Goal: Task Accomplishment & Management: Use online tool/utility

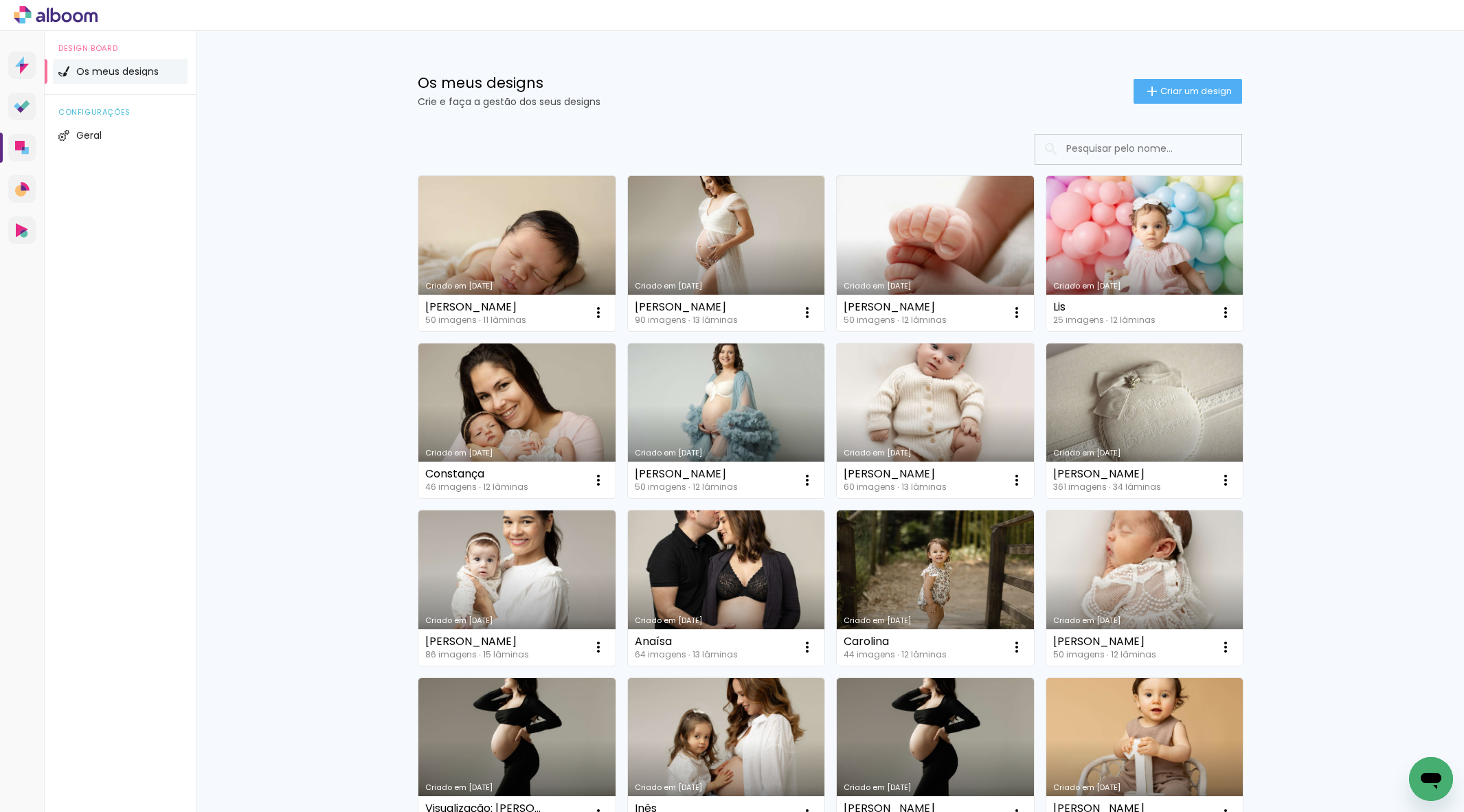
click at [1160, 87] on span "Criar um design" at bounding box center [1195, 91] width 72 height 9
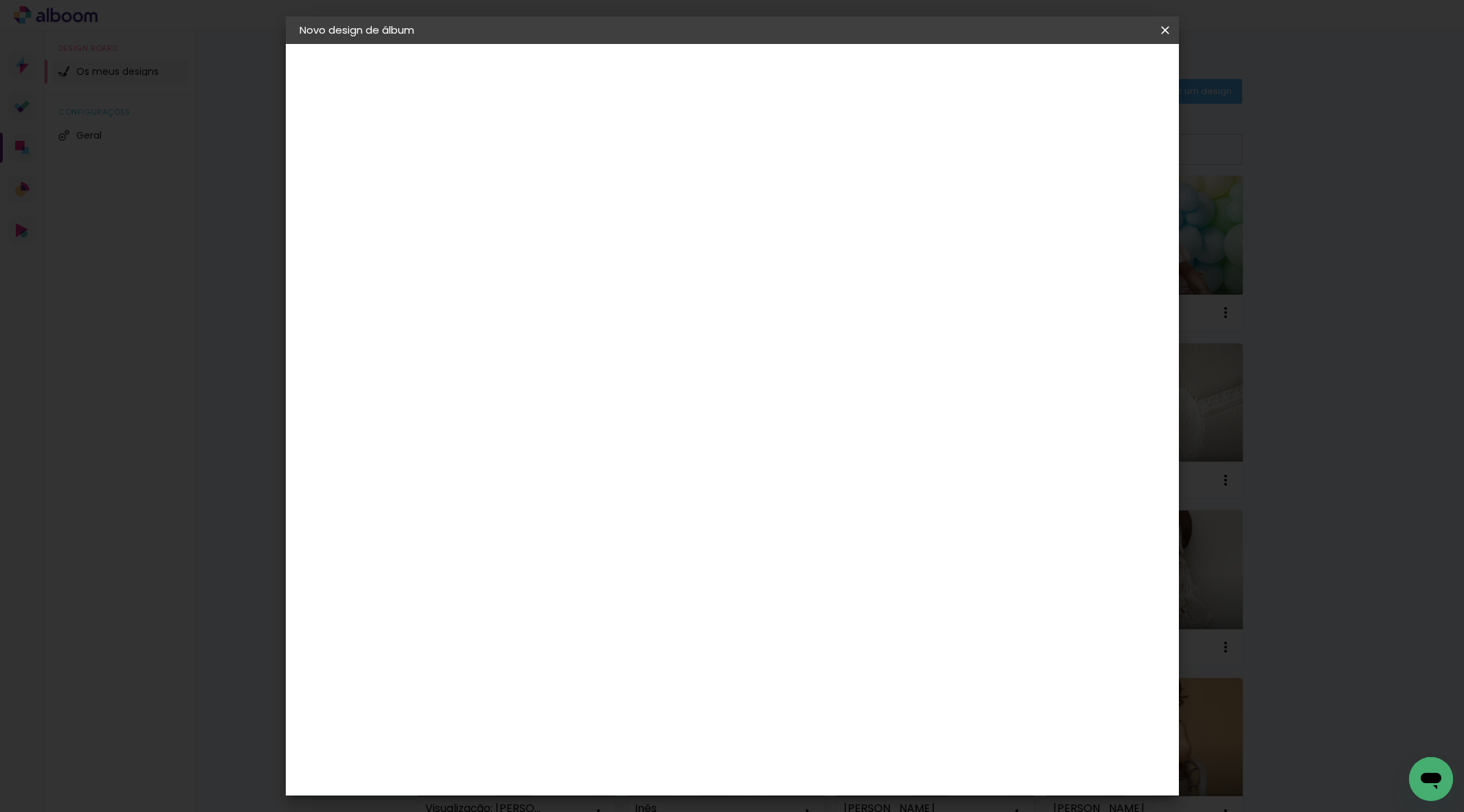
click at [524, 182] on input at bounding box center [524, 185] width 0 height 21
type input "Lourenço"
type paper-input "Lourenço"
click at [665, 74] on paper-button "Avançar" at bounding box center [631, 72] width 67 height 23
drag, startPoint x: 893, startPoint y: 193, endPoint x: 932, endPoint y: 192, distance: 39.0
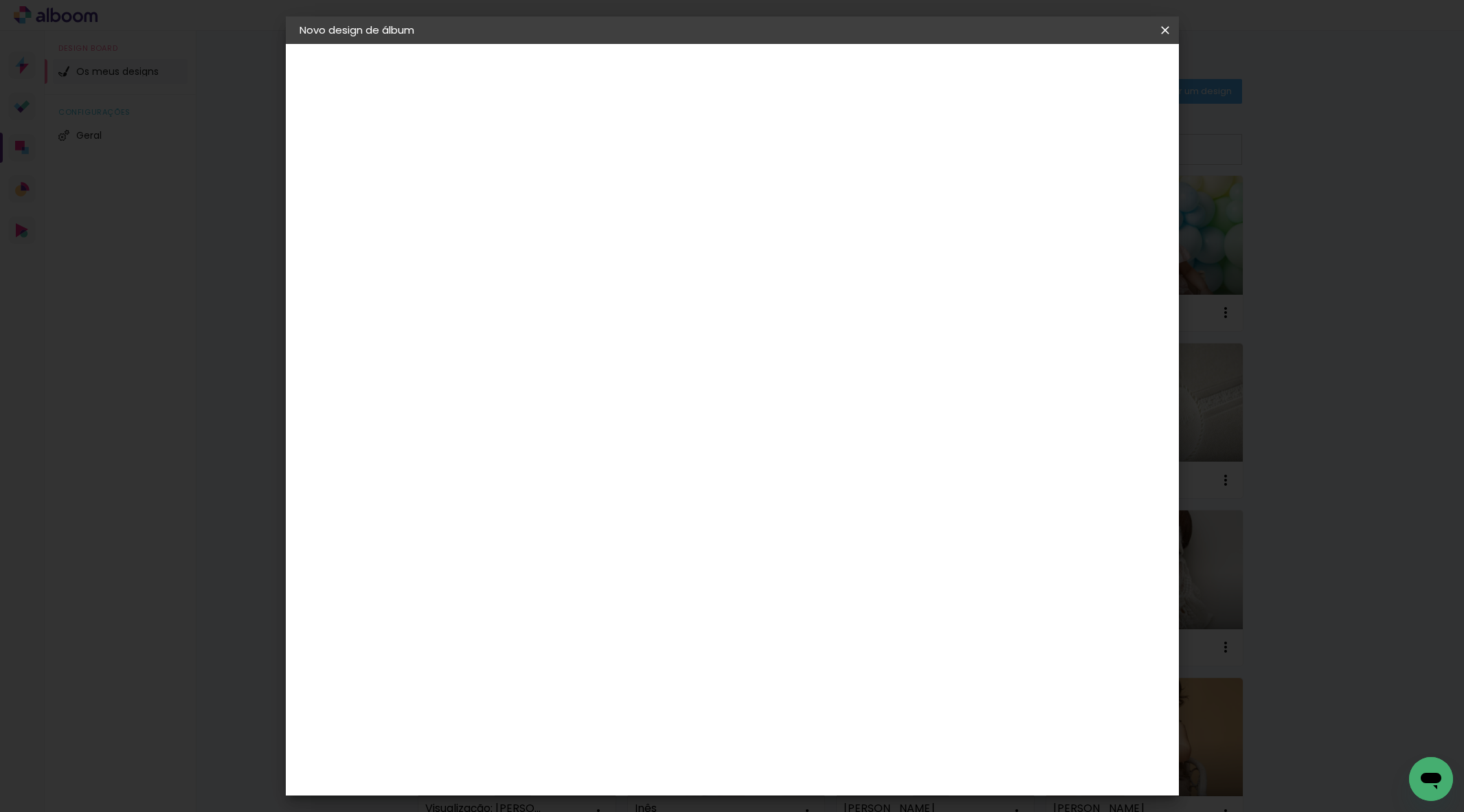
click at [725, 194] on paper-item "Tamanho Livre" at bounding box center [673, 211] width 103 height 35
click at [725, 84] on paper-button "Avançar" at bounding box center [692, 72] width 67 height 23
drag, startPoint x: 803, startPoint y: 567, endPoint x: 836, endPoint y: 572, distance: 33.4
click at [836, 572] on div "60" at bounding box center [821, 578] width 52 height 20
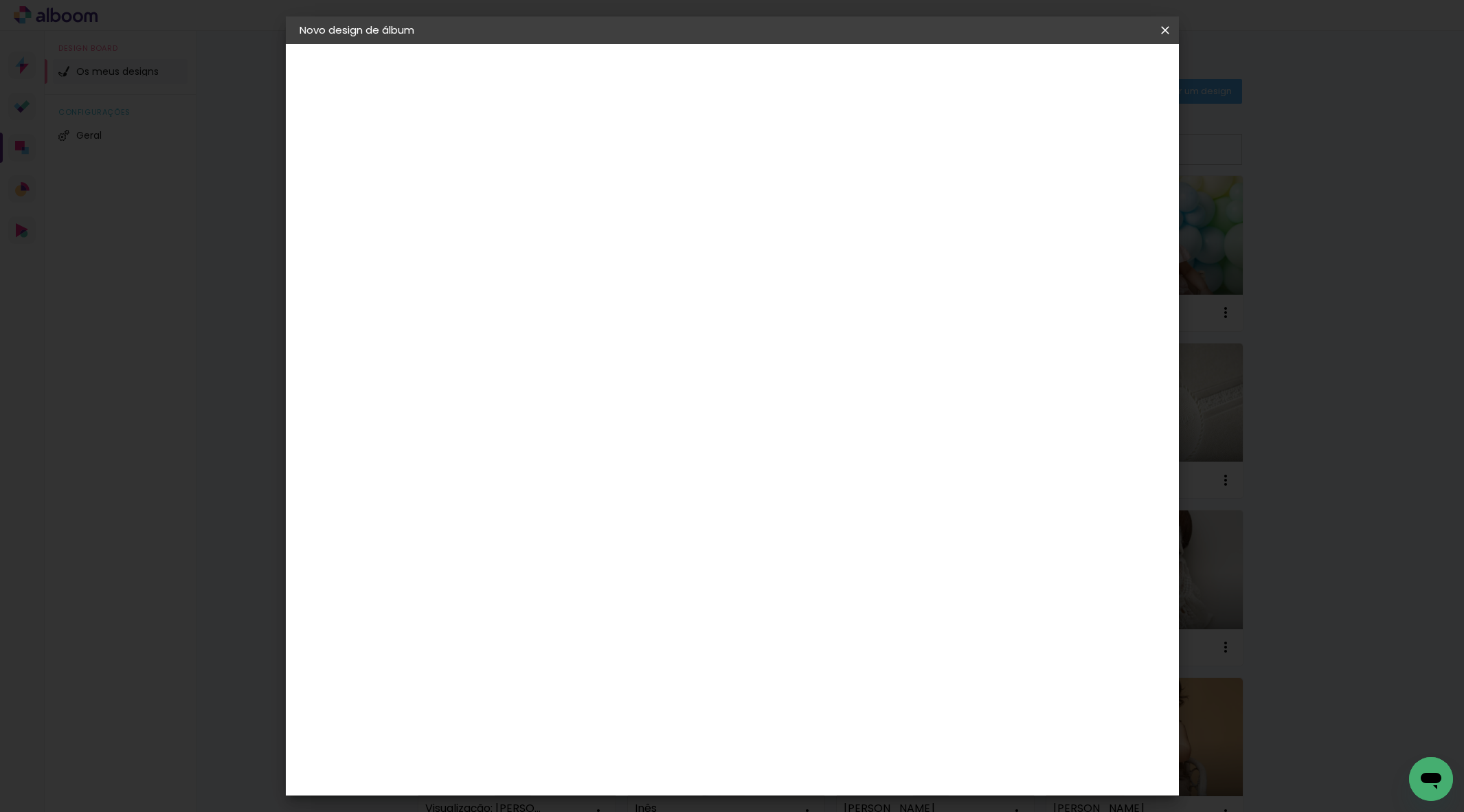
type input "50"
type paper-input "50"
drag, startPoint x: 482, startPoint y: 421, endPoint x: 508, endPoint y: 416, distance: 26.5
click at [508, 416] on div "30" at bounding box center [489, 420] width 52 height 20
type input "25"
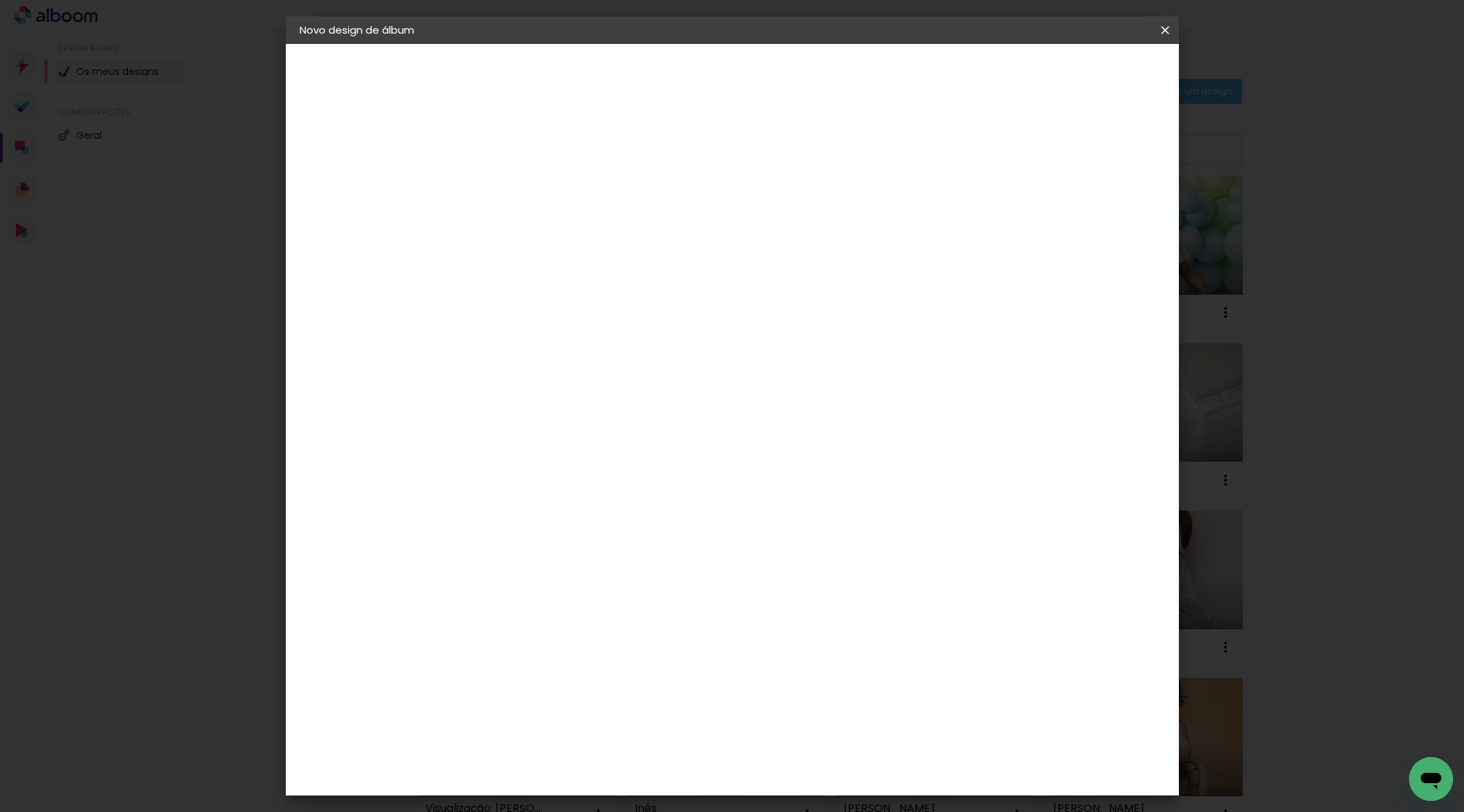
type paper-input "25"
click at [1104, 80] on paper-button "Iniciar design" at bounding box center [1058, 72] width 90 height 23
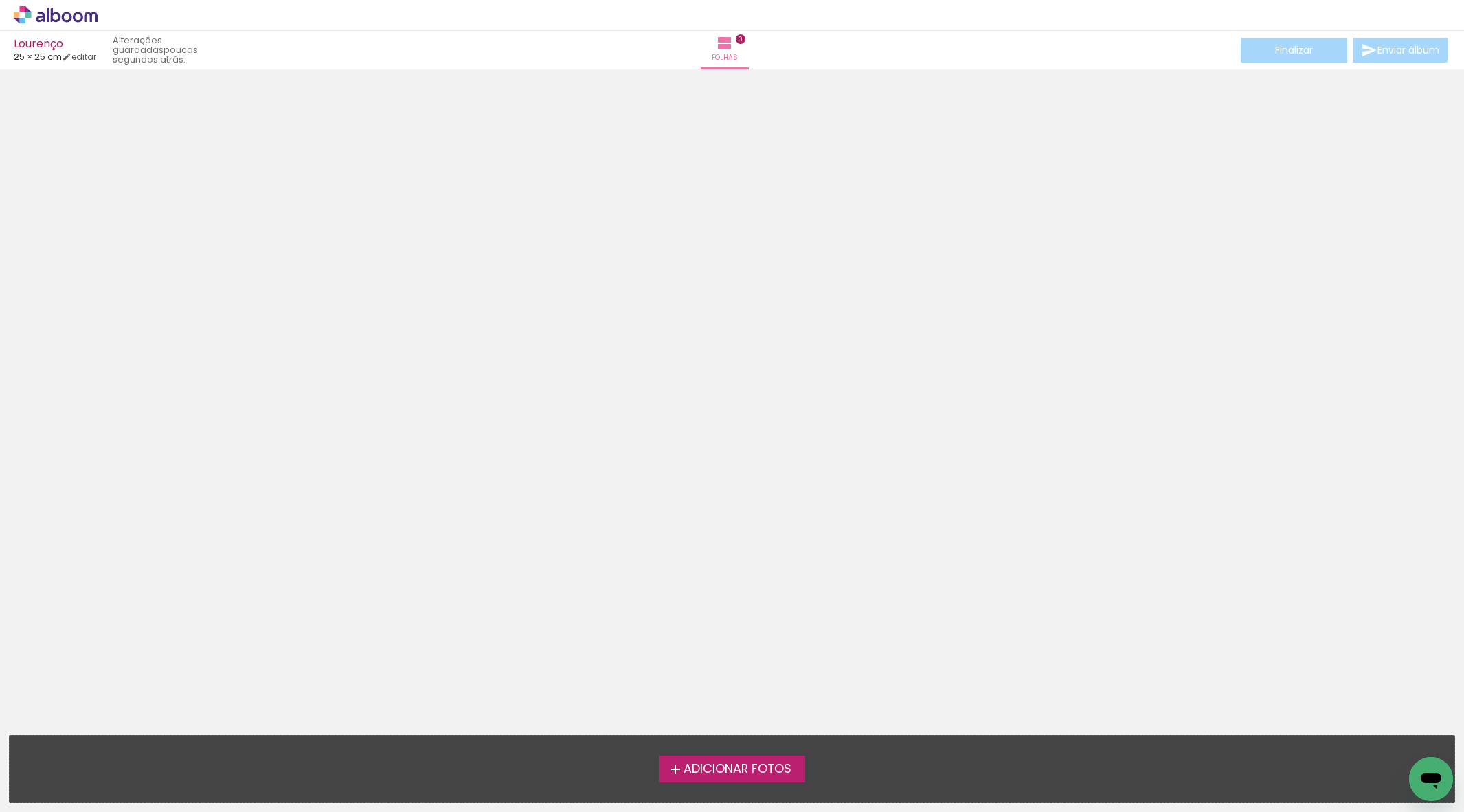
click at [746, 767] on span "Adicionar Fotos" at bounding box center [738, 770] width 108 height 12
click at [0, 0] on input "file" at bounding box center [0, 0] width 0 height 0
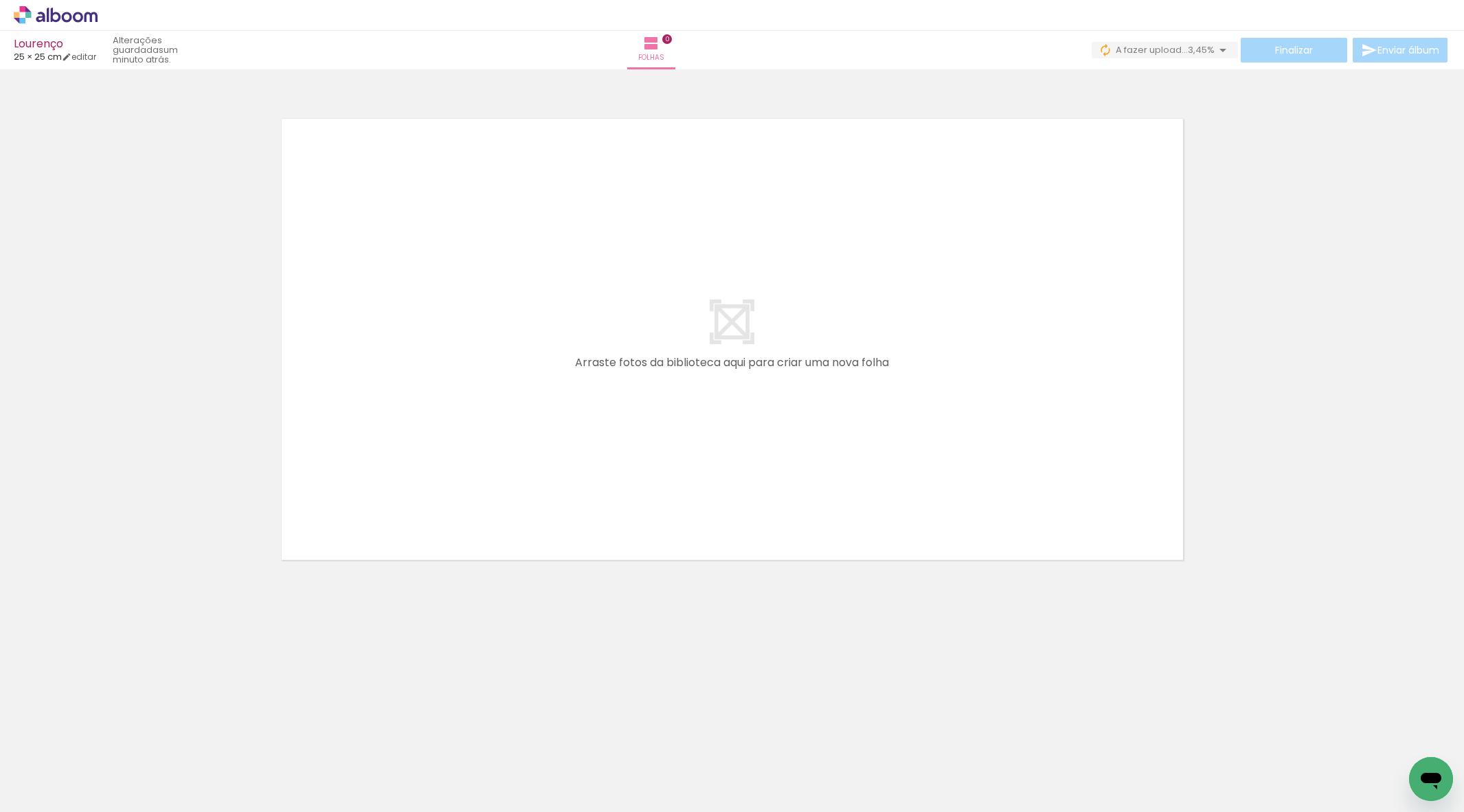
scroll to position [0, 1923]
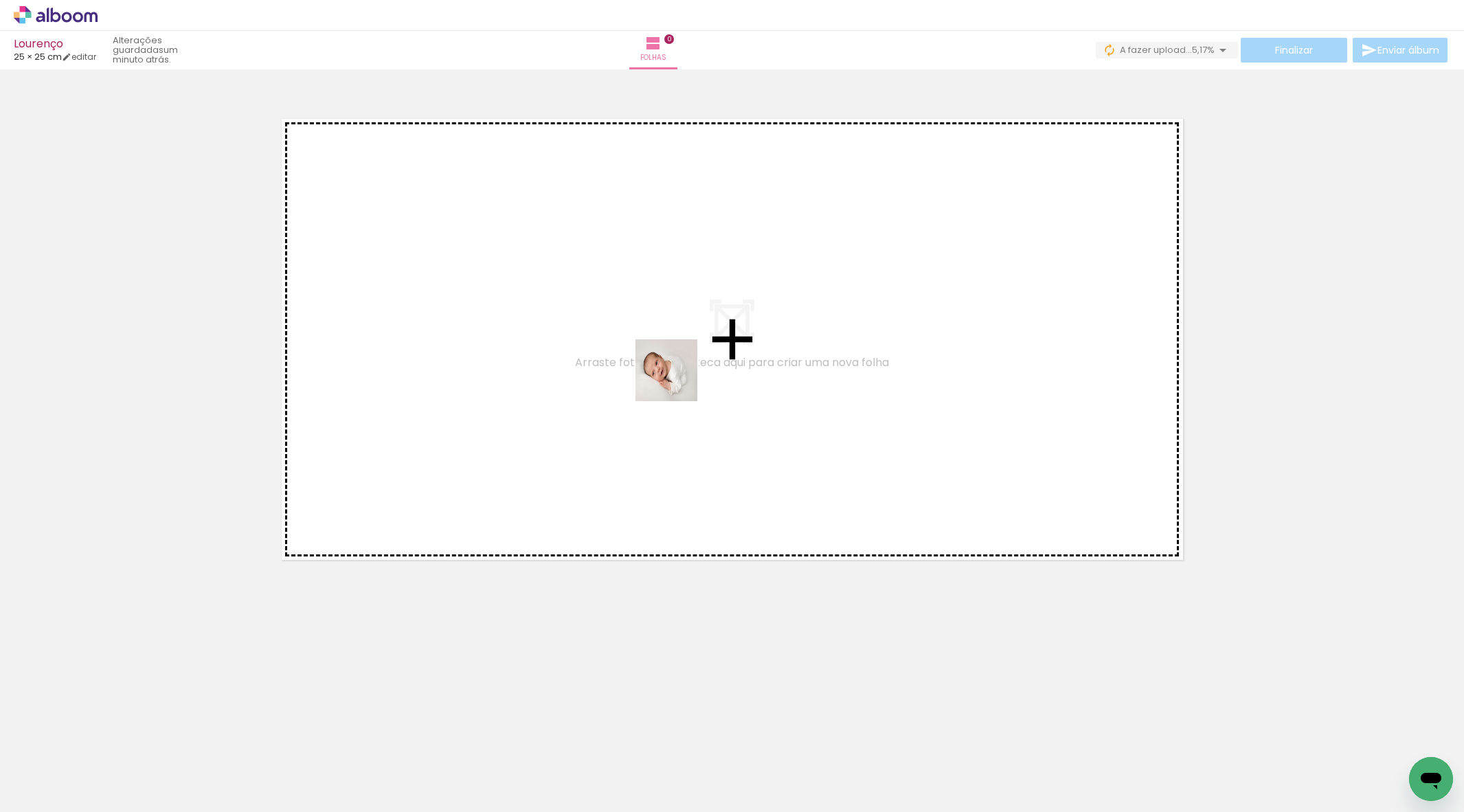
drag, startPoint x: 677, startPoint y: 381, endPoint x: 673, endPoint y: 346, distance: 35.2
click at [673, 346] on quentale-workspace at bounding box center [732, 406] width 1464 height 812
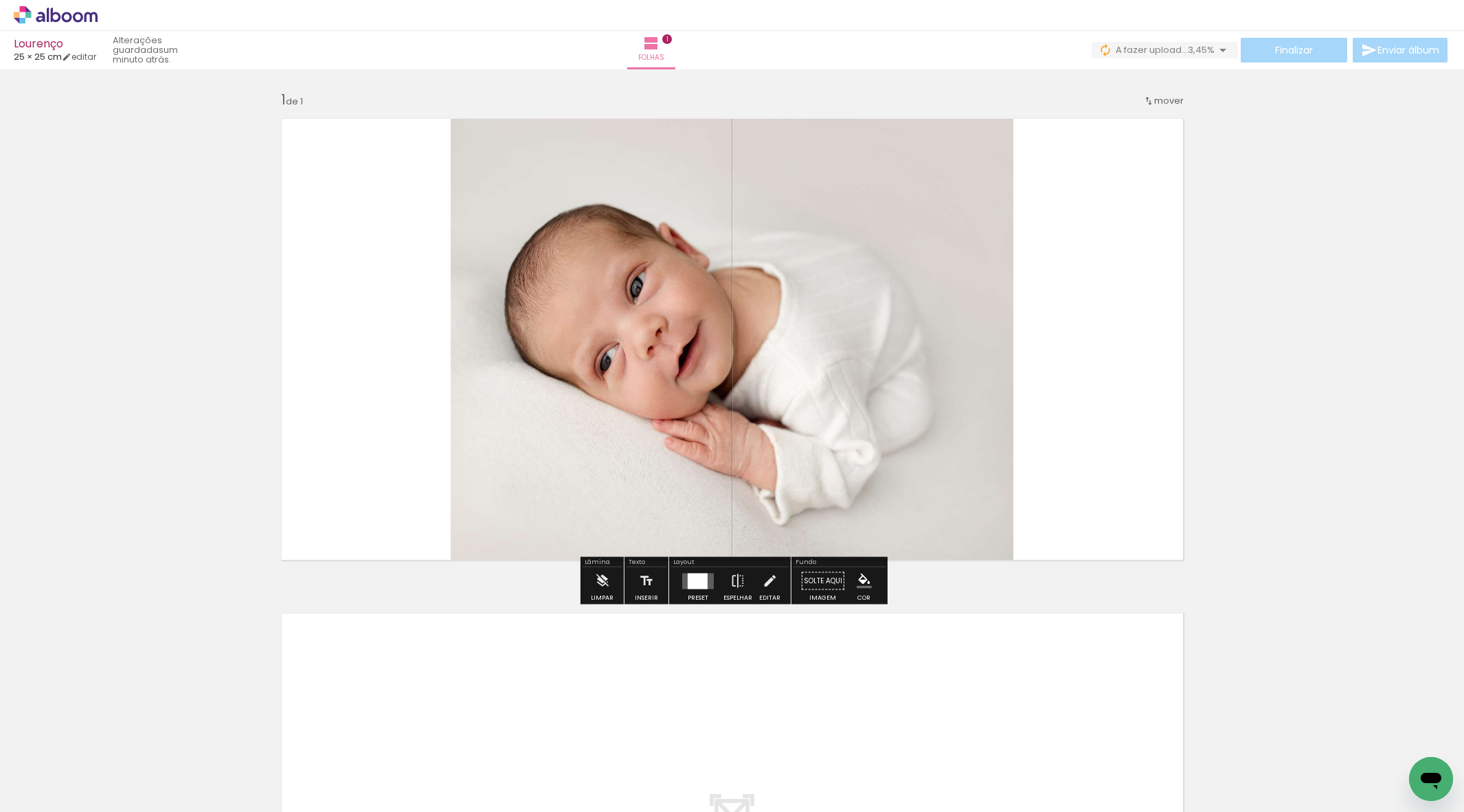
scroll to position [0, 2303]
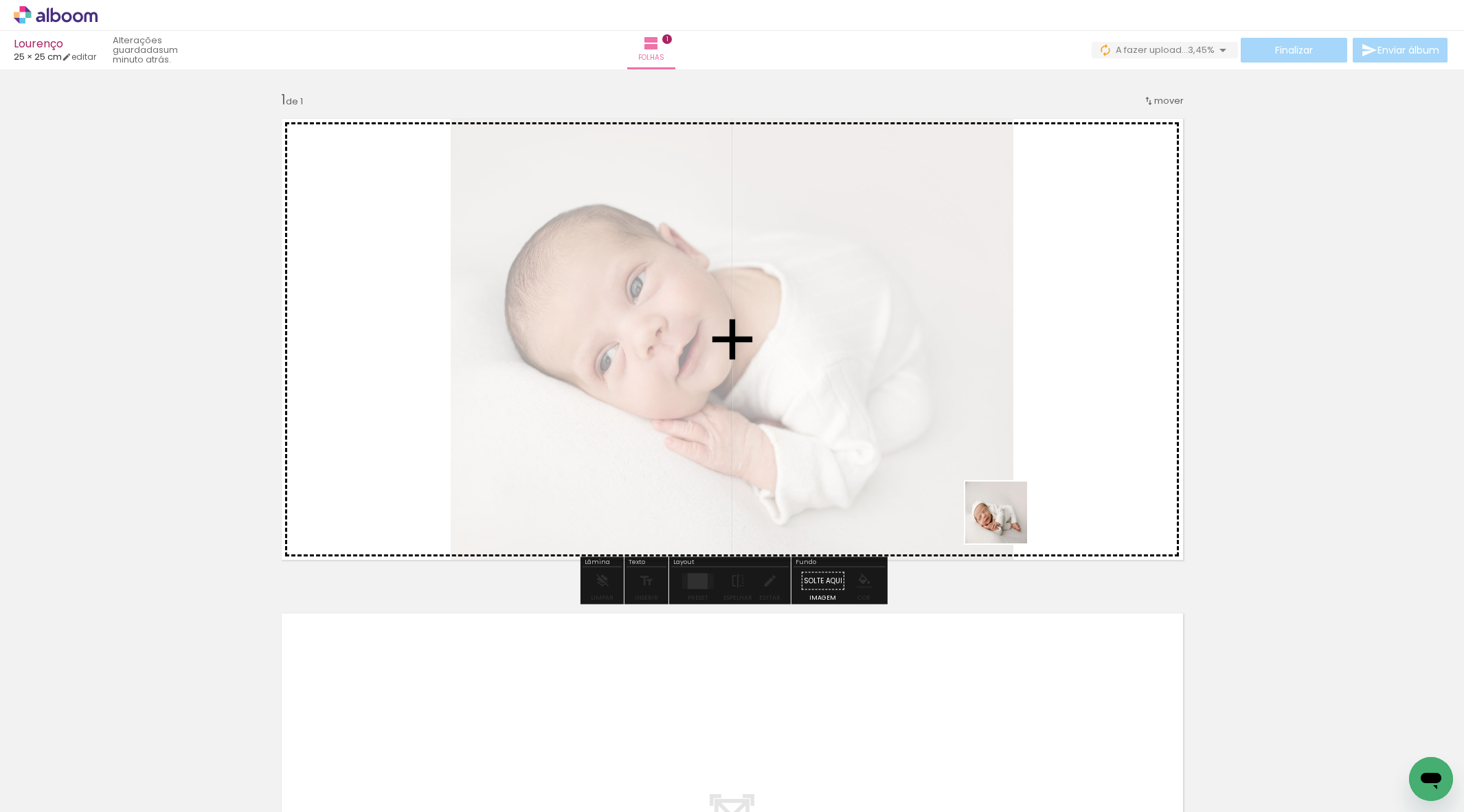
drag, startPoint x: 934, startPoint y: 736, endPoint x: 1004, endPoint y: 512, distance: 234.7
click at [1005, 512] on quentale-workspace at bounding box center [732, 406] width 1464 height 812
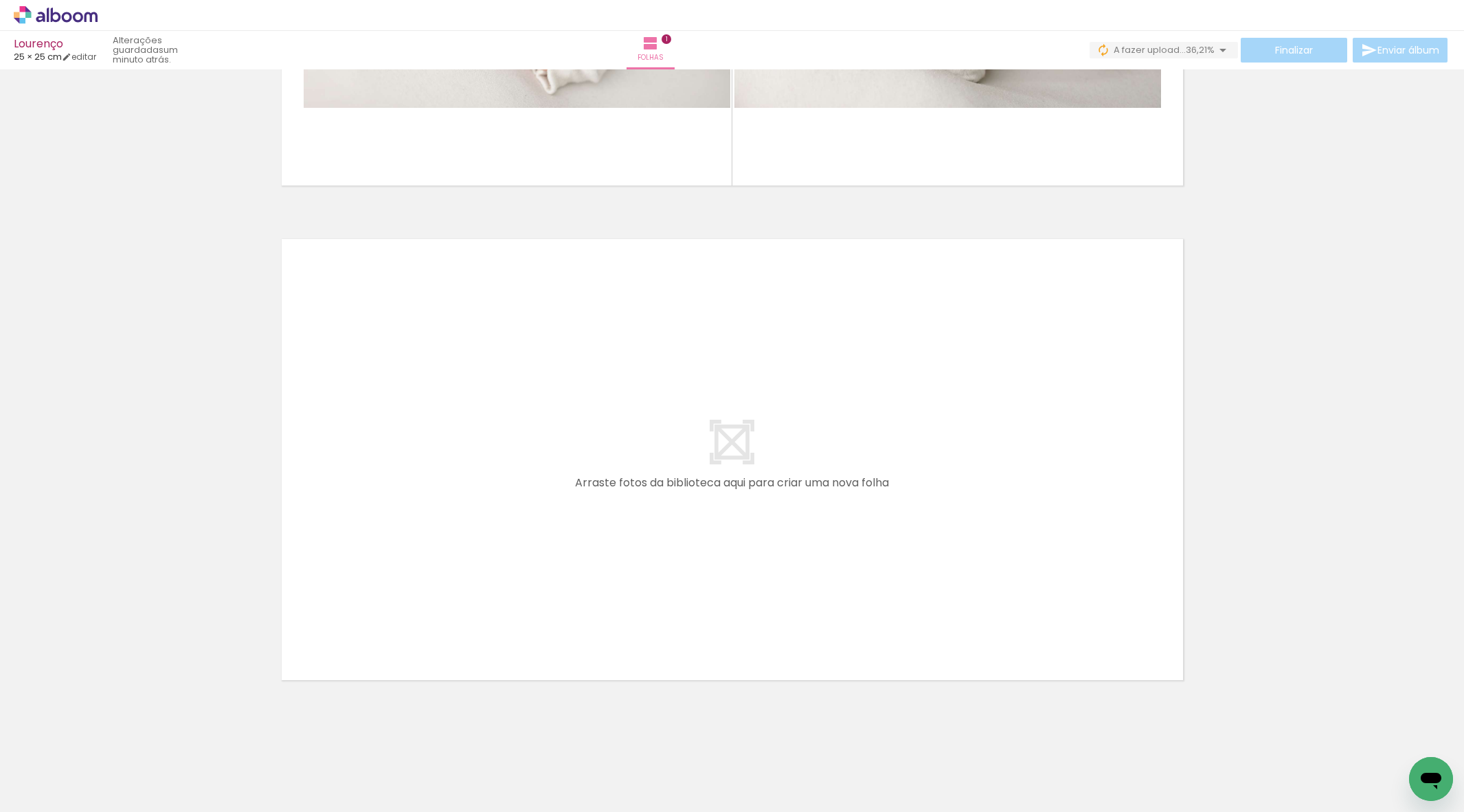
scroll to position [386, 0]
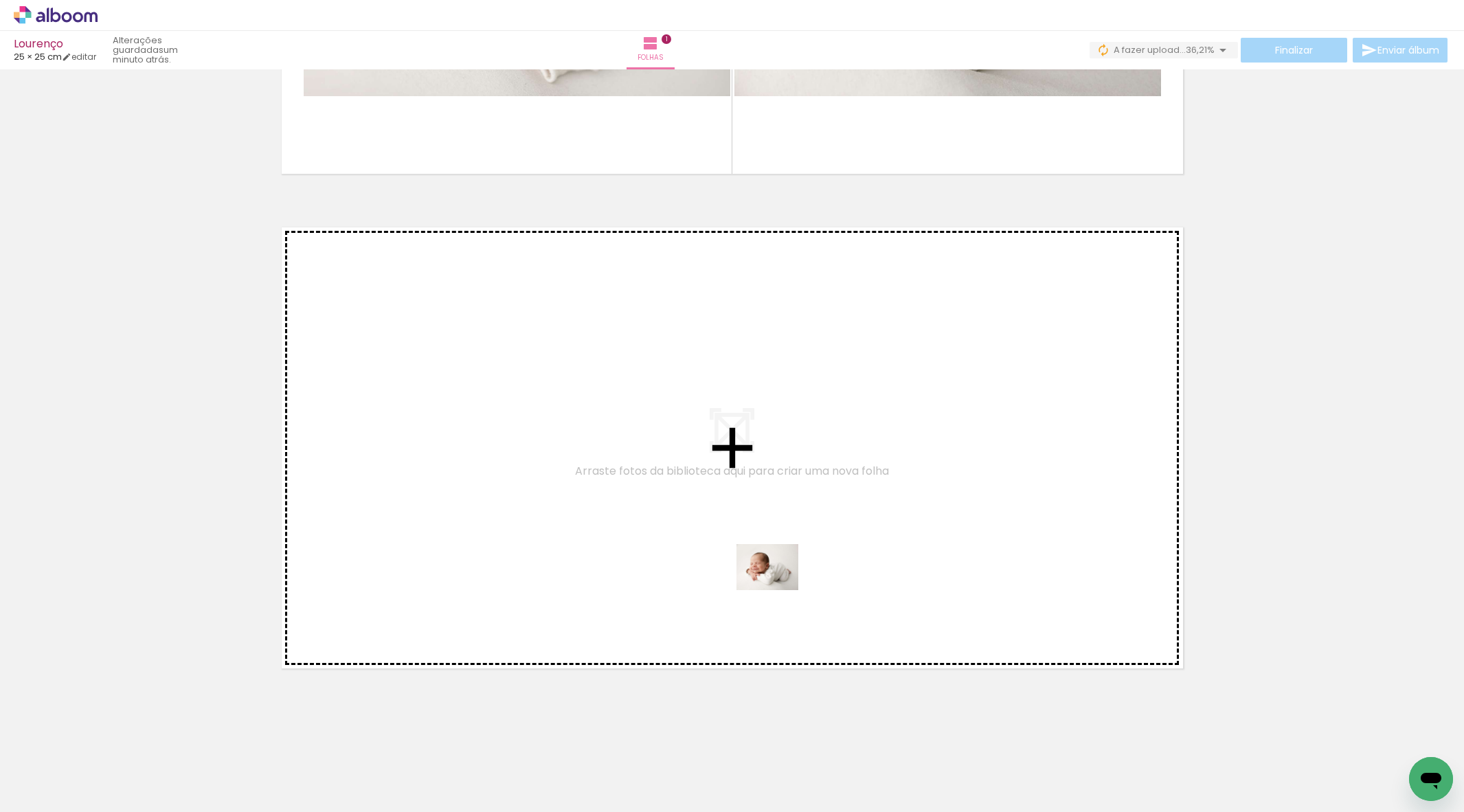
click at [811, 626] on quentale-workspace at bounding box center [732, 406] width 1464 height 812
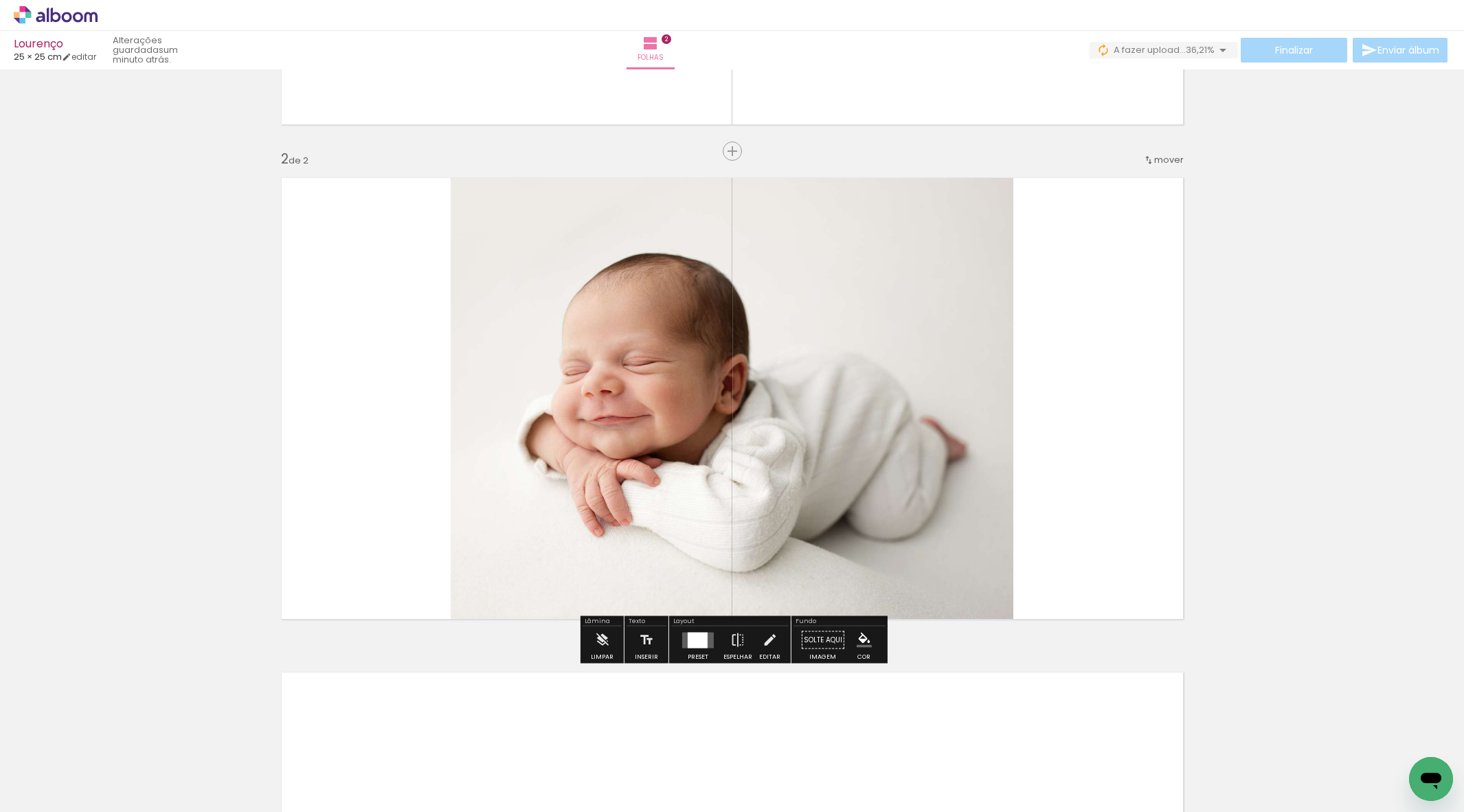
scroll to position [436, 0]
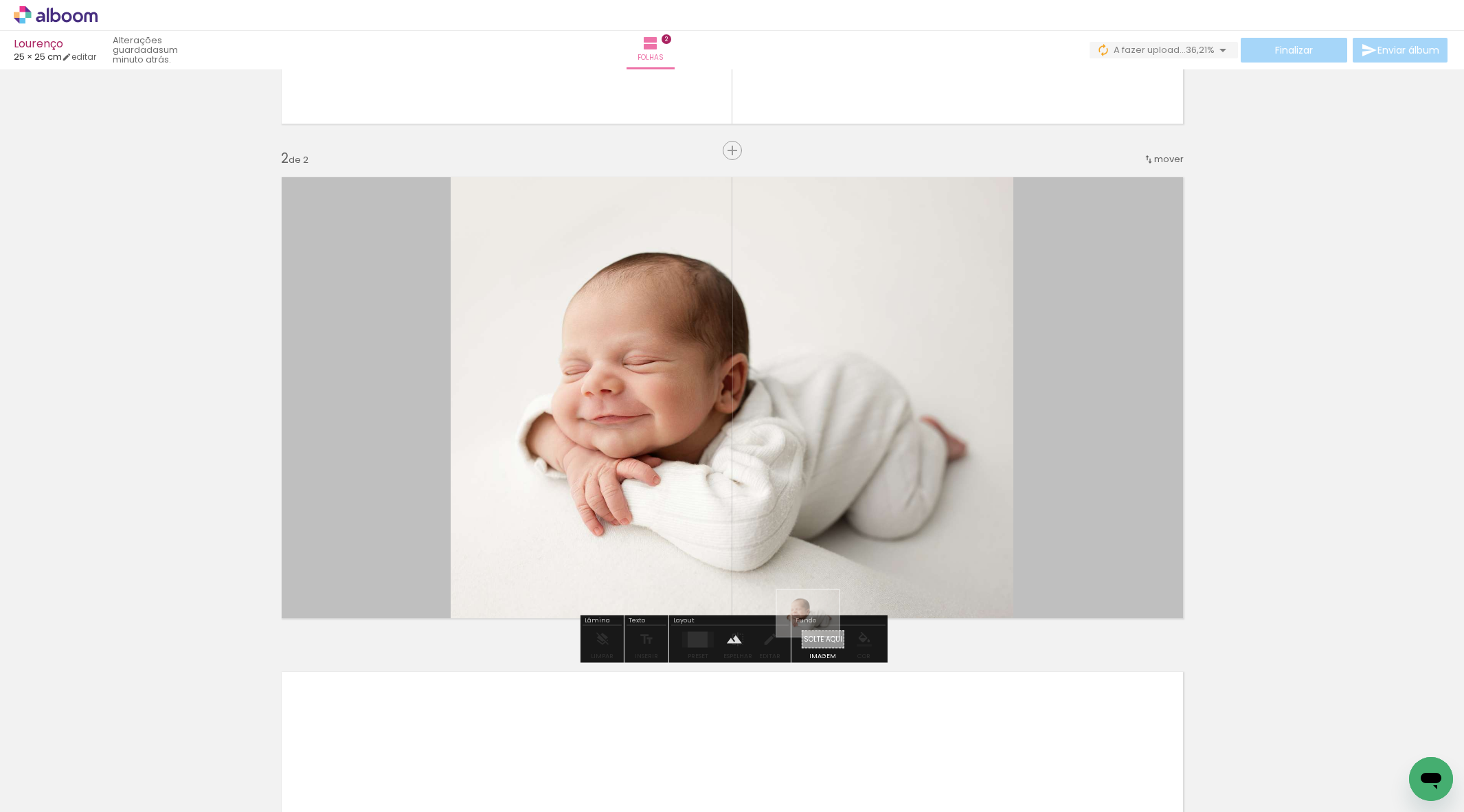
drag, startPoint x: 764, startPoint y: 770, endPoint x: 825, endPoint y: 594, distance: 186.3
click at [818, 632] on quentale-workspace at bounding box center [732, 406] width 1464 height 812
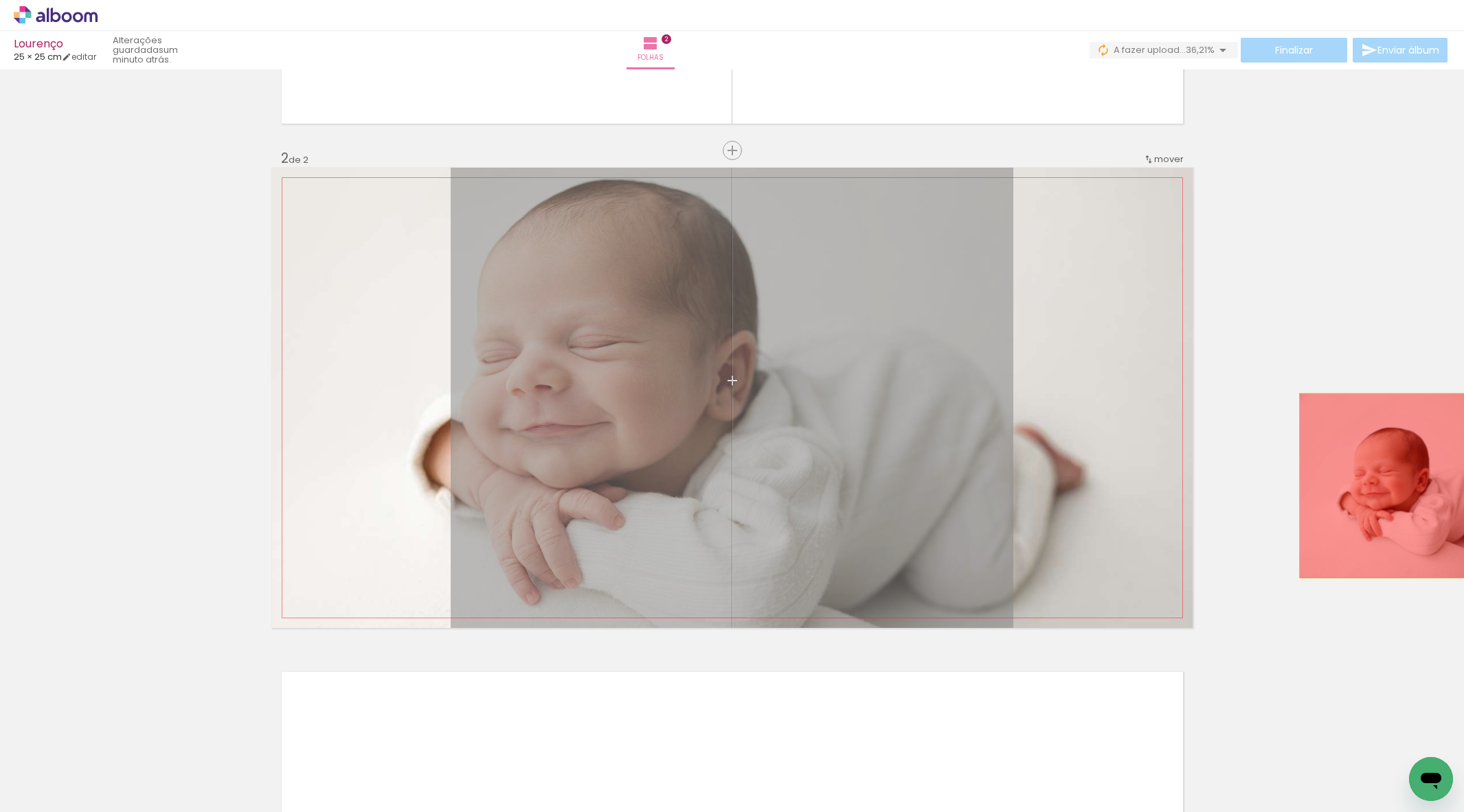
drag, startPoint x: 820, startPoint y: 560, endPoint x: 1411, endPoint y: 486, distance: 595.6
click at [1411, 486] on div "Inserir folha 1 de 2 Inserir folha 2 de 2" at bounding box center [732, 380] width 1464 height 1484
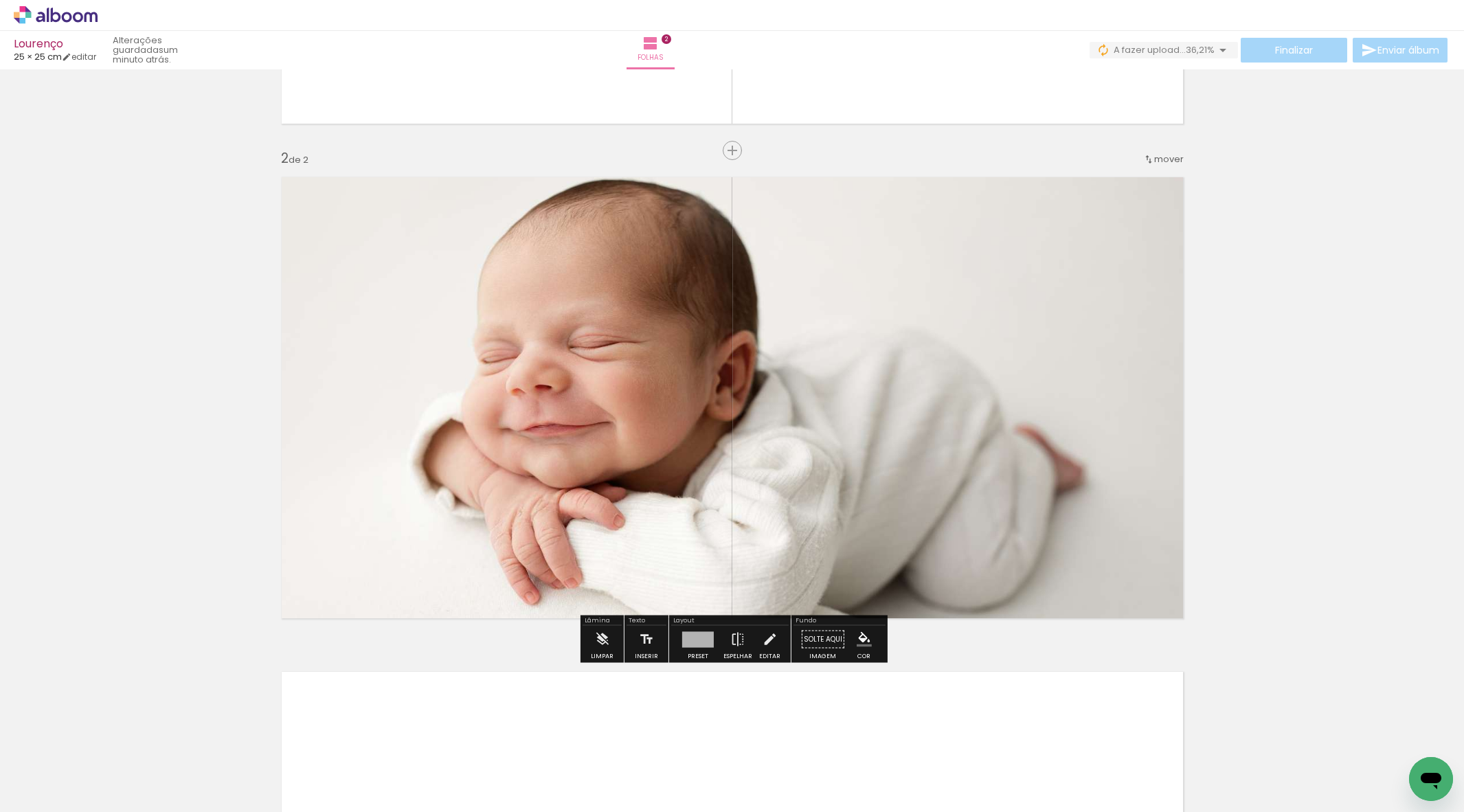
click at [1039, 459] on quentale-layouter at bounding box center [732, 398] width 921 height 460
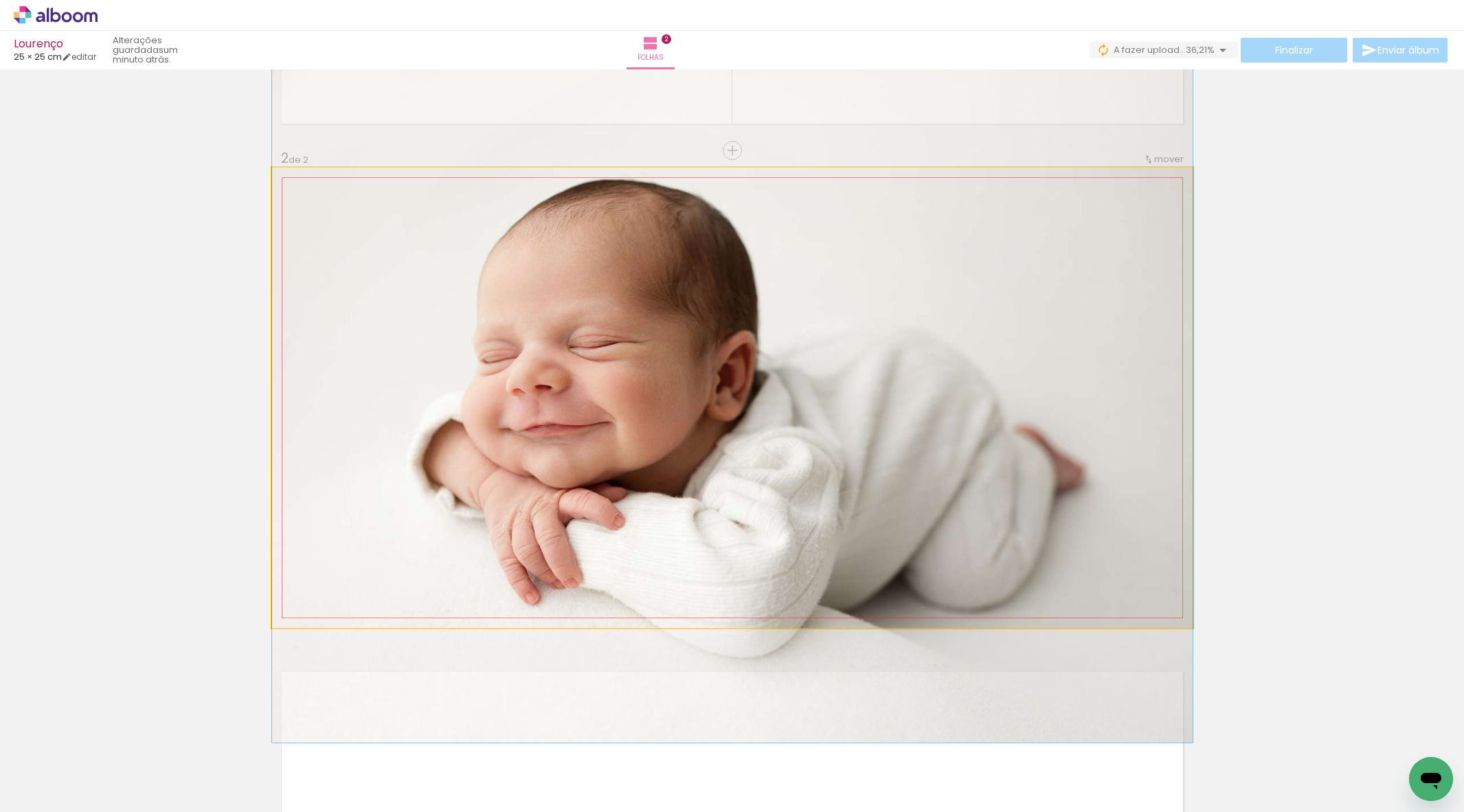
click at [1039, 459] on quentale-photo at bounding box center [732, 398] width 921 height 460
drag, startPoint x: 1025, startPoint y: 464, endPoint x: 1105, endPoint y: 458, distance: 80.2
click at [1025, 465] on div at bounding box center [732, 398] width 921 height 690
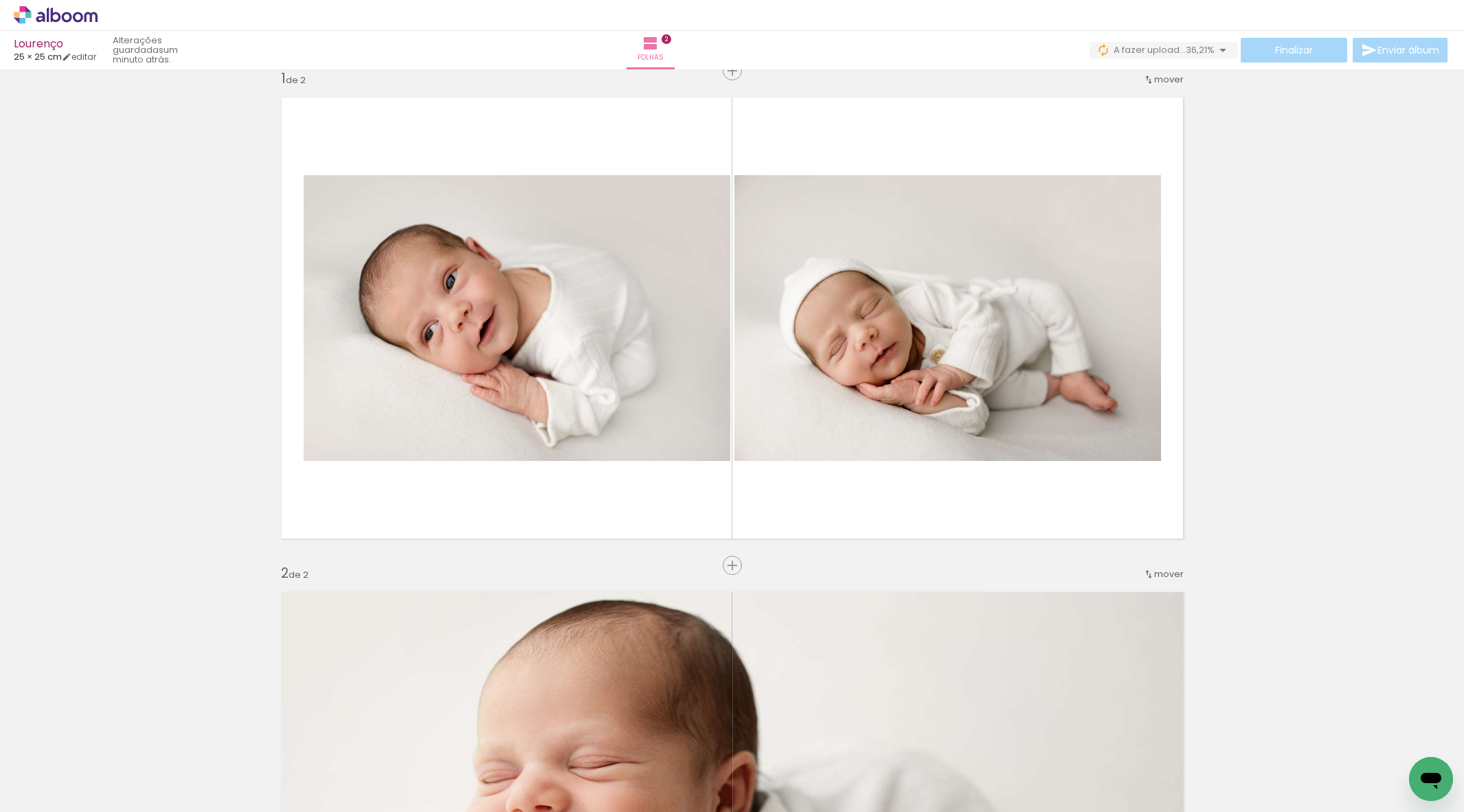
scroll to position [0, 0]
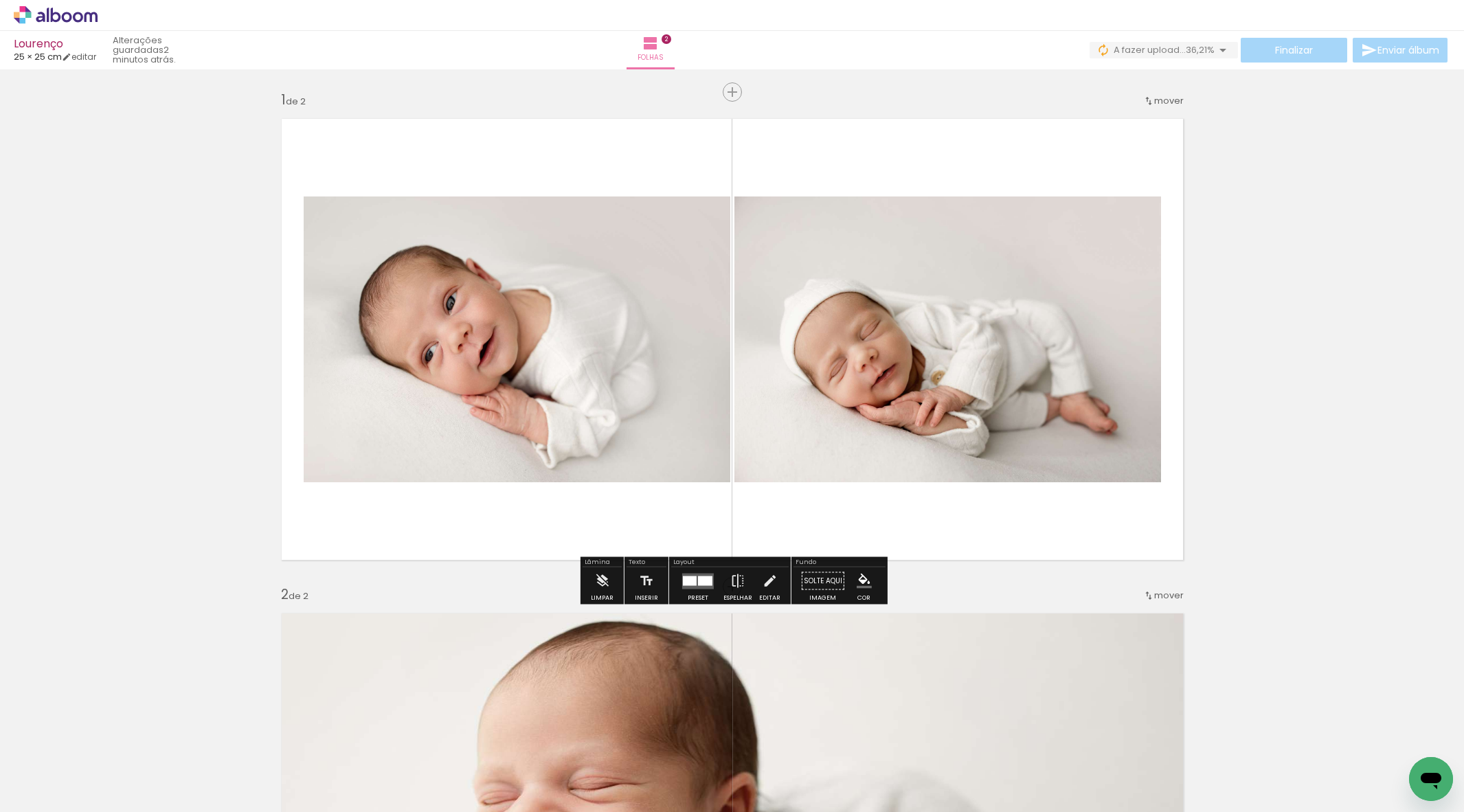
click at [684, 586] on quentale-layouter at bounding box center [698, 581] width 32 height 16
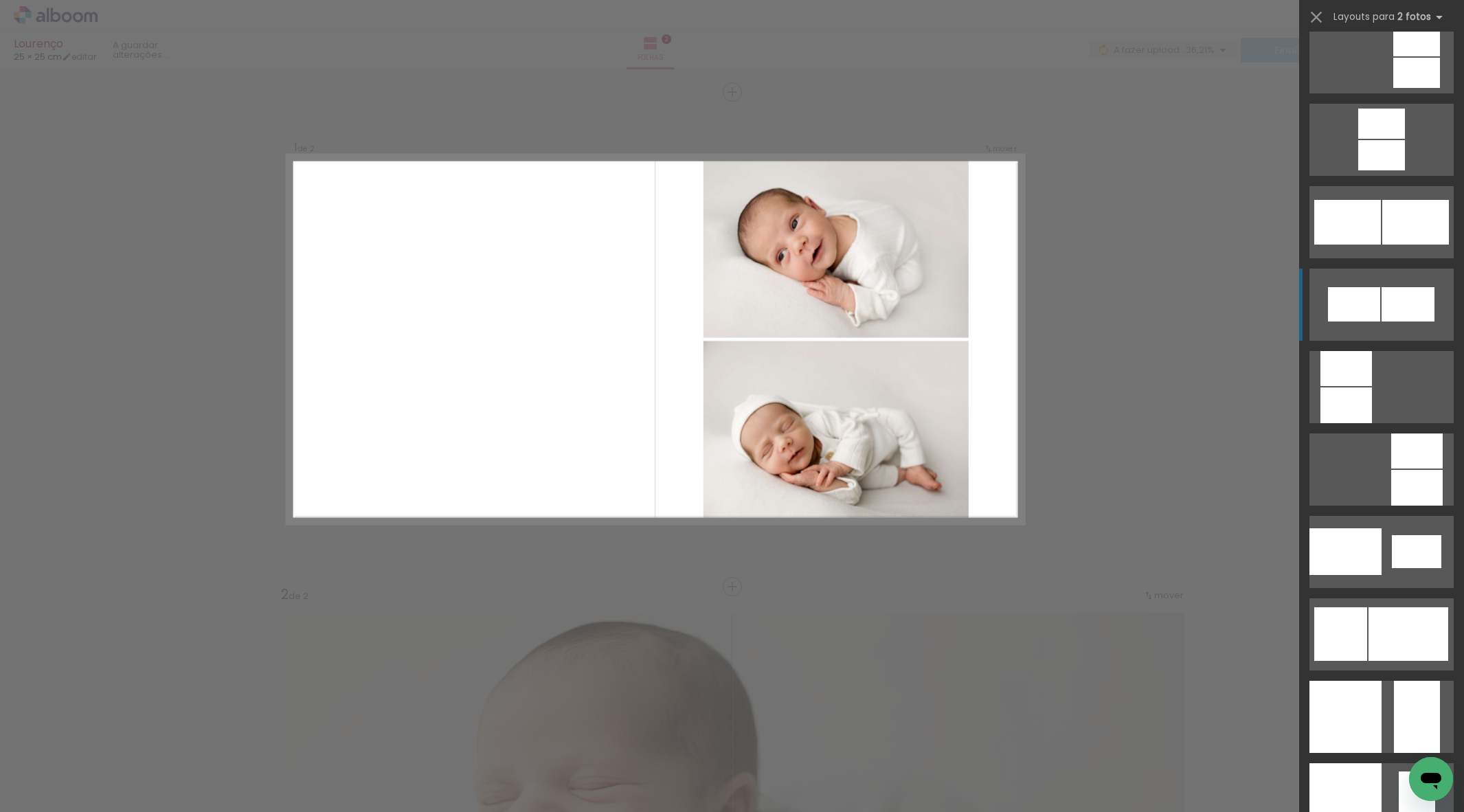
scroll to position [1277, 0]
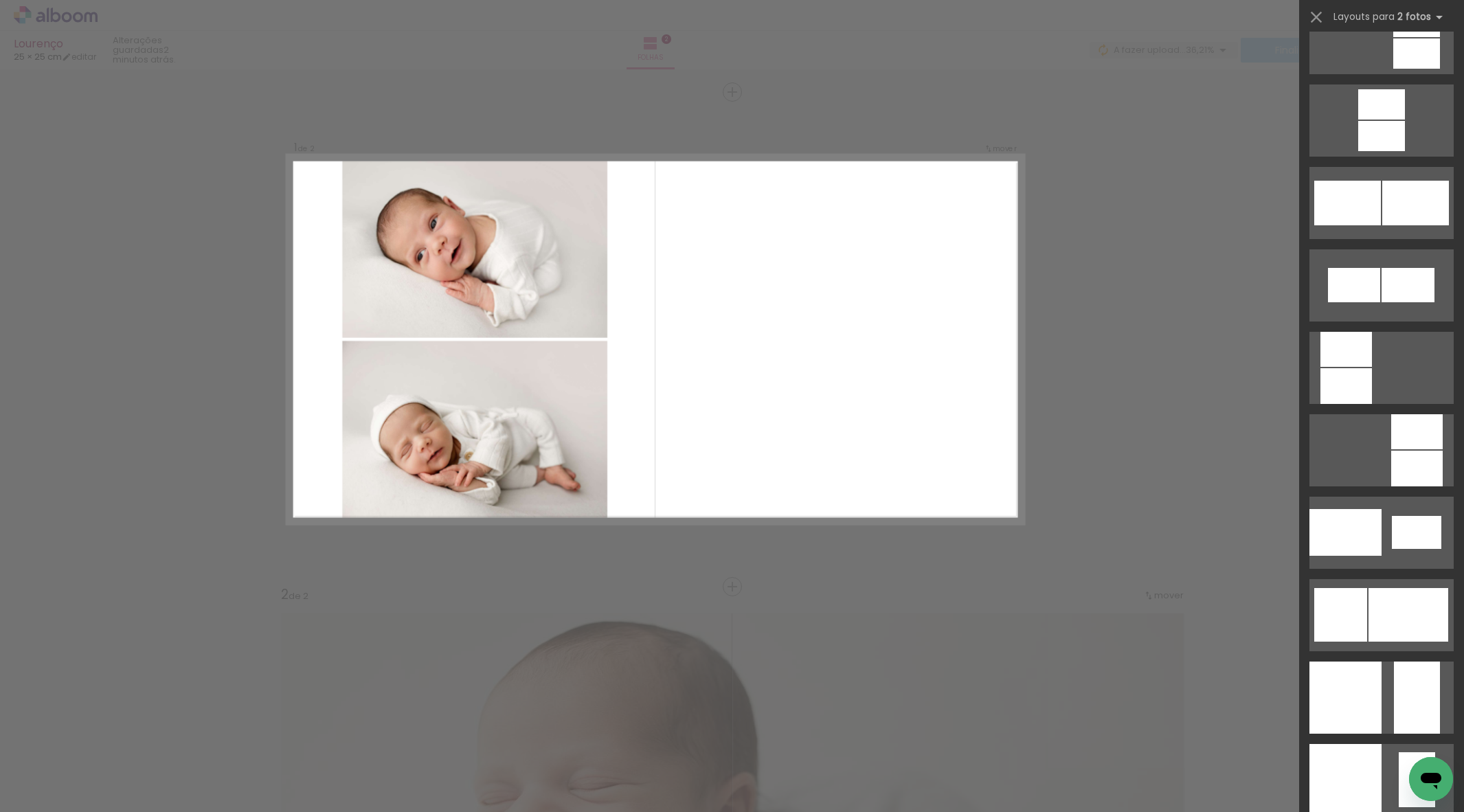
click at [1231, 389] on div "Confirmar Cancelar" at bounding box center [732, 828] width 1464 height 1517
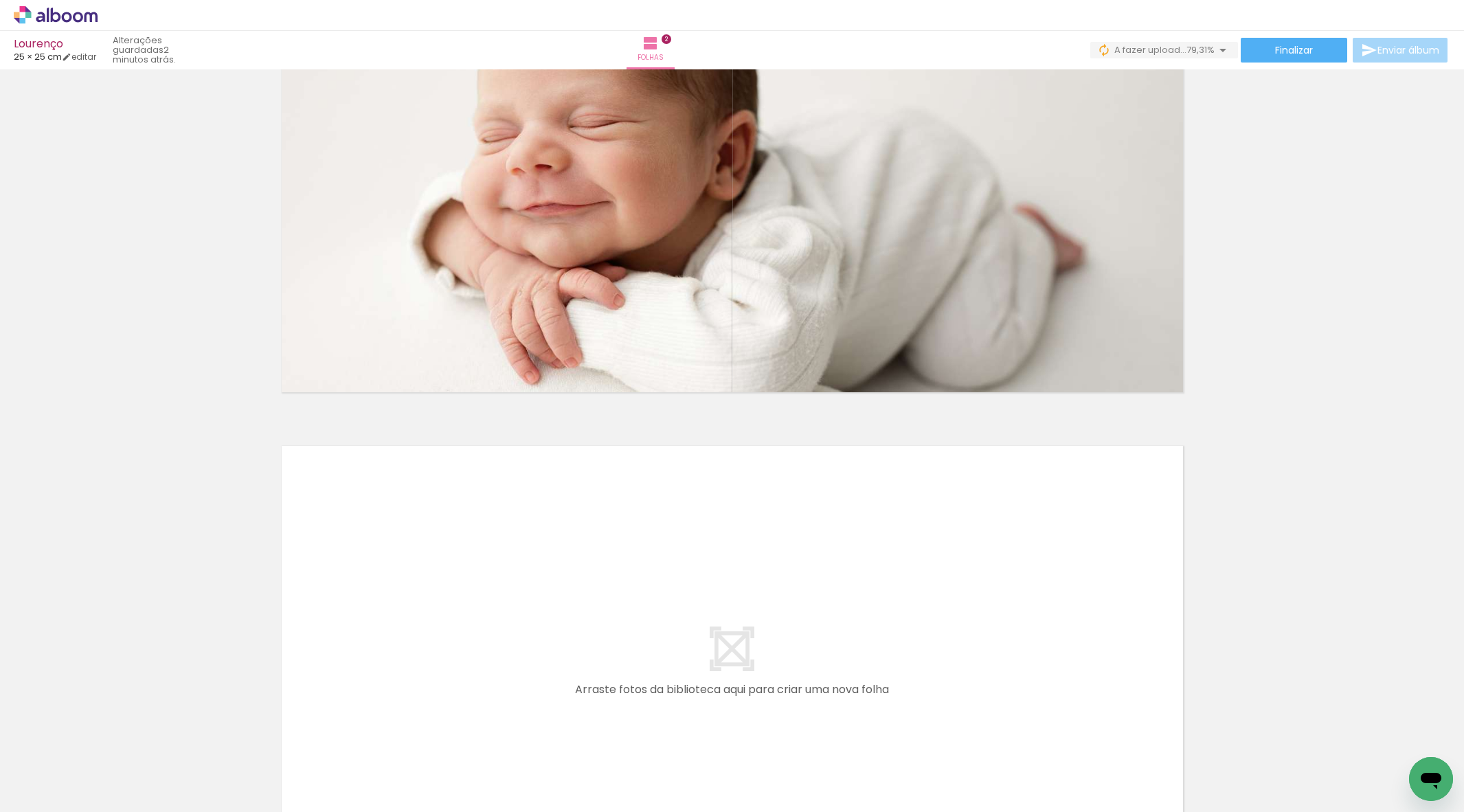
scroll to position [0, 2362]
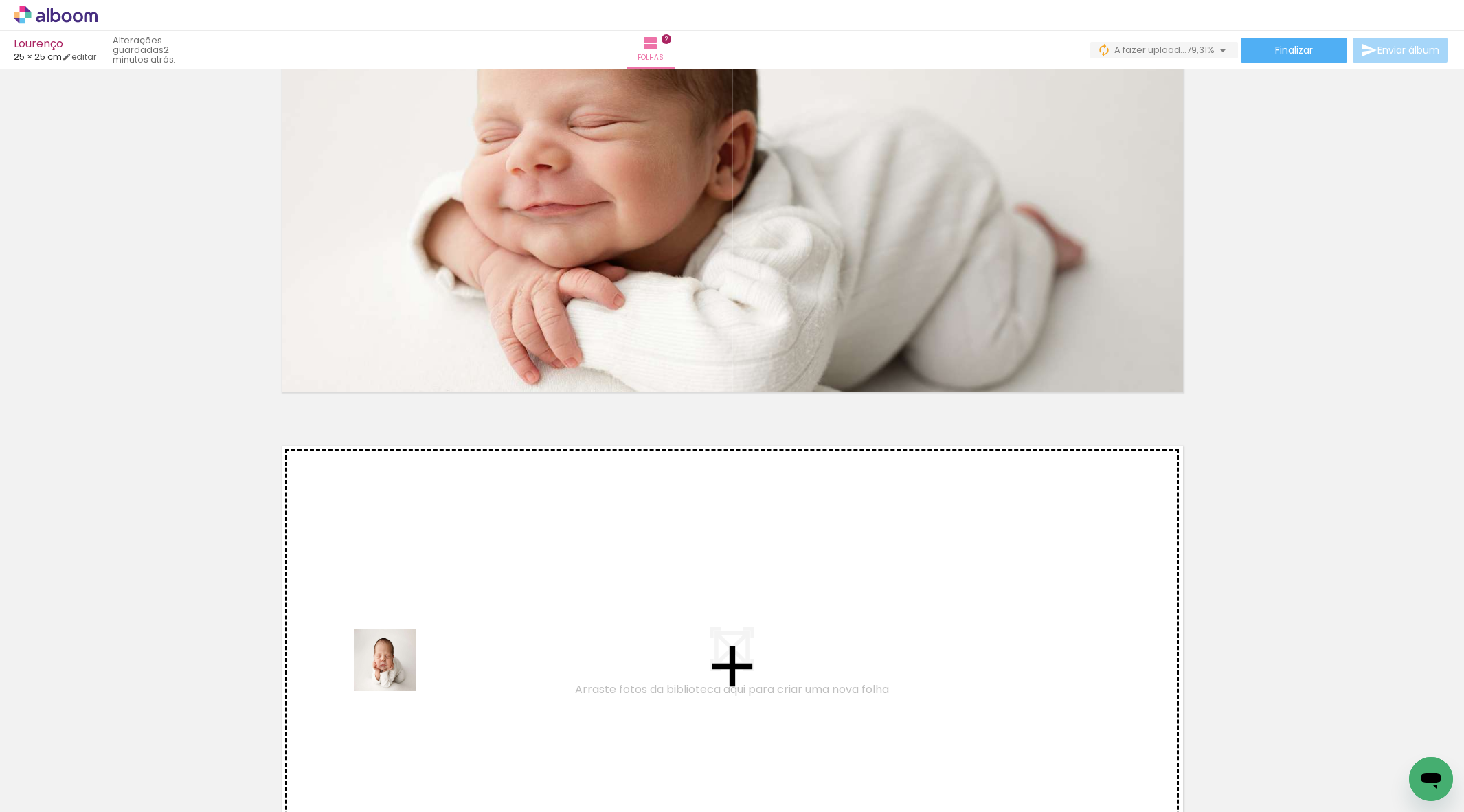
drag, startPoint x: 392, startPoint y: 752, endPoint x: 394, endPoint y: 664, distance: 88.0
click at [394, 664] on quentale-workspace at bounding box center [732, 406] width 1464 height 812
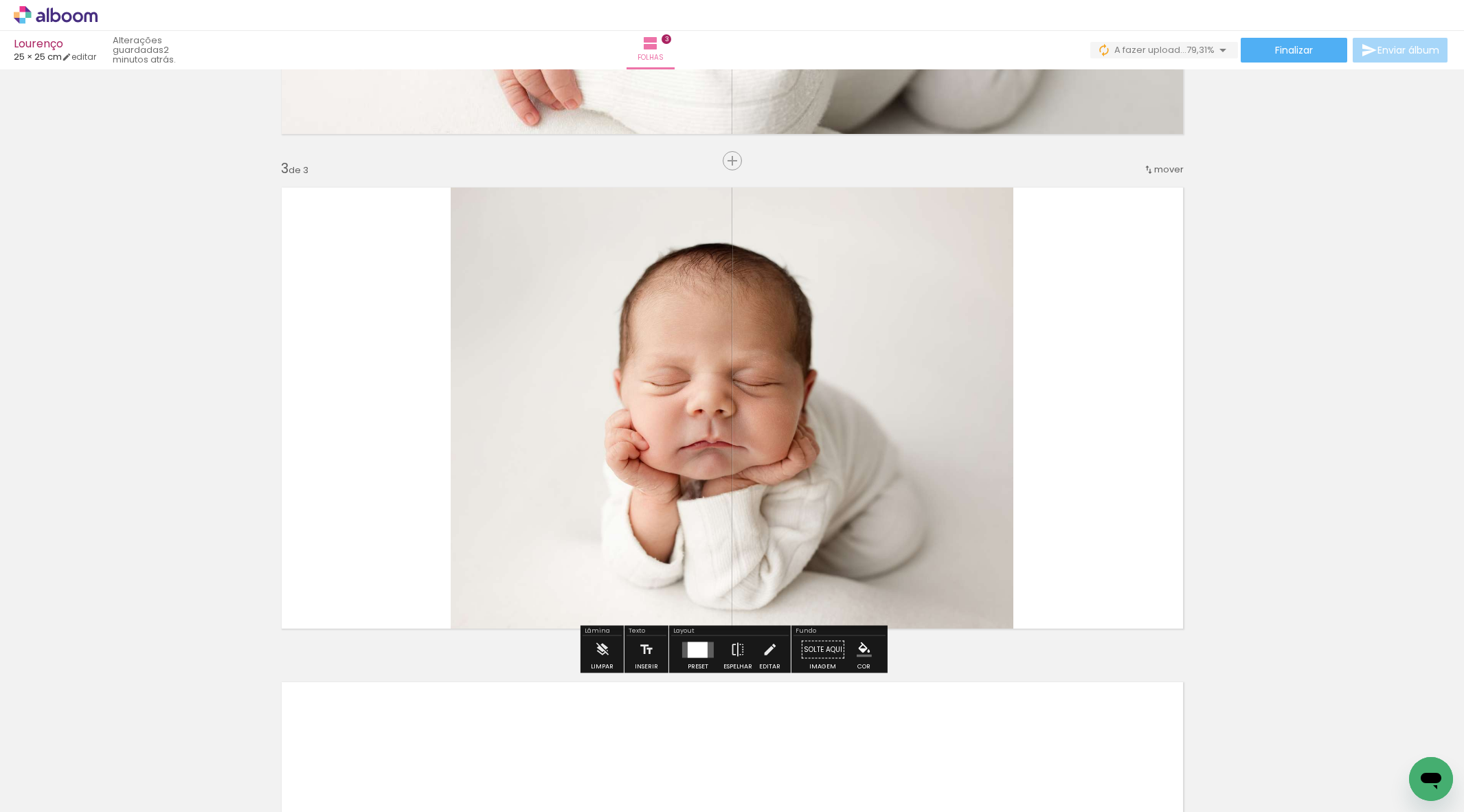
scroll to position [931, 0]
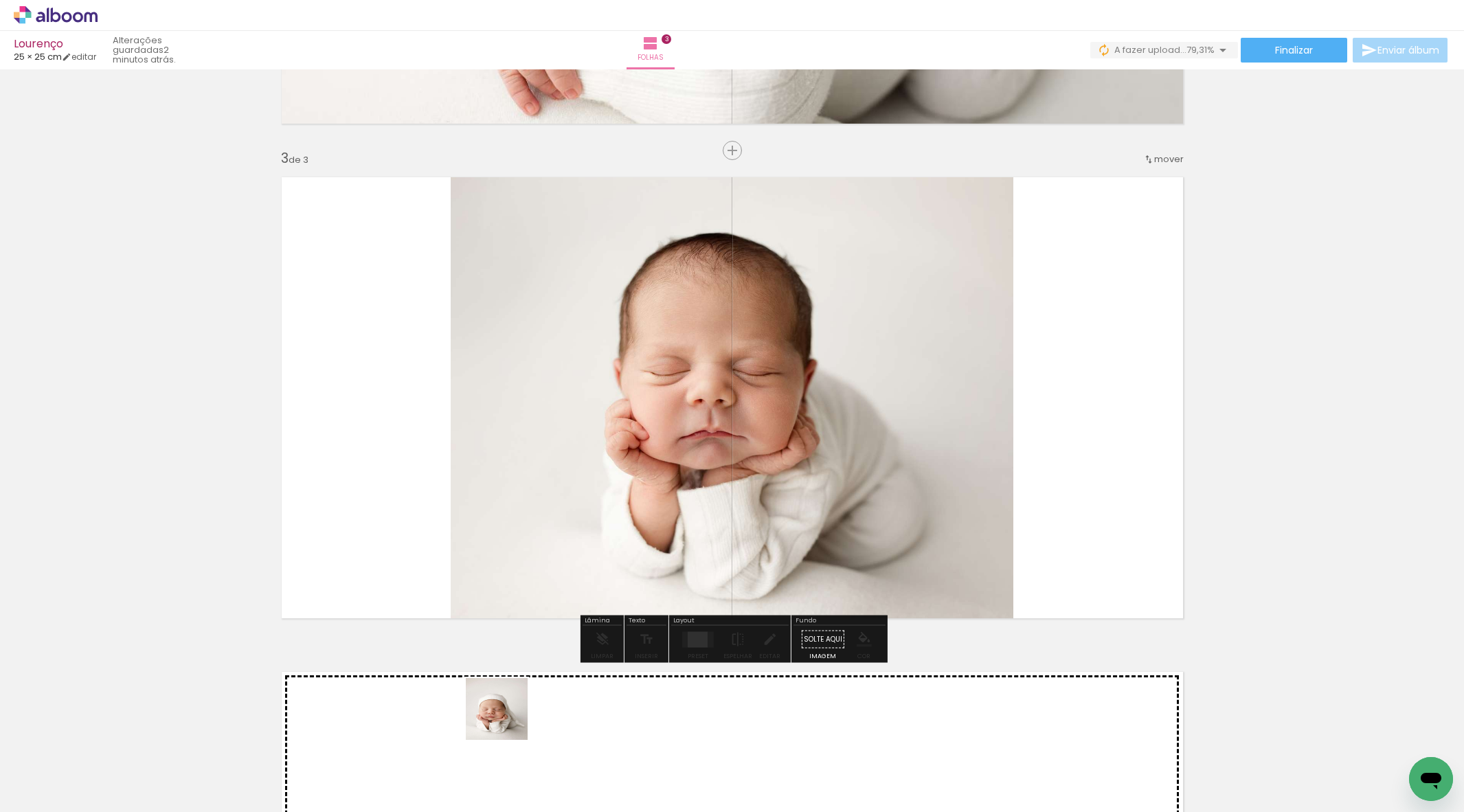
drag, startPoint x: 556, startPoint y: 774, endPoint x: 421, endPoint y: 602, distance: 218.7
click at [421, 602] on quentale-workspace at bounding box center [732, 406] width 1464 height 812
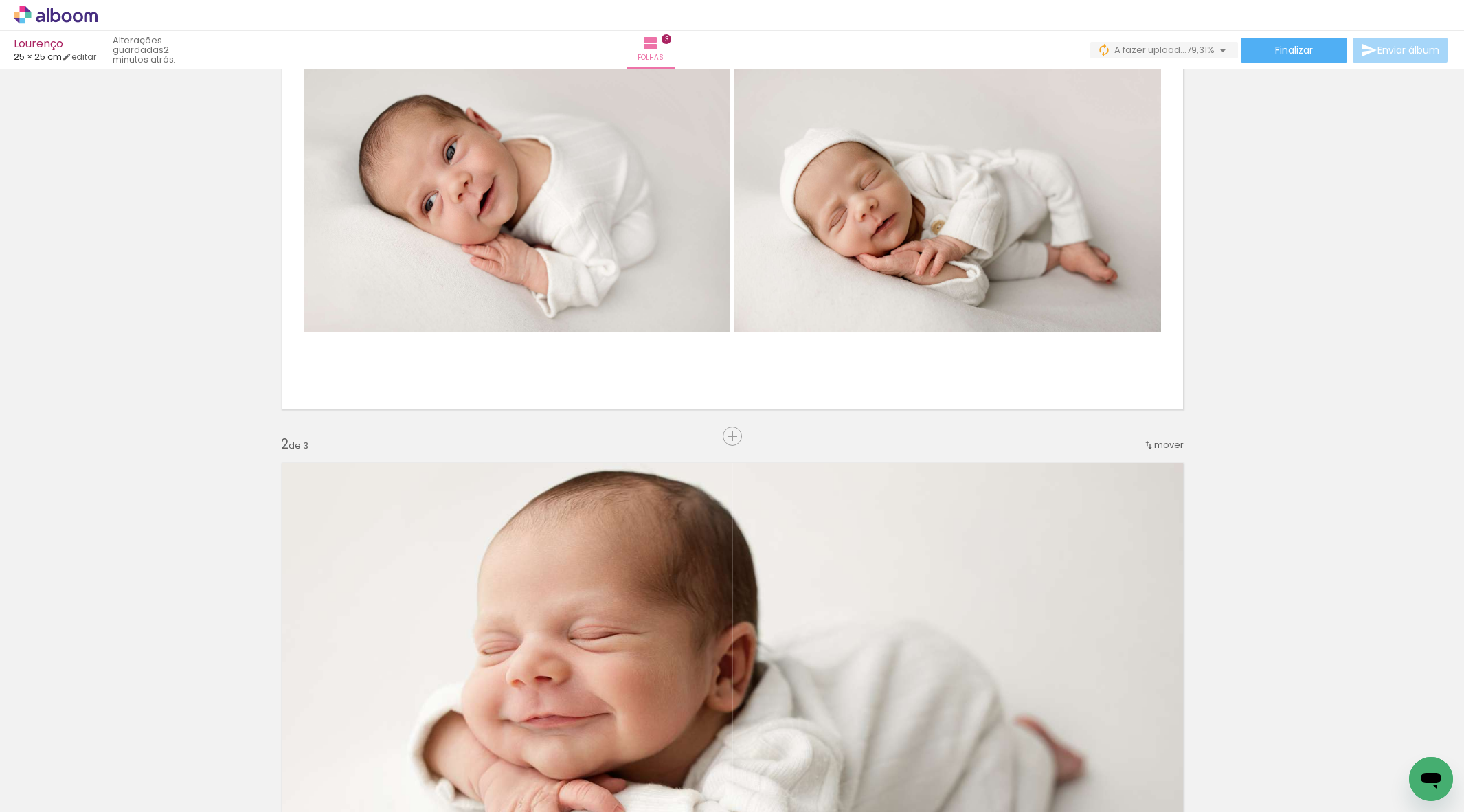
scroll to position [0, 0]
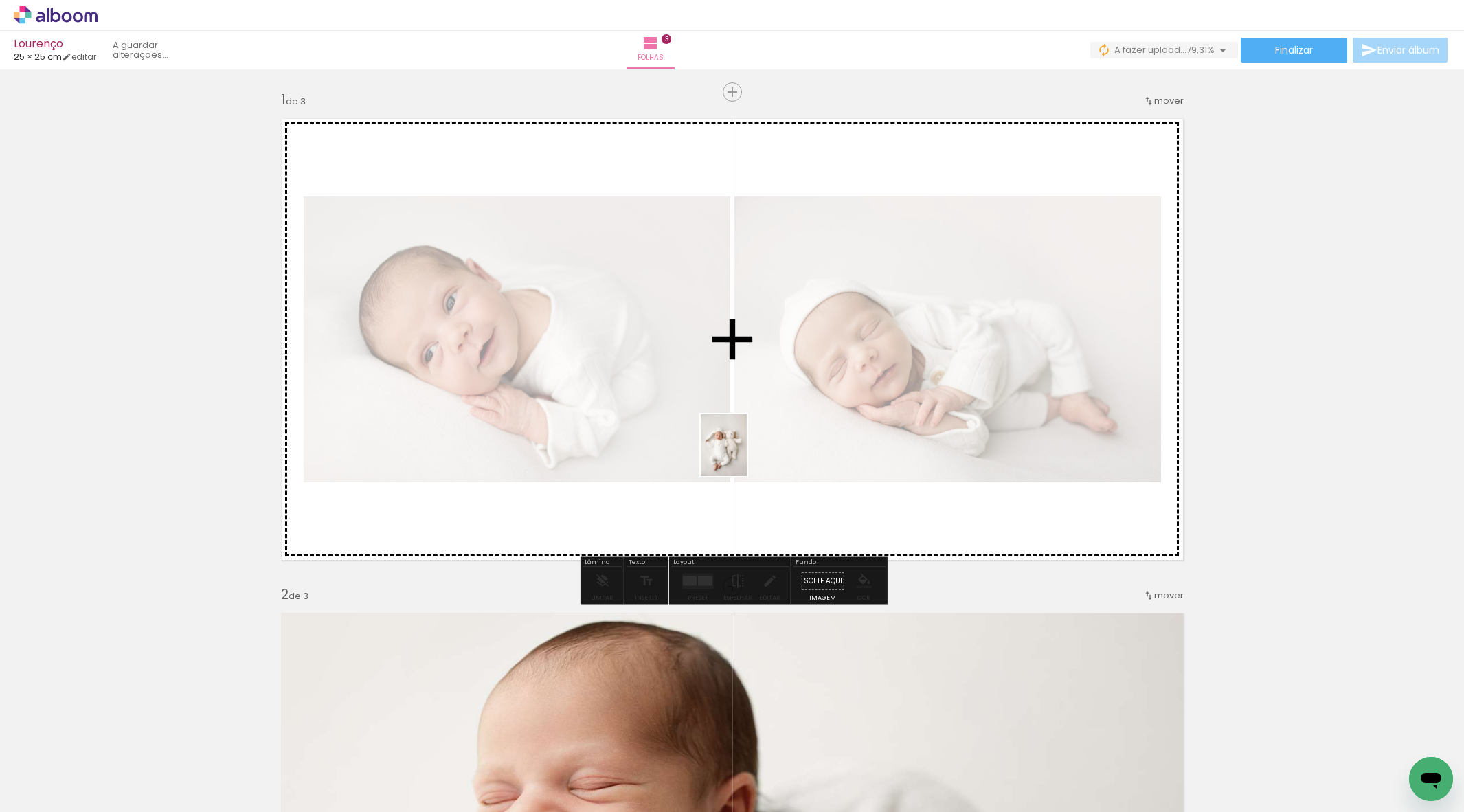
drag, startPoint x: 811, startPoint y: 770, endPoint x: 741, endPoint y: 447, distance: 330.5
click at [741, 447] on quentale-workspace at bounding box center [732, 406] width 1464 height 812
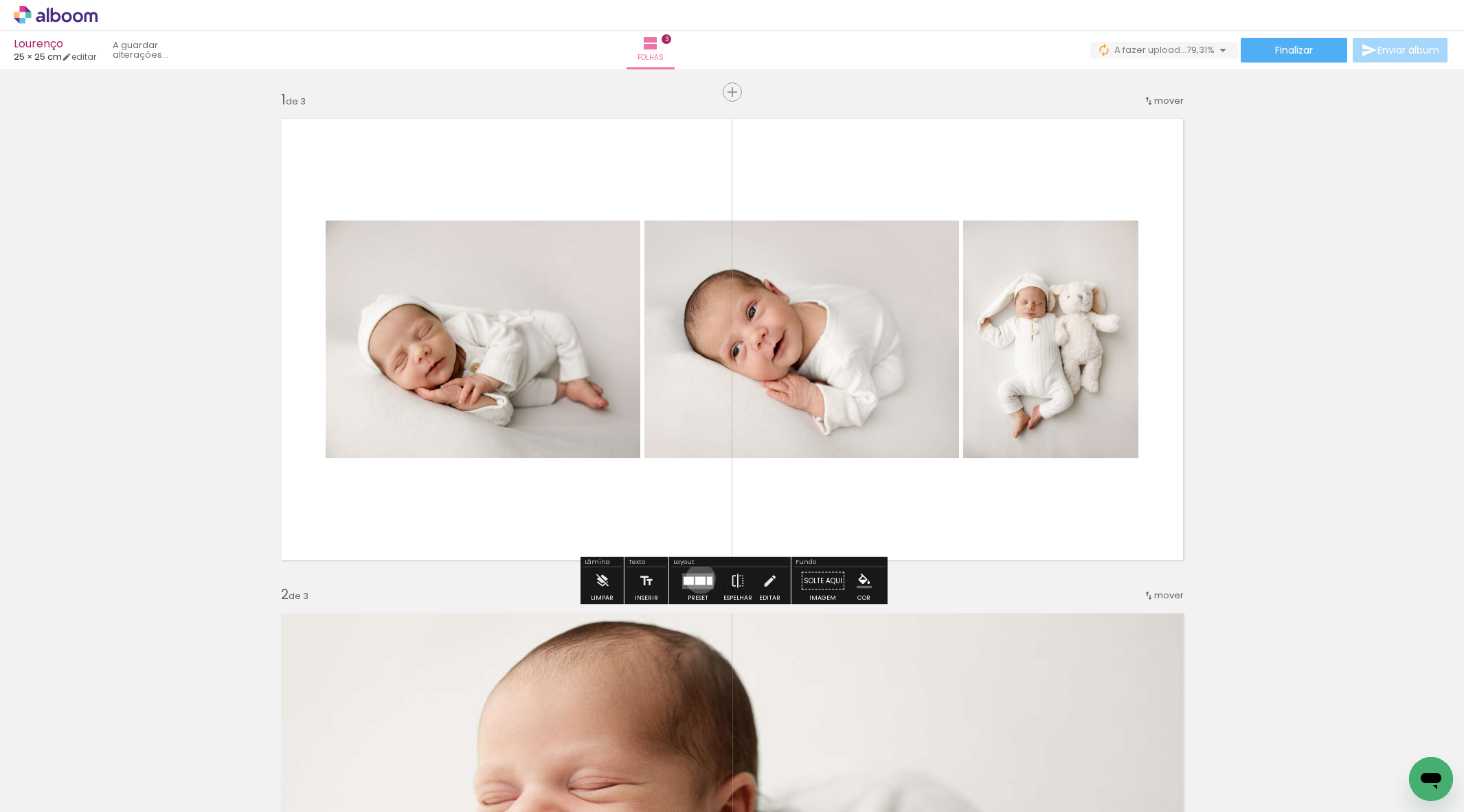
click at [697, 579] on div at bounding box center [701, 580] width 11 height 8
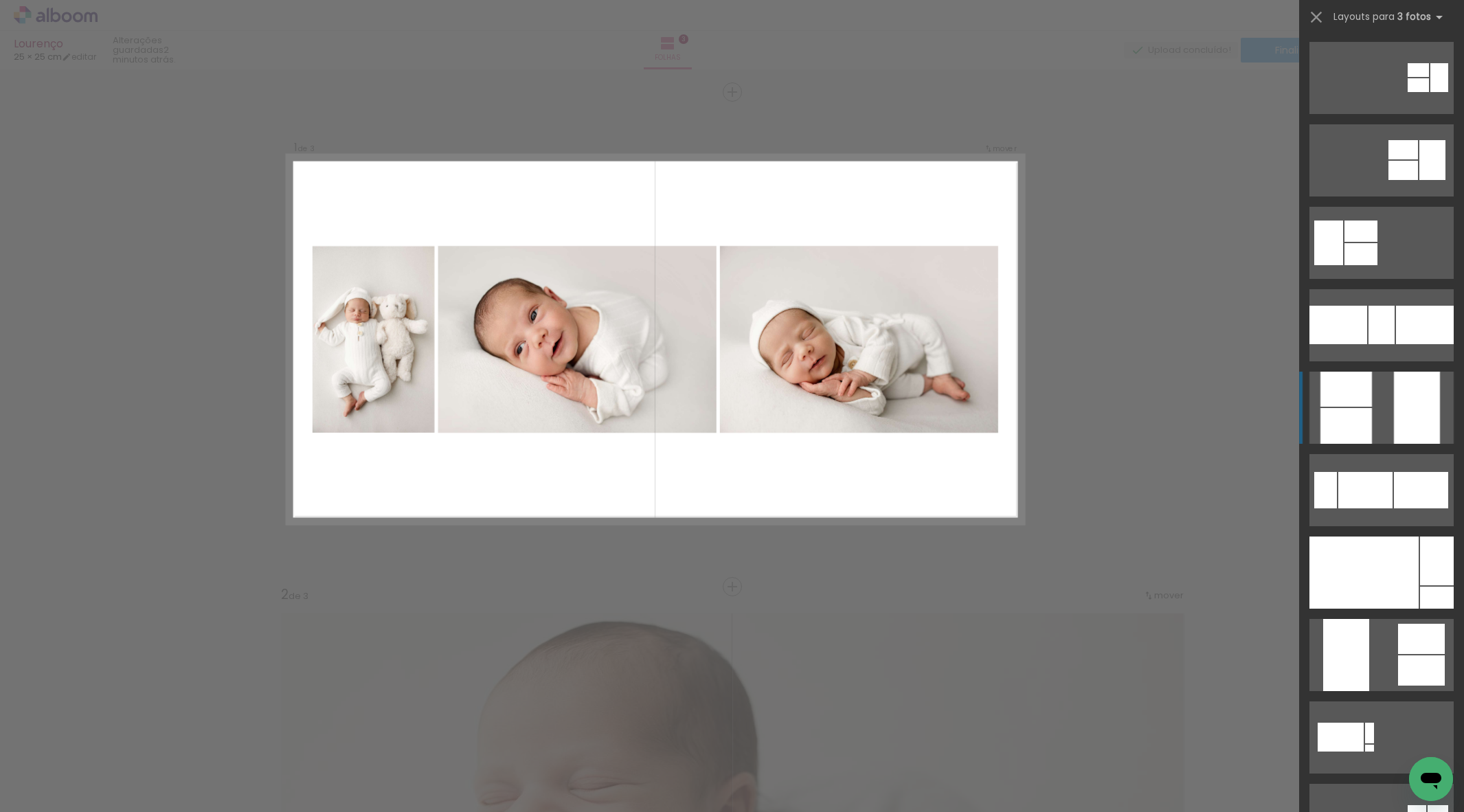
scroll to position [414, 0]
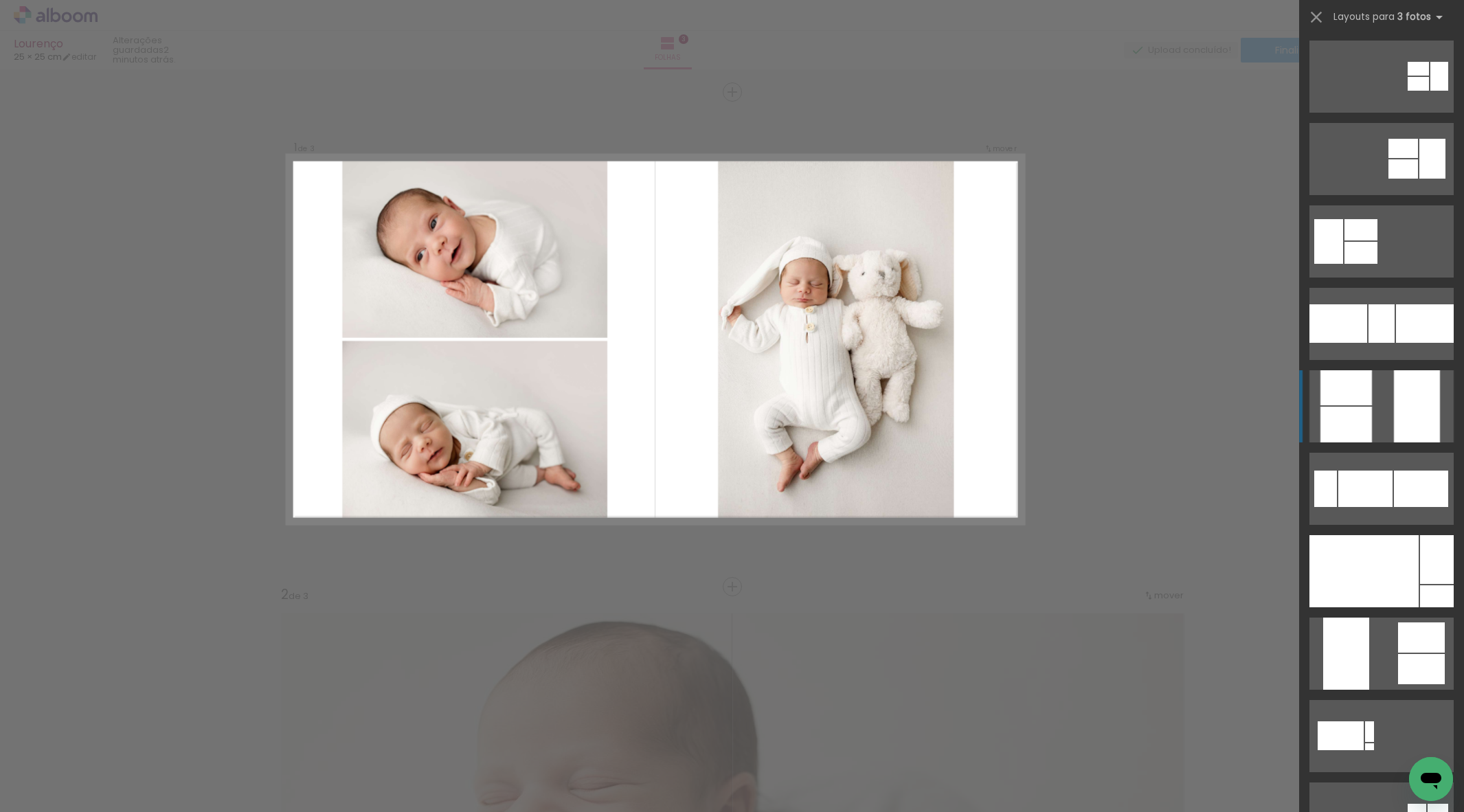
click at [1400, 343] on div at bounding box center [1424, 323] width 57 height 39
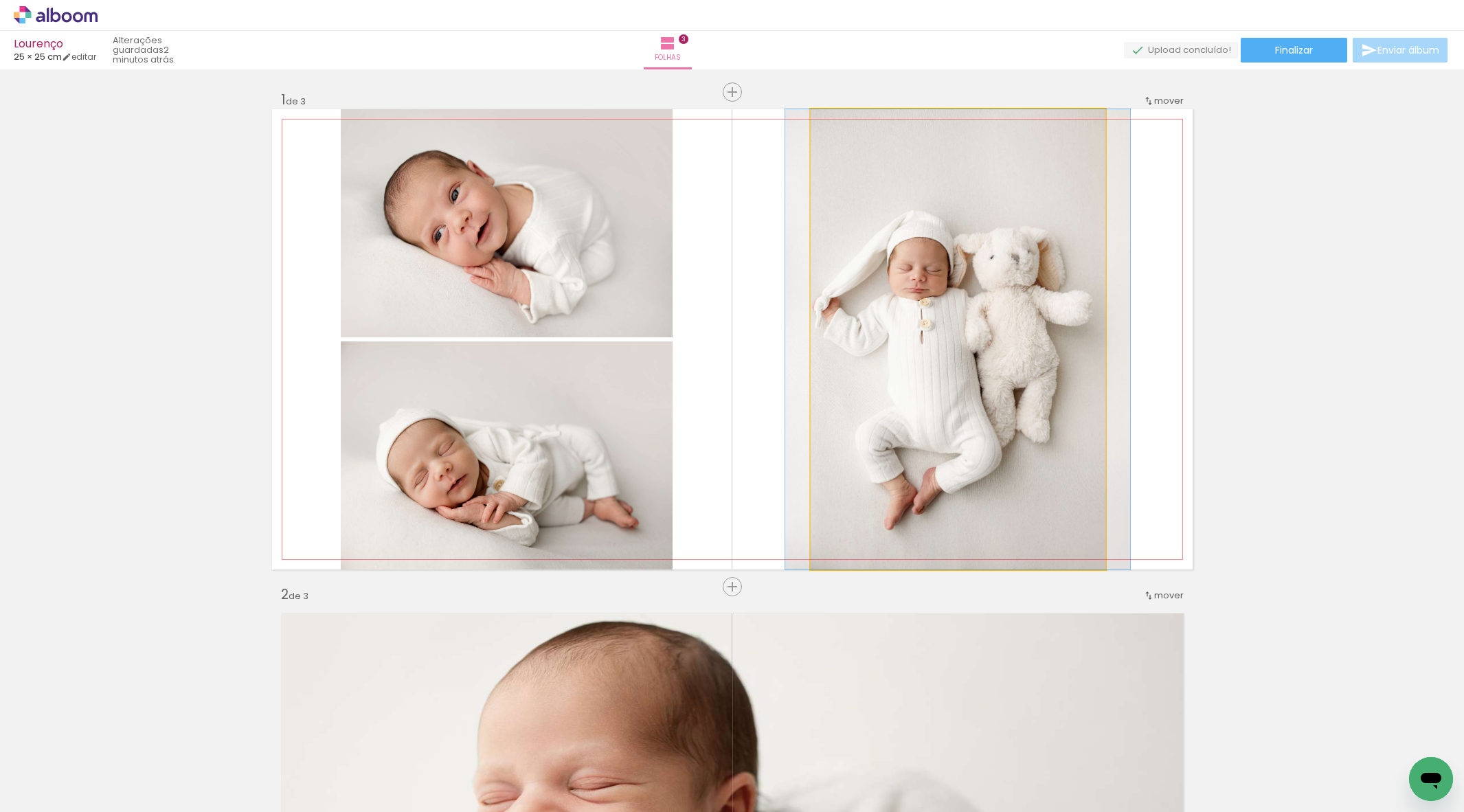
click at [851, 345] on quentale-photo at bounding box center [959, 339] width 295 height 460
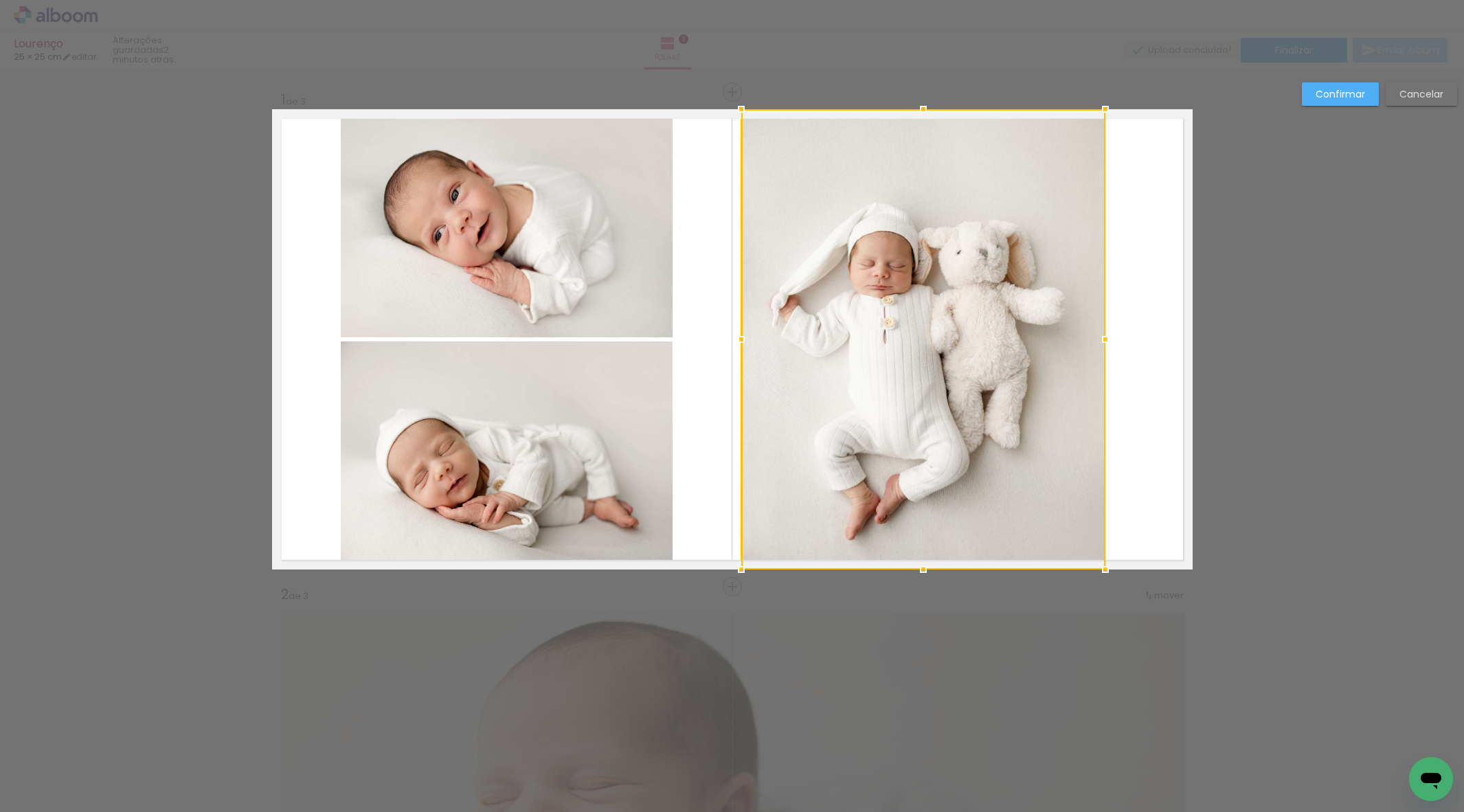
drag, startPoint x: 811, startPoint y: 339, endPoint x: 741, endPoint y: 338, distance: 70.0
click at [740, 338] on div at bounding box center [740, 339] width 27 height 27
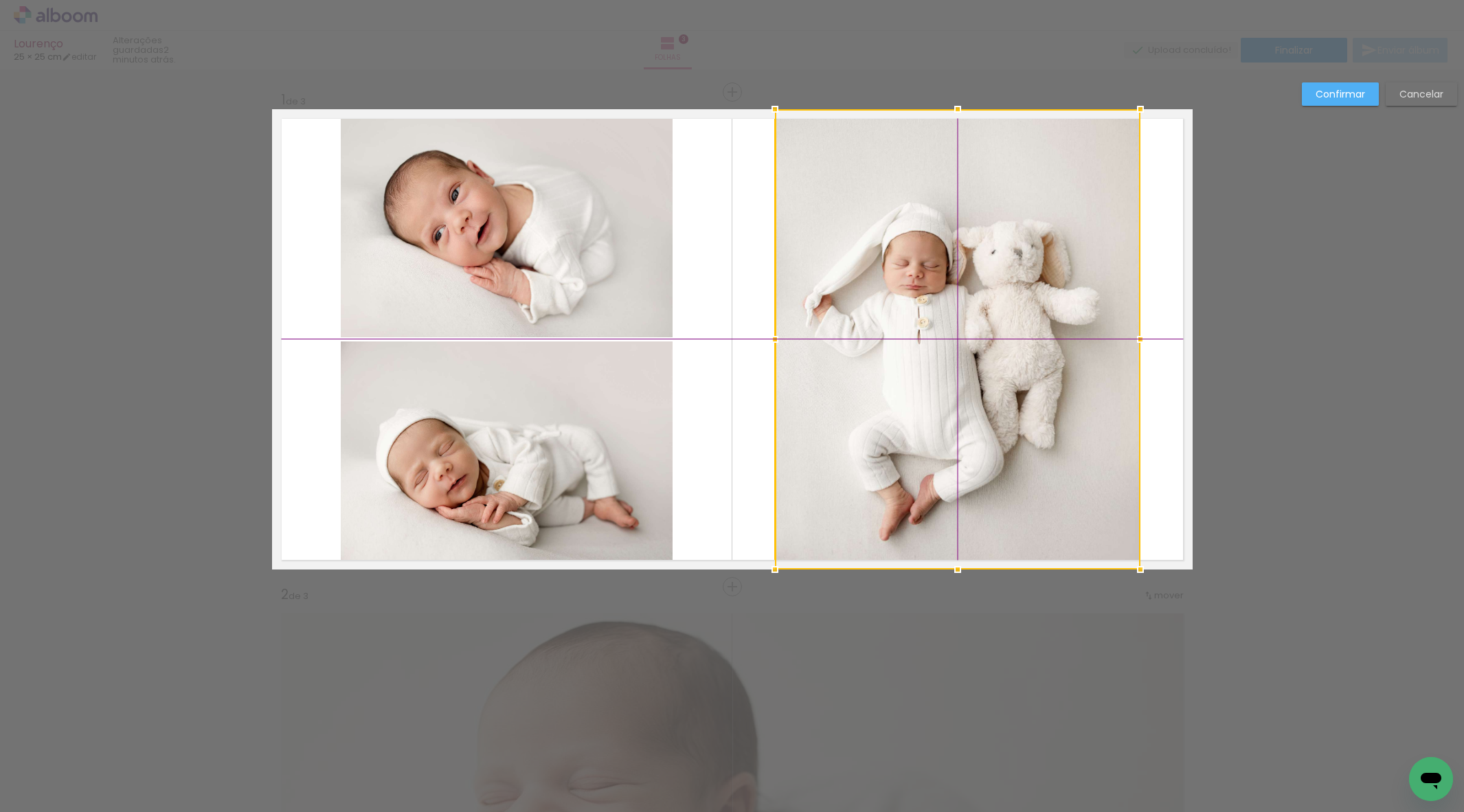
drag, startPoint x: 905, startPoint y: 329, endPoint x: 938, endPoint y: 332, distance: 33.1
click at [938, 332] on div at bounding box center [958, 339] width 366 height 460
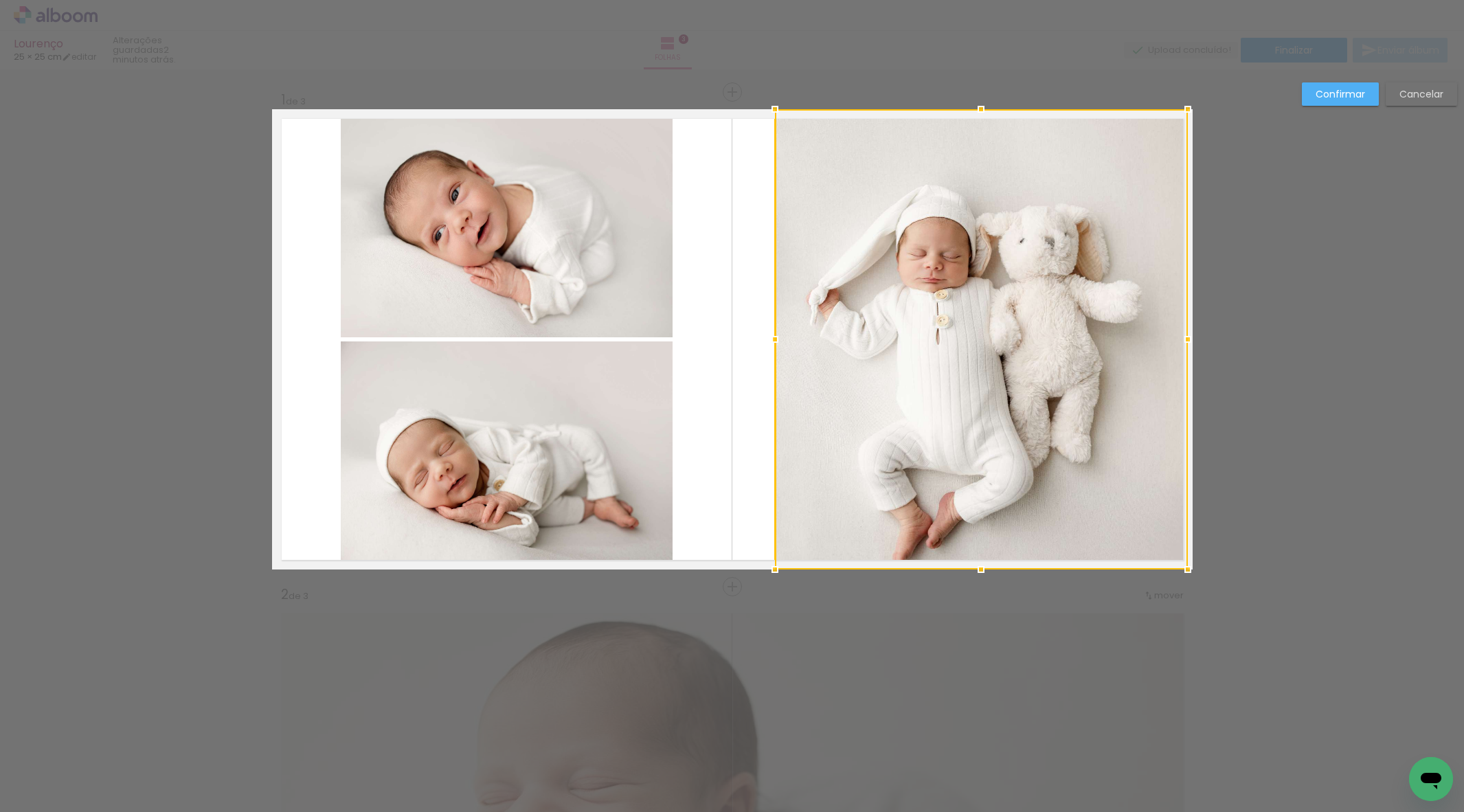
drag, startPoint x: 1143, startPoint y: 339, endPoint x: 1223, endPoint y: 339, distance: 80.0
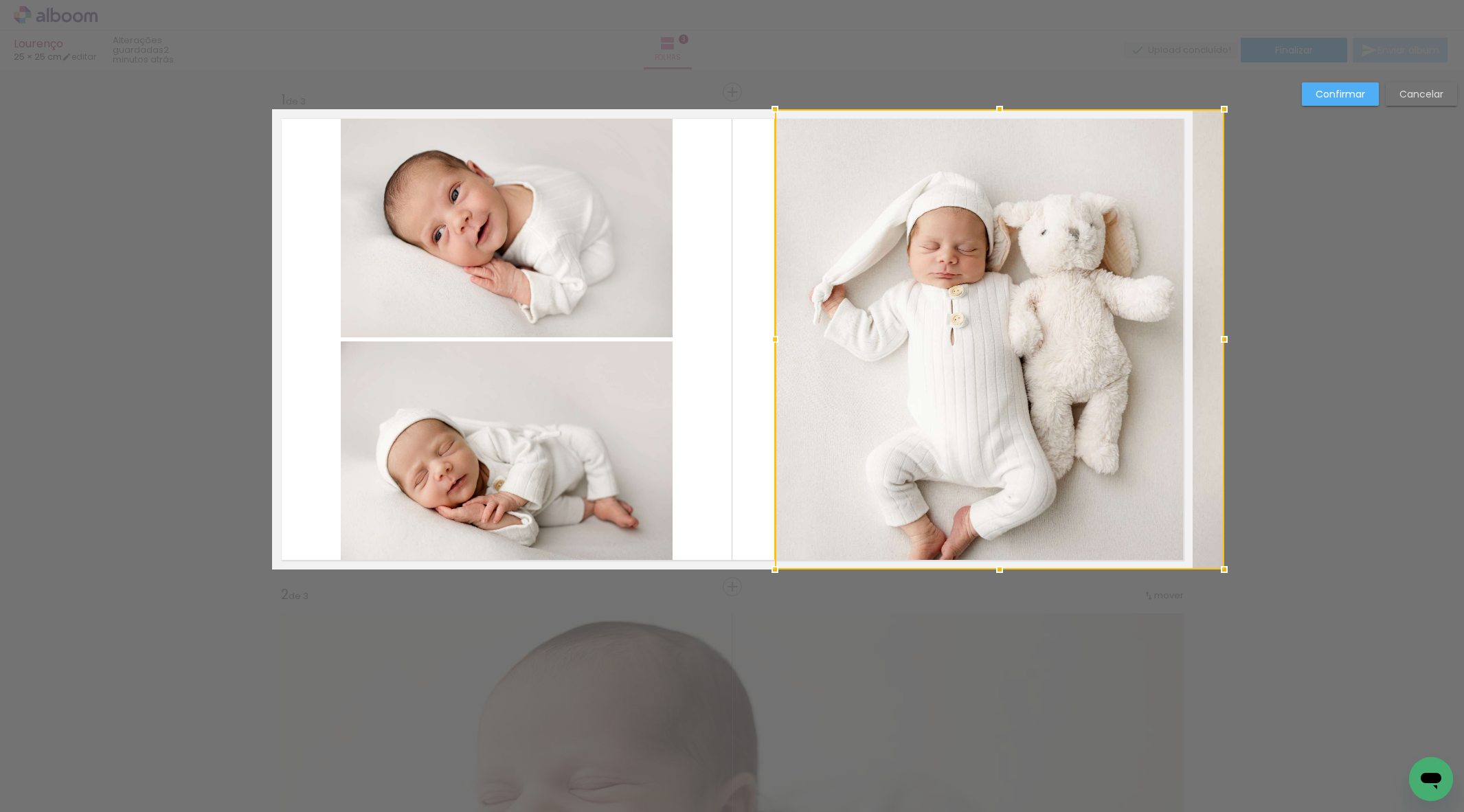
drag, startPoint x: 1187, startPoint y: 338, endPoint x: 1196, endPoint y: 335, distance: 9.5
click at [1196, 335] on div at bounding box center [999, 339] width 450 height 460
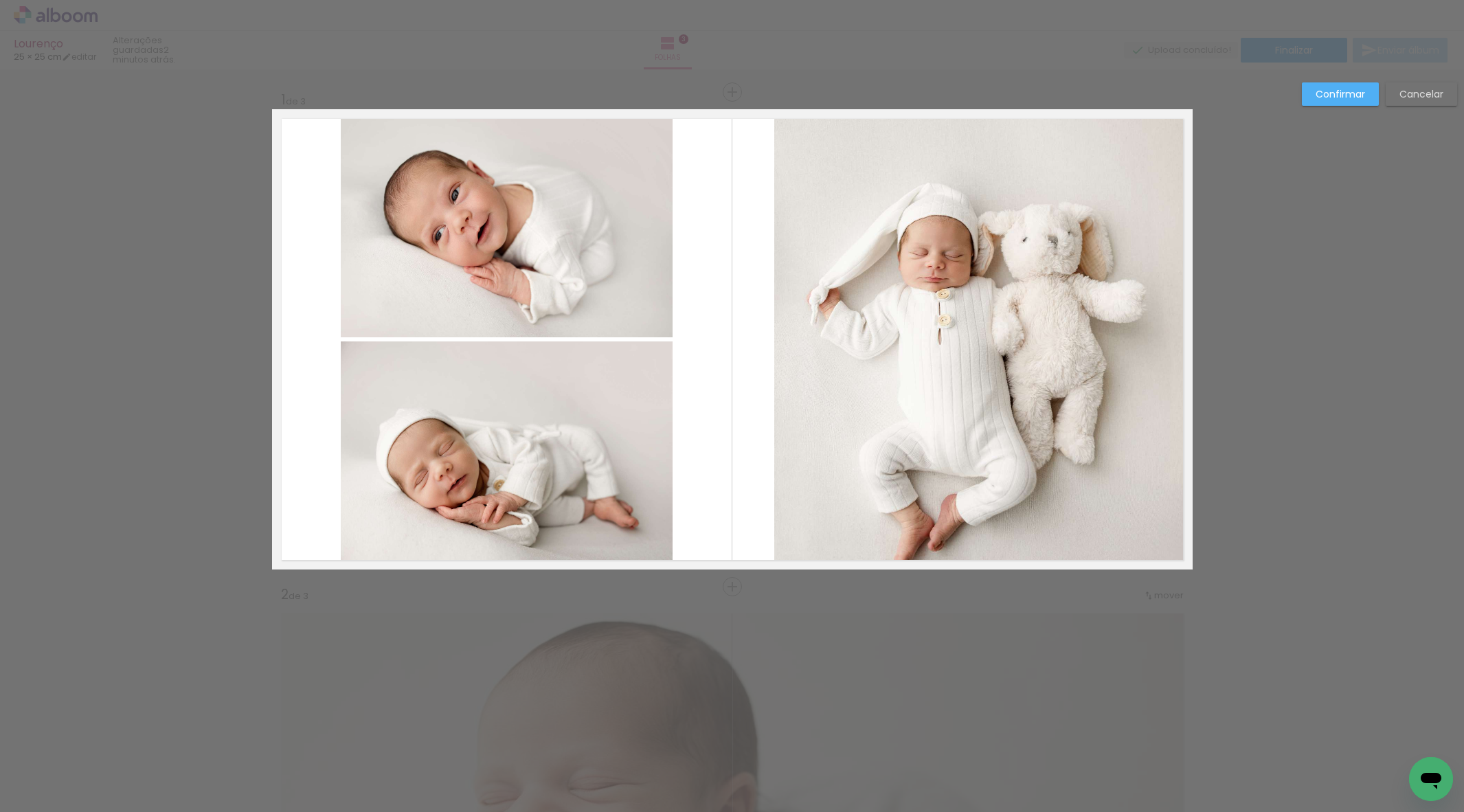
click at [853, 345] on quentale-photo at bounding box center [982, 339] width 418 height 460
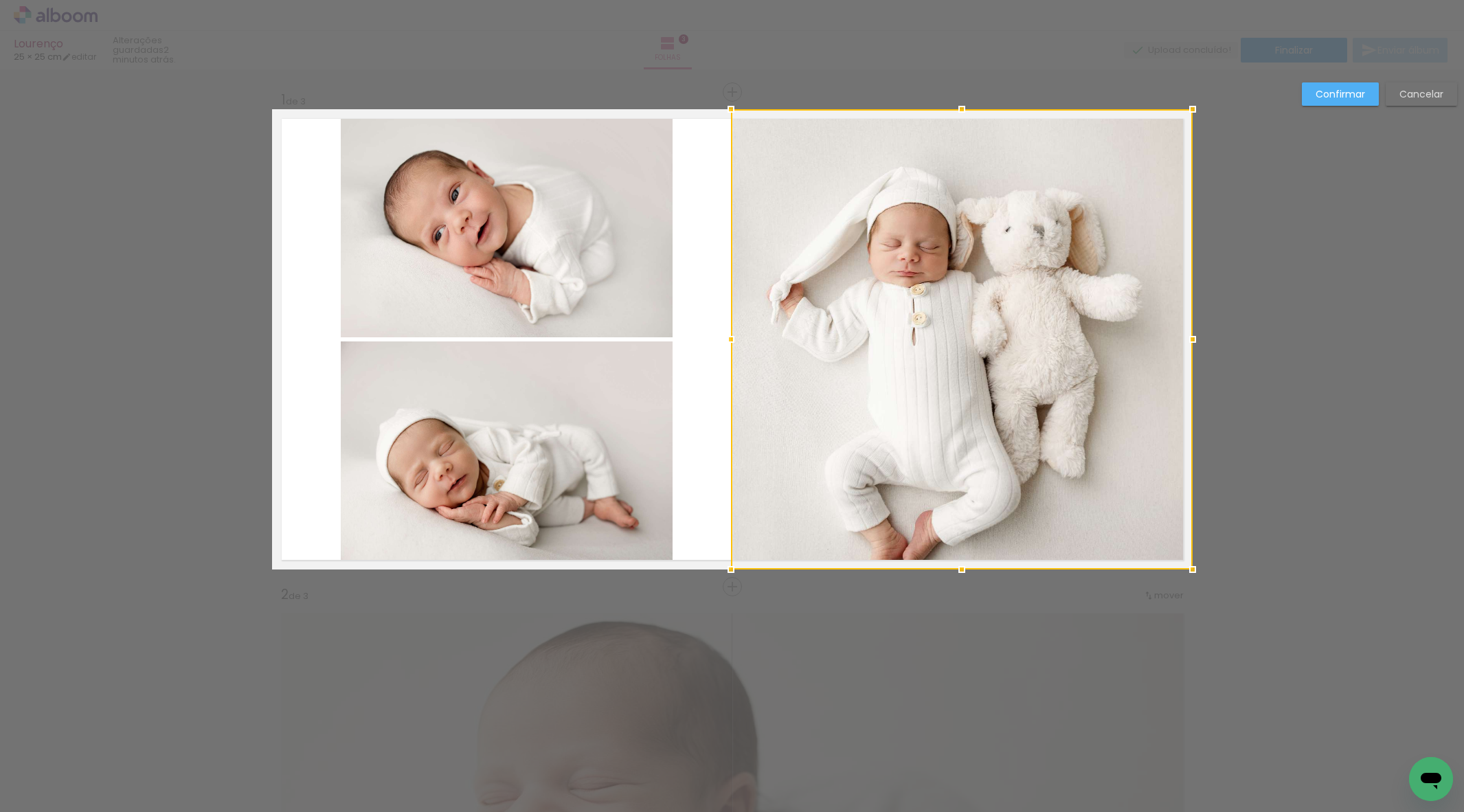
drag, startPoint x: 774, startPoint y: 340, endPoint x: 725, endPoint y: 342, distance: 49.0
click at [725, 342] on div at bounding box center [731, 339] width 27 height 27
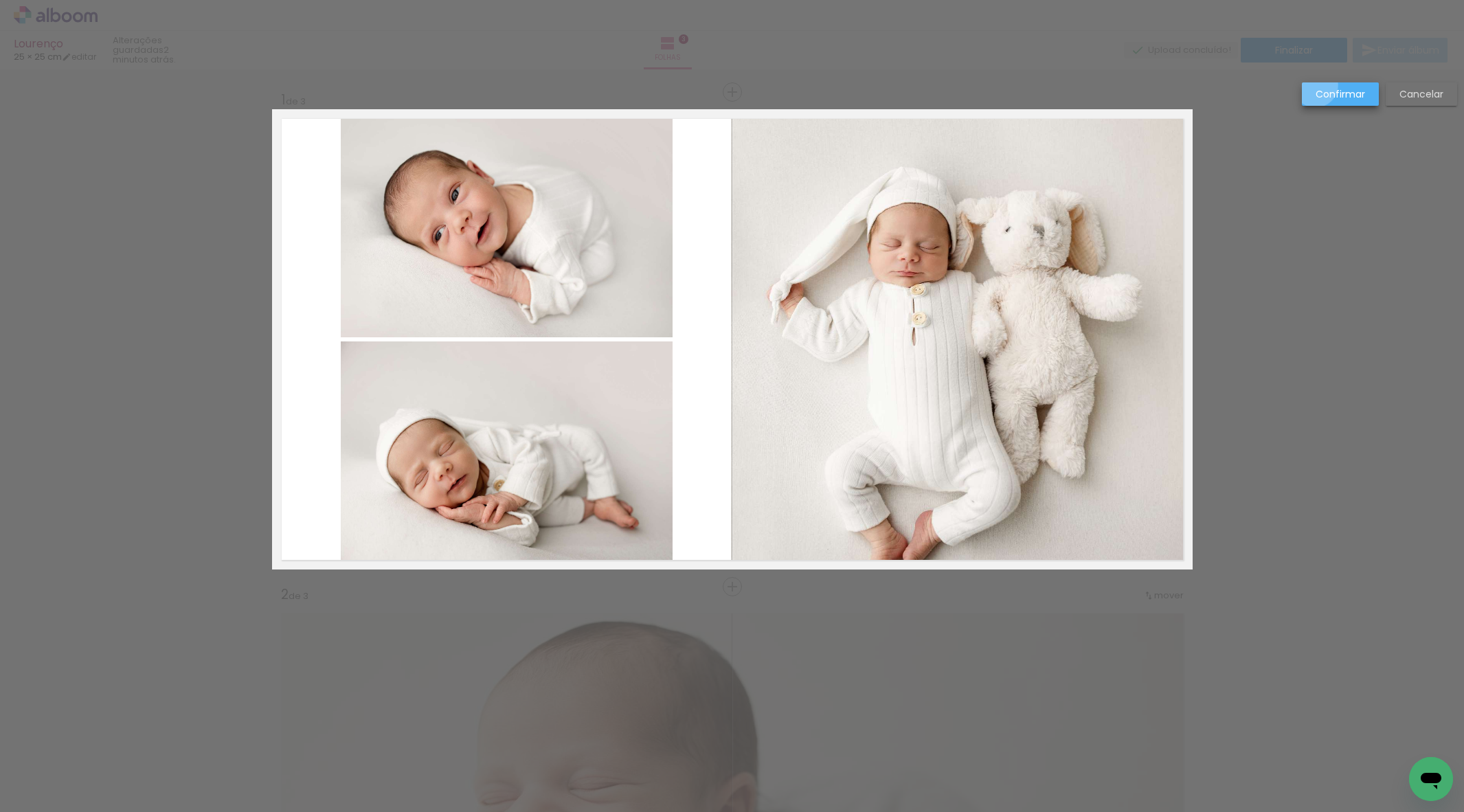
click at [1316, 85] on paper-button "Confirmar" at bounding box center [1339, 94] width 77 height 23
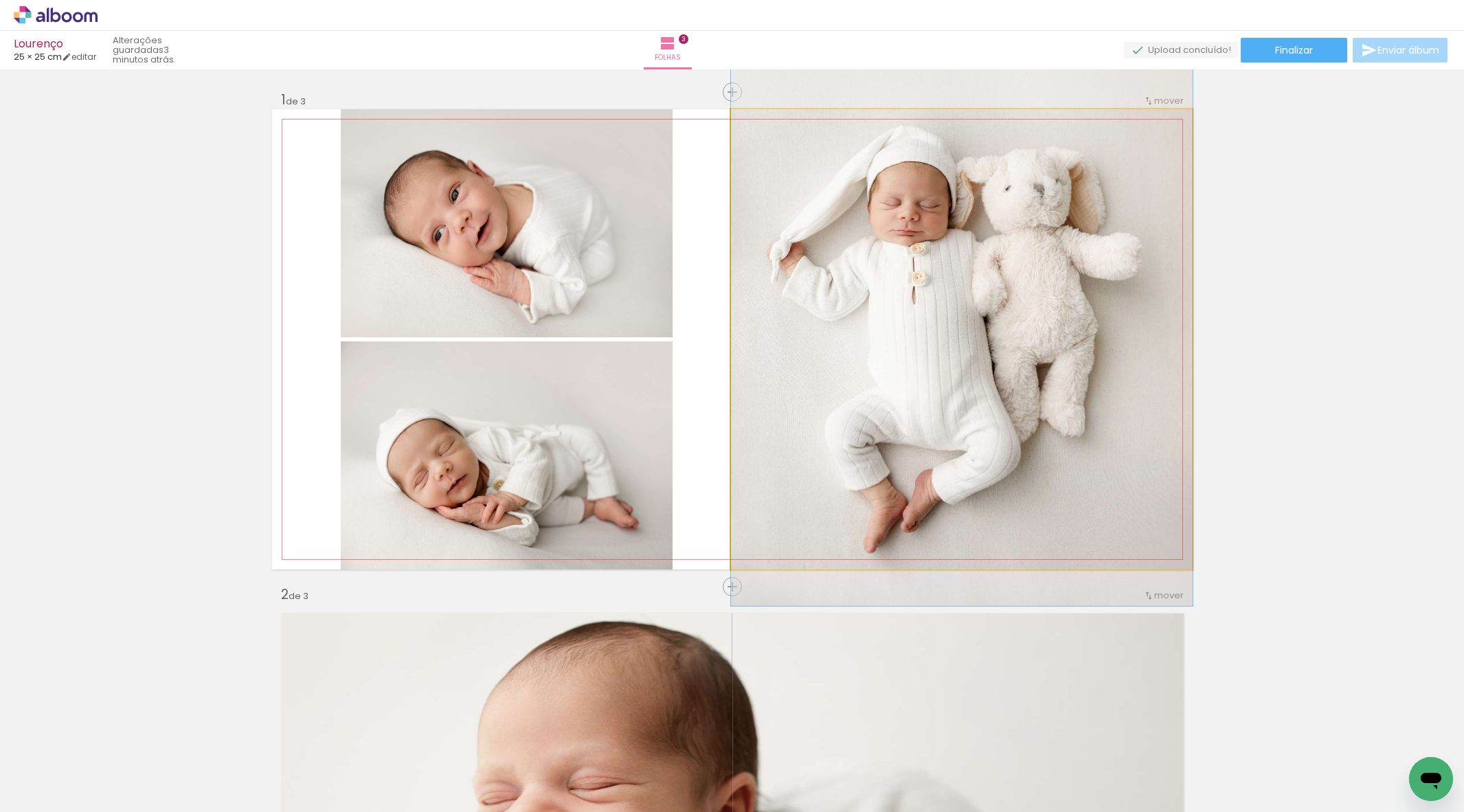
drag, startPoint x: 1051, startPoint y: 319, endPoint x: 1056, endPoint y: 281, distance: 38.3
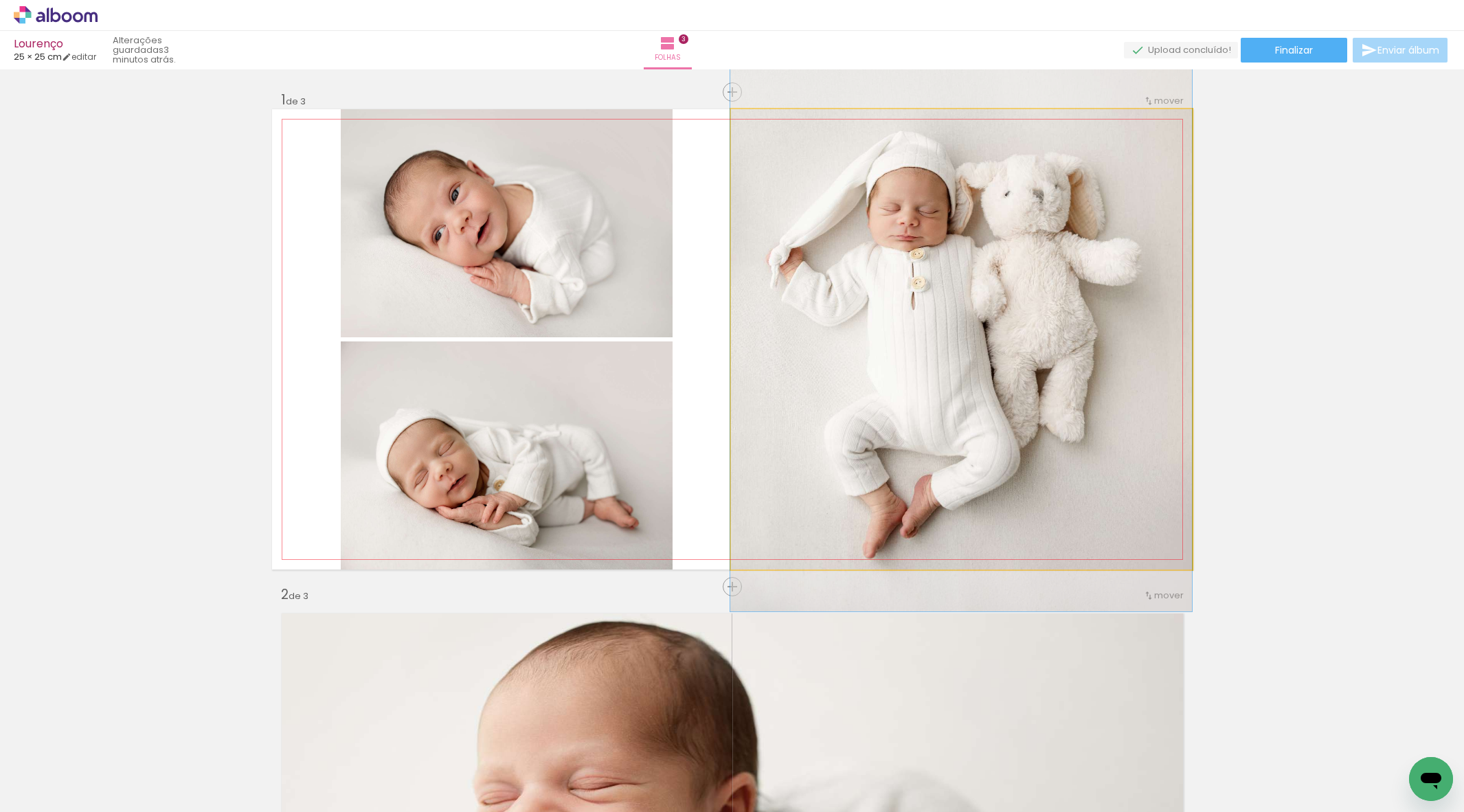
click at [1024, 295] on div at bounding box center [961, 303] width 462 height 616
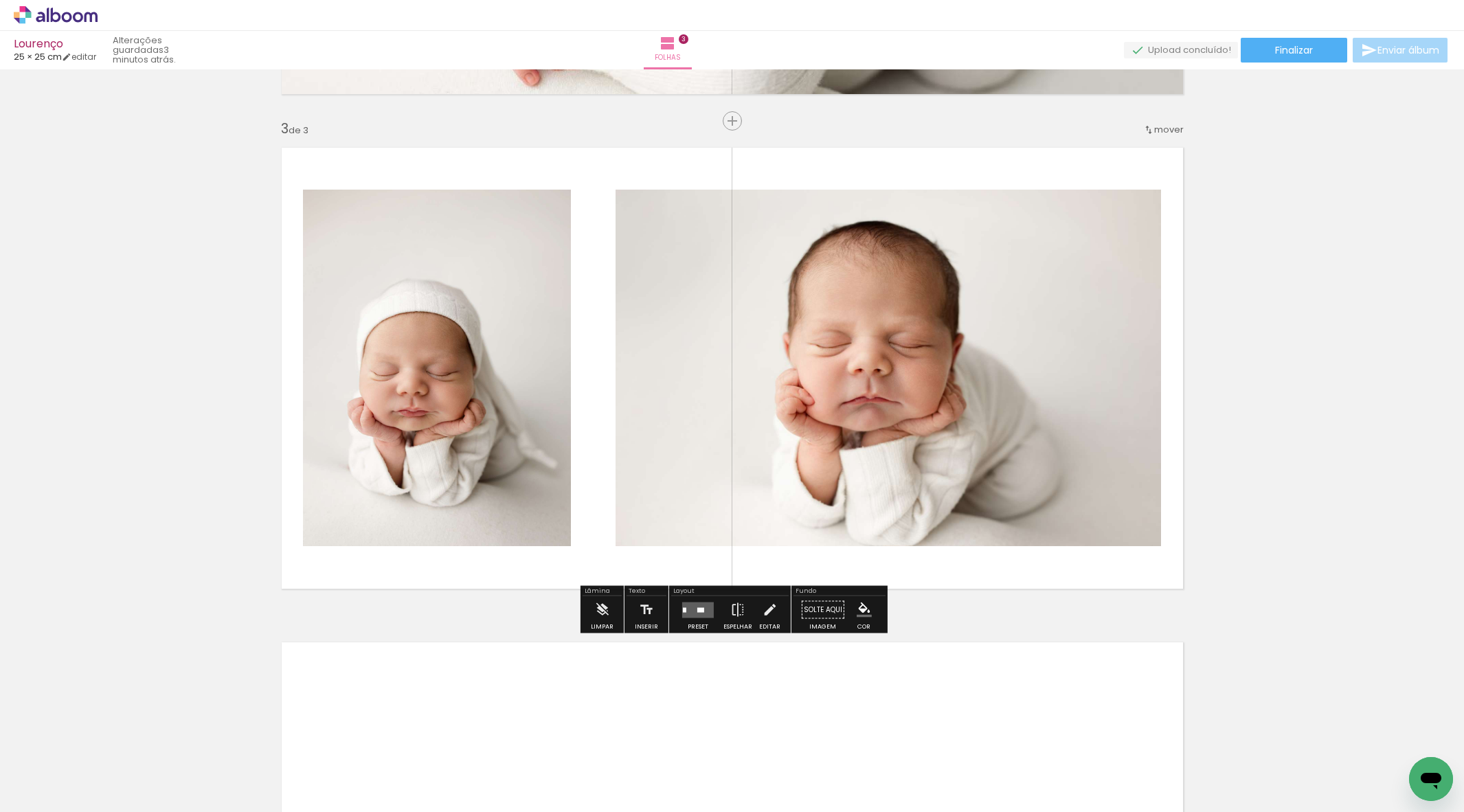
scroll to position [994, 0]
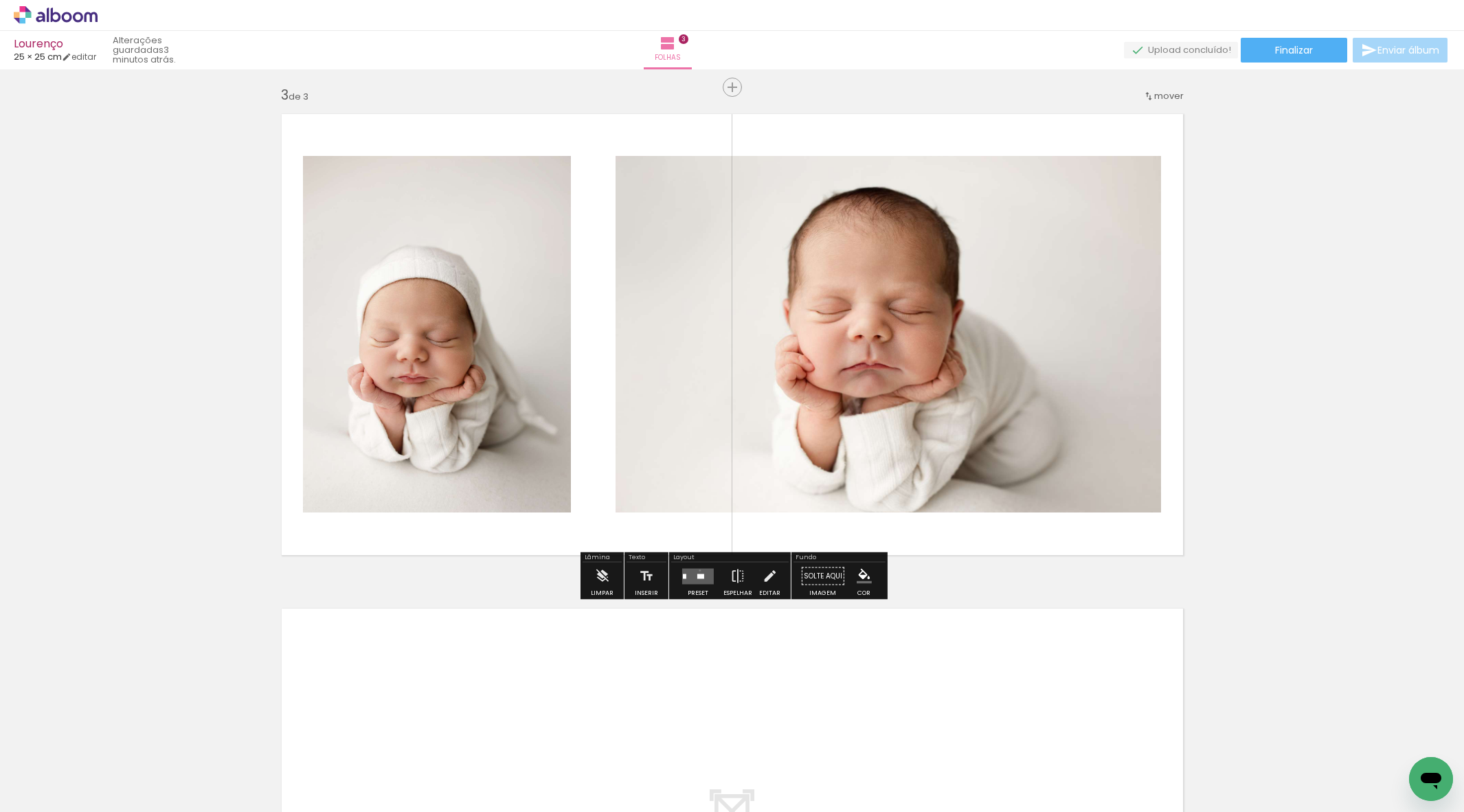
click at [696, 570] on quentale-layouter at bounding box center [698, 576] width 32 height 16
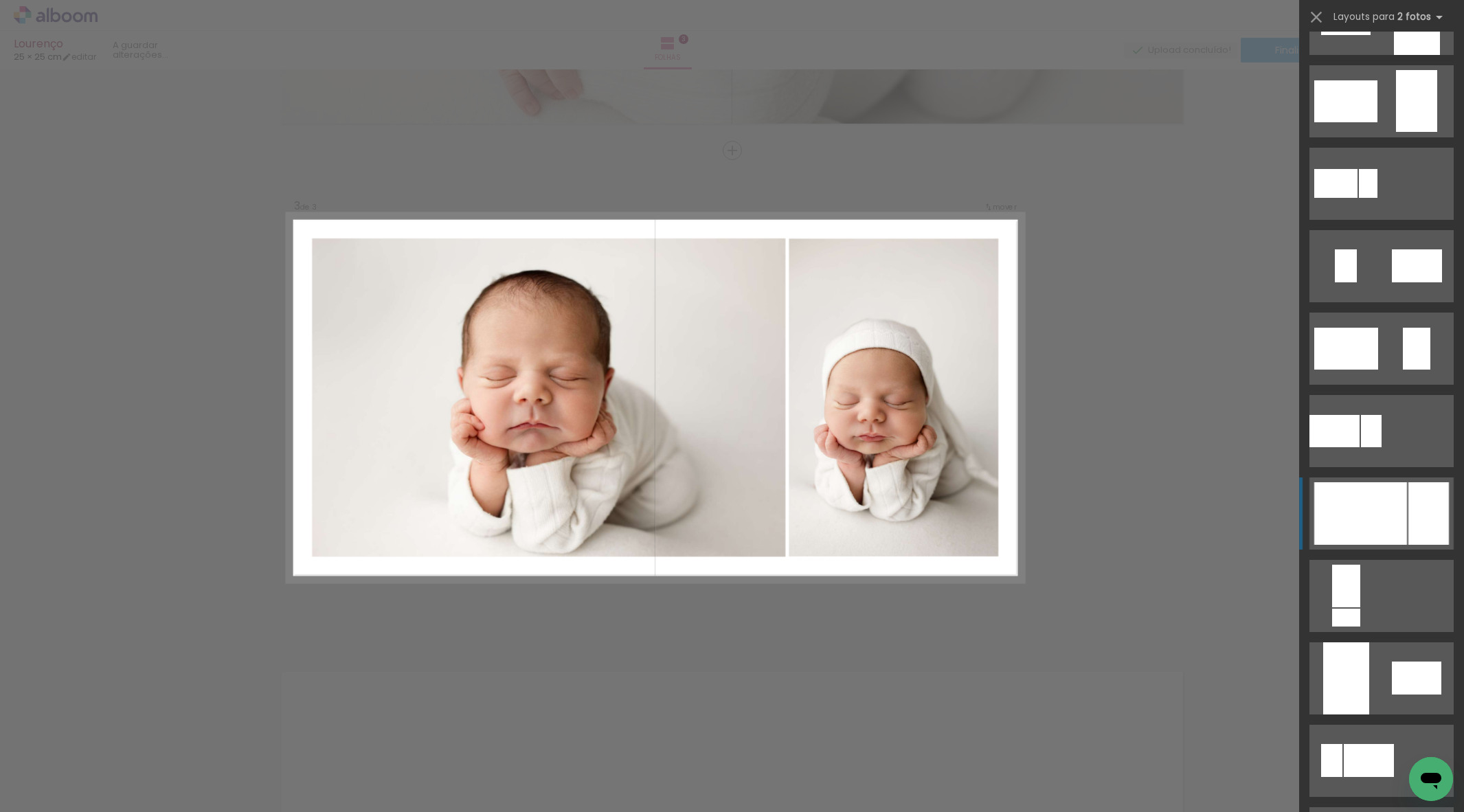
scroll to position [319, 0]
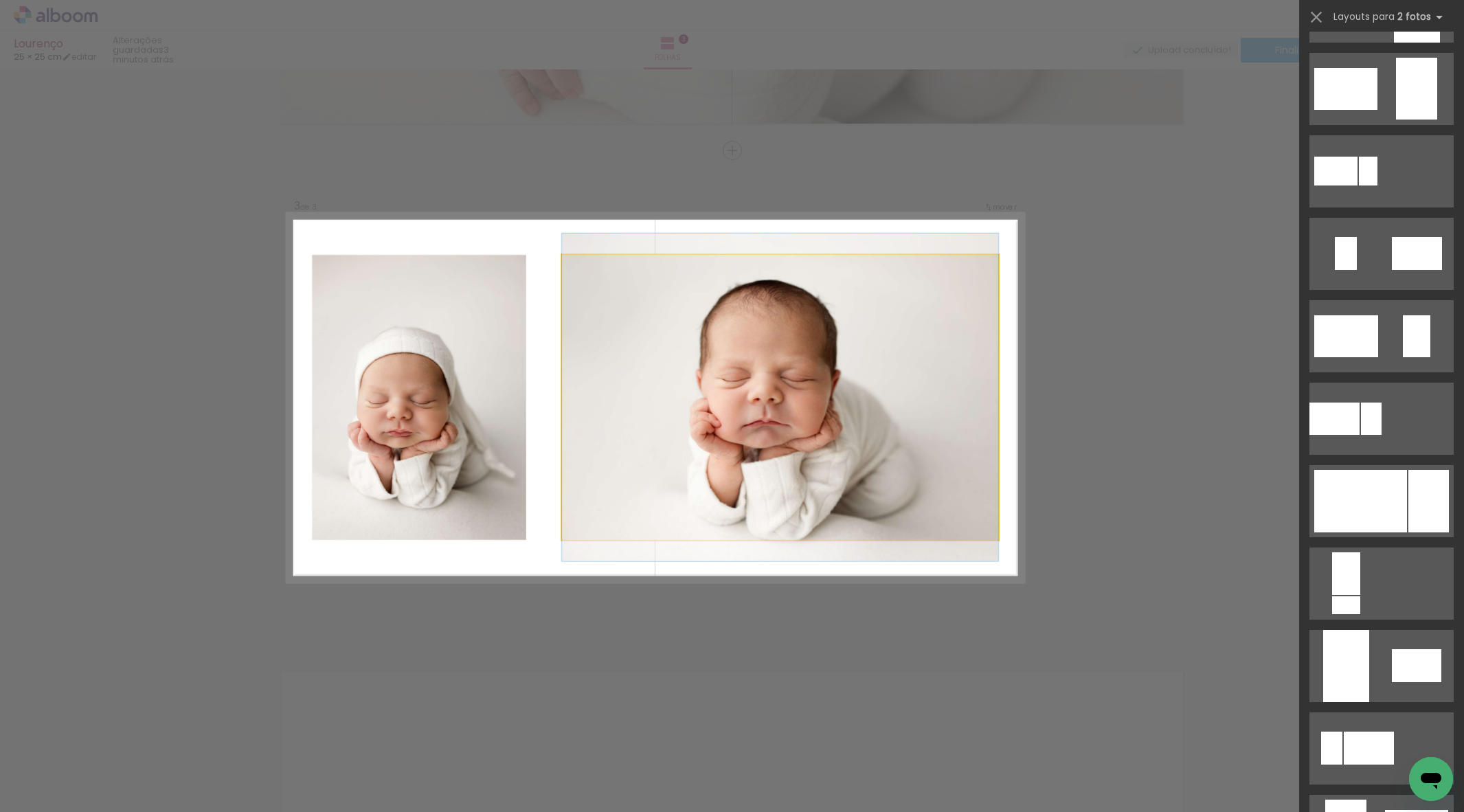
click at [760, 538] on div at bounding box center [780, 397] width 436 height 328
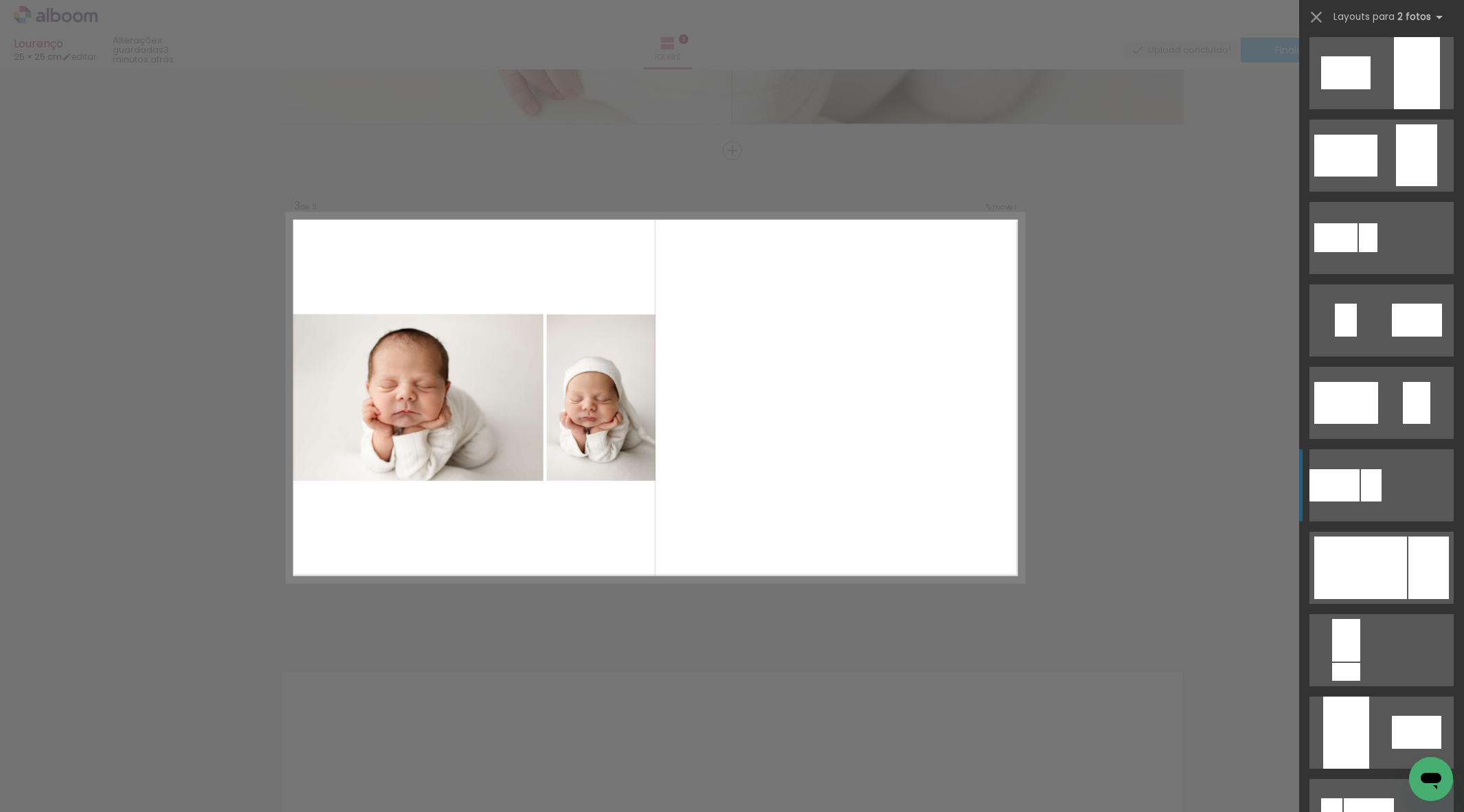
scroll to position [381, 0]
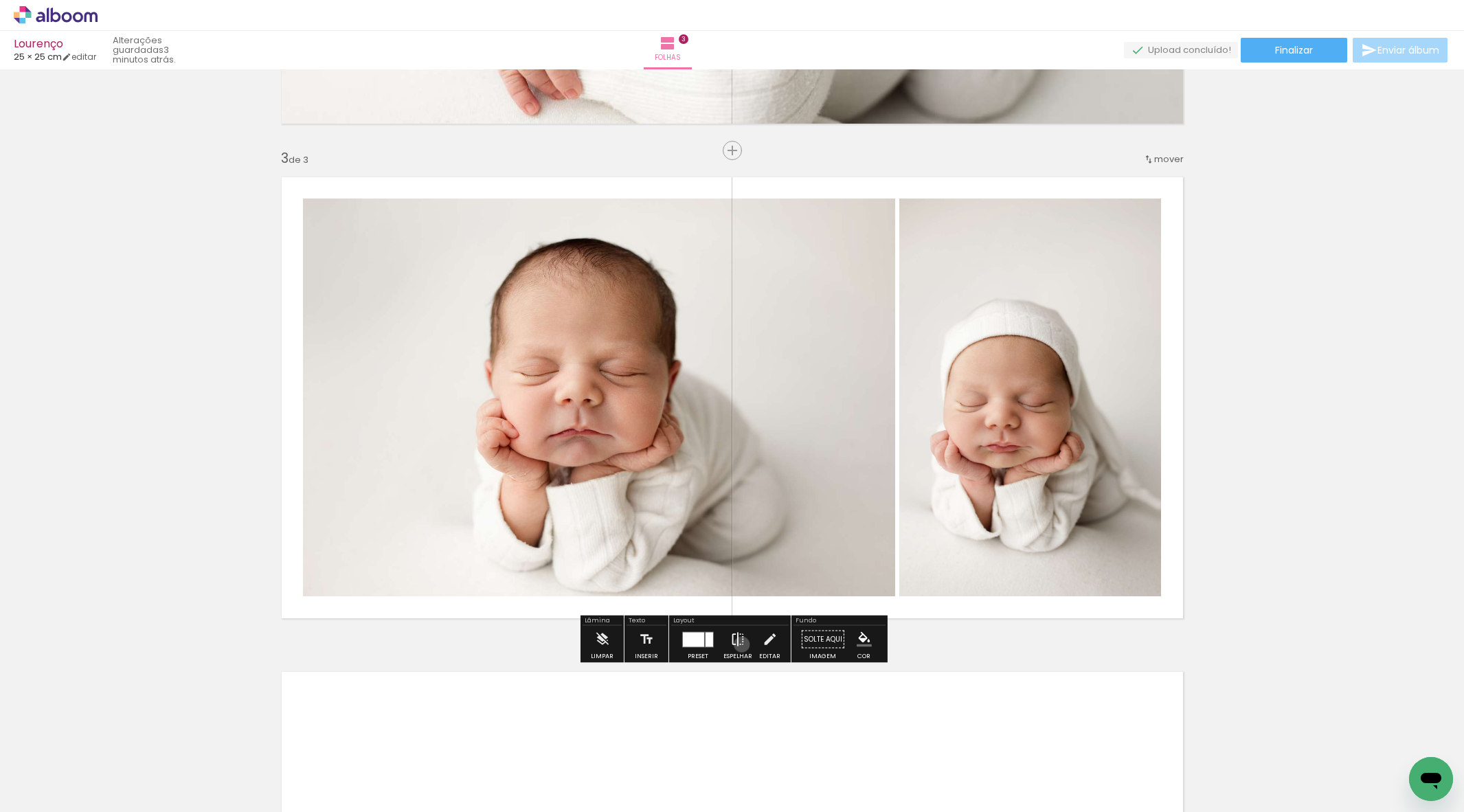
click at [739, 644] on iron-icon at bounding box center [738, 639] width 15 height 27
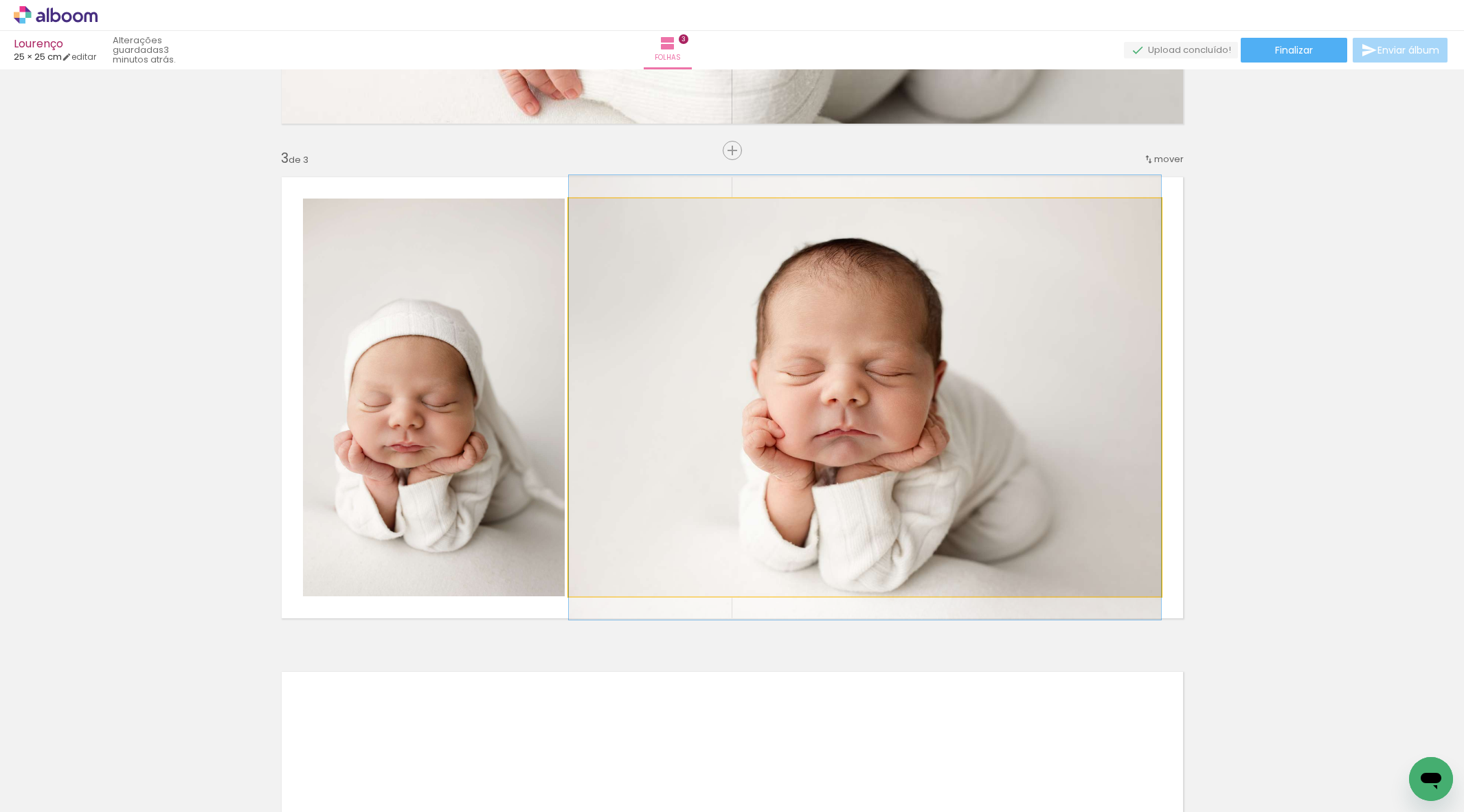
click at [583, 467] on quentale-photo at bounding box center [865, 398] width 592 height 398
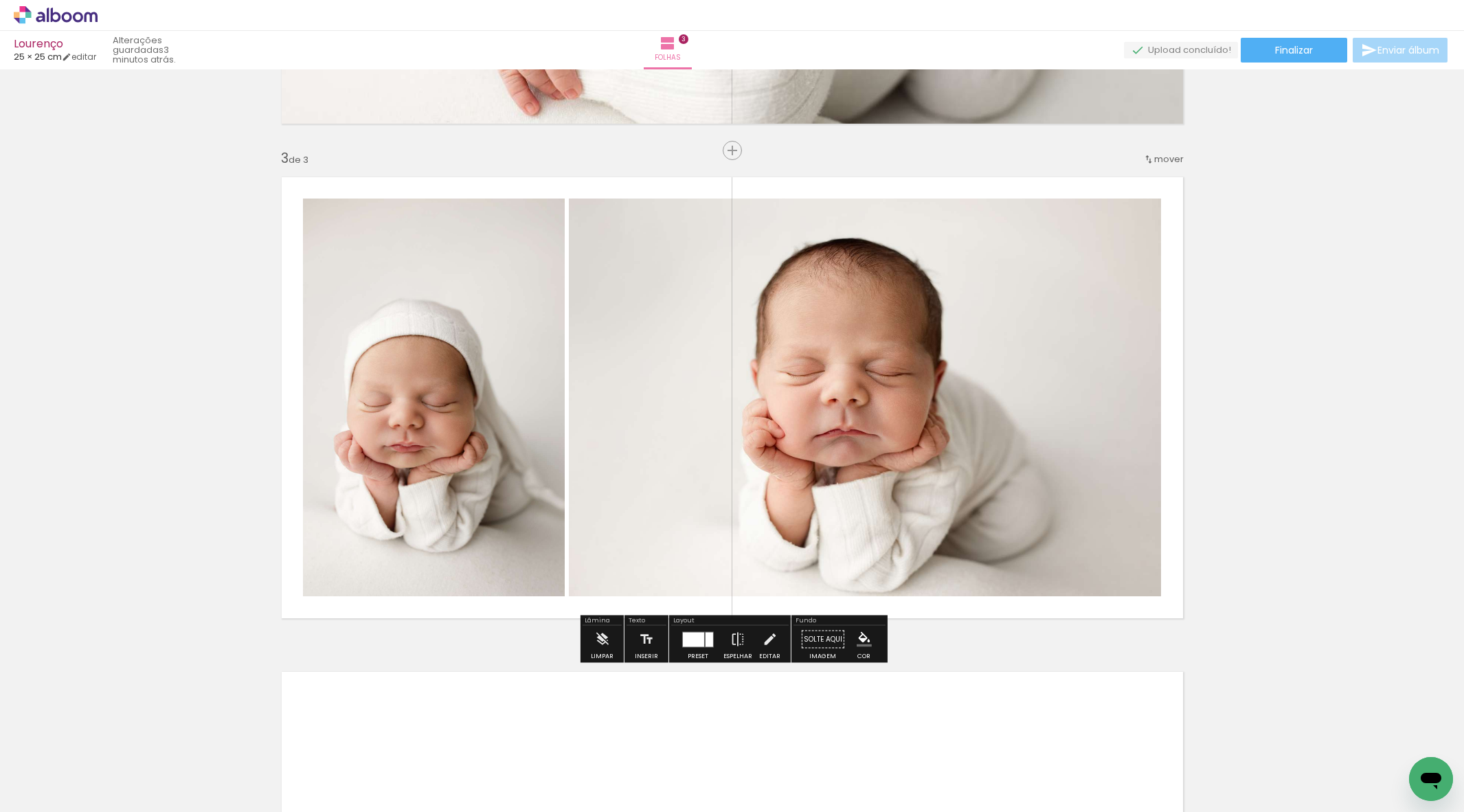
click at [582, 432] on quentale-photo at bounding box center [865, 398] width 592 height 398
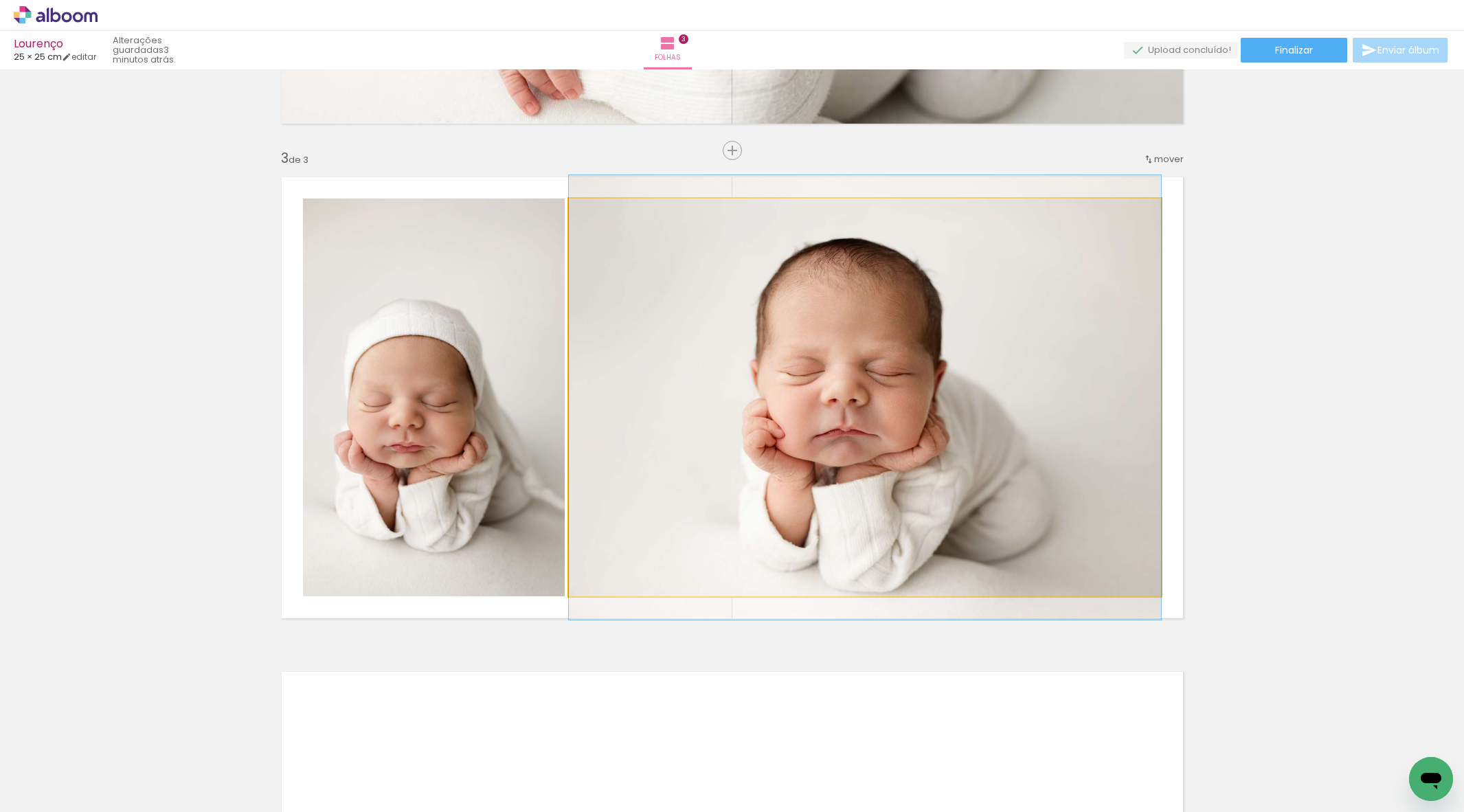
click at [582, 432] on quentale-photo at bounding box center [865, 398] width 592 height 398
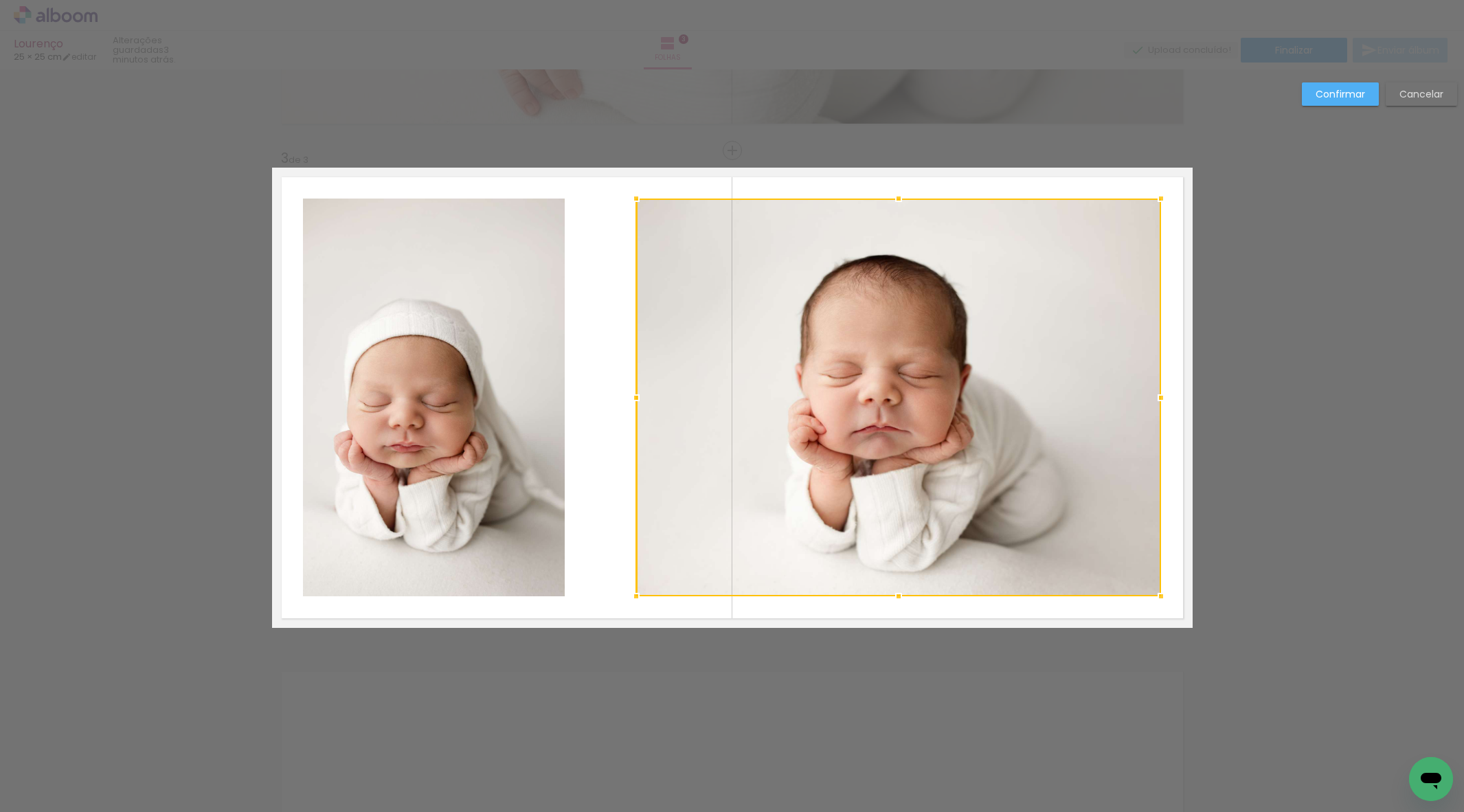
drag, startPoint x: 572, startPoint y: 398, endPoint x: 644, endPoint y: 394, distance: 72.1
click at [644, 394] on div at bounding box center [635, 398] width 27 height 27
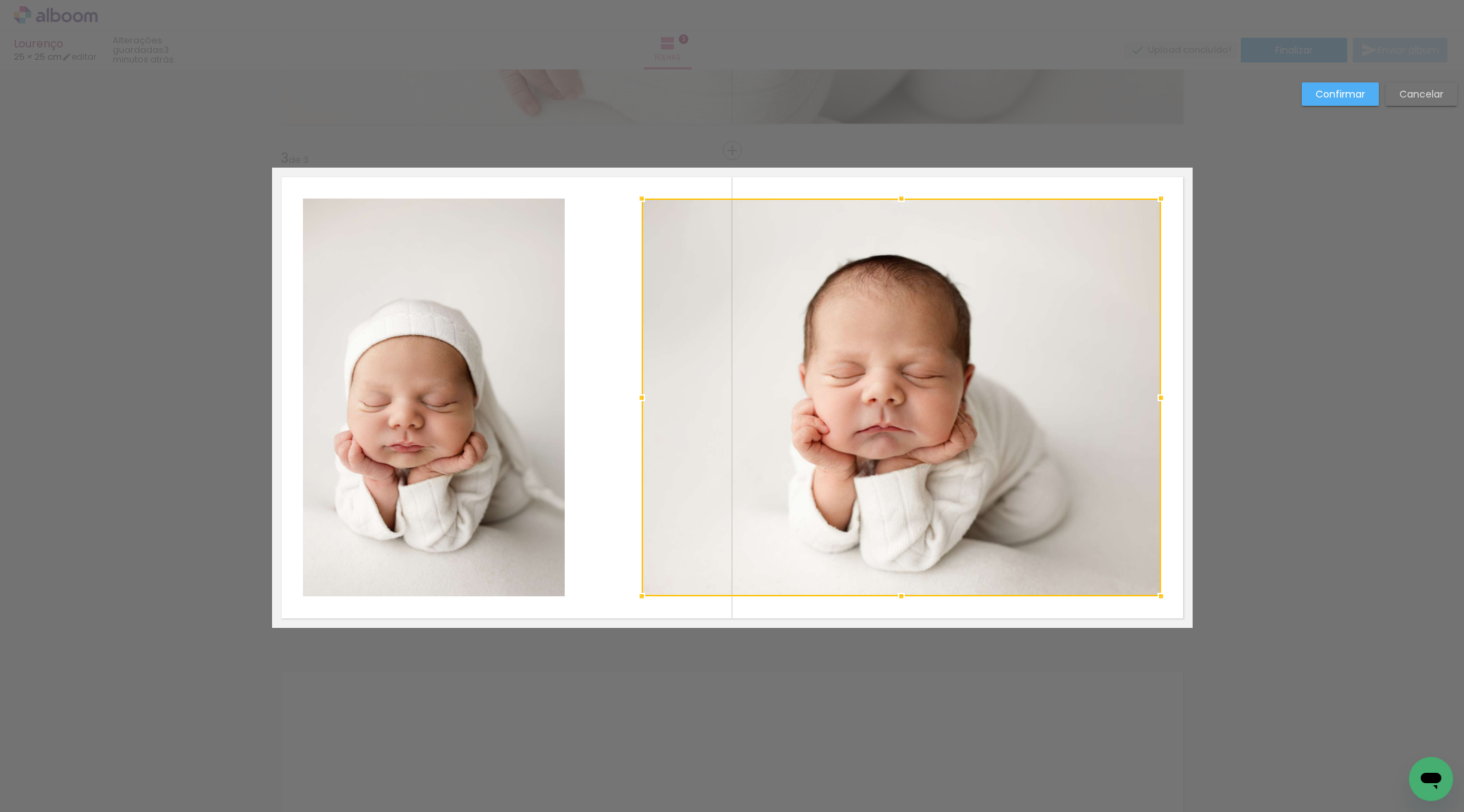
click at [552, 399] on album-spread "3 de 3" at bounding box center [732, 398] width 921 height 460
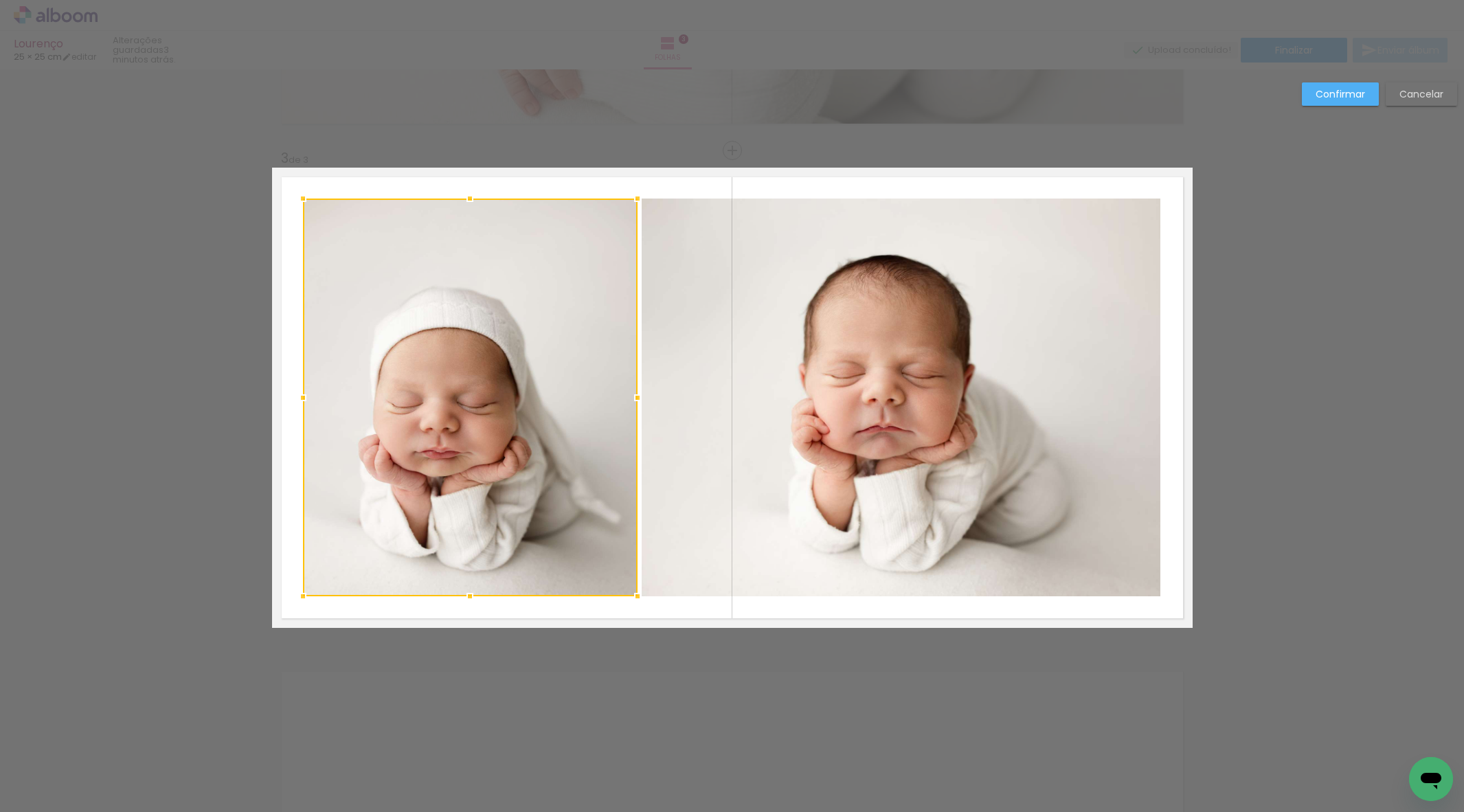
drag, startPoint x: 565, startPoint y: 397, endPoint x: 638, endPoint y: 391, distance: 73.2
click at [638, 391] on div at bounding box center [637, 398] width 27 height 27
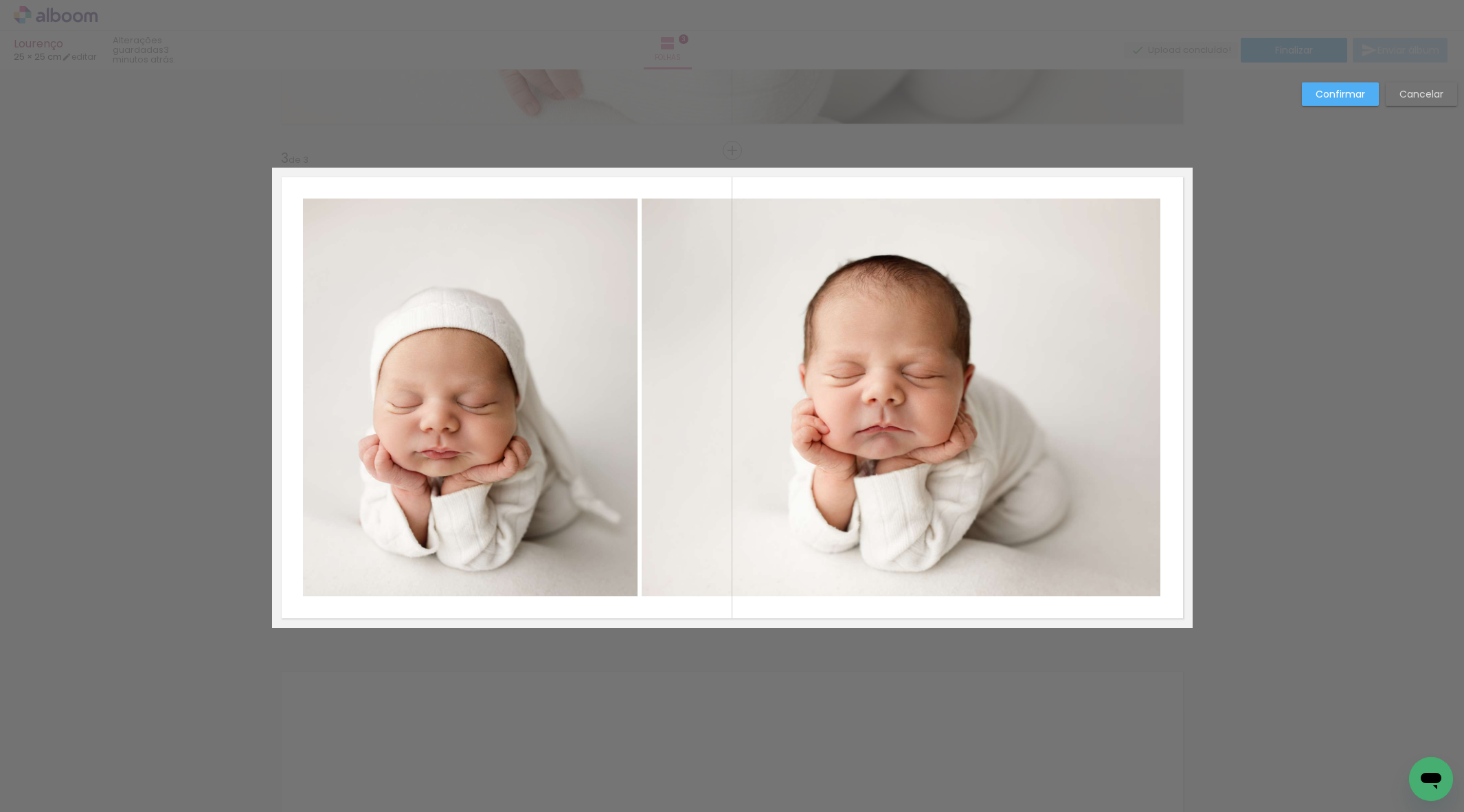
click at [1340, 108] on div "Confirmar Cancelar" at bounding box center [1377, 99] width 163 height 34
click at [1341, 103] on paper-button "Confirmar" at bounding box center [1339, 94] width 77 height 23
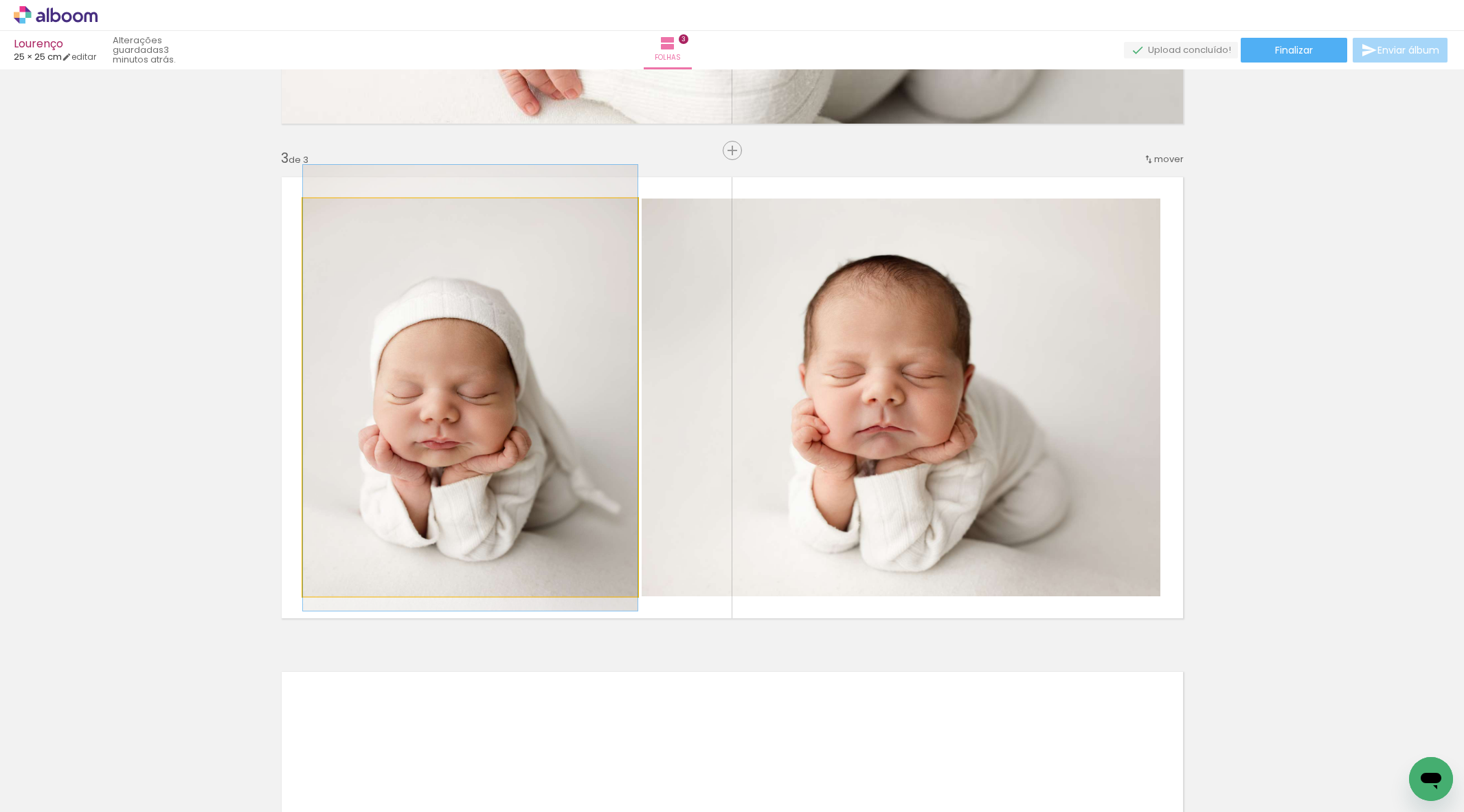
drag, startPoint x: 503, startPoint y: 421, endPoint x: 562, endPoint y: 417, distance: 59.1
click at [489, 411] on div at bounding box center [470, 388] width 335 height 446
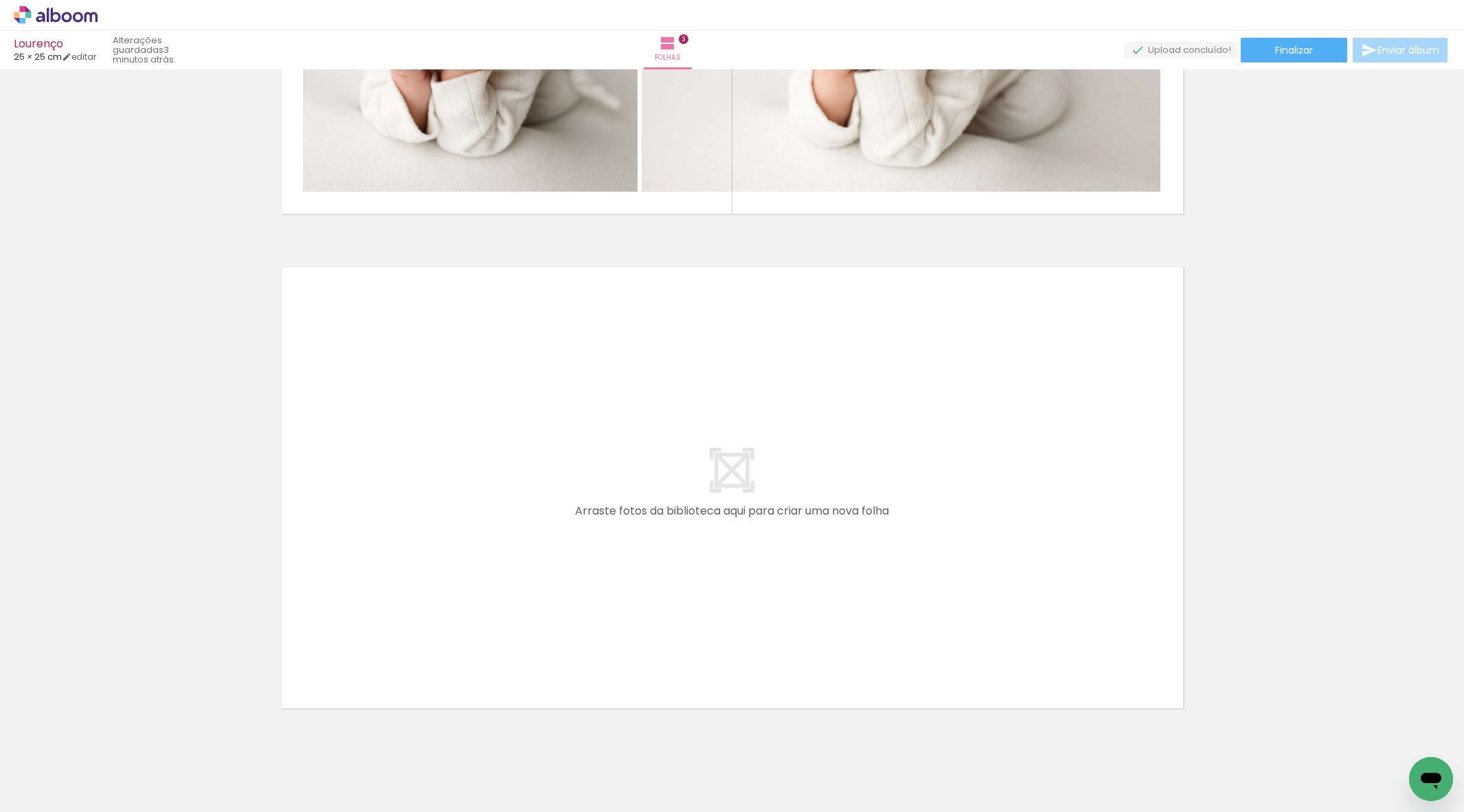
scroll to position [1376, 0]
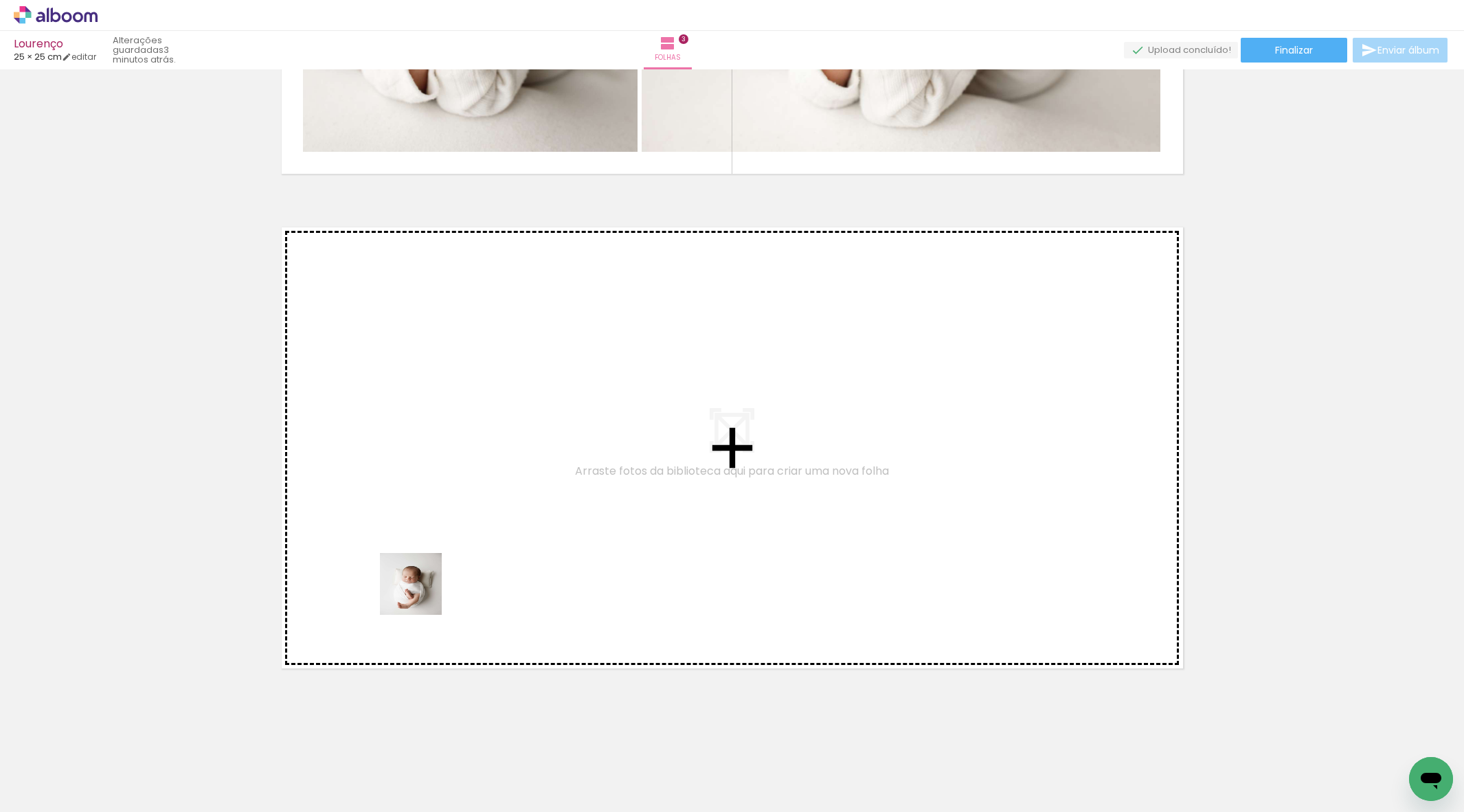
click at [411, 550] on quentale-workspace at bounding box center [732, 406] width 1464 height 812
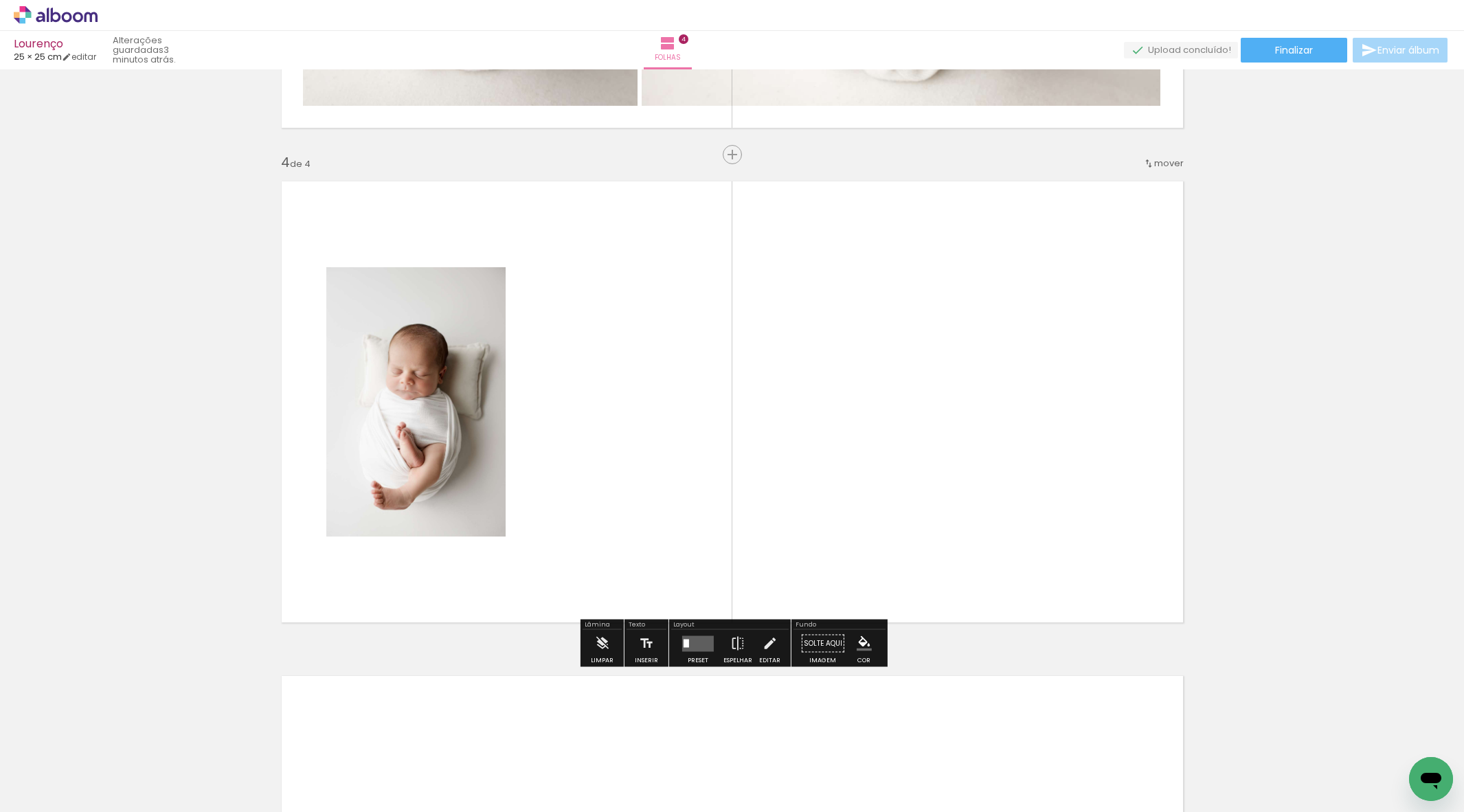
scroll to position [1425, 0]
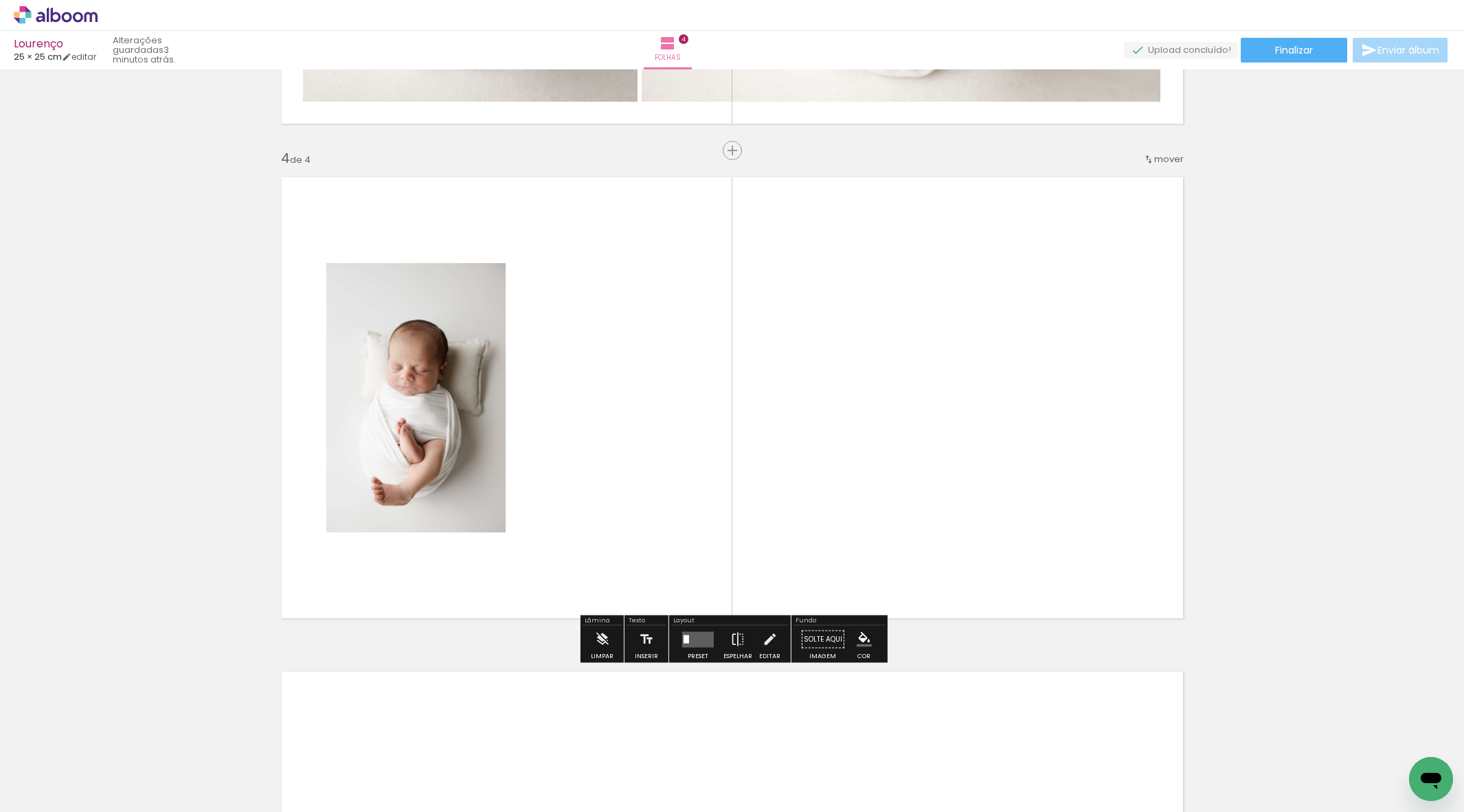
drag, startPoint x: 1240, startPoint y: 701, endPoint x: 931, endPoint y: 497, distance: 370.3
click at [935, 498] on quentale-workspace at bounding box center [732, 406] width 1464 height 812
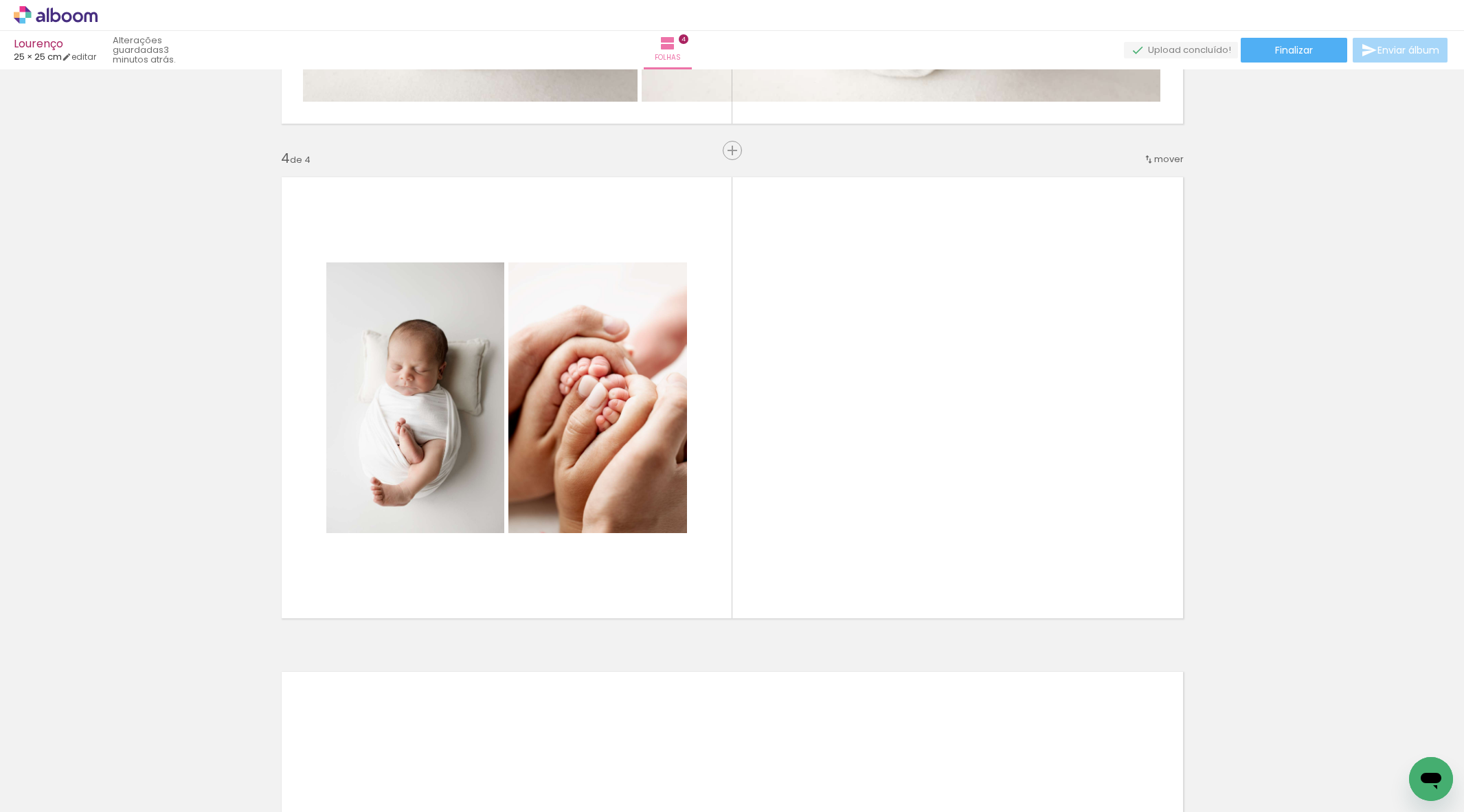
scroll to position [0, 3115]
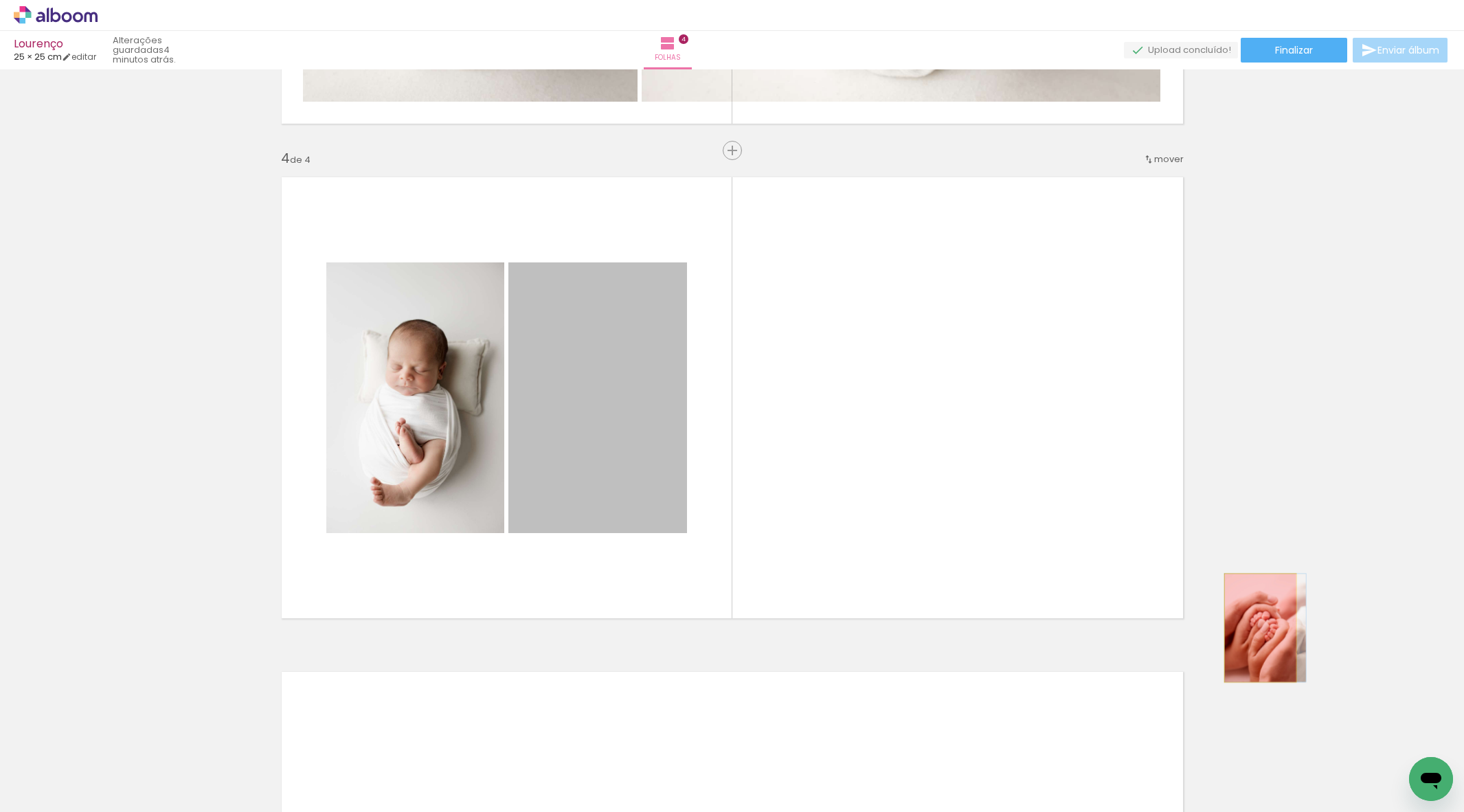
drag, startPoint x: 641, startPoint y: 487, endPoint x: 1324, endPoint y: 641, distance: 700.1
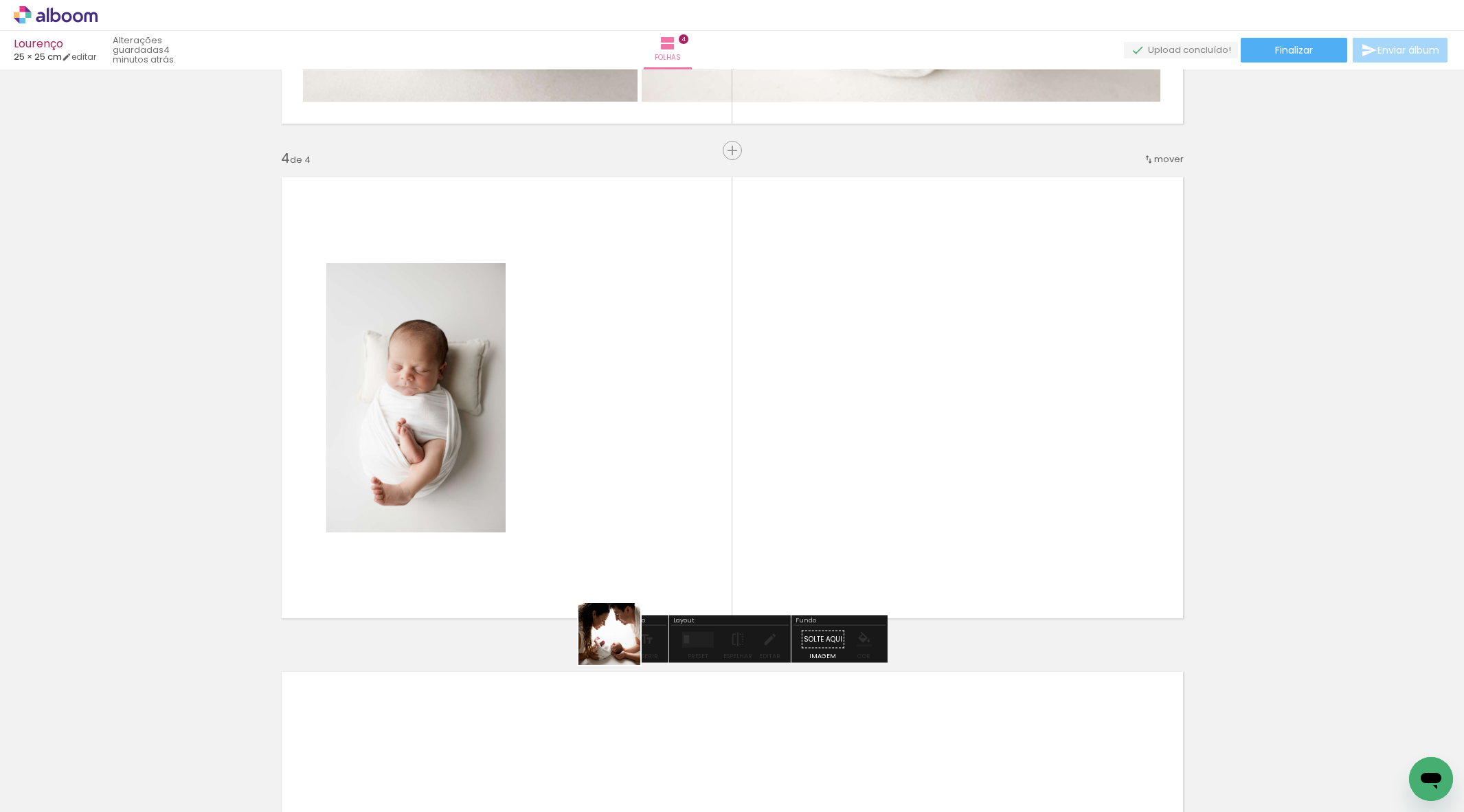
drag, startPoint x: 619, startPoint y: 644, endPoint x: 671, endPoint y: 499, distance: 154.0
click at [671, 499] on quentale-workspace at bounding box center [732, 406] width 1464 height 812
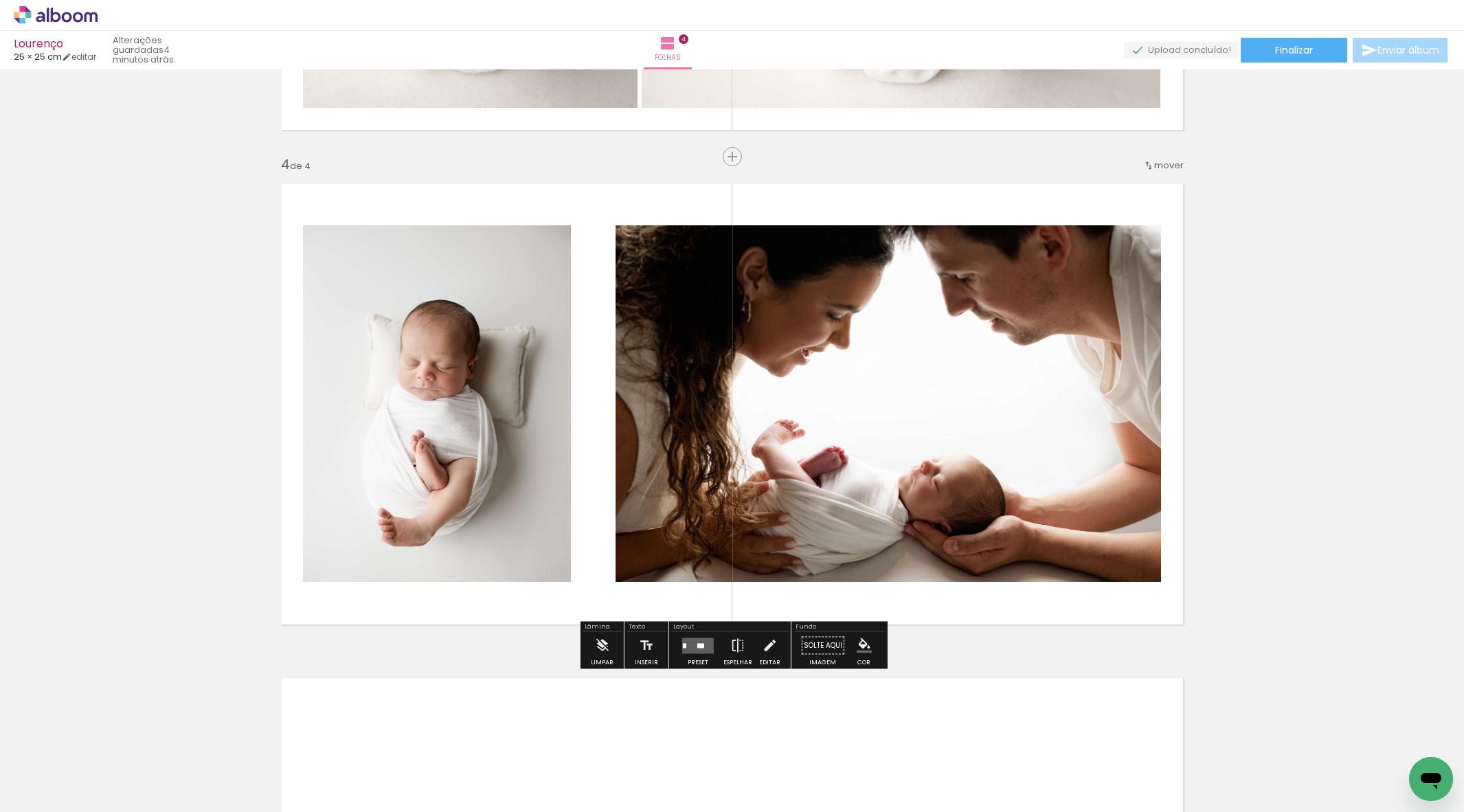
scroll to position [1437, 0]
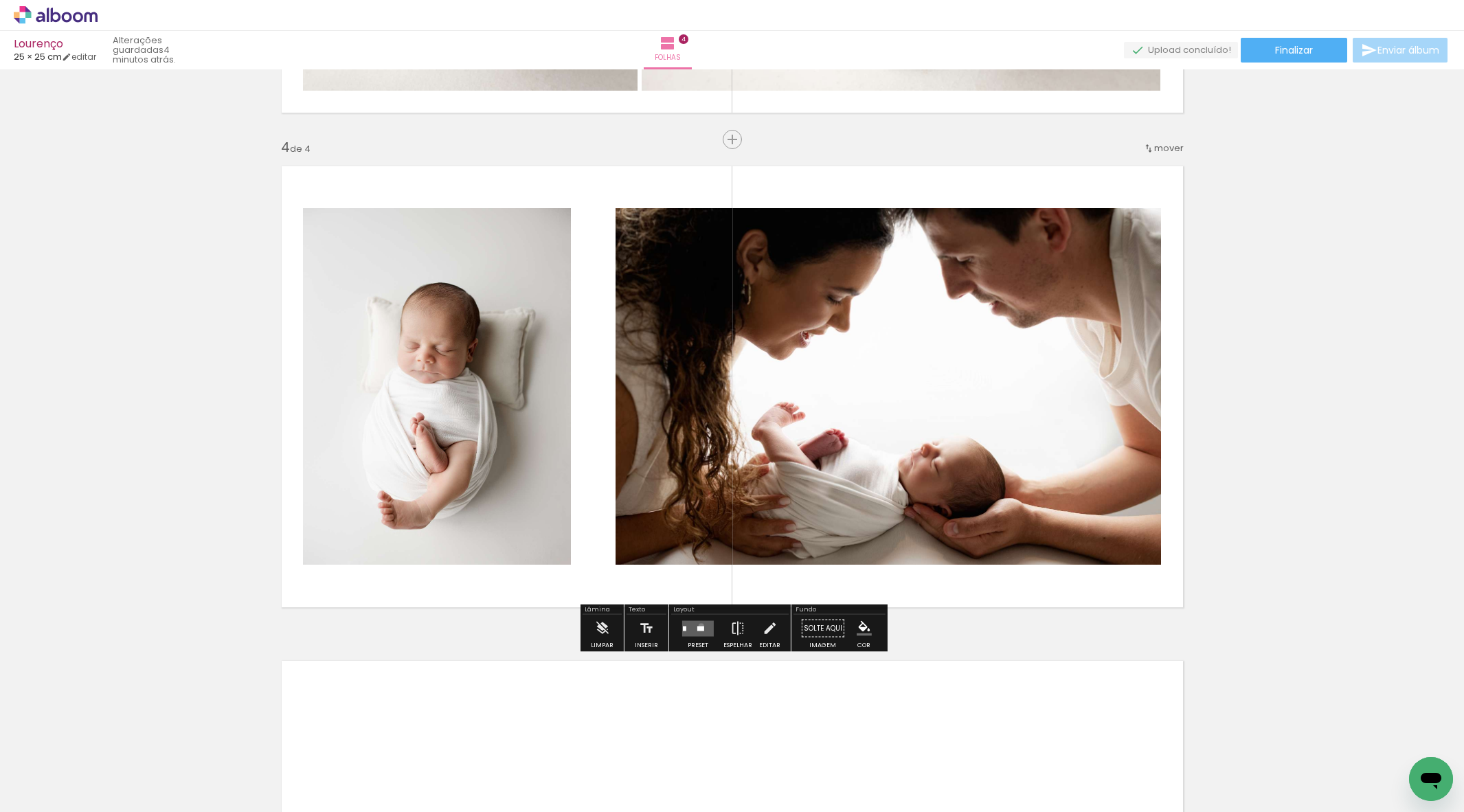
drag, startPoint x: 698, startPoint y: 626, endPoint x: 717, endPoint y: 624, distance: 19.1
click at [698, 626] on div at bounding box center [701, 627] width 7 height 4
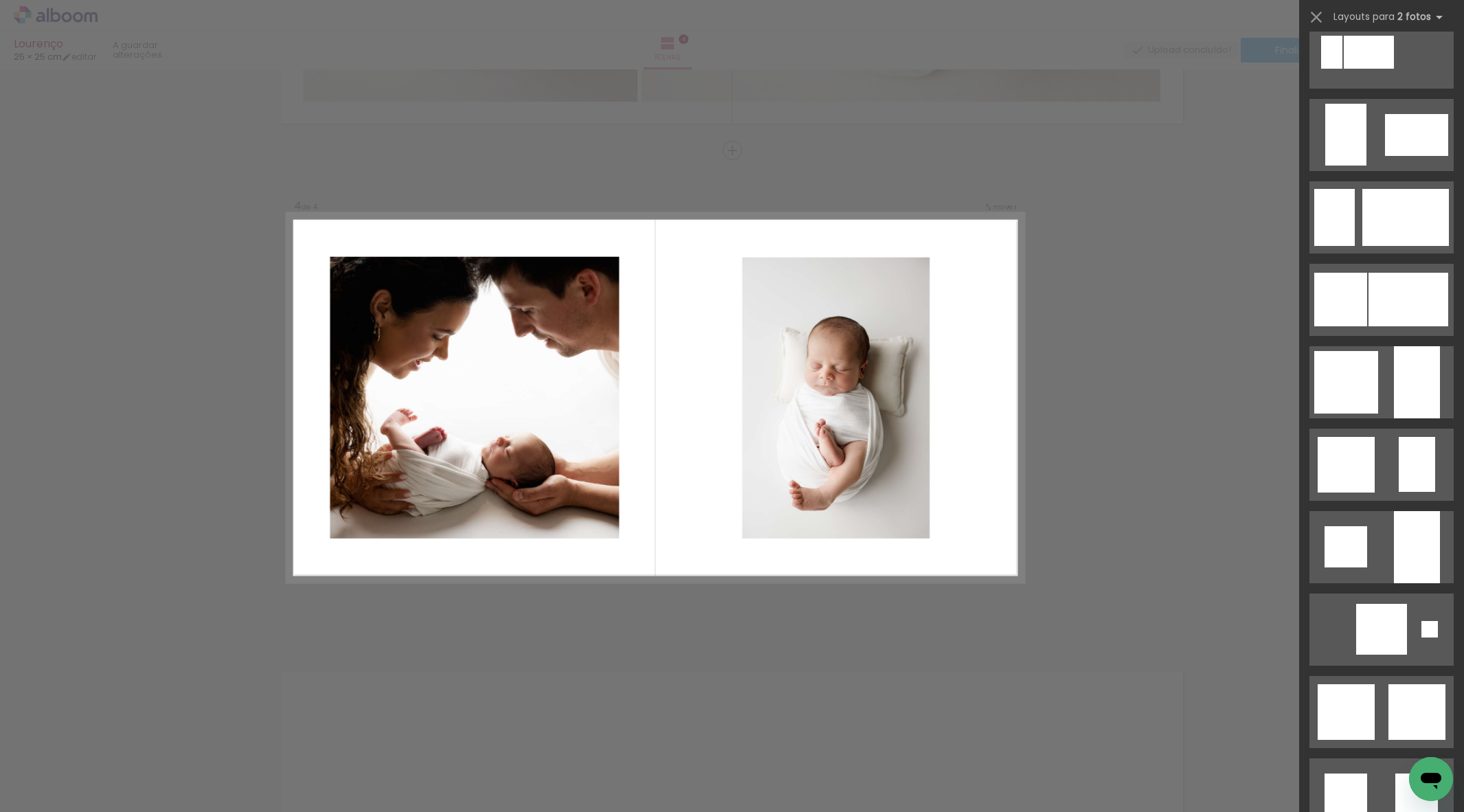
scroll to position [1015, 0]
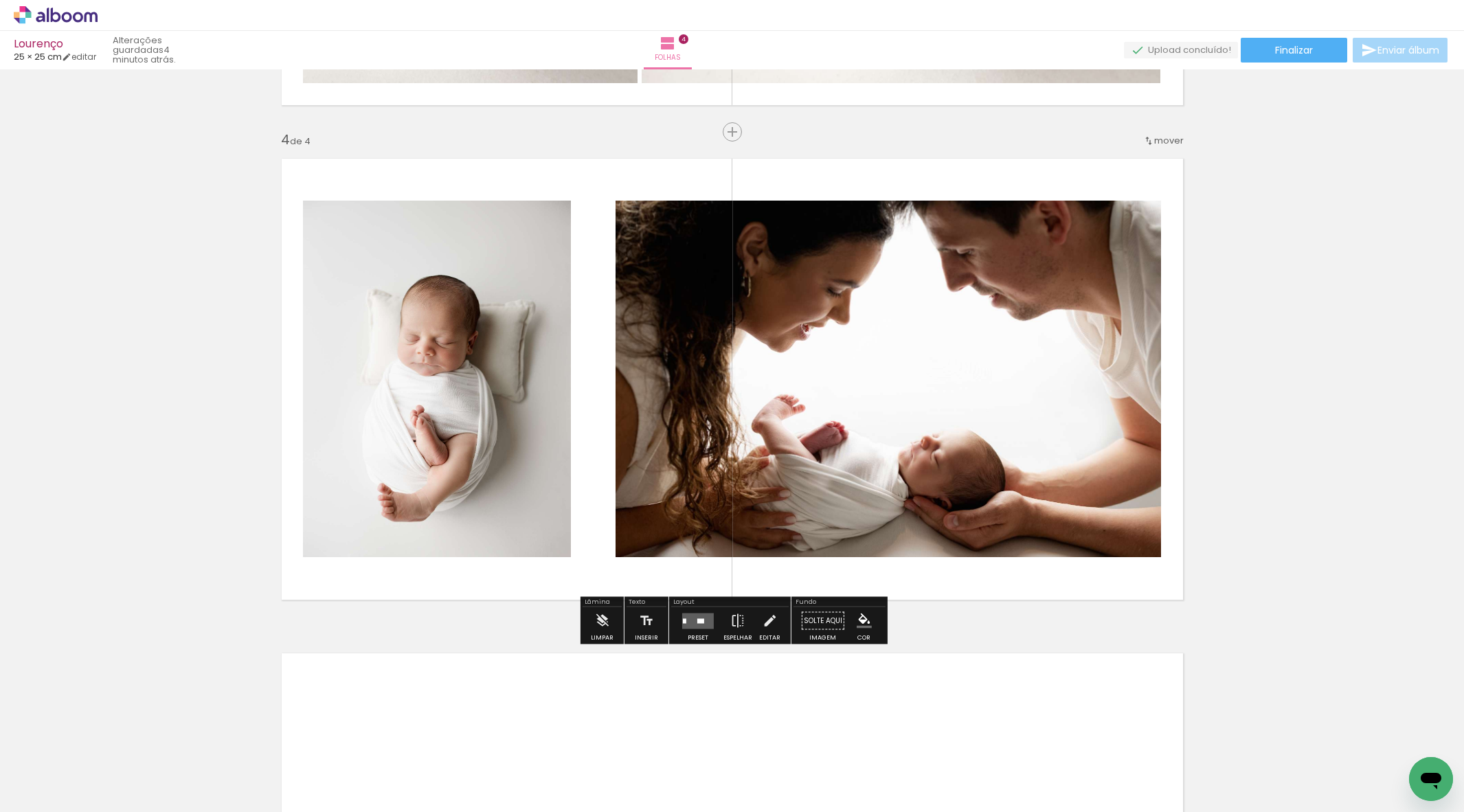
scroll to position [1473, 0]
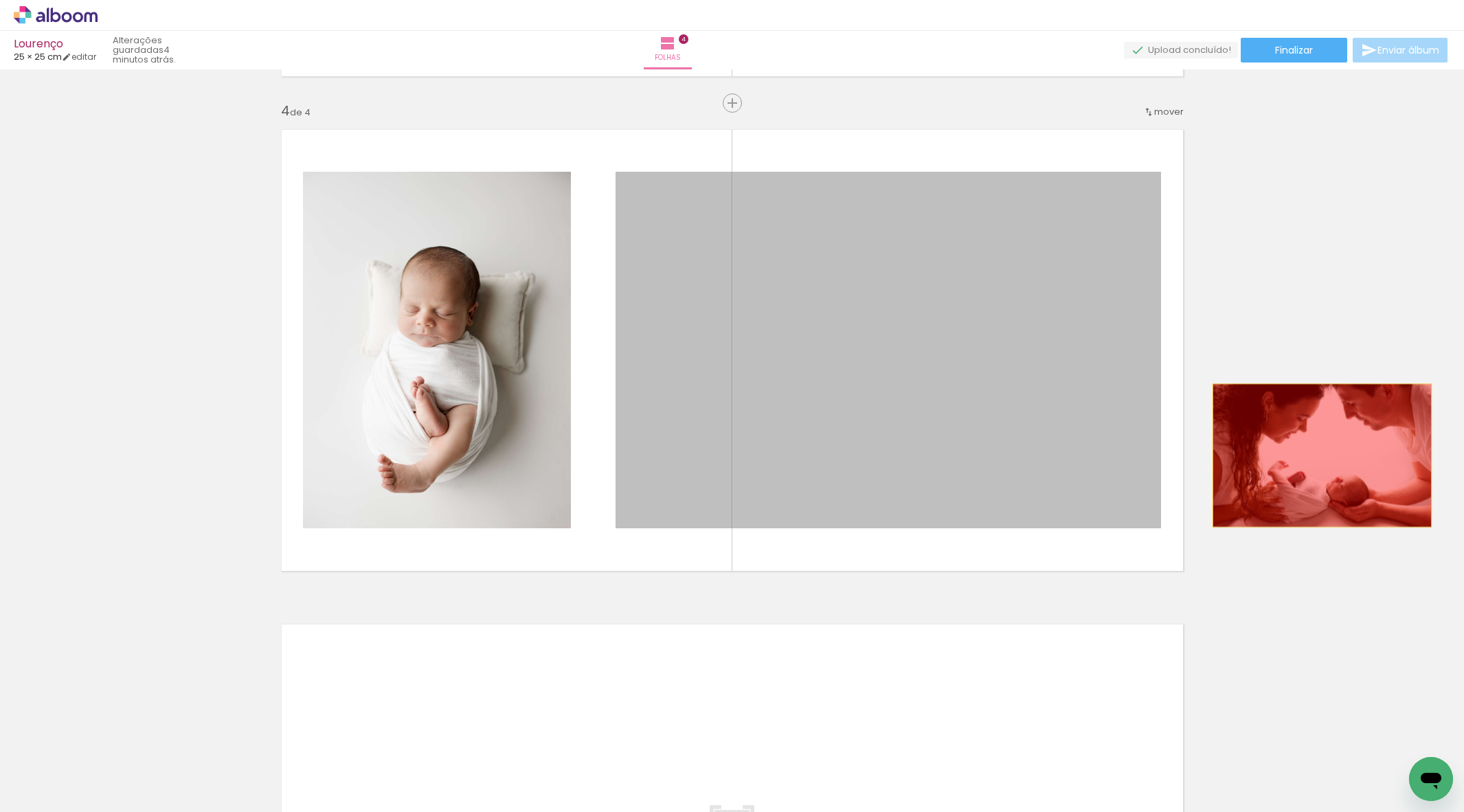
drag, startPoint x: 1183, startPoint y: 446, endPoint x: 1379, endPoint y: 462, distance: 196.7
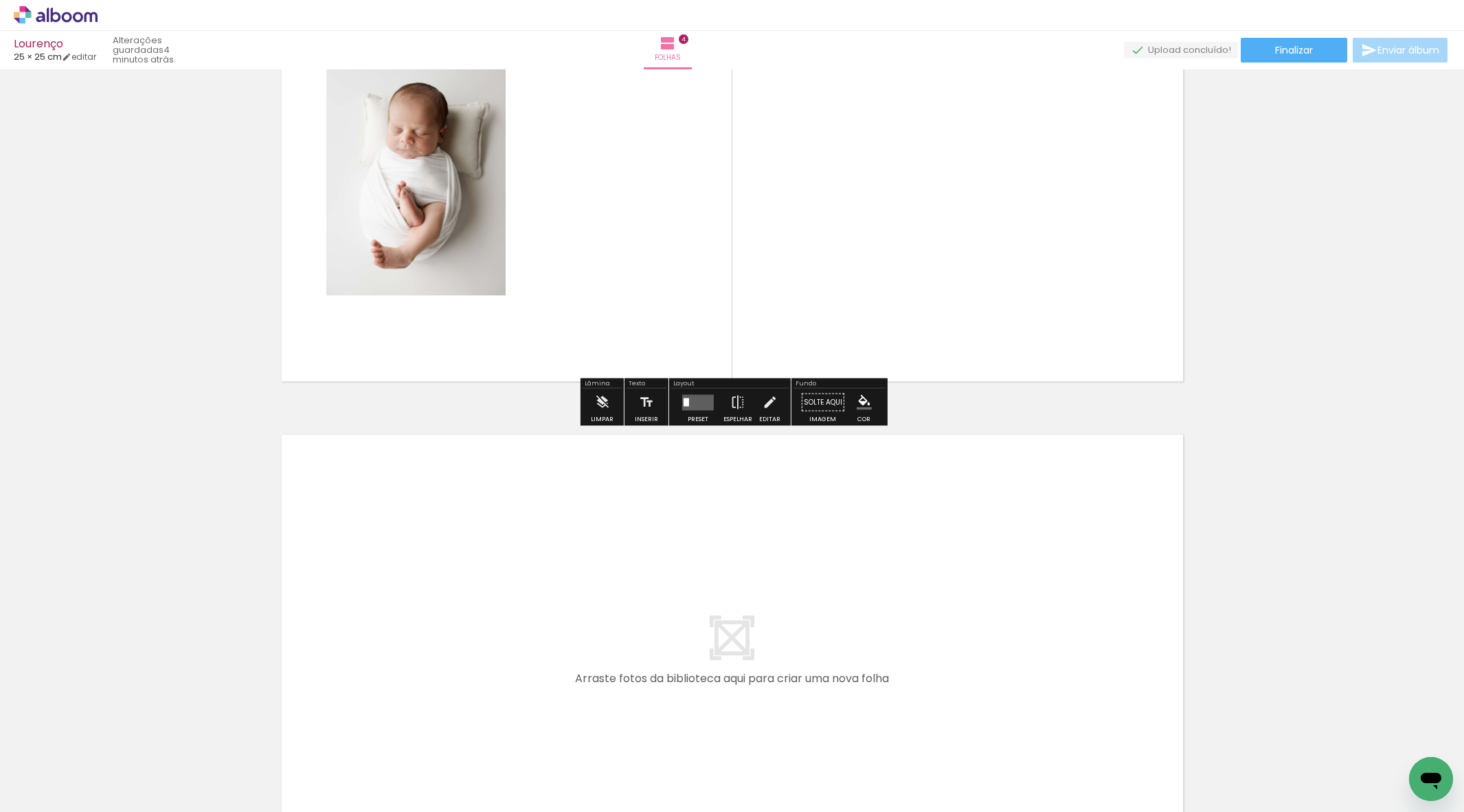
scroll to position [1666, 0]
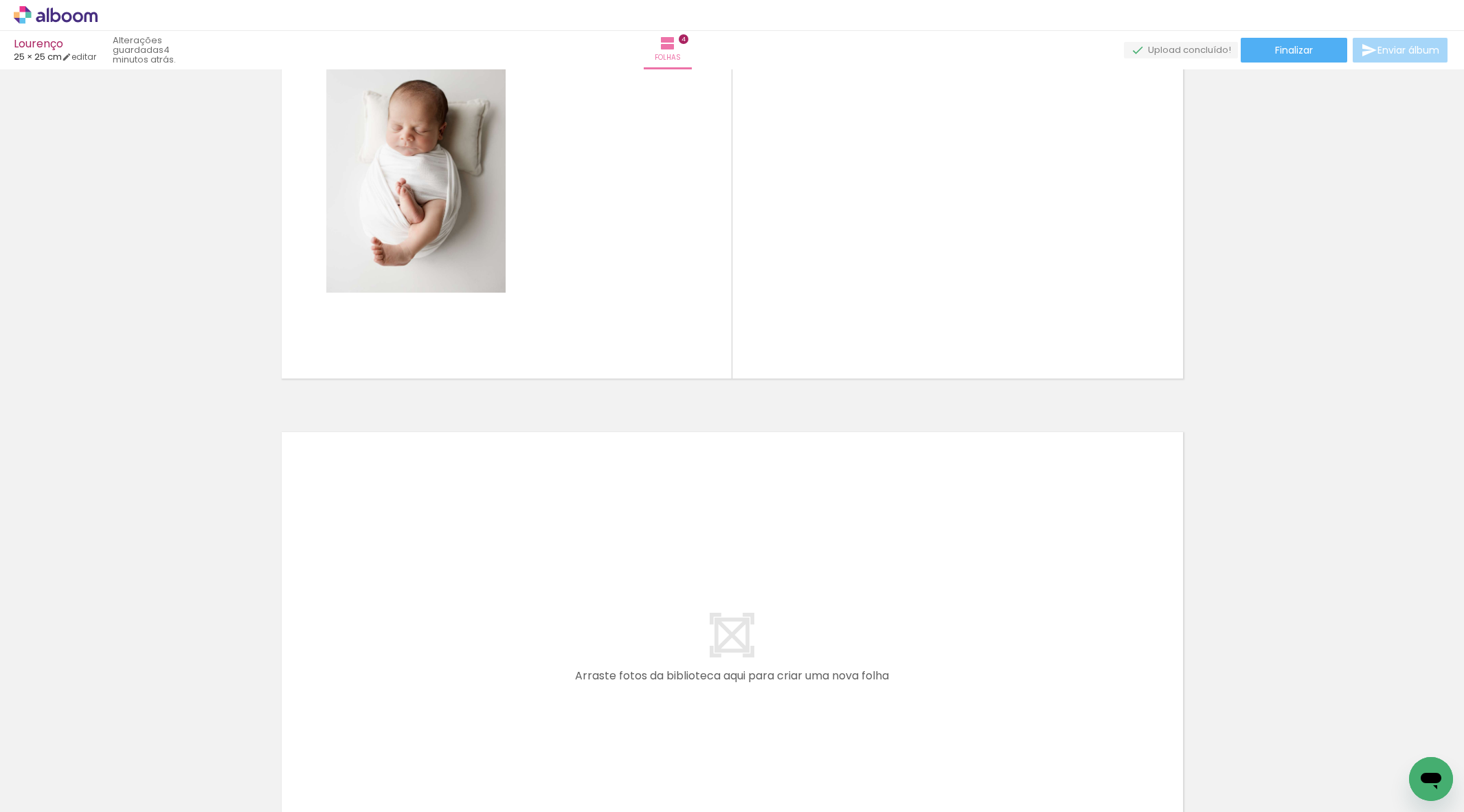
drag, startPoint x: 712, startPoint y: 768, endPoint x: 654, endPoint y: 665, distance: 118.2
click at [654, 665] on quentale-workspace at bounding box center [732, 406] width 1464 height 812
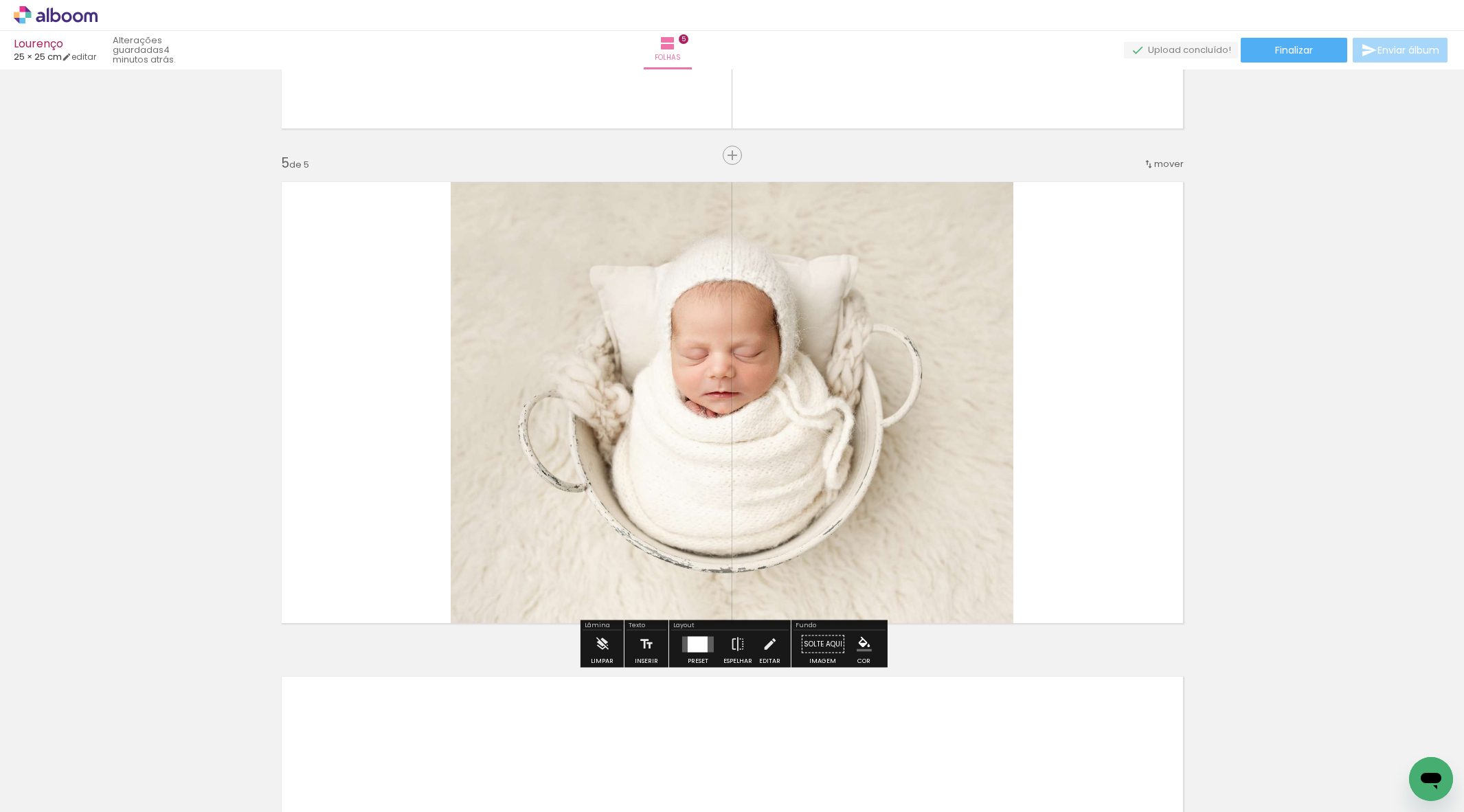
scroll to position [1920, 0]
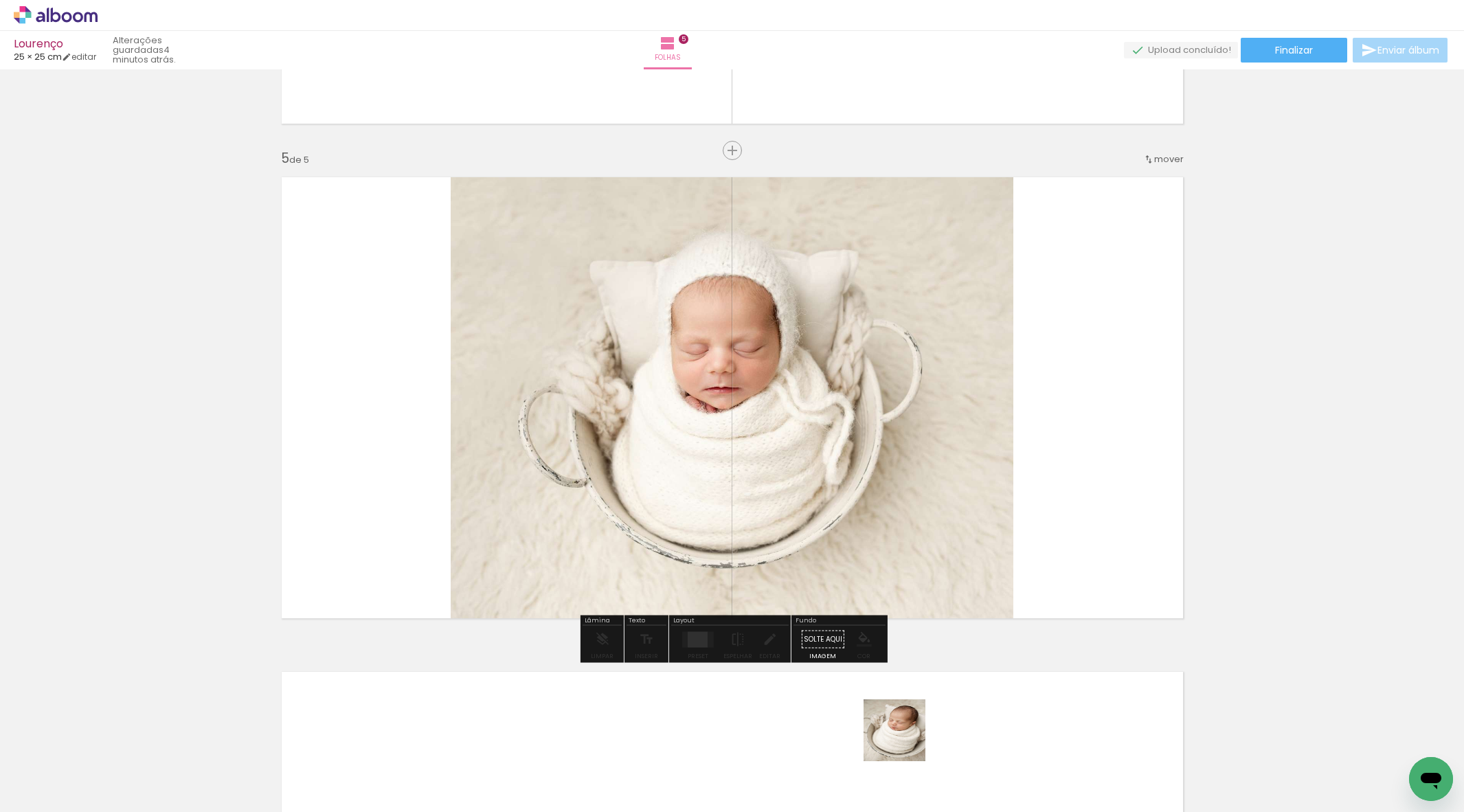
drag, startPoint x: 905, startPoint y: 740, endPoint x: 1051, endPoint y: 603, distance: 200.2
click at [1051, 603] on quentale-workspace at bounding box center [732, 406] width 1464 height 812
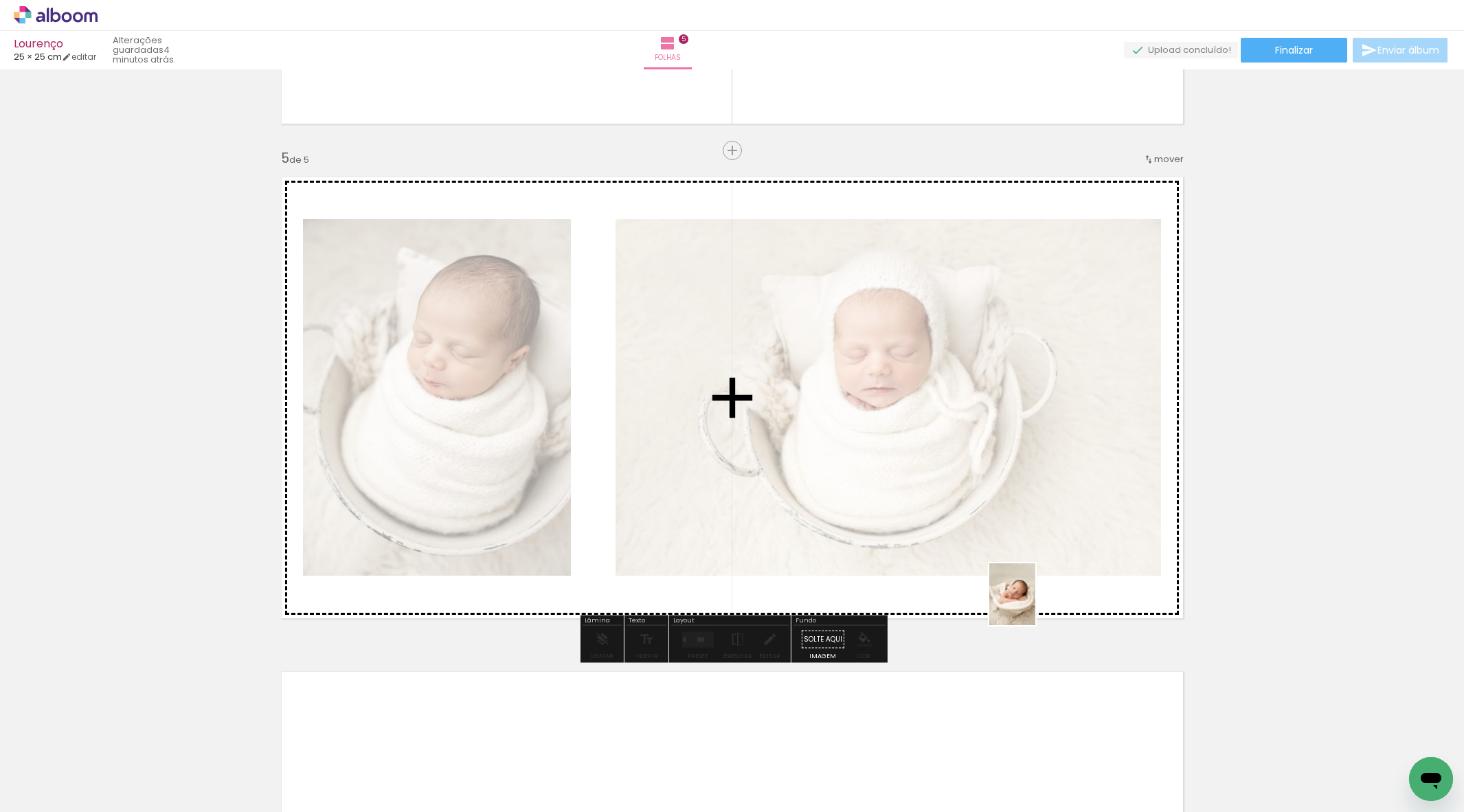
drag, startPoint x: 1028, startPoint y: 770, endPoint x: 1030, endPoint y: 604, distance: 166.0
click at [1030, 604] on quentale-workspace at bounding box center [732, 406] width 1464 height 812
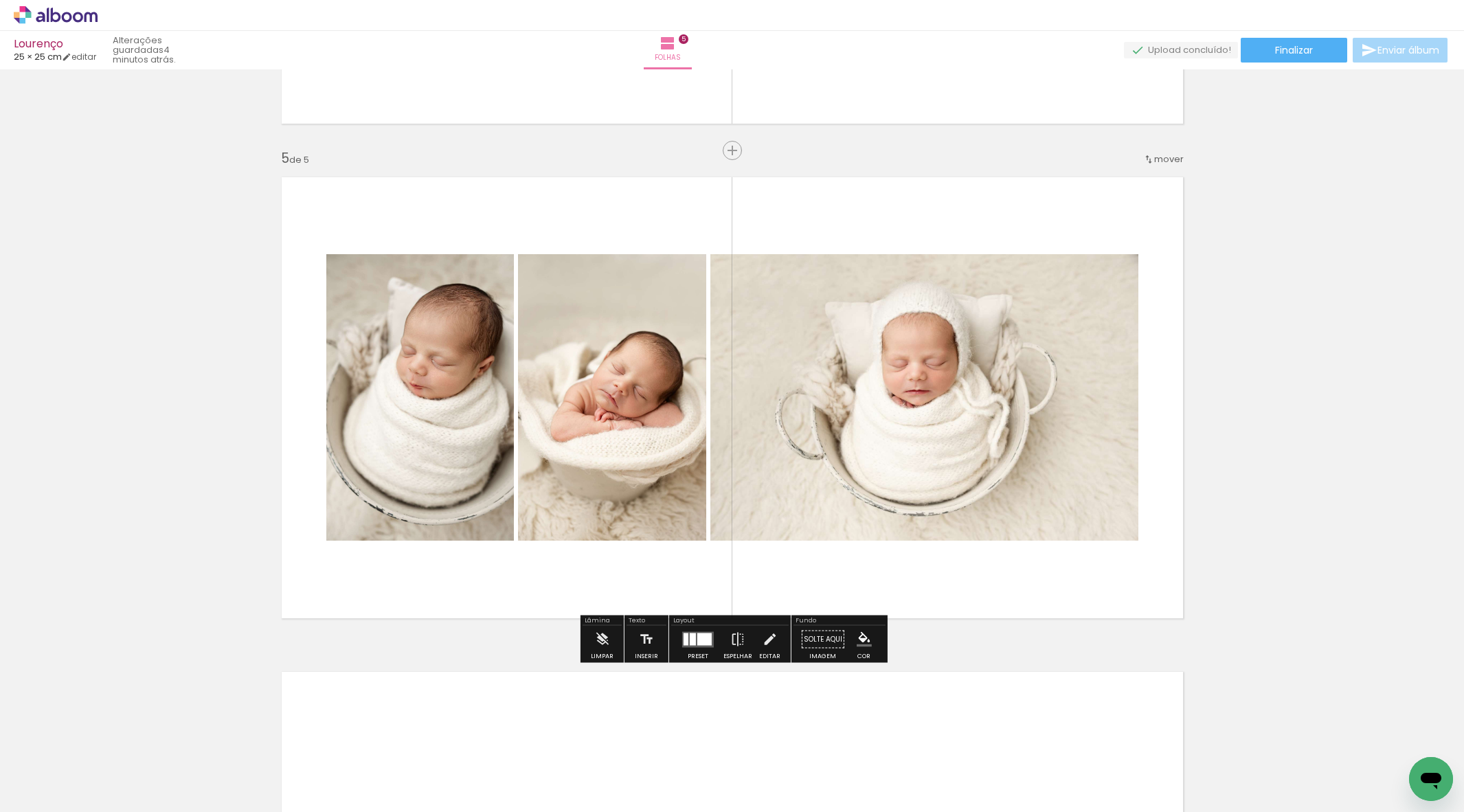
click at [690, 641] on div at bounding box center [693, 639] width 6 height 12
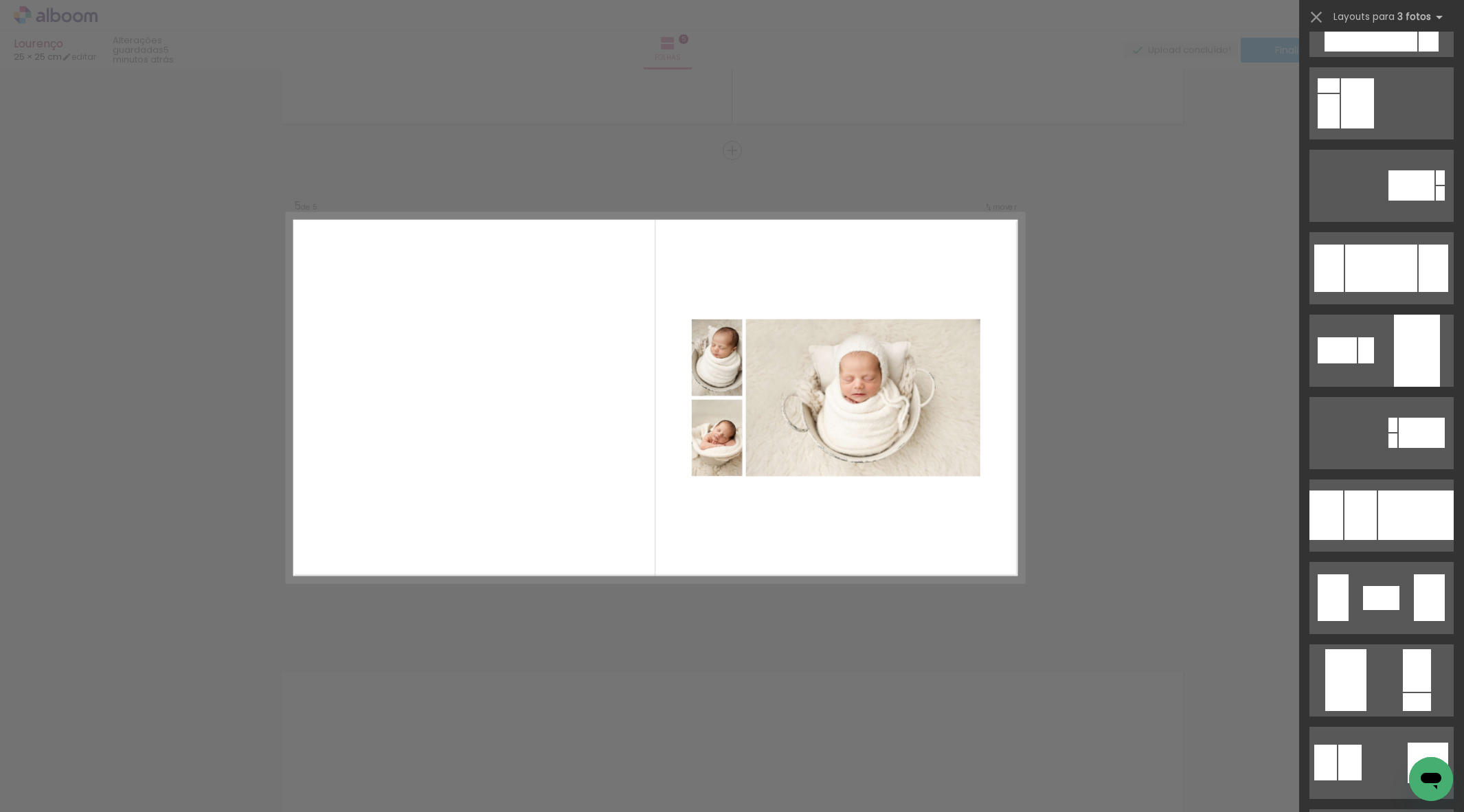
scroll to position [2371, 0]
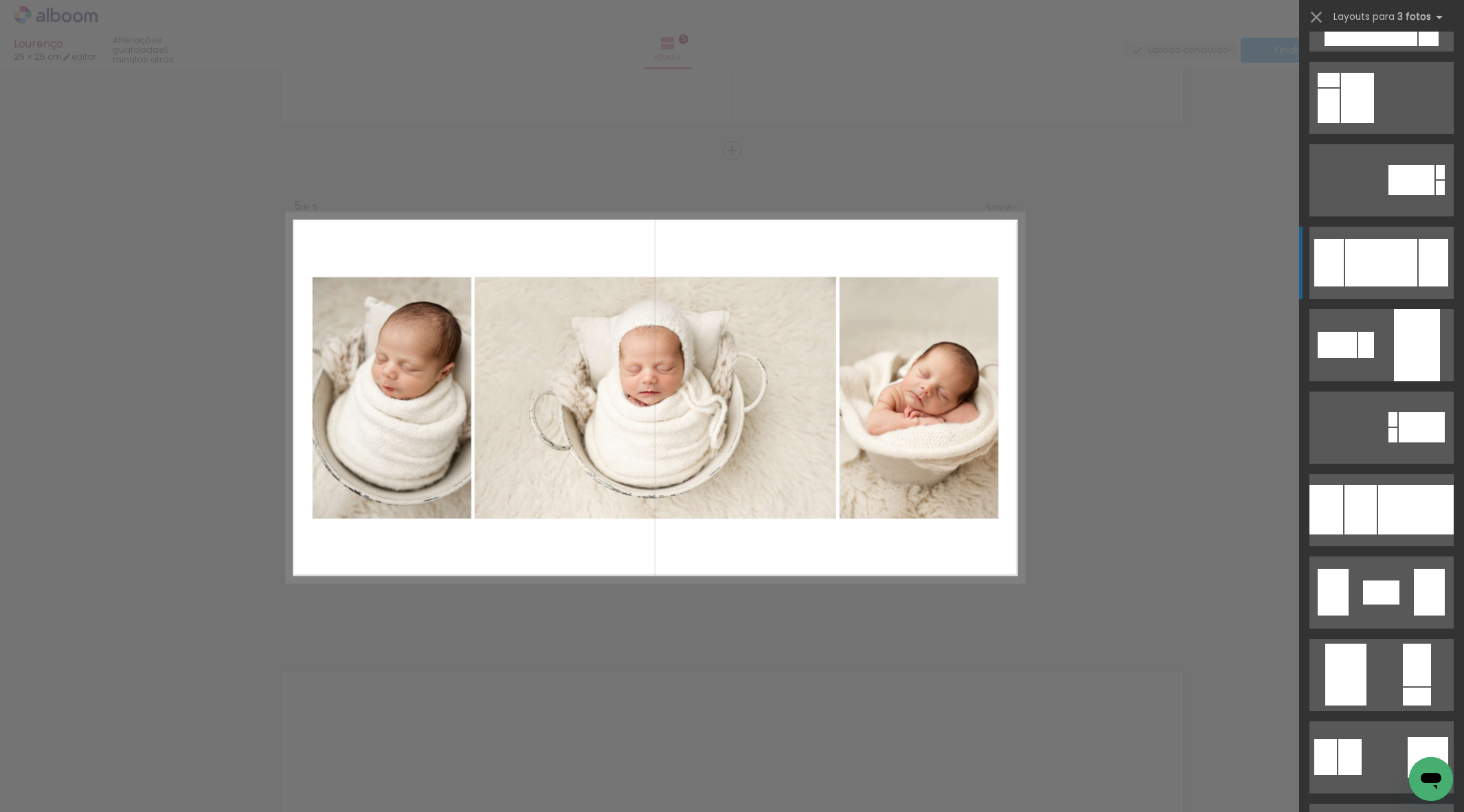
click at [1382, 254] on div at bounding box center [1381, 263] width 72 height 48
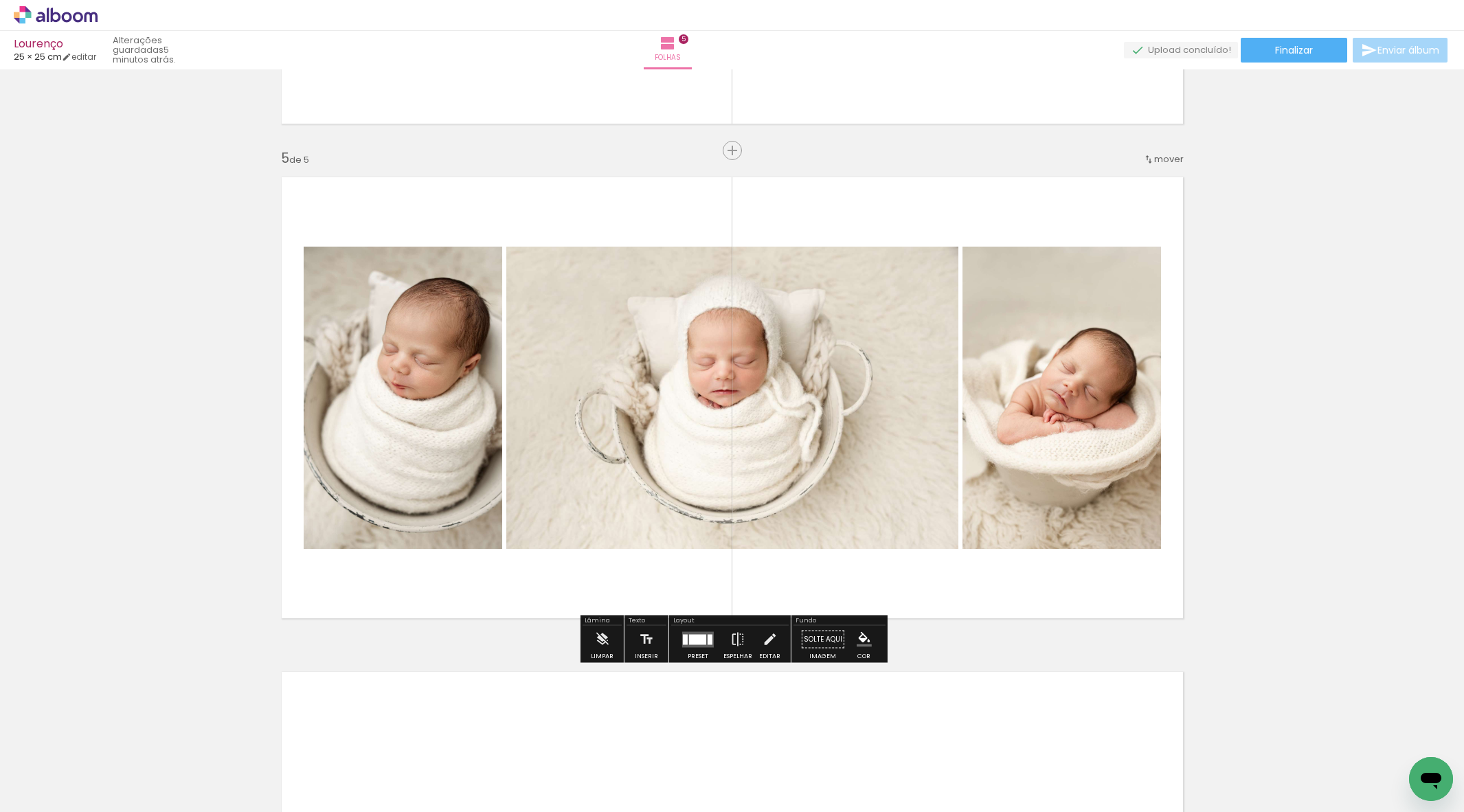
click at [700, 642] on div at bounding box center [697, 640] width 17 height 11
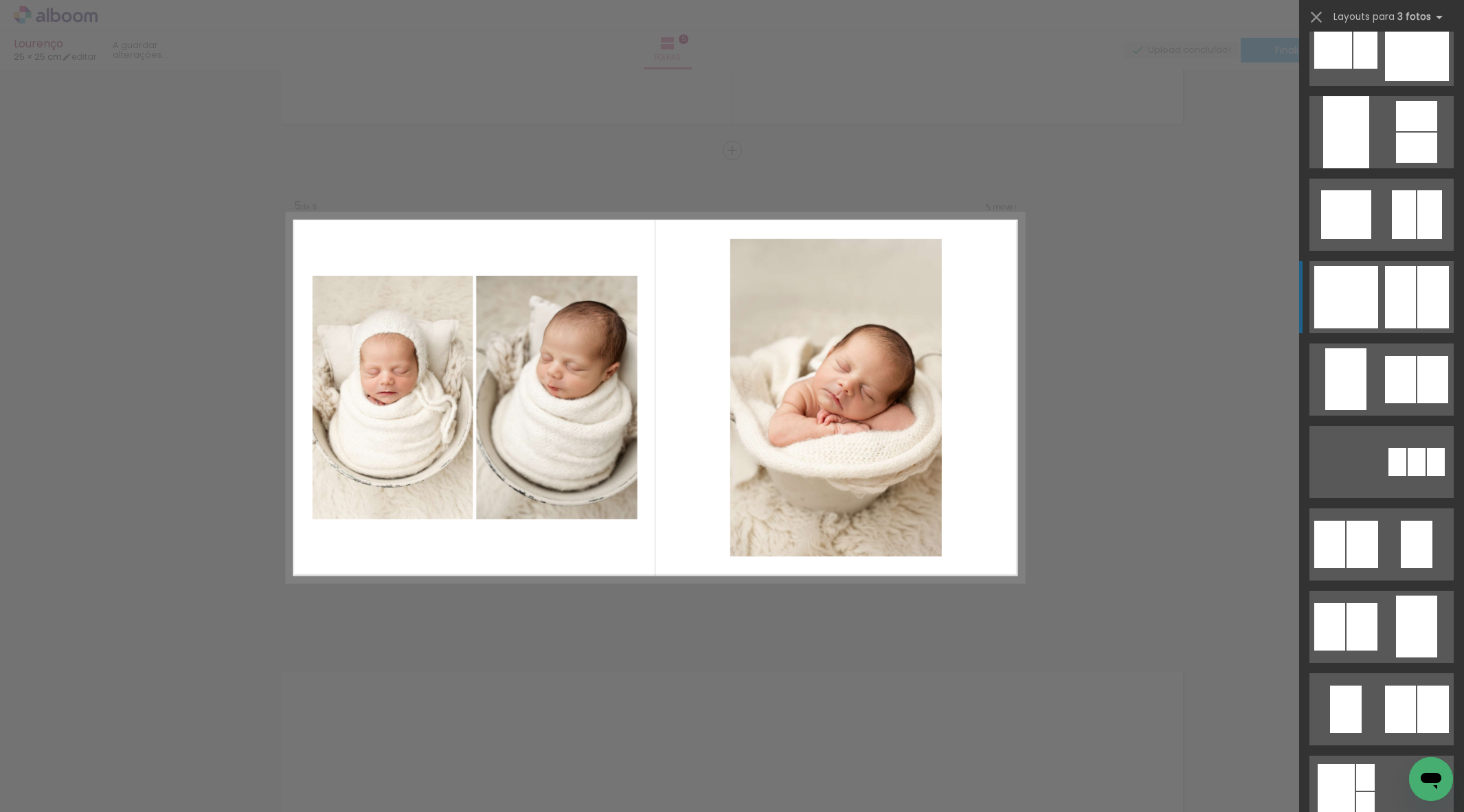
scroll to position [4188, 0]
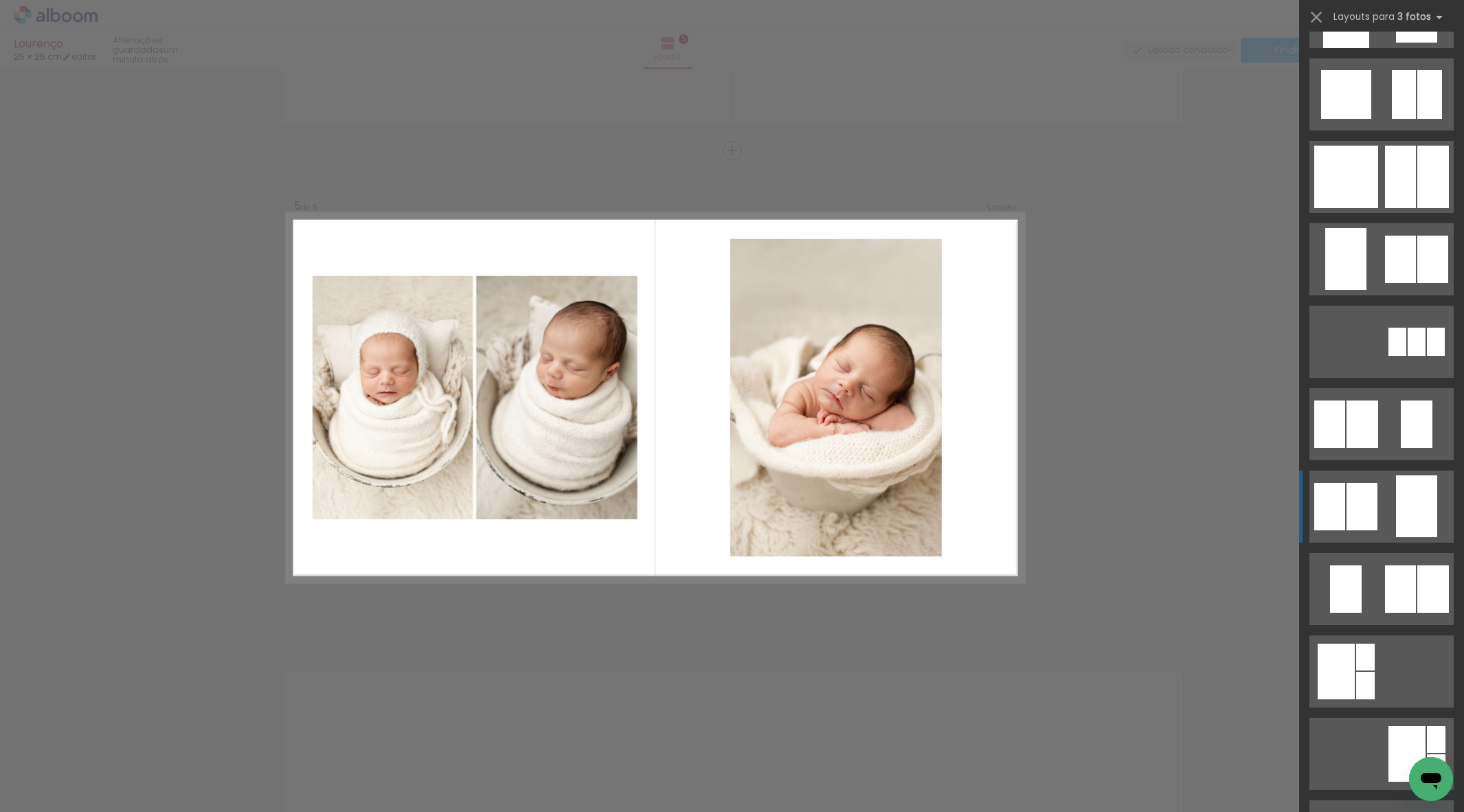
click at [1391, 460] on quentale-layouter at bounding box center [1381, 424] width 144 height 72
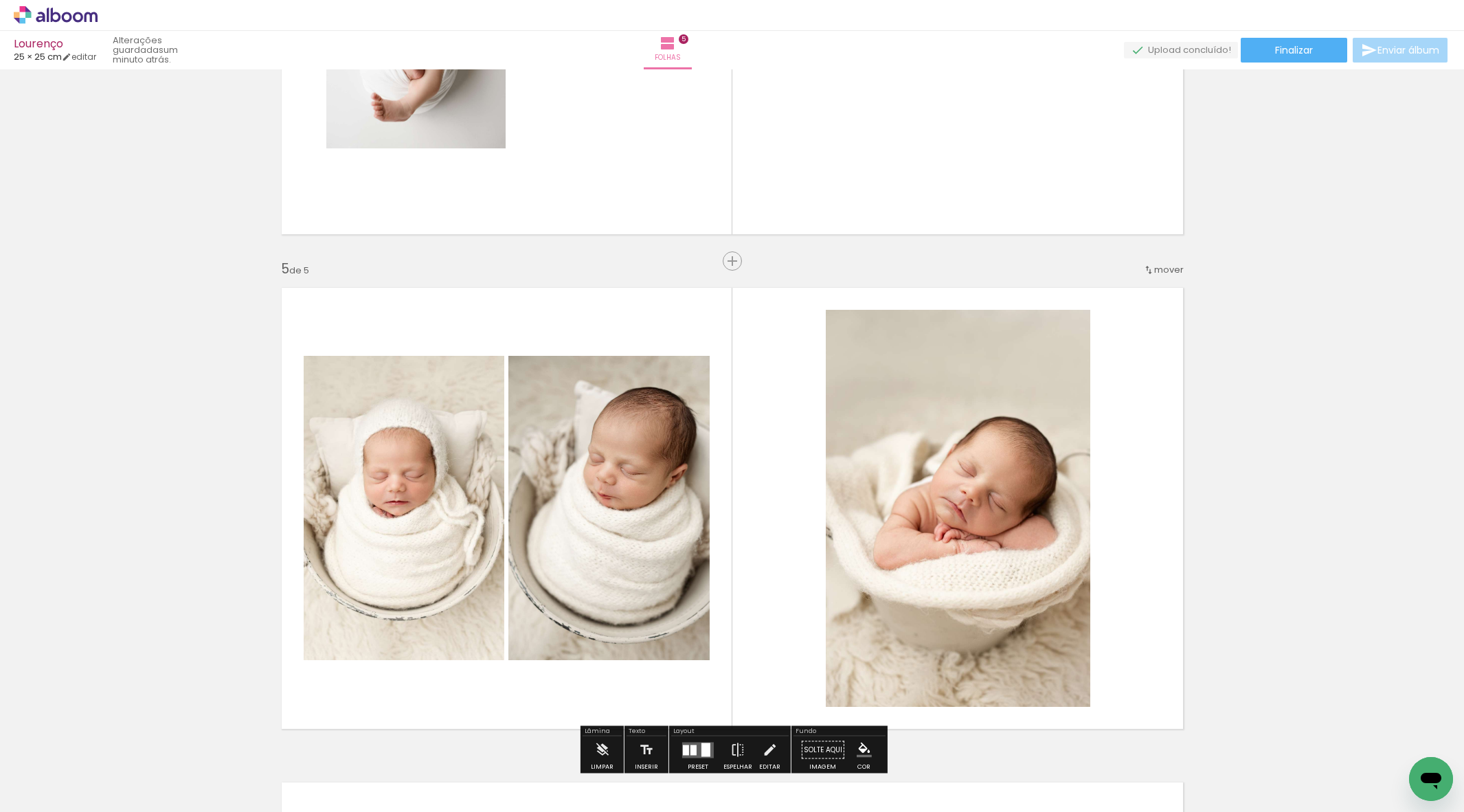
scroll to position [1909, 0]
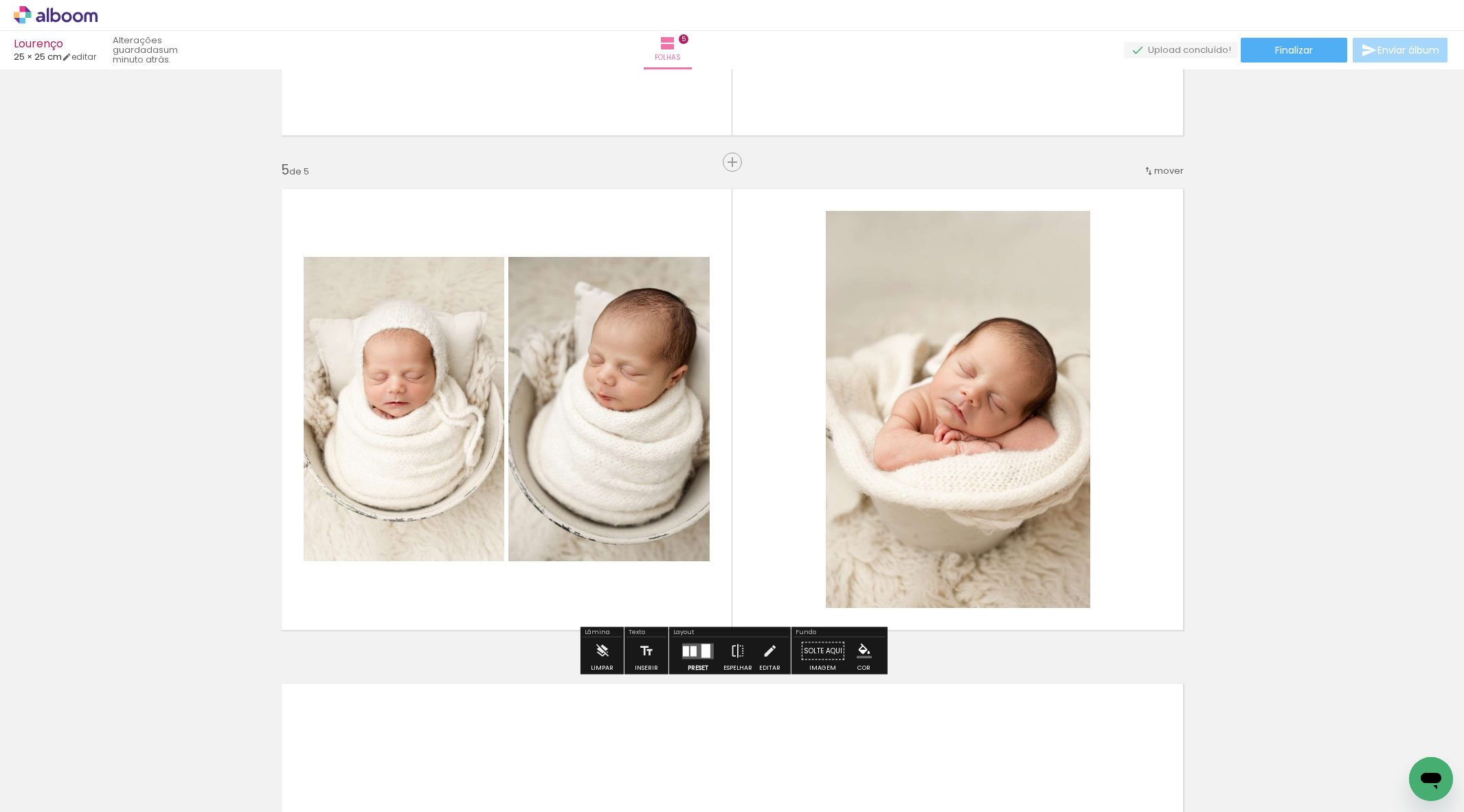
click at [693, 649] on div at bounding box center [693, 651] width 6 height 11
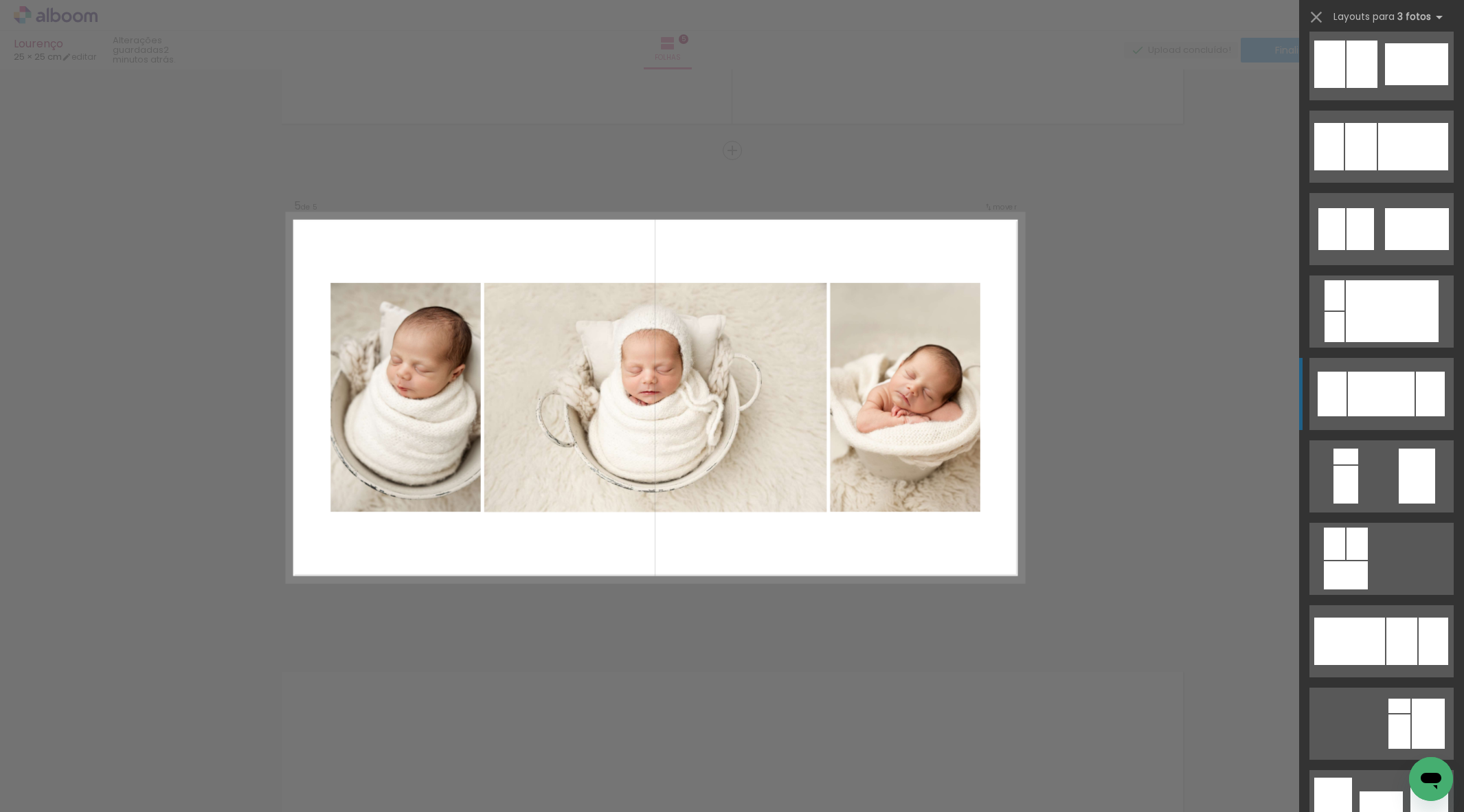
scroll to position [1086, 0]
drag, startPoint x: 1394, startPoint y: 394, endPoint x: 1348, endPoint y: 397, distance: 46.1
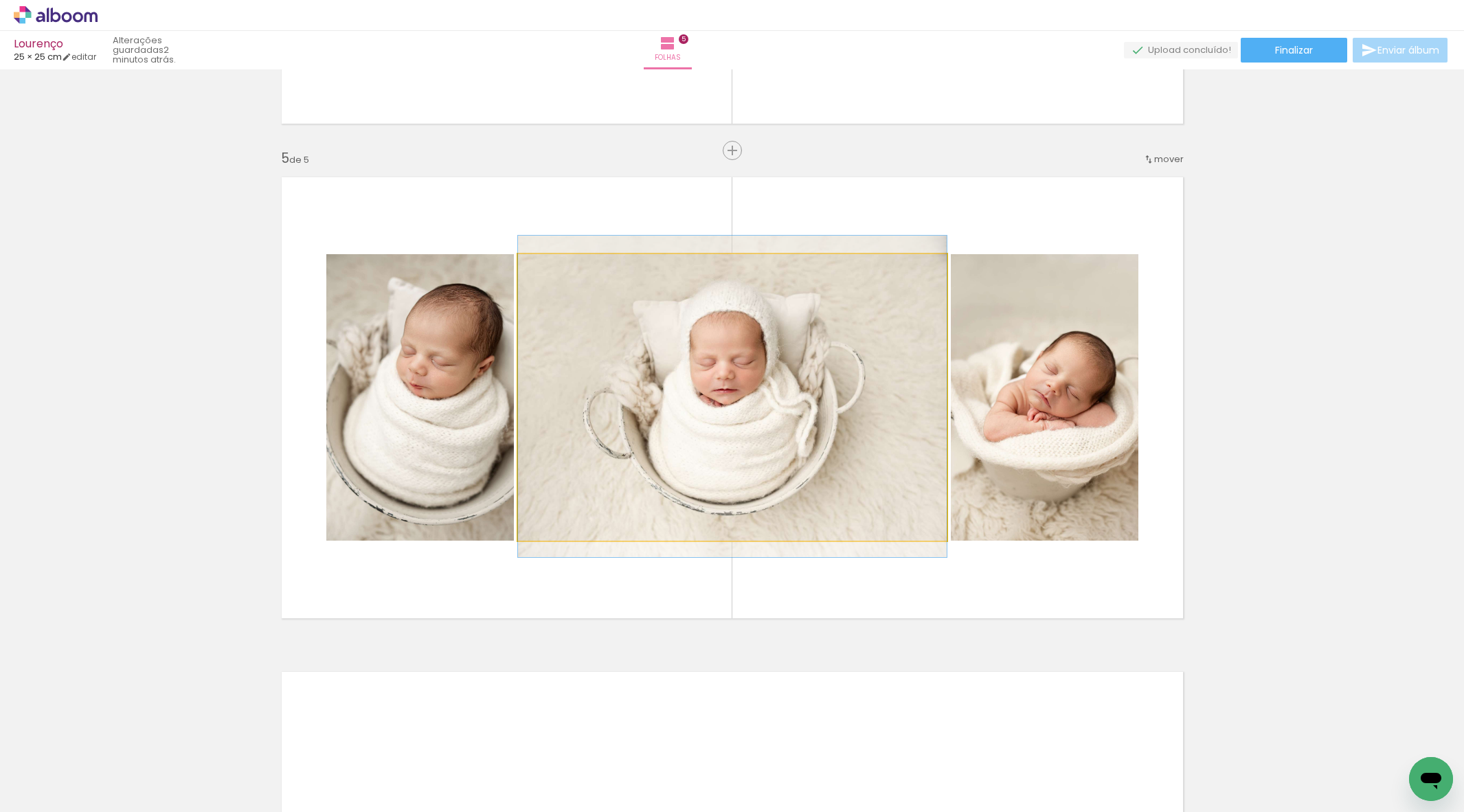
click at [755, 393] on div at bounding box center [732, 397] width 429 height 322
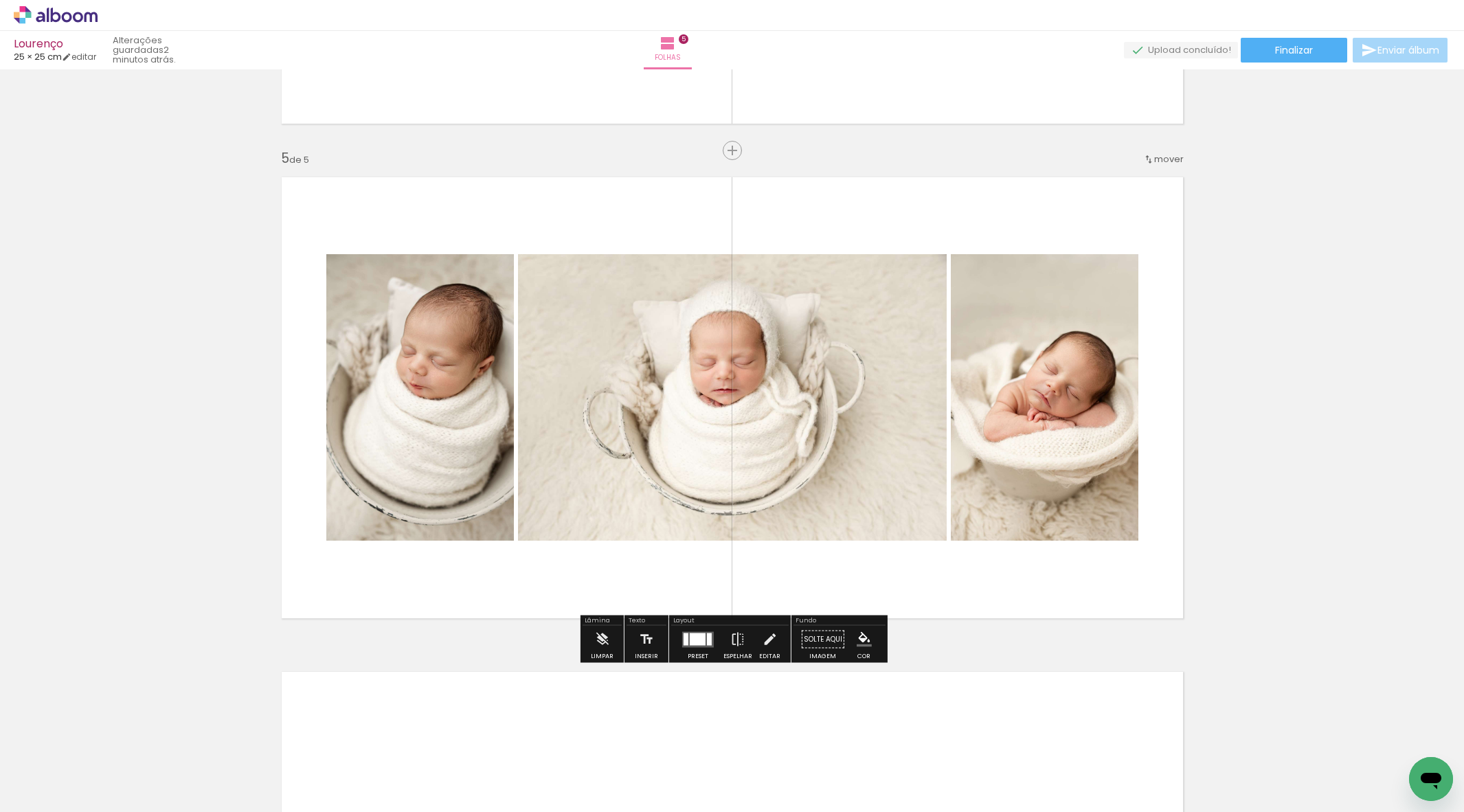
click at [423, 393] on quentale-photo at bounding box center [420, 398] width 187 height 286
click at [348, 392] on quentale-photo at bounding box center [420, 398] width 187 height 286
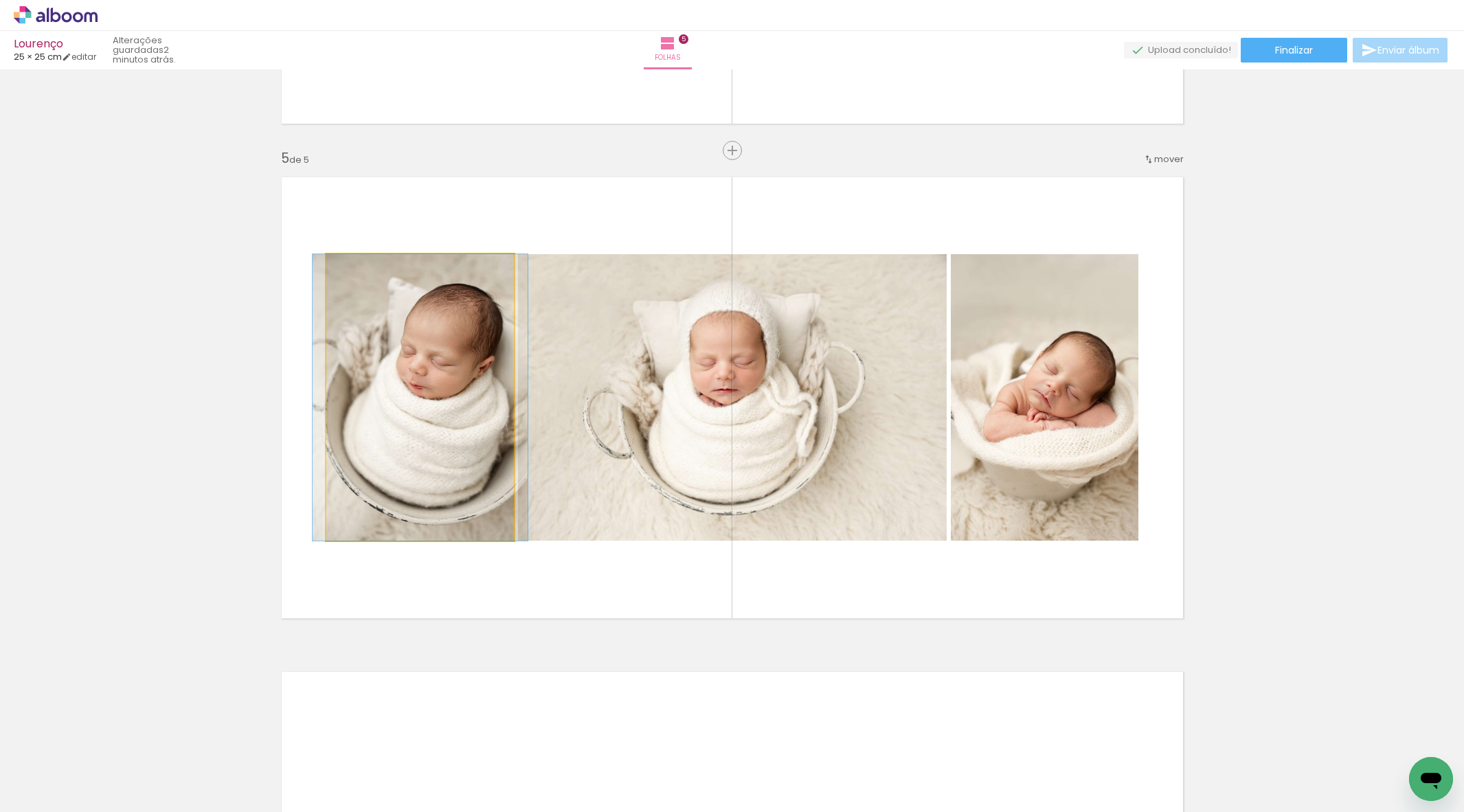
click at [348, 392] on div at bounding box center [420, 398] width 215 height 286
click at [348, 392] on album-spread "5 de 5" at bounding box center [732, 398] width 921 height 460
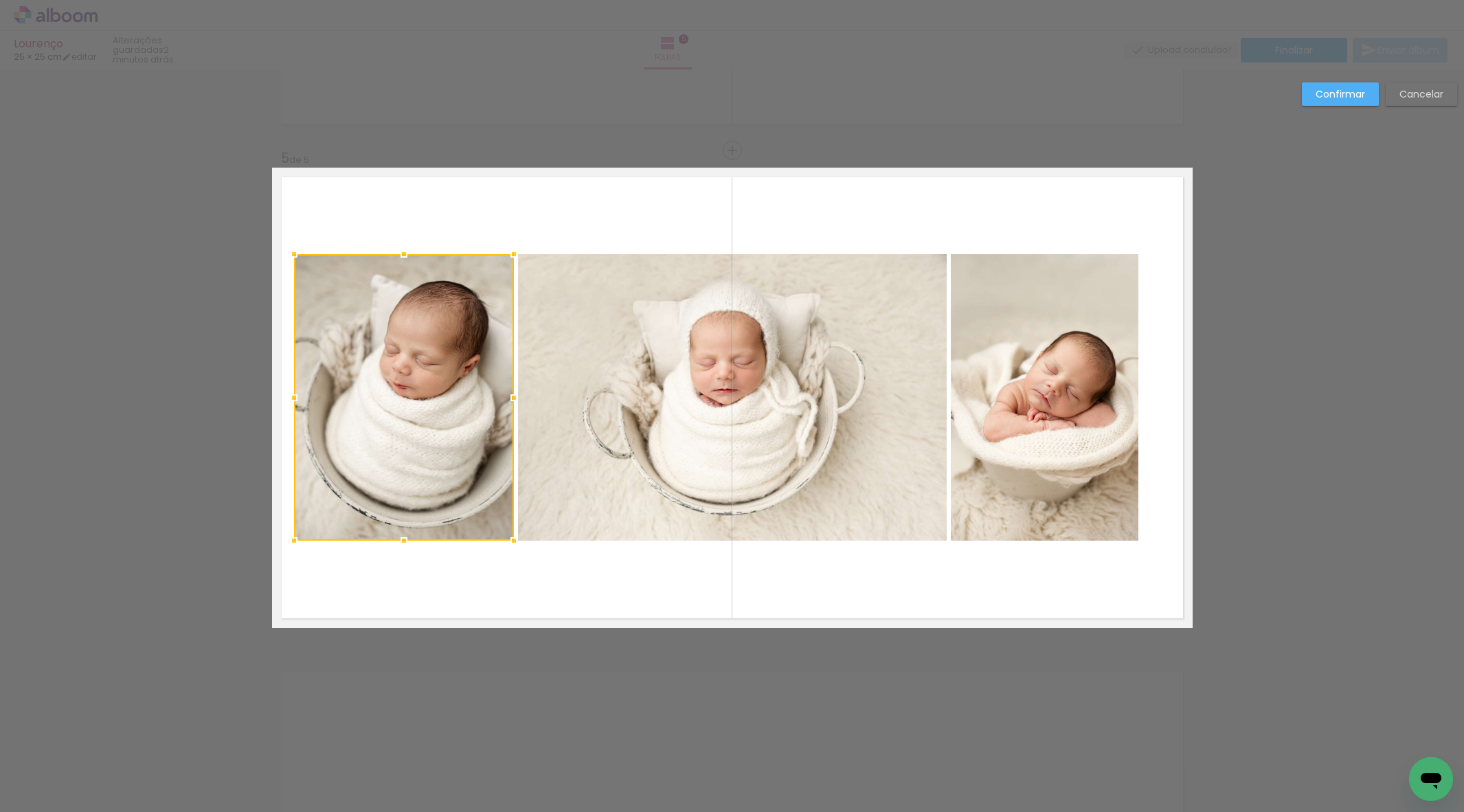
drag, startPoint x: 322, startPoint y: 394, endPoint x: 291, endPoint y: 394, distance: 31.0
click at [291, 394] on div at bounding box center [293, 398] width 27 height 27
click at [995, 406] on quentale-photo at bounding box center [1044, 398] width 187 height 286
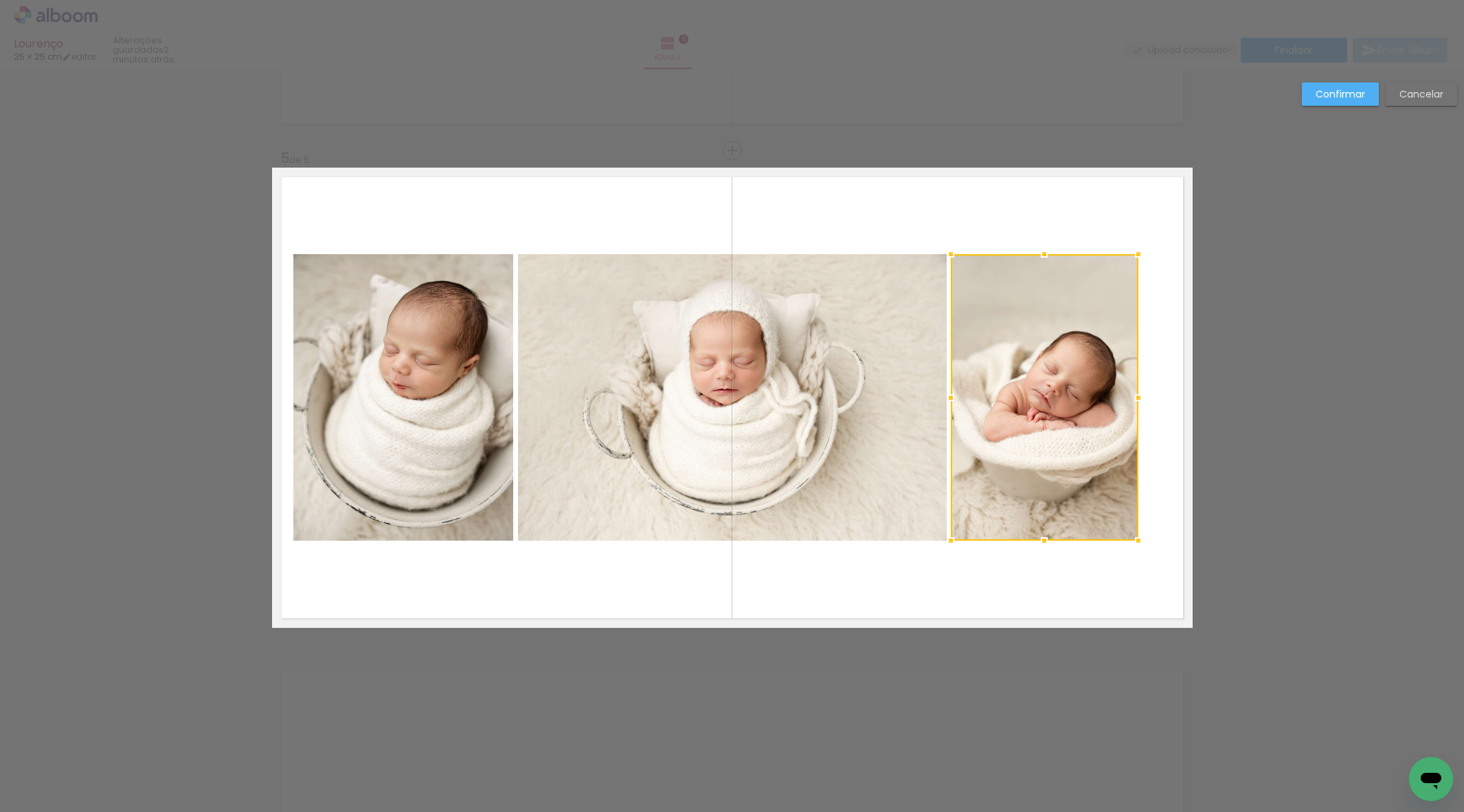
click at [995, 406] on div at bounding box center [1044, 398] width 187 height 286
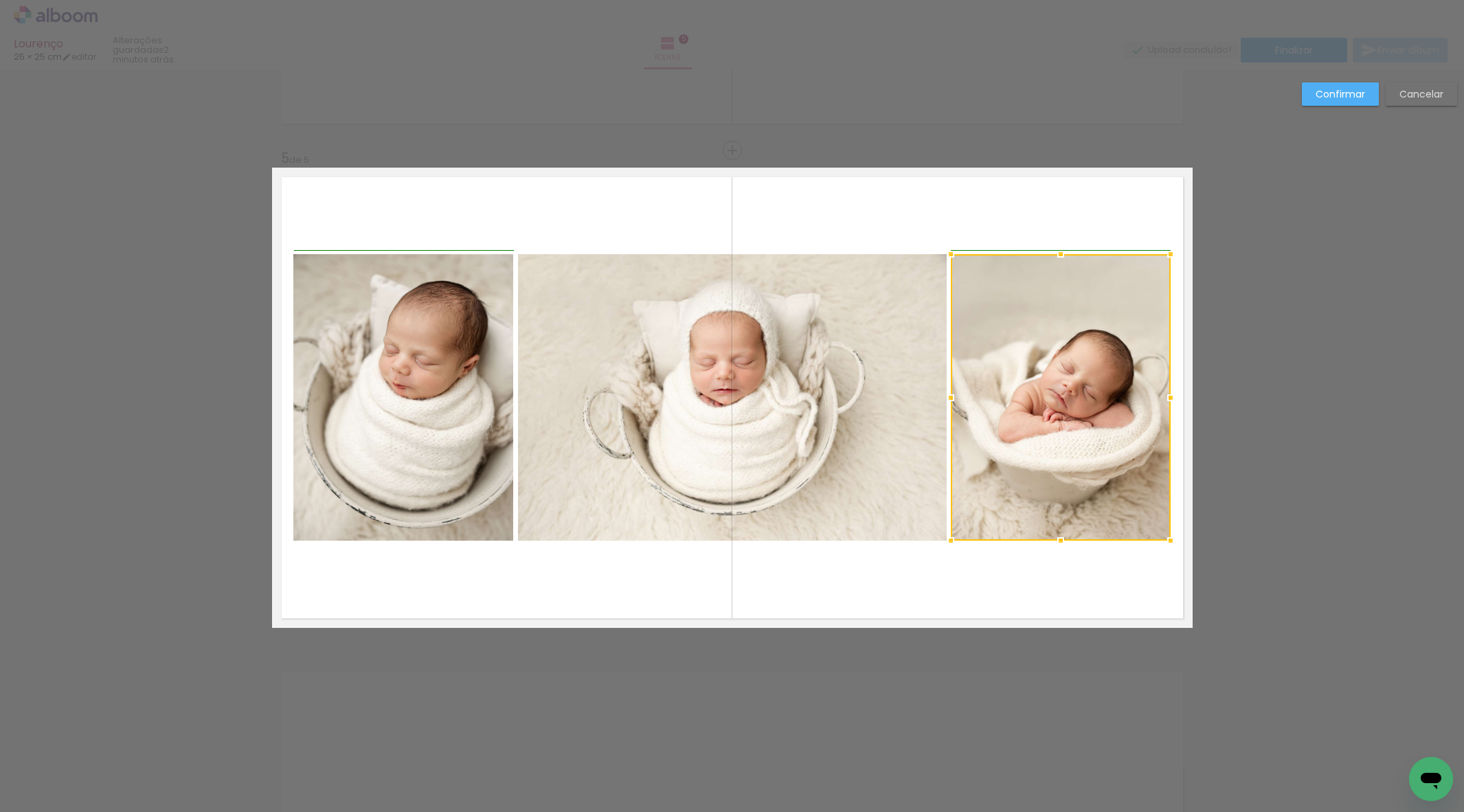
drag, startPoint x: 1138, startPoint y: 398, endPoint x: 1167, endPoint y: 392, distance: 29.6
click at [1167, 392] on div at bounding box center [1170, 398] width 27 height 27
click at [0, 0] on slot "Confirmar" at bounding box center [0, 0] width 0 height 0
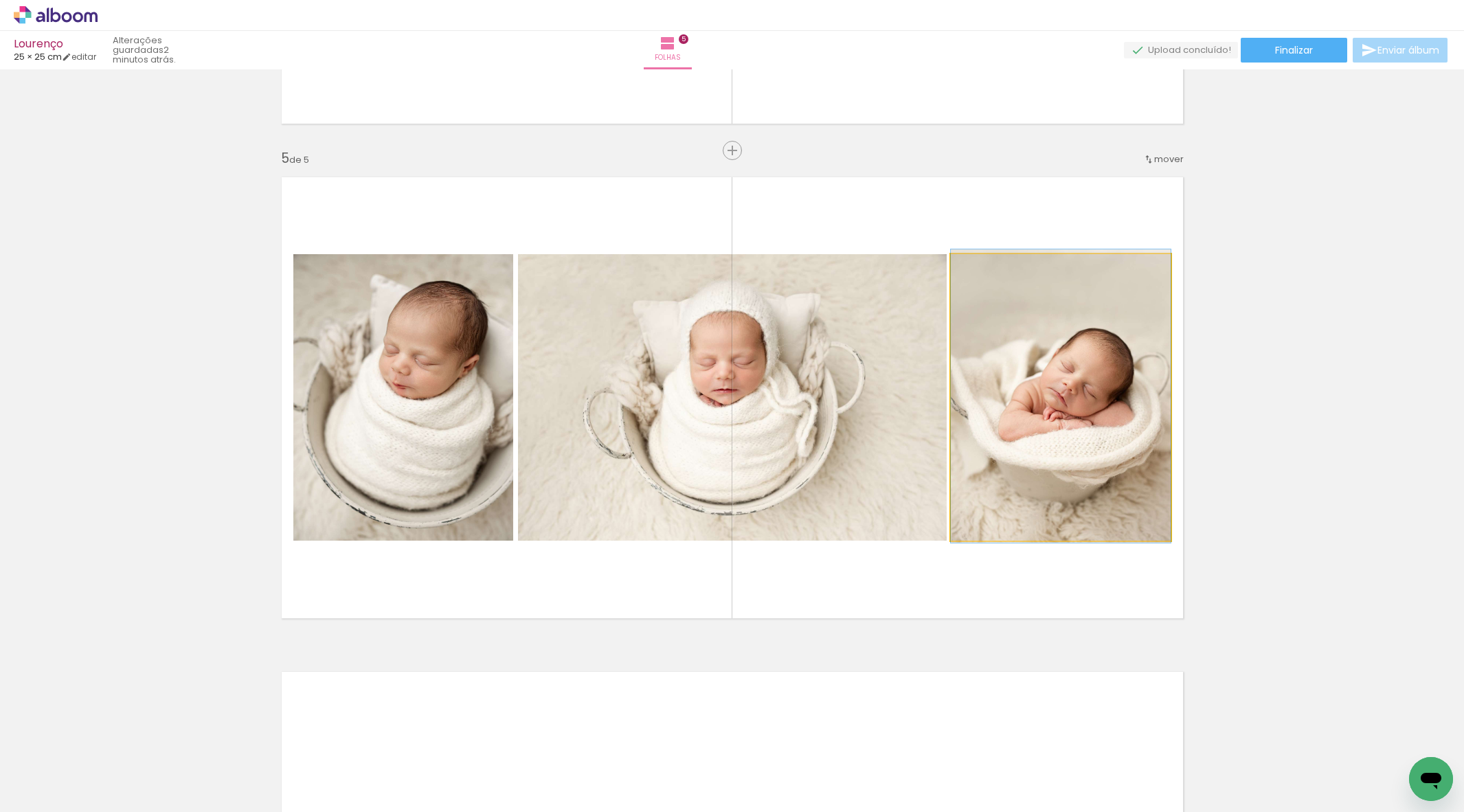
drag, startPoint x: 1058, startPoint y: 355, endPoint x: 1064, endPoint y: 353, distance: 6.3
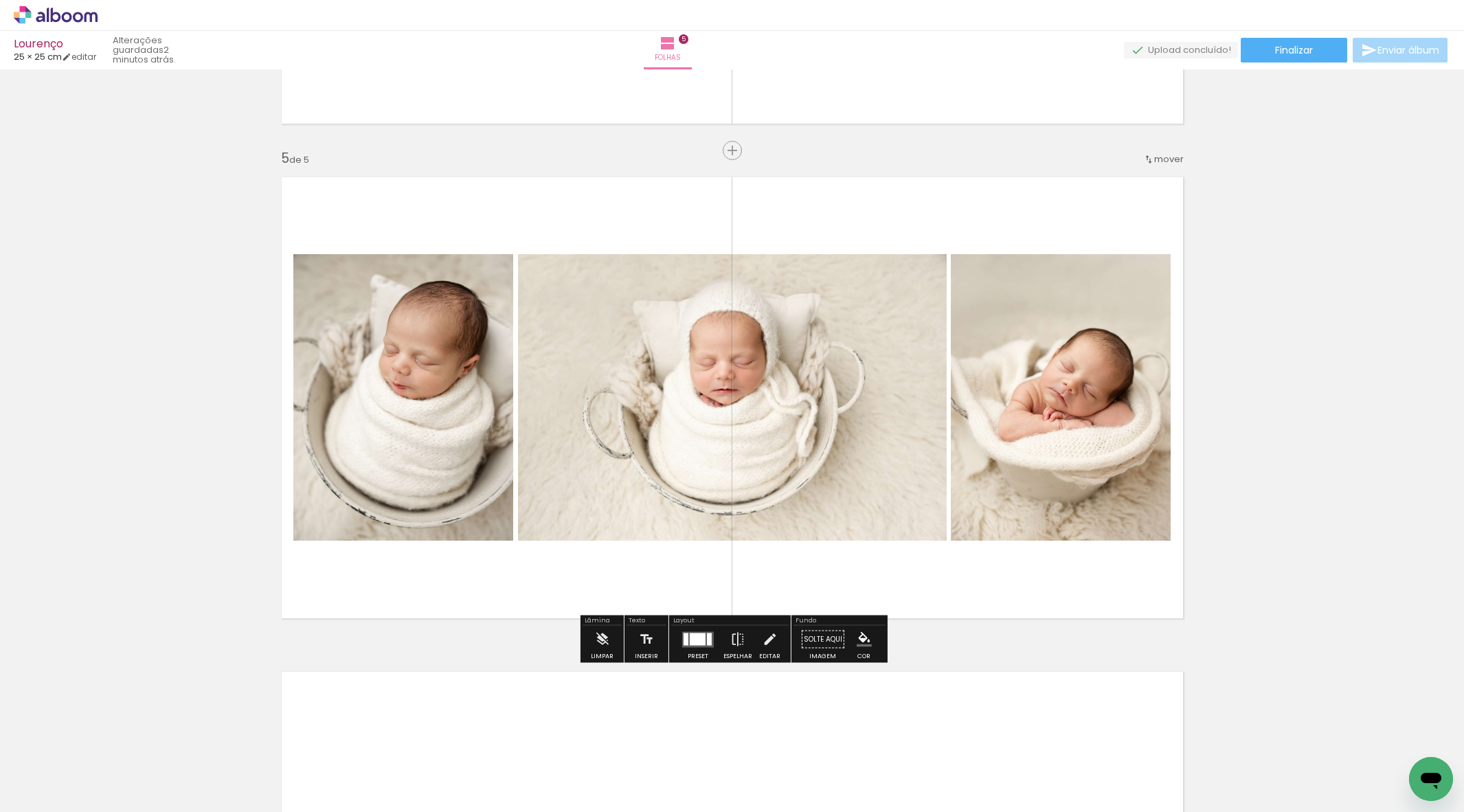
drag, startPoint x: 1260, startPoint y: 250, endPoint x: 1176, endPoint y: 300, distance: 97.8
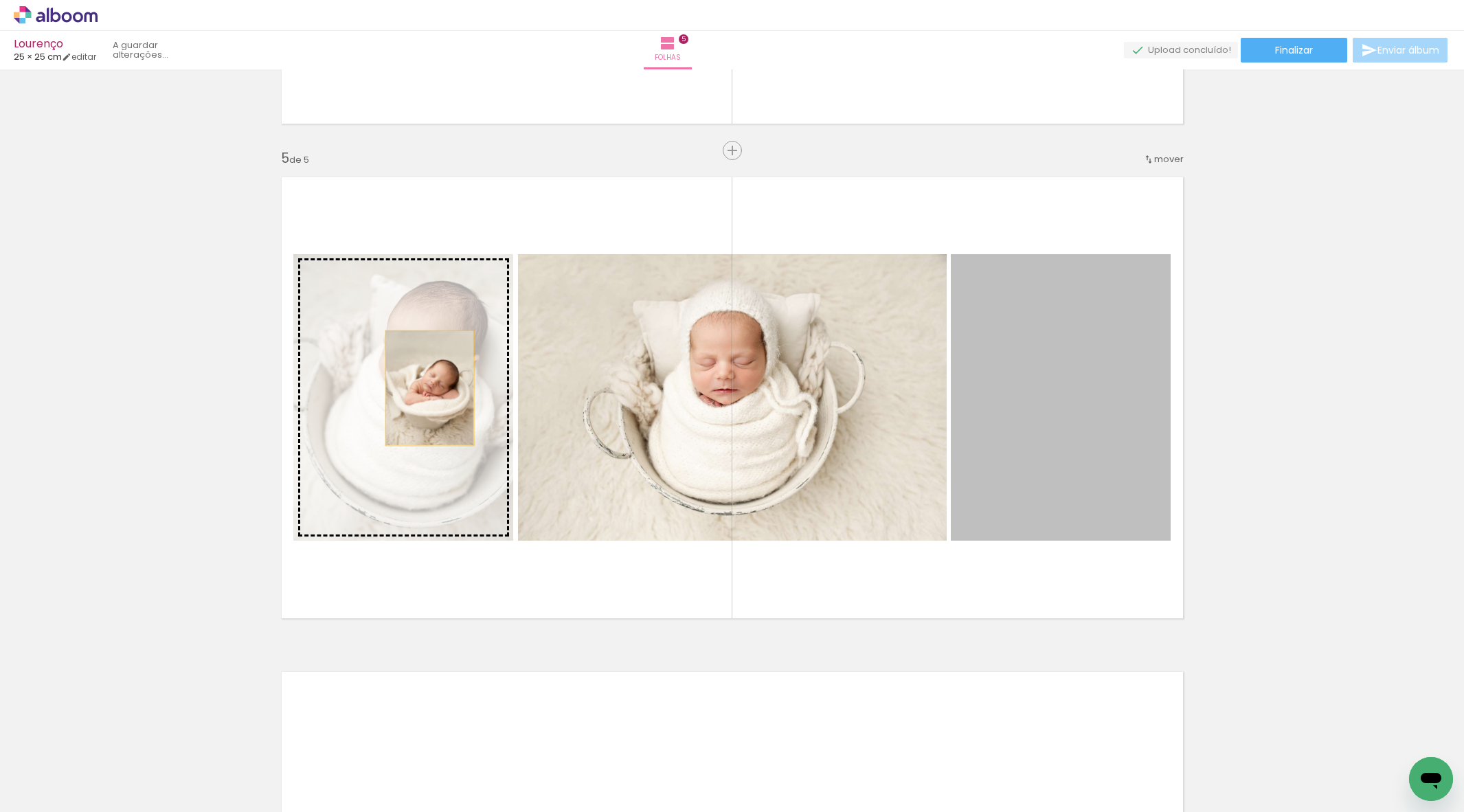
drag, startPoint x: 1027, startPoint y: 415, endPoint x: 429, endPoint y: 388, distance: 598.6
click at [0, 0] on slot at bounding box center [0, 0] width 0 height 0
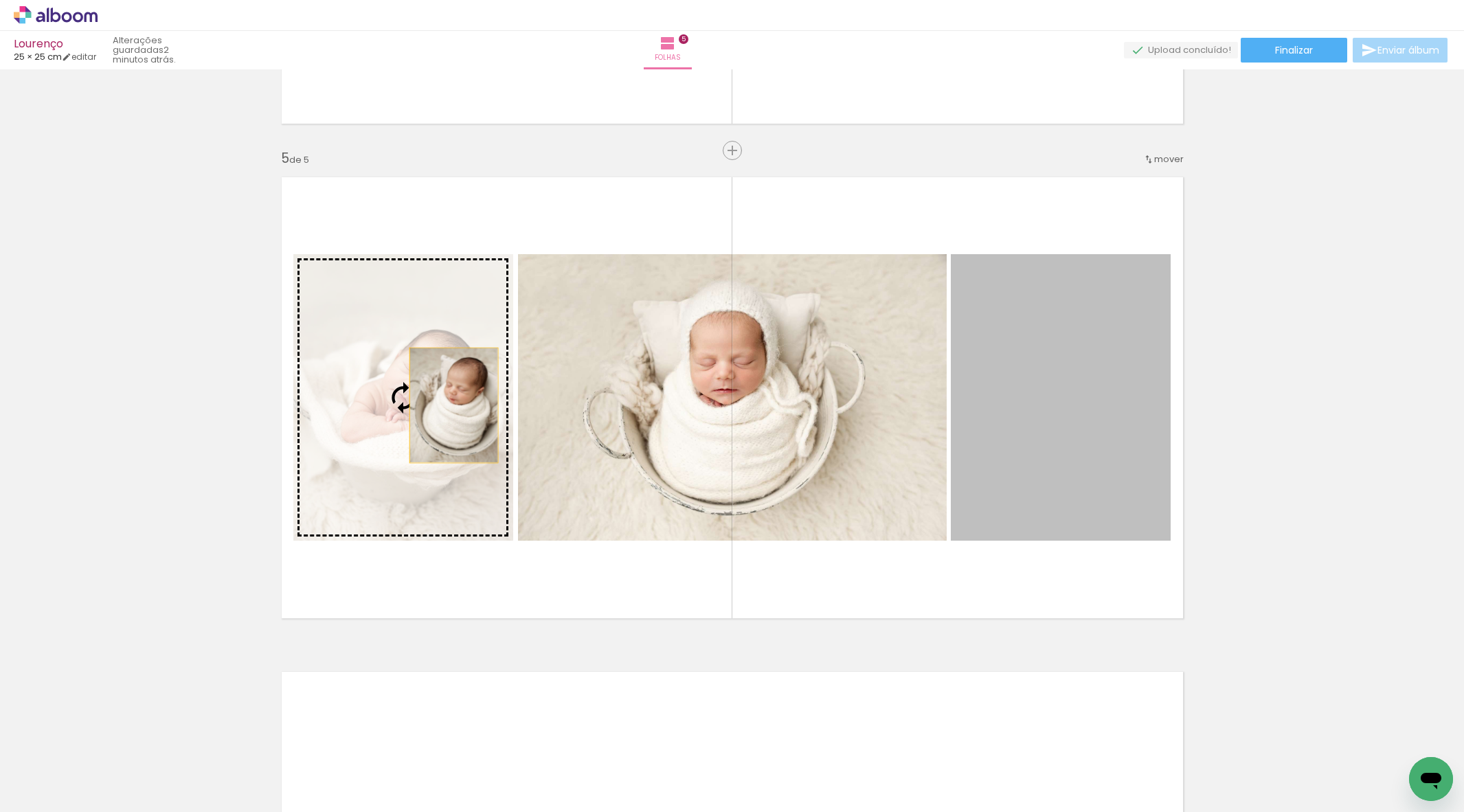
drag, startPoint x: 1035, startPoint y: 430, endPoint x: 446, endPoint y: 406, distance: 589.5
click at [0, 0] on slot at bounding box center [0, 0] width 0 height 0
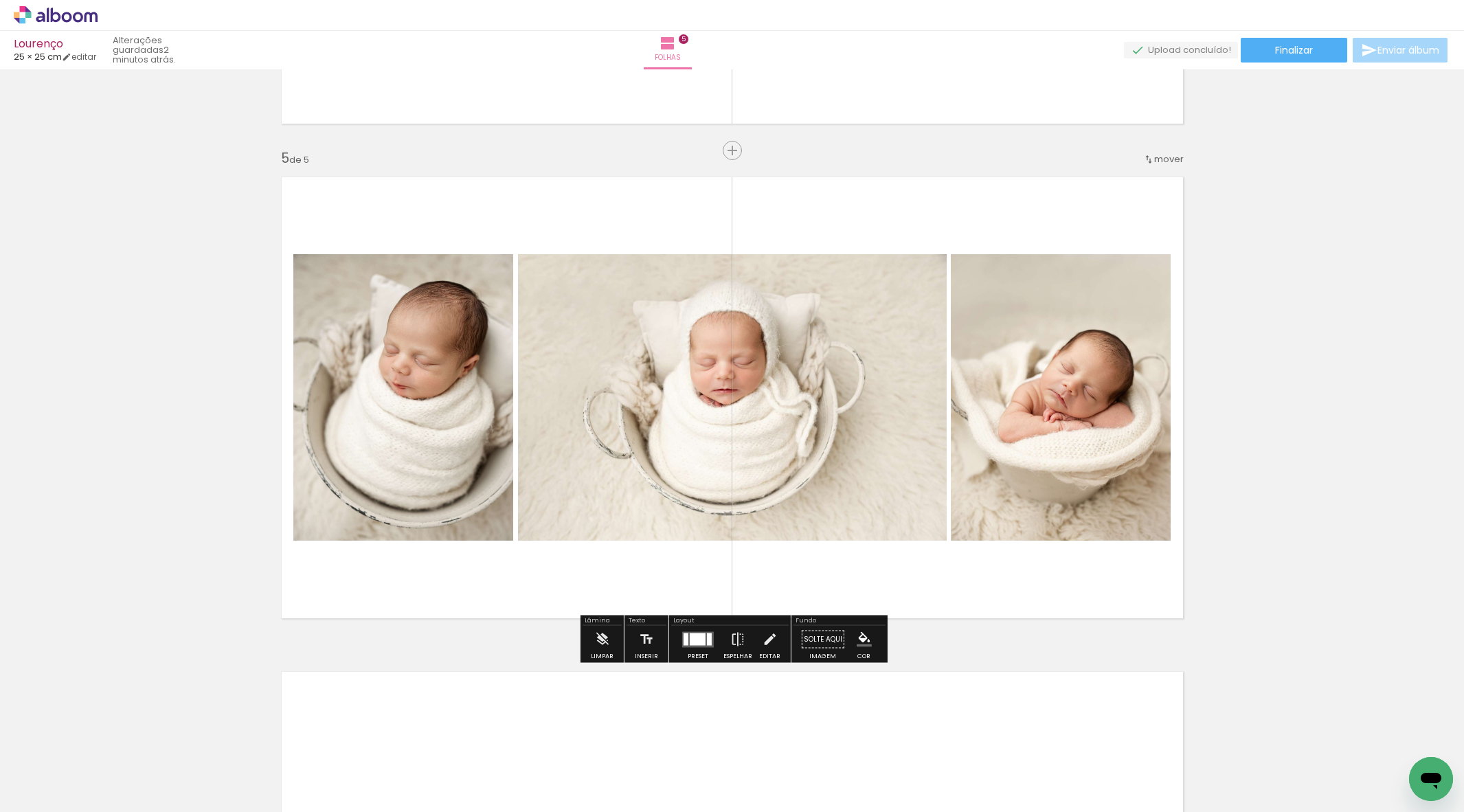
click at [690, 642] on div at bounding box center [698, 639] width 16 height 12
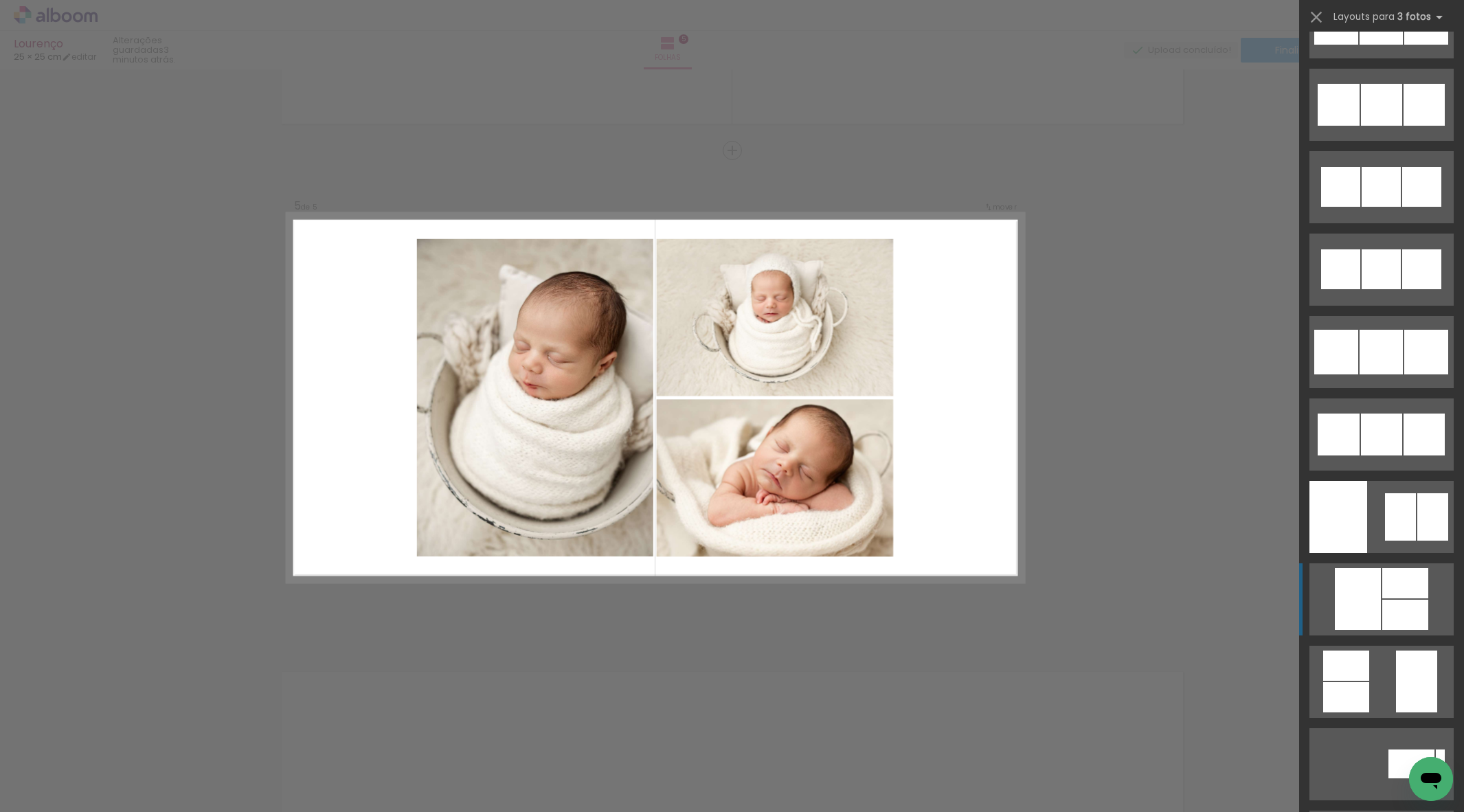
scroll to position [6014, 0]
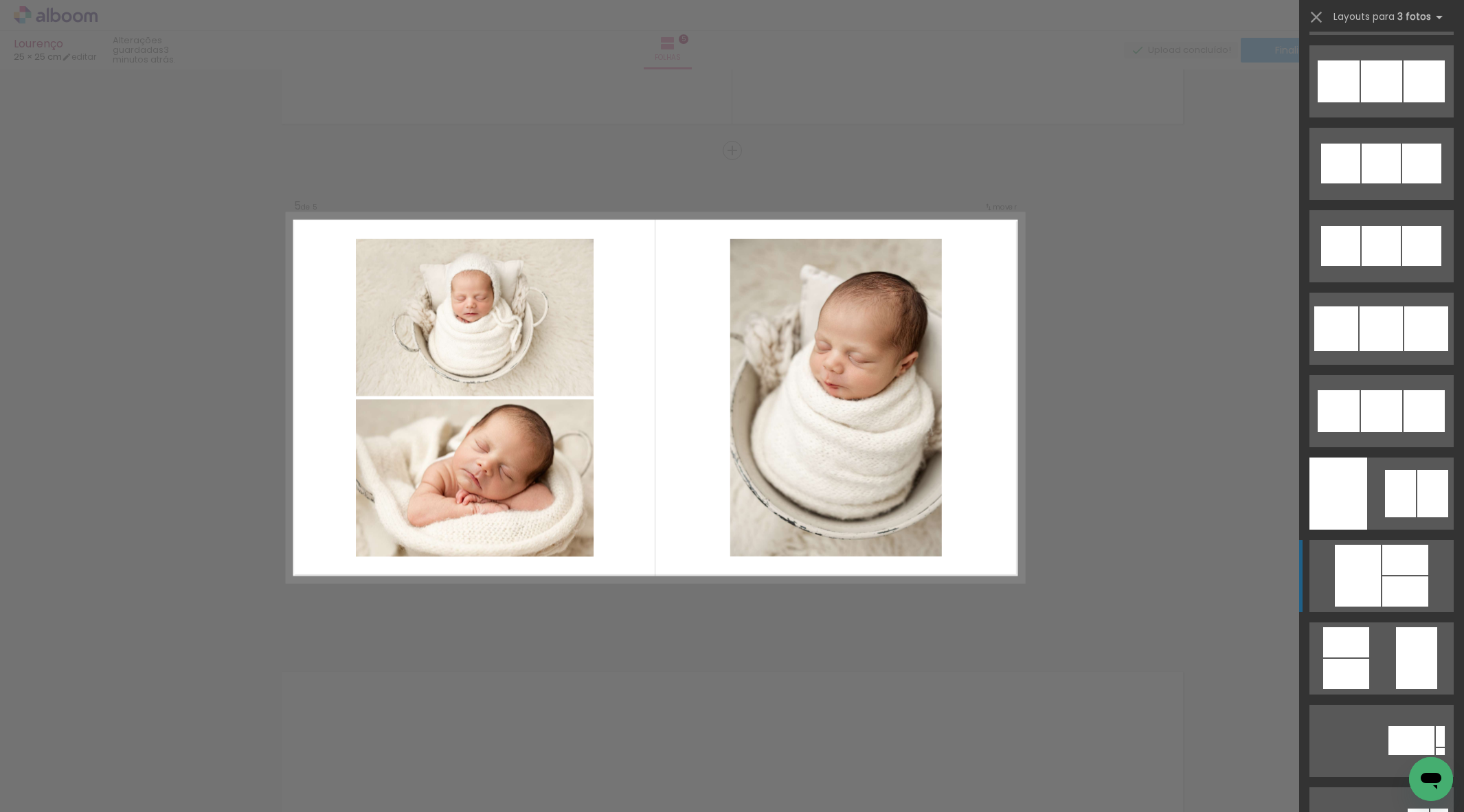
click at [1388, 787] on quentale-layouter at bounding box center [1381, 823] width 144 height 72
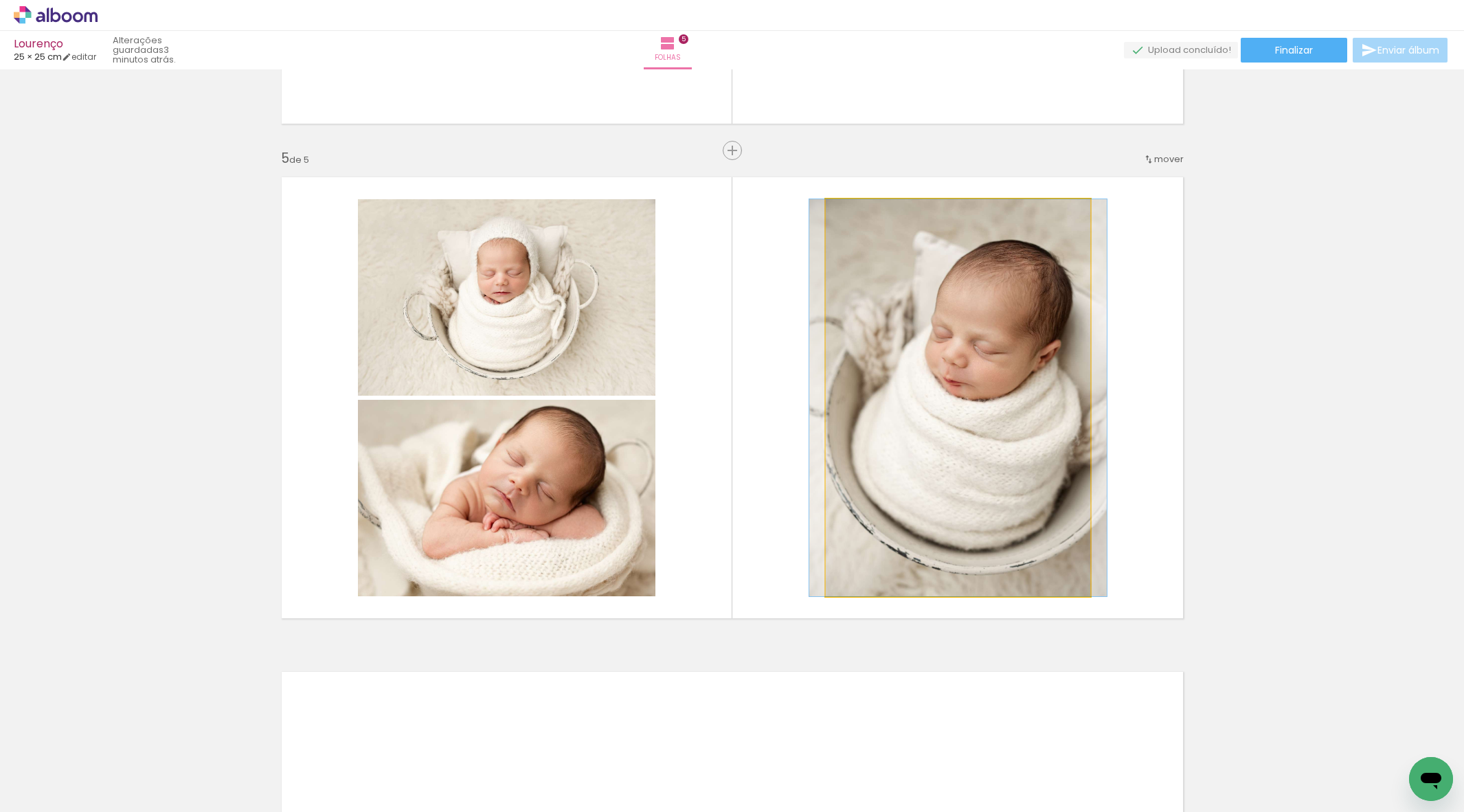
click at [928, 400] on quentale-photo at bounding box center [958, 397] width 264 height 397
click at [928, 400] on div at bounding box center [958, 397] width 298 height 397
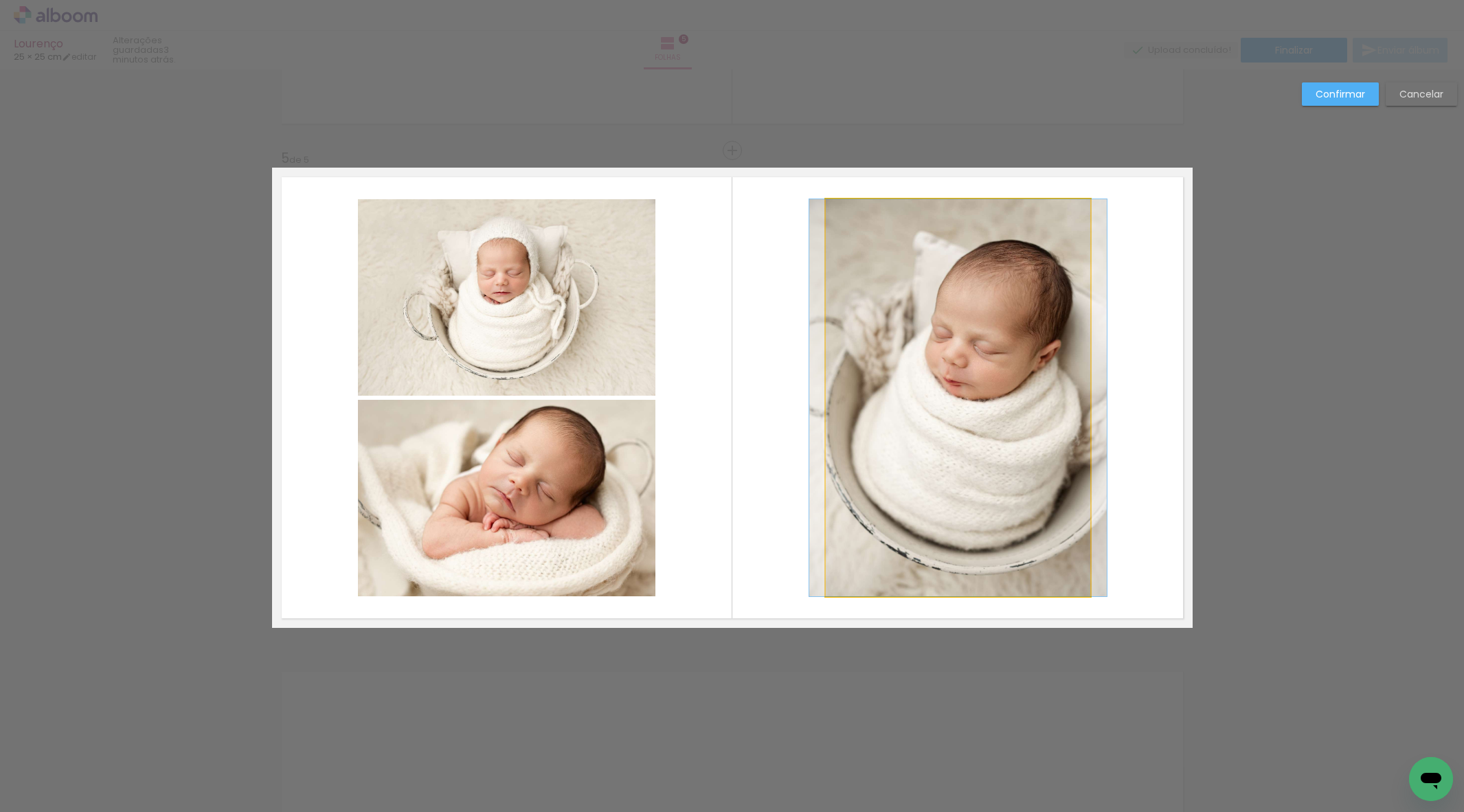
drag, startPoint x: 857, startPoint y: 391, endPoint x: 845, endPoint y: 392, distance: 12.0
click at [856, 391] on album-spread "5 de 5" at bounding box center [732, 398] width 921 height 460
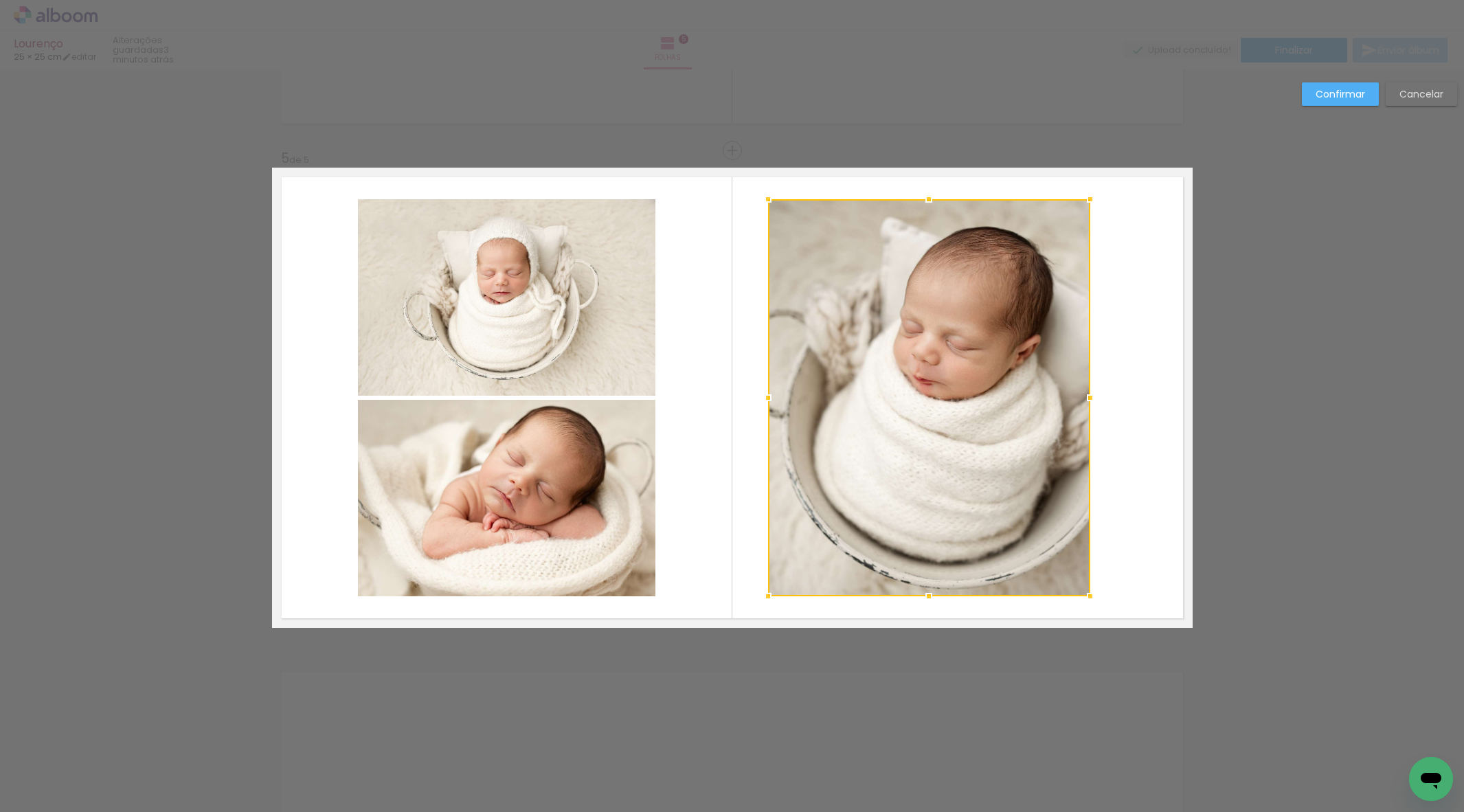
drag, startPoint x: 823, startPoint y: 396, endPoint x: 770, endPoint y: 397, distance: 53.0
click at [770, 397] on div at bounding box center [768, 398] width 27 height 27
click at [963, 399] on div at bounding box center [929, 397] width 322 height 397
drag, startPoint x: 963, startPoint y: 399, endPoint x: 922, endPoint y: 397, distance: 41.0
click at [962, 399] on div at bounding box center [929, 397] width 322 height 397
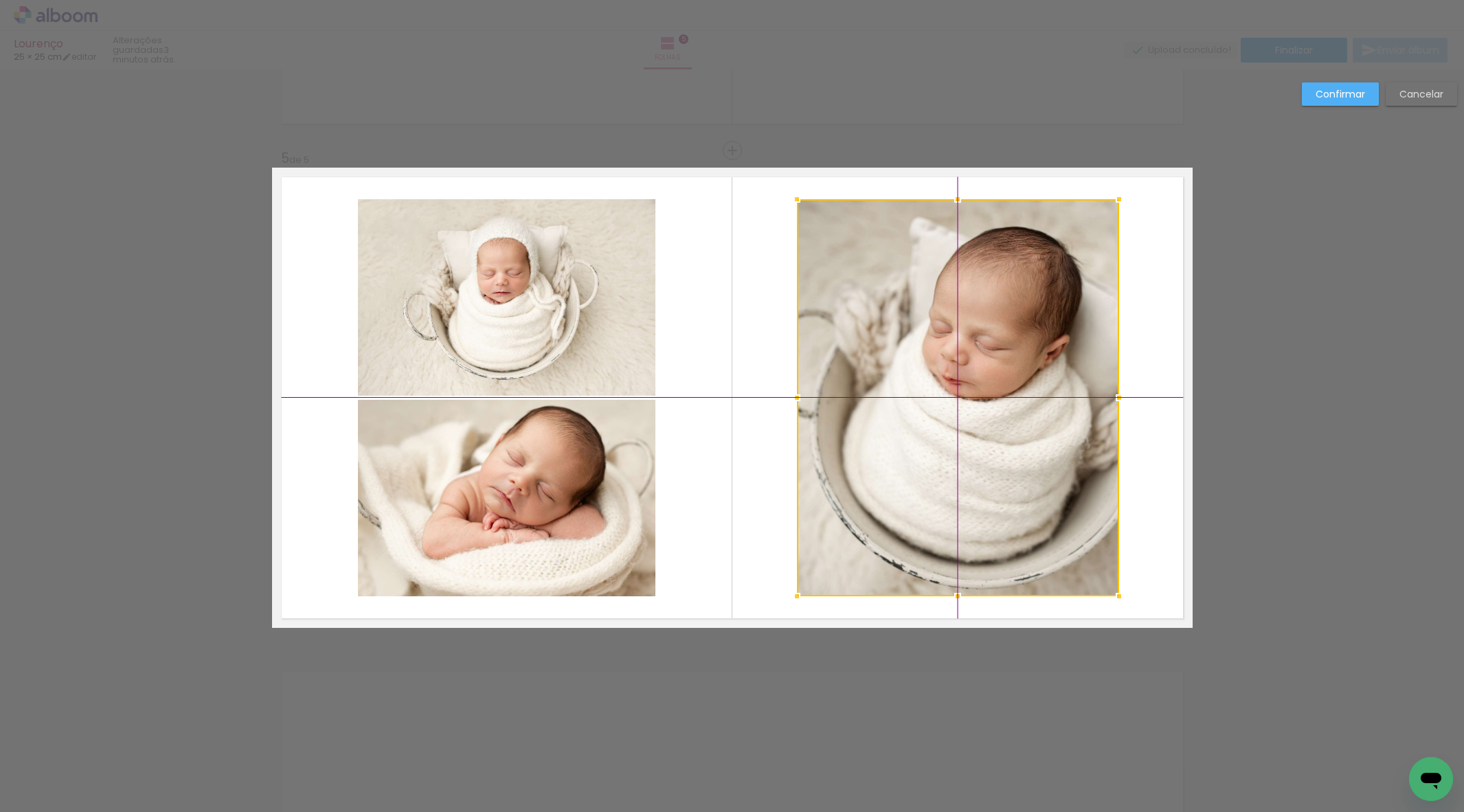
drag, startPoint x: 922, startPoint y: 397, endPoint x: 948, endPoint y: 395, distance: 26.1
click at [948, 395] on div at bounding box center [958, 397] width 322 height 397
drag, startPoint x: 1338, startPoint y: 96, endPoint x: 1064, endPoint y: 199, distance: 292.7
click at [0, 0] on slot "Confirmar" at bounding box center [0, 0] width 0 height 0
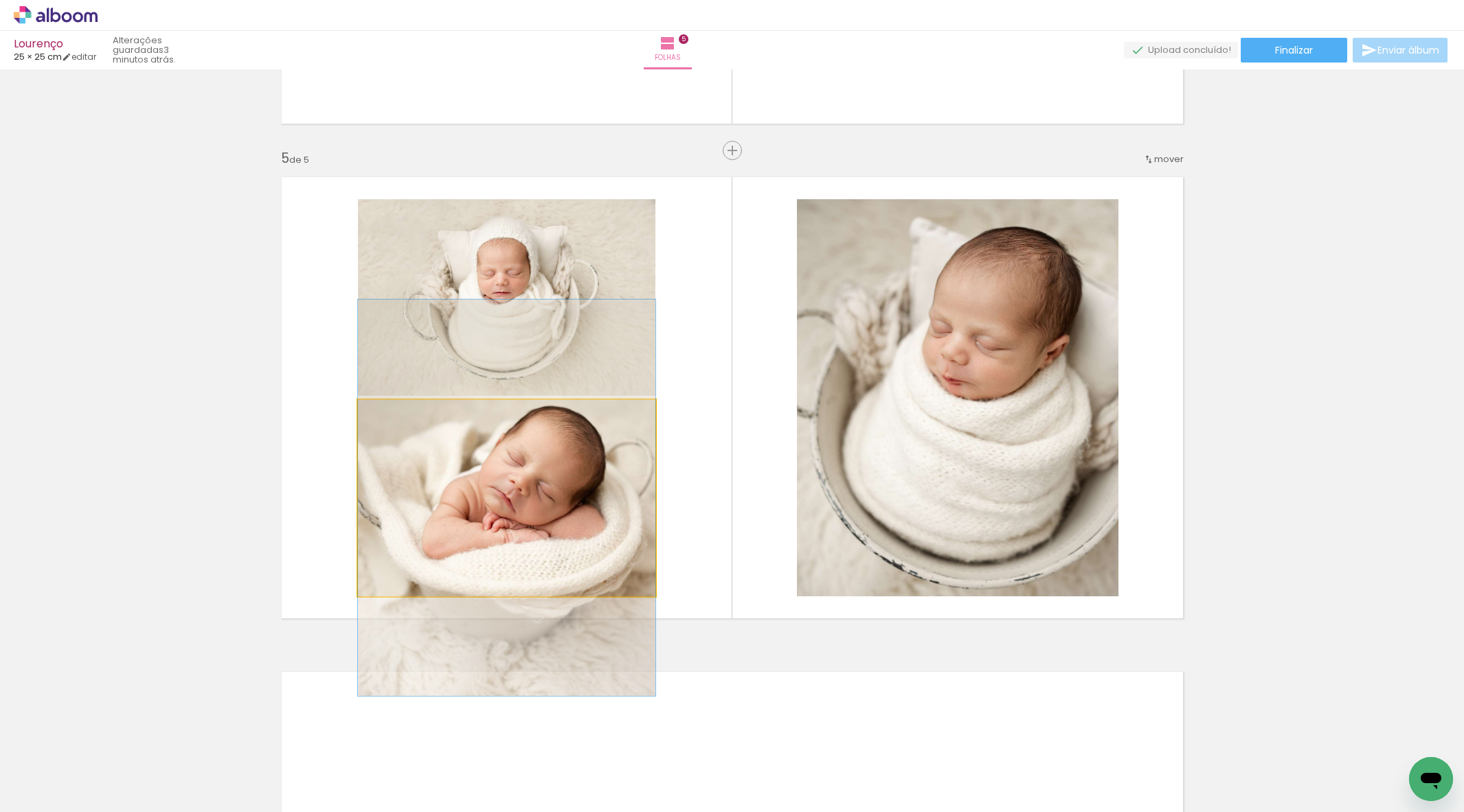
click at [565, 511] on div at bounding box center [506, 497] width 298 height 397
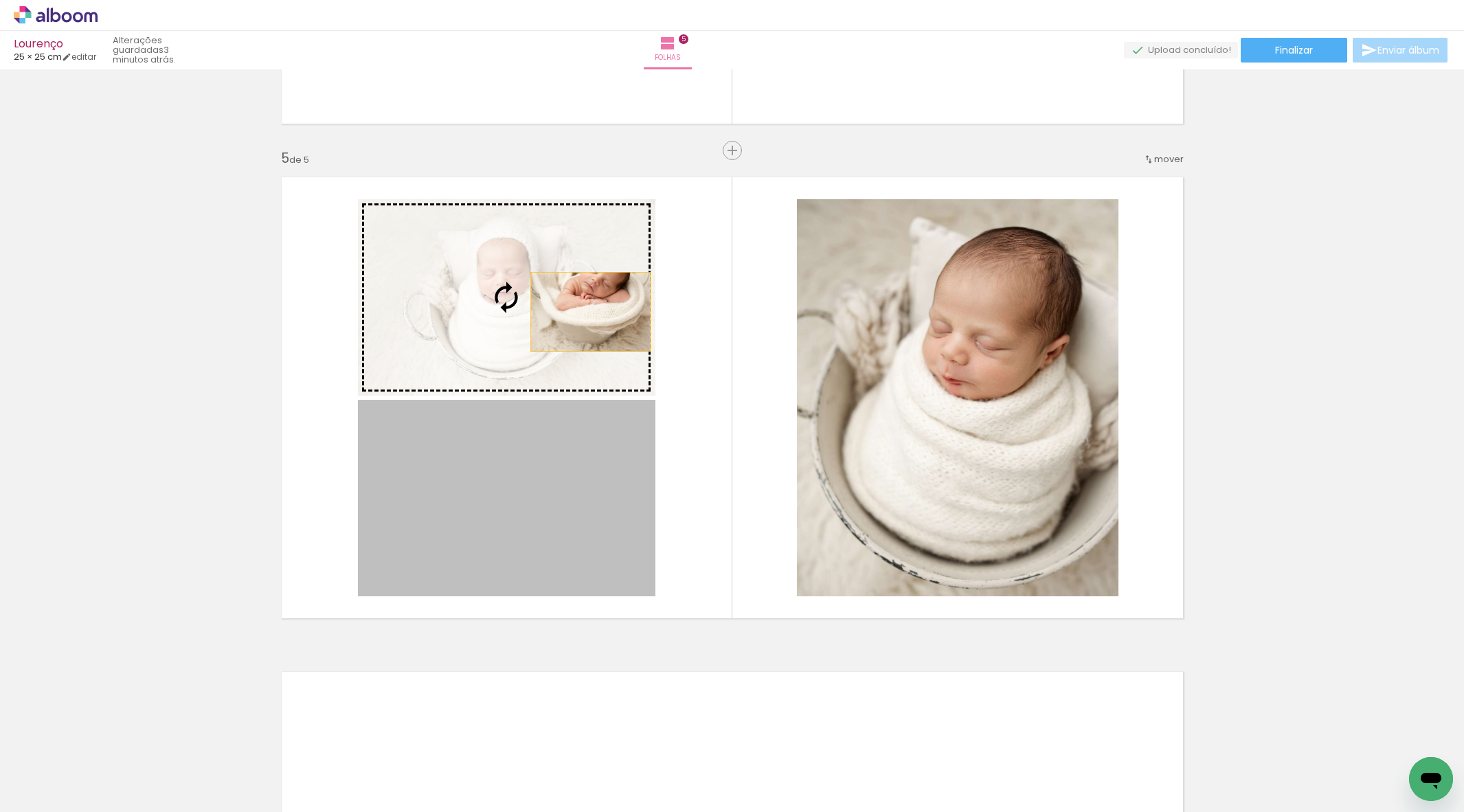
click at [0, 0] on slot at bounding box center [0, 0] width 0 height 0
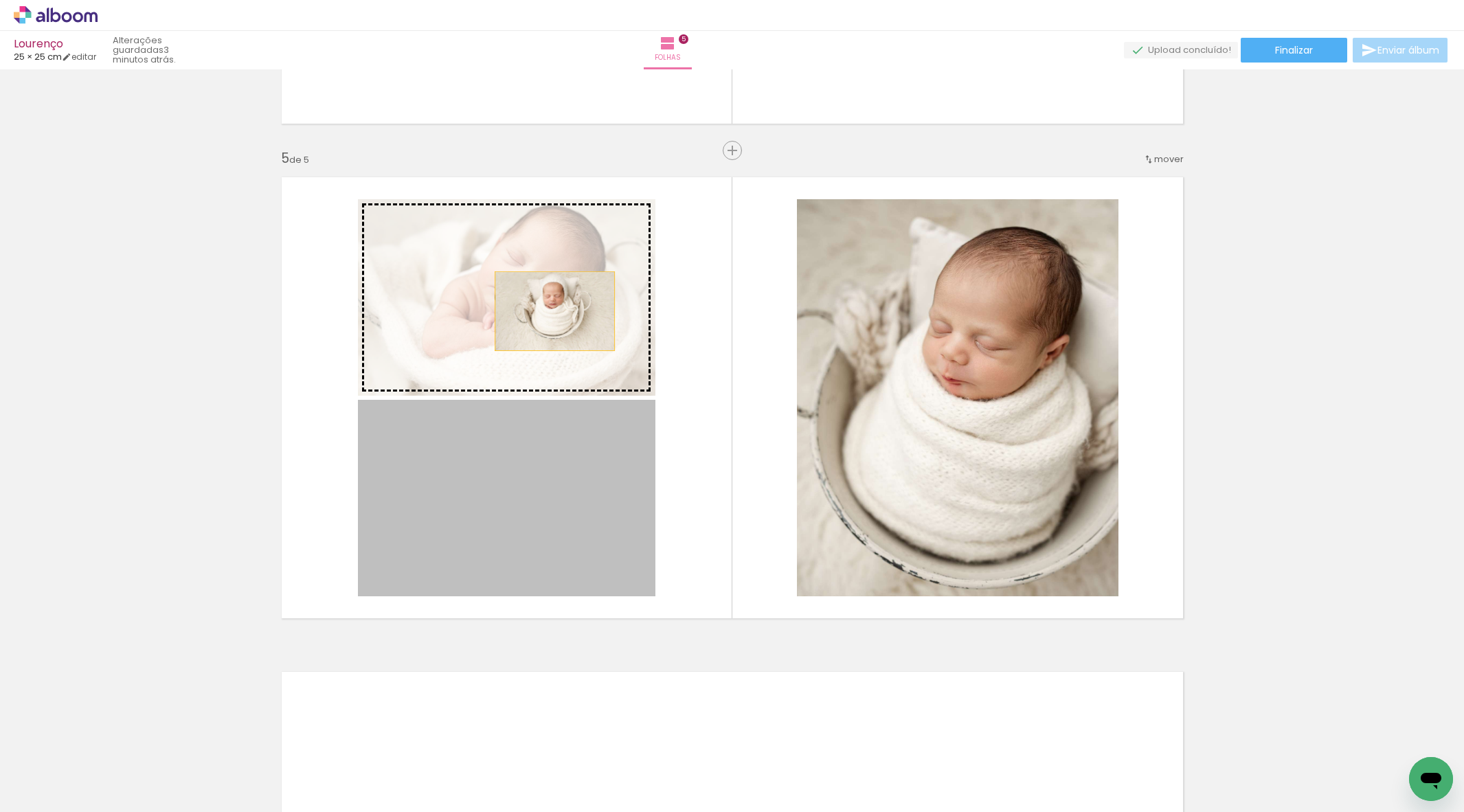
drag, startPoint x: 549, startPoint y: 461, endPoint x: 554, endPoint y: 311, distance: 150.1
click at [0, 0] on slot at bounding box center [0, 0] width 0 height 0
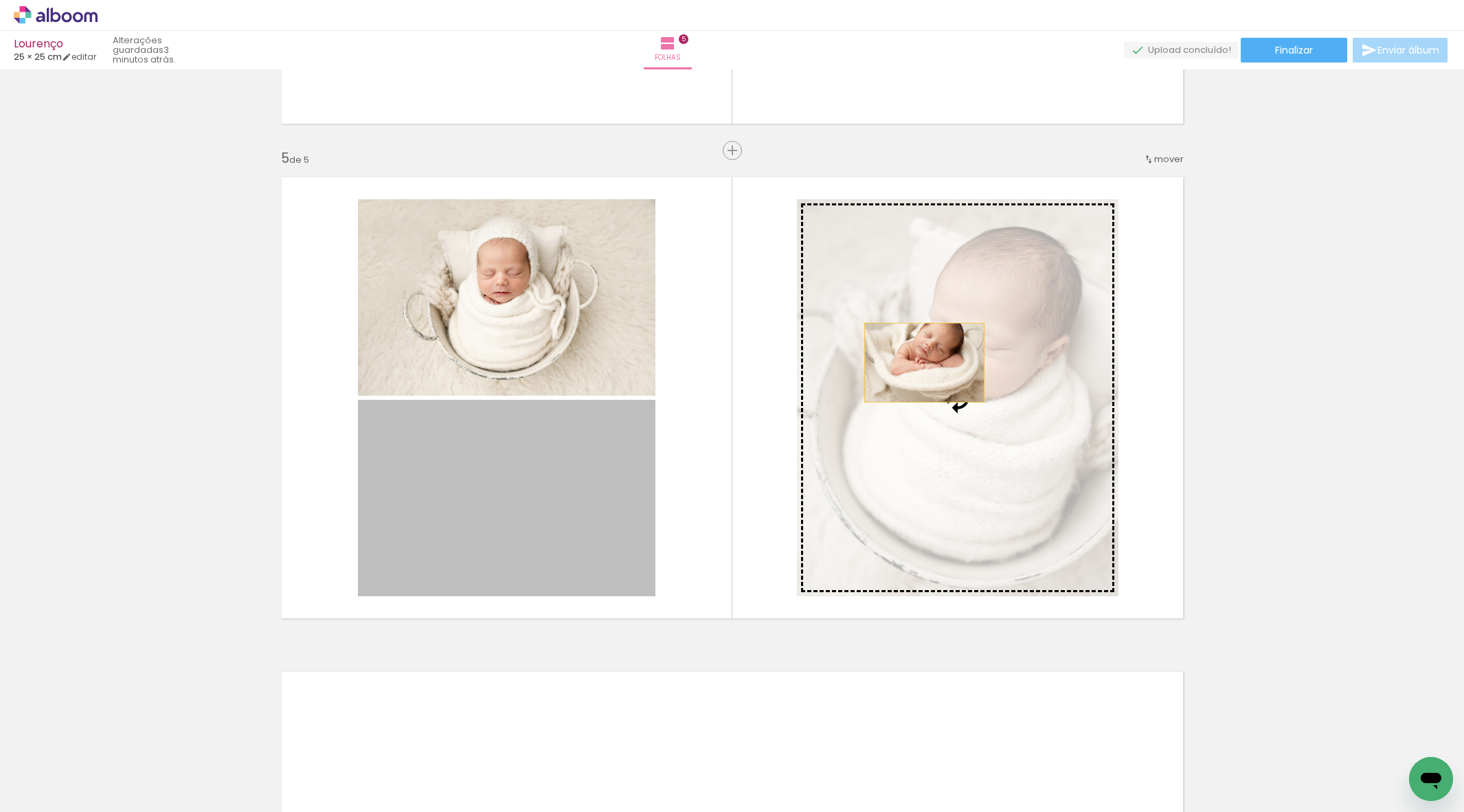
drag, startPoint x: 585, startPoint y: 476, endPoint x: 924, endPoint y: 363, distance: 357.3
click at [0, 0] on slot at bounding box center [0, 0] width 0 height 0
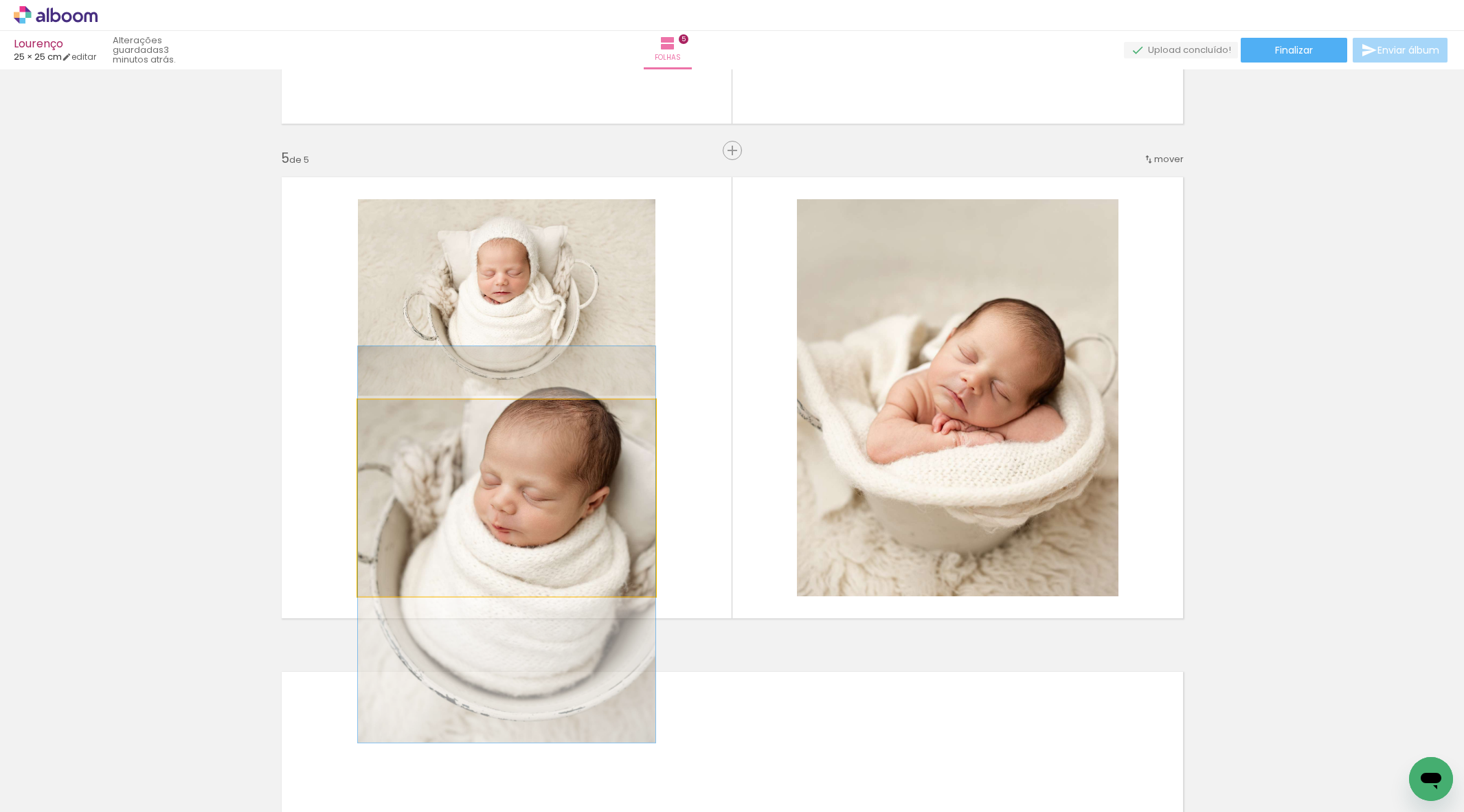
drag, startPoint x: 552, startPoint y: 496, endPoint x: 551, endPoint y: 537, distance: 41.0
click at [548, 542] on div at bounding box center [506, 544] width 298 height 397
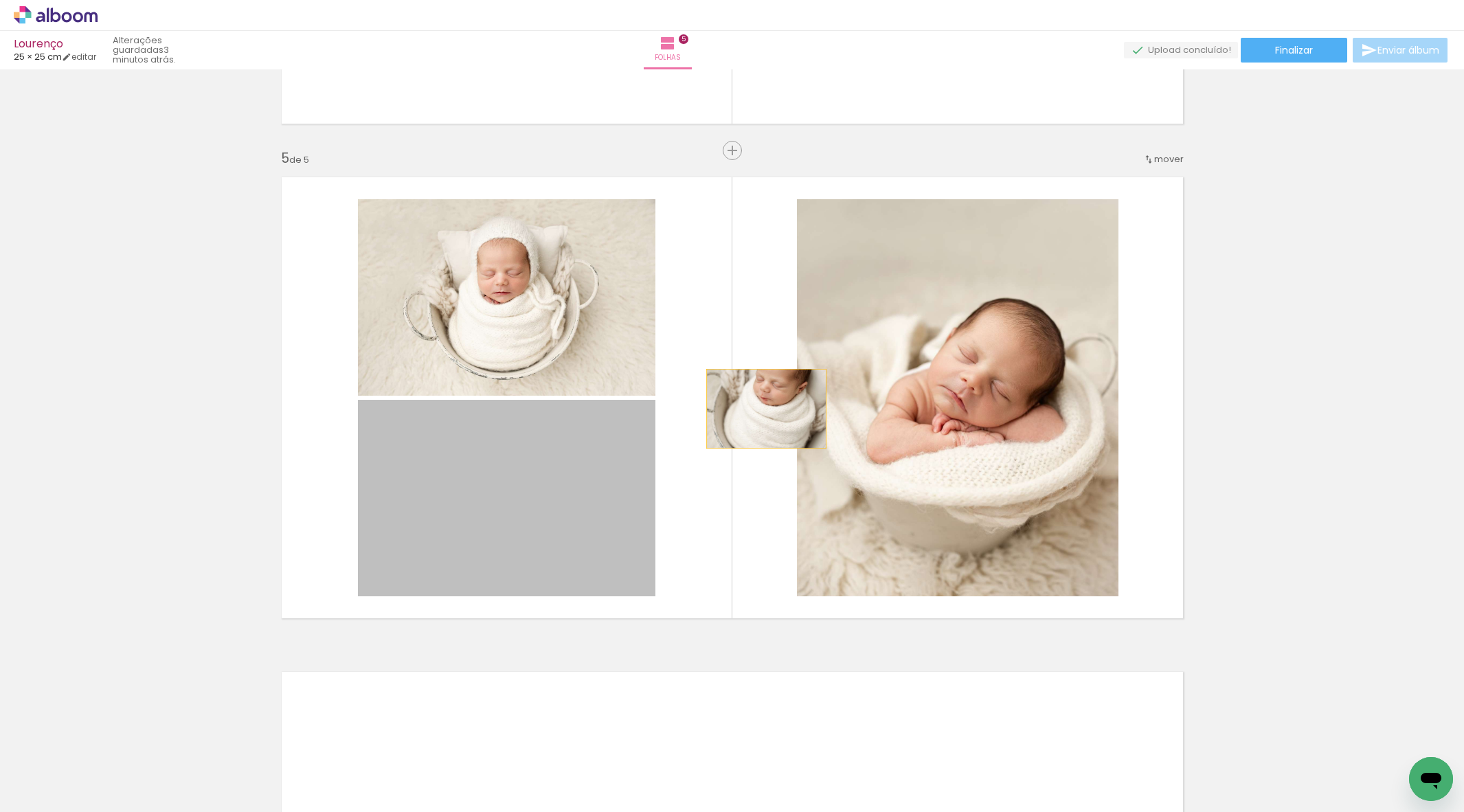
drag, startPoint x: 518, startPoint y: 523, endPoint x: 903, endPoint y: 391, distance: 407.0
click at [0, 0] on slot at bounding box center [0, 0] width 0 height 0
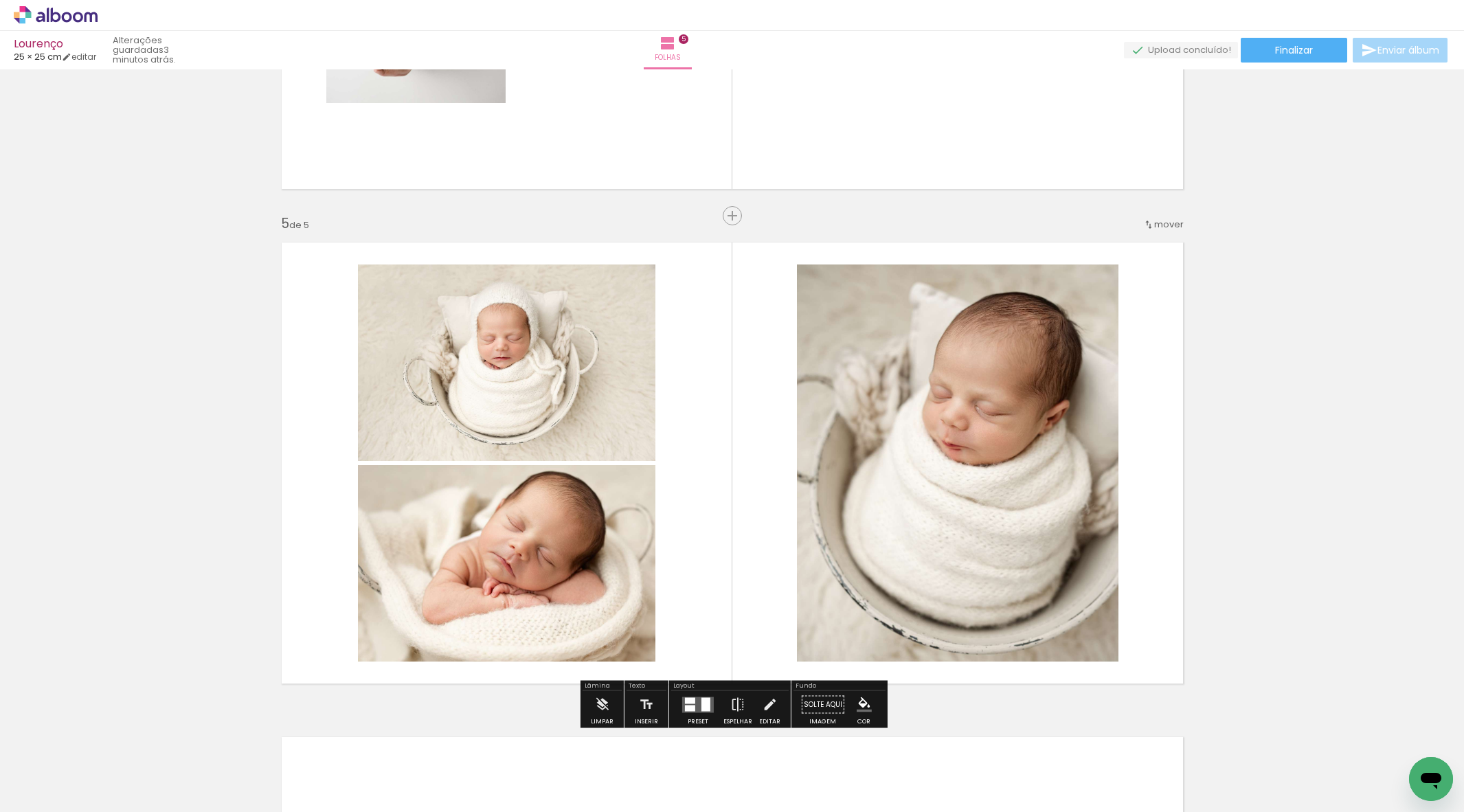
scroll to position [1926, 0]
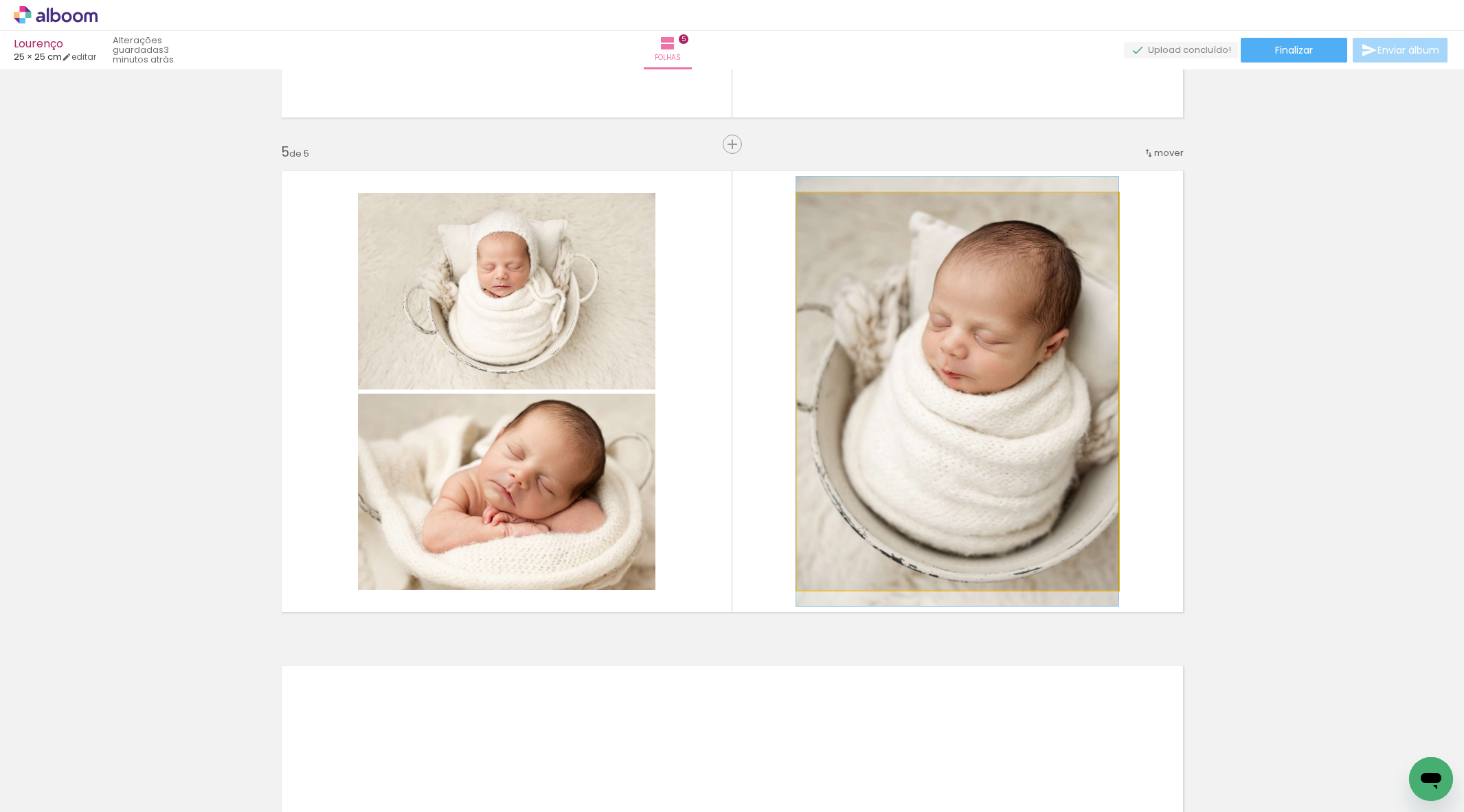
drag, startPoint x: 995, startPoint y: 386, endPoint x: 982, endPoint y: 386, distance: 13.0
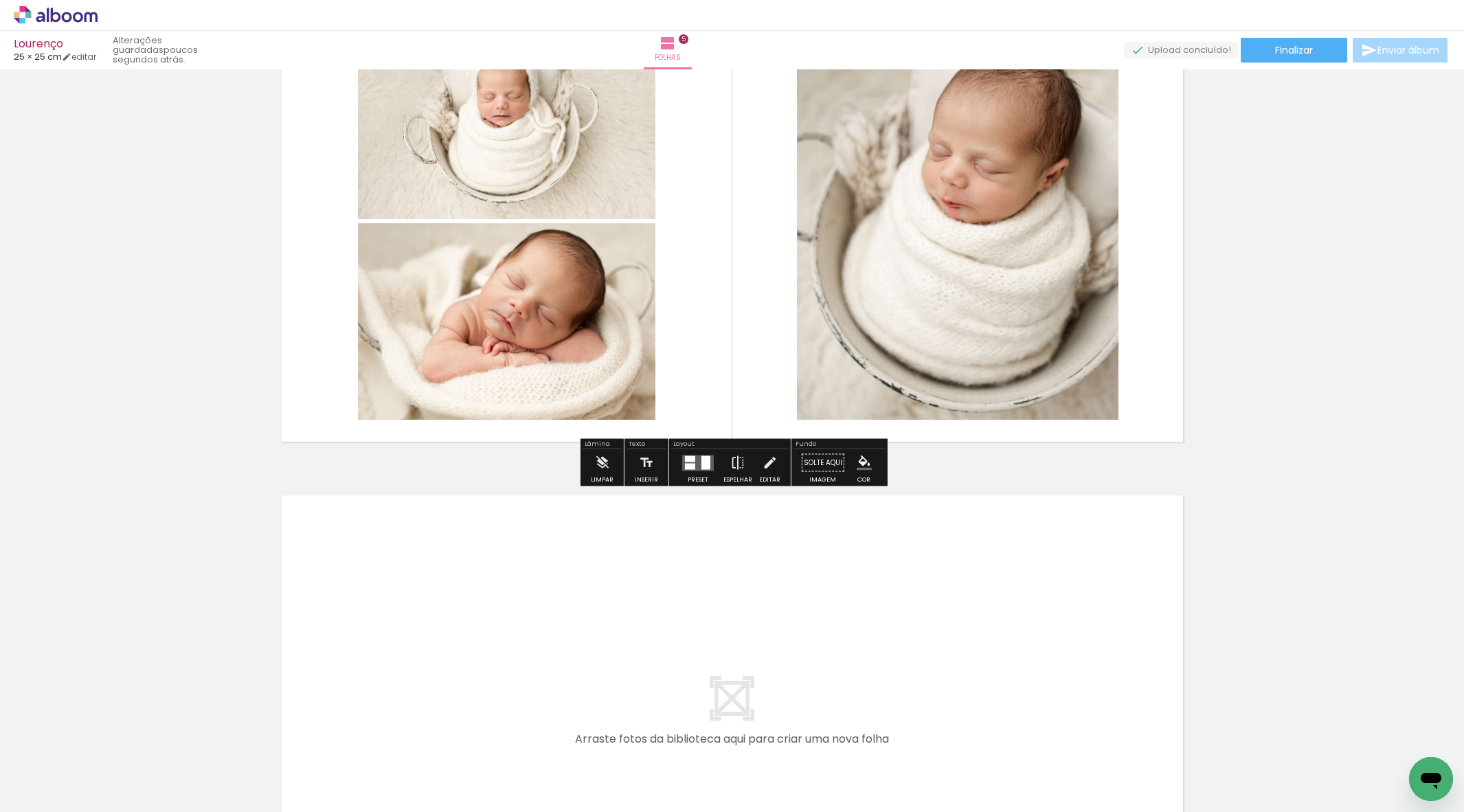
scroll to position [2364, 0]
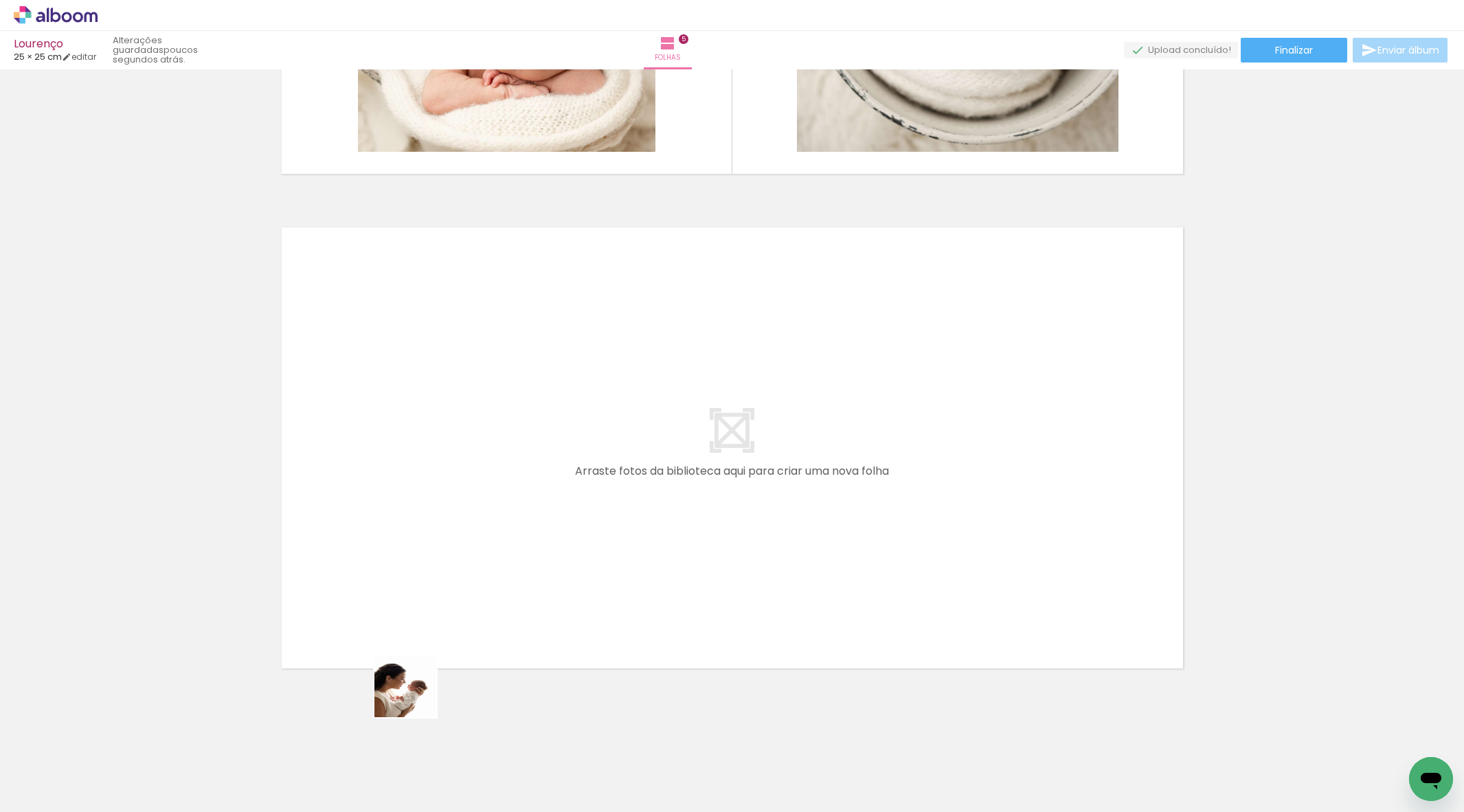
drag, startPoint x: 415, startPoint y: 696, endPoint x: 358, endPoint y: 588, distance: 122.1
click at [358, 588] on quentale-workspace at bounding box center [732, 406] width 1464 height 812
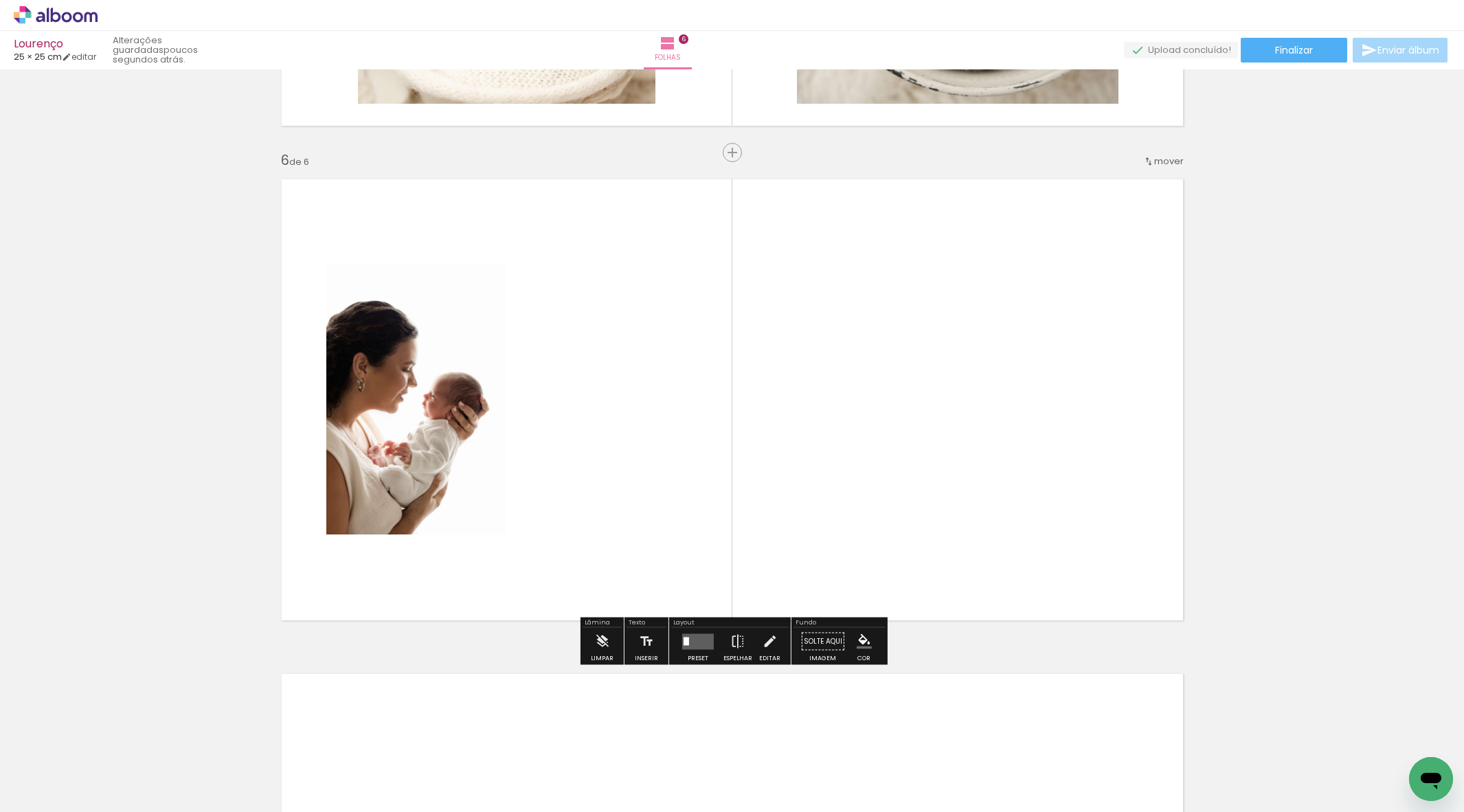
scroll to position [2415, 0]
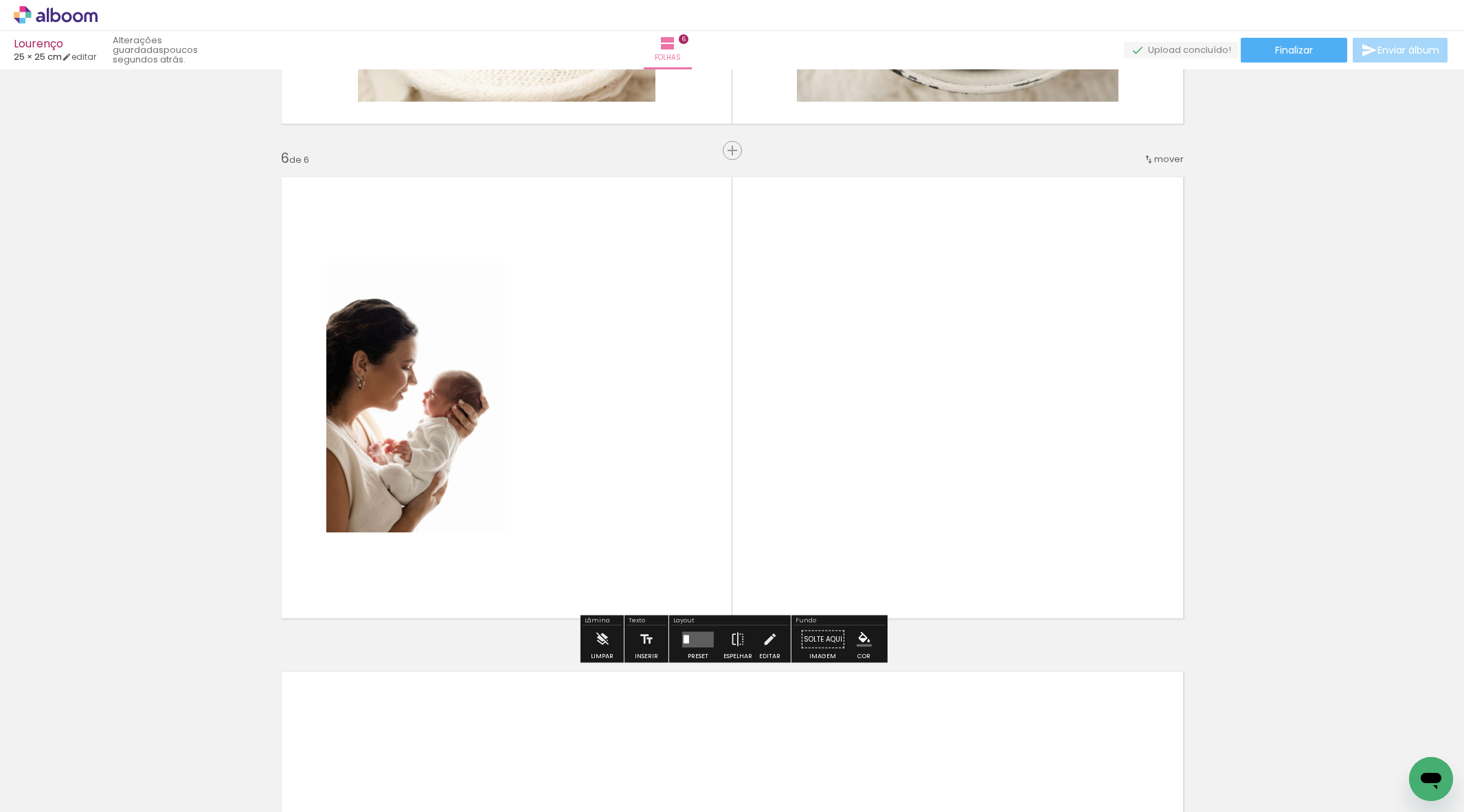
click at [591, 546] on quentale-workspace at bounding box center [732, 406] width 1464 height 812
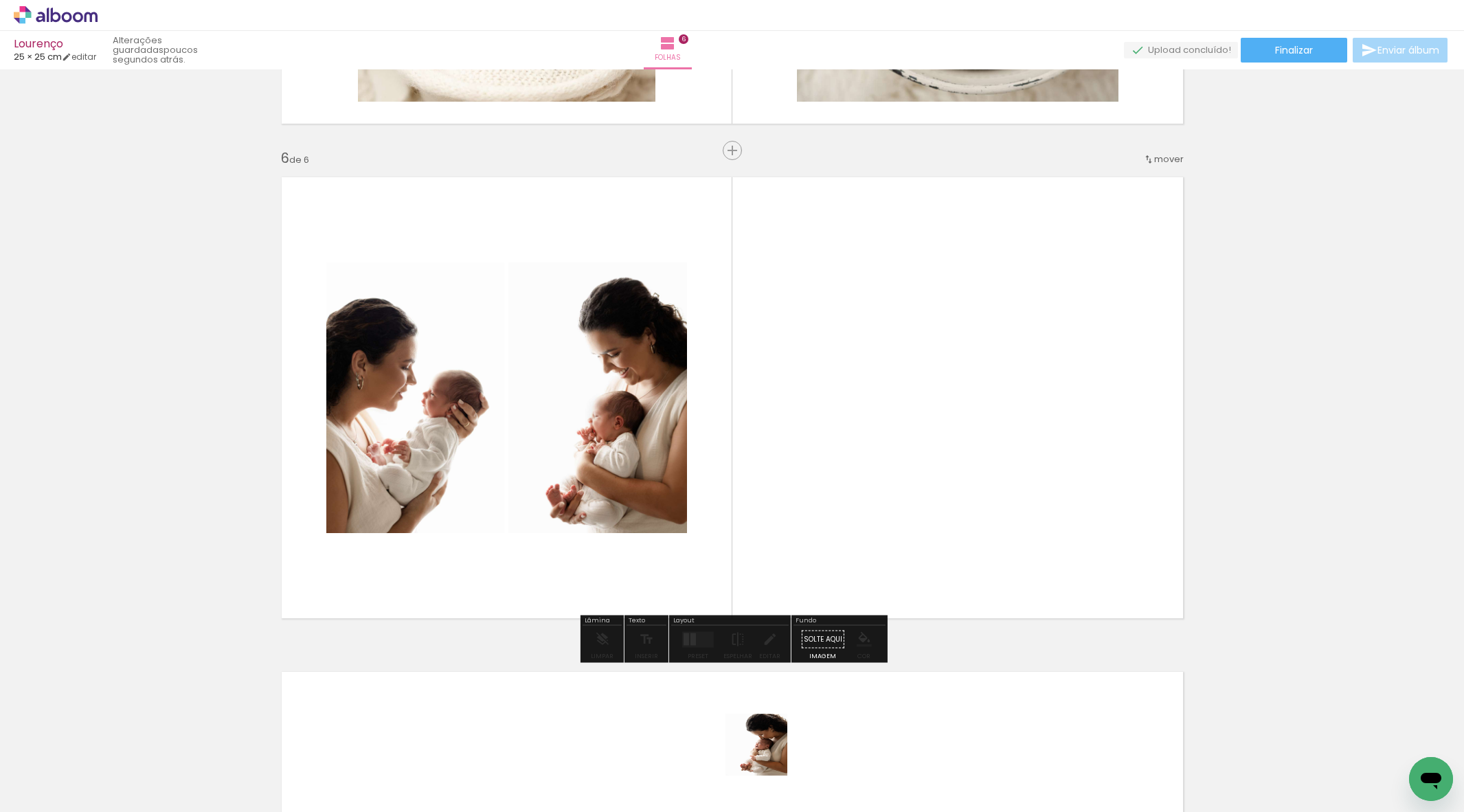
drag, startPoint x: 767, startPoint y: 755, endPoint x: 757, endPoint y: 573, distance: 182.3
click at [758, 573] on quentale-workspace at bounding box center [732, 406] width 1464 height 812
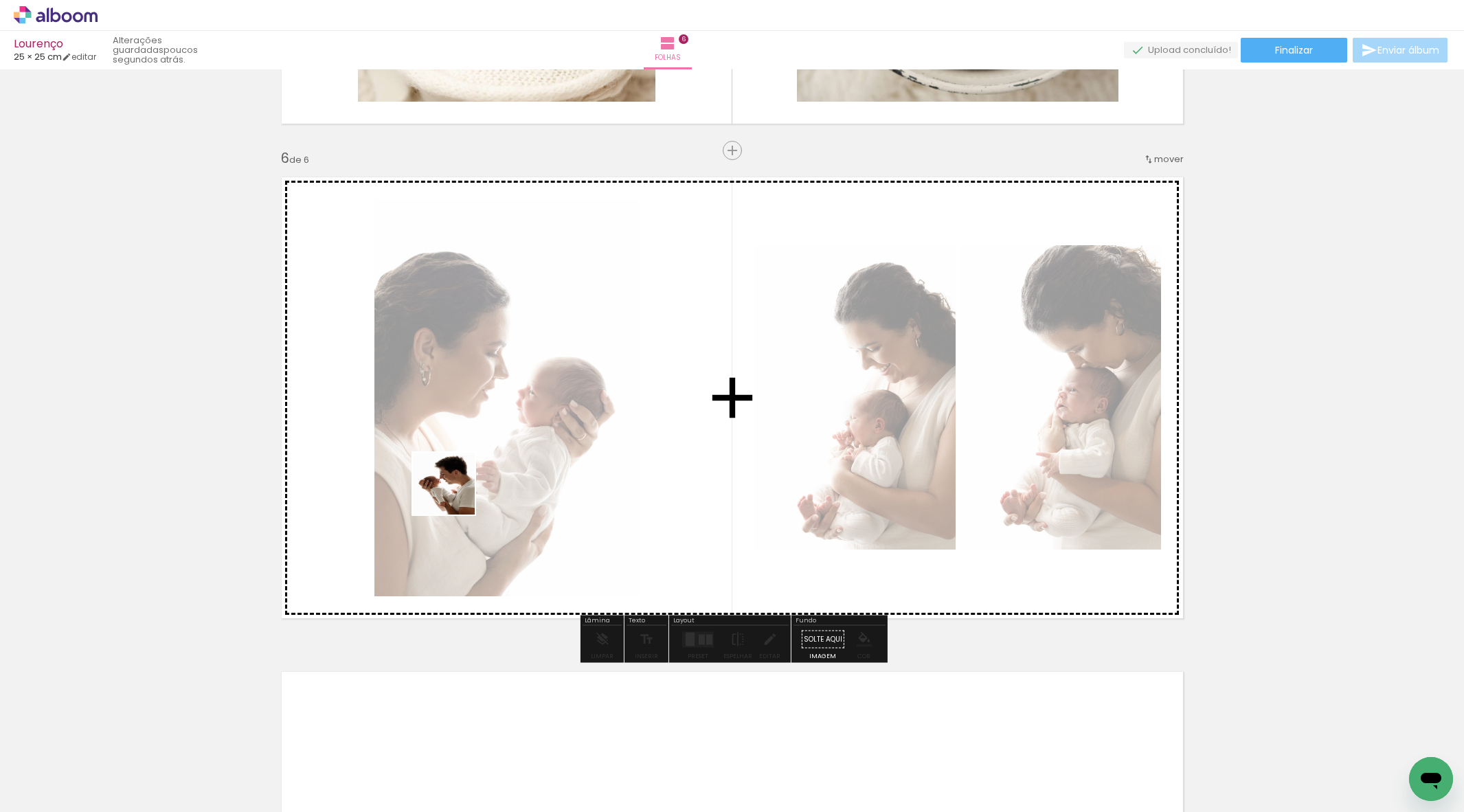
drag, startPoint x: 346, startPoint y: 576, endPoint x: 454, endPoint y: 494, distance: 135.6
click at [454, 494] on quentale-workspace at bounding box center [732, 406] width 1464 height 812
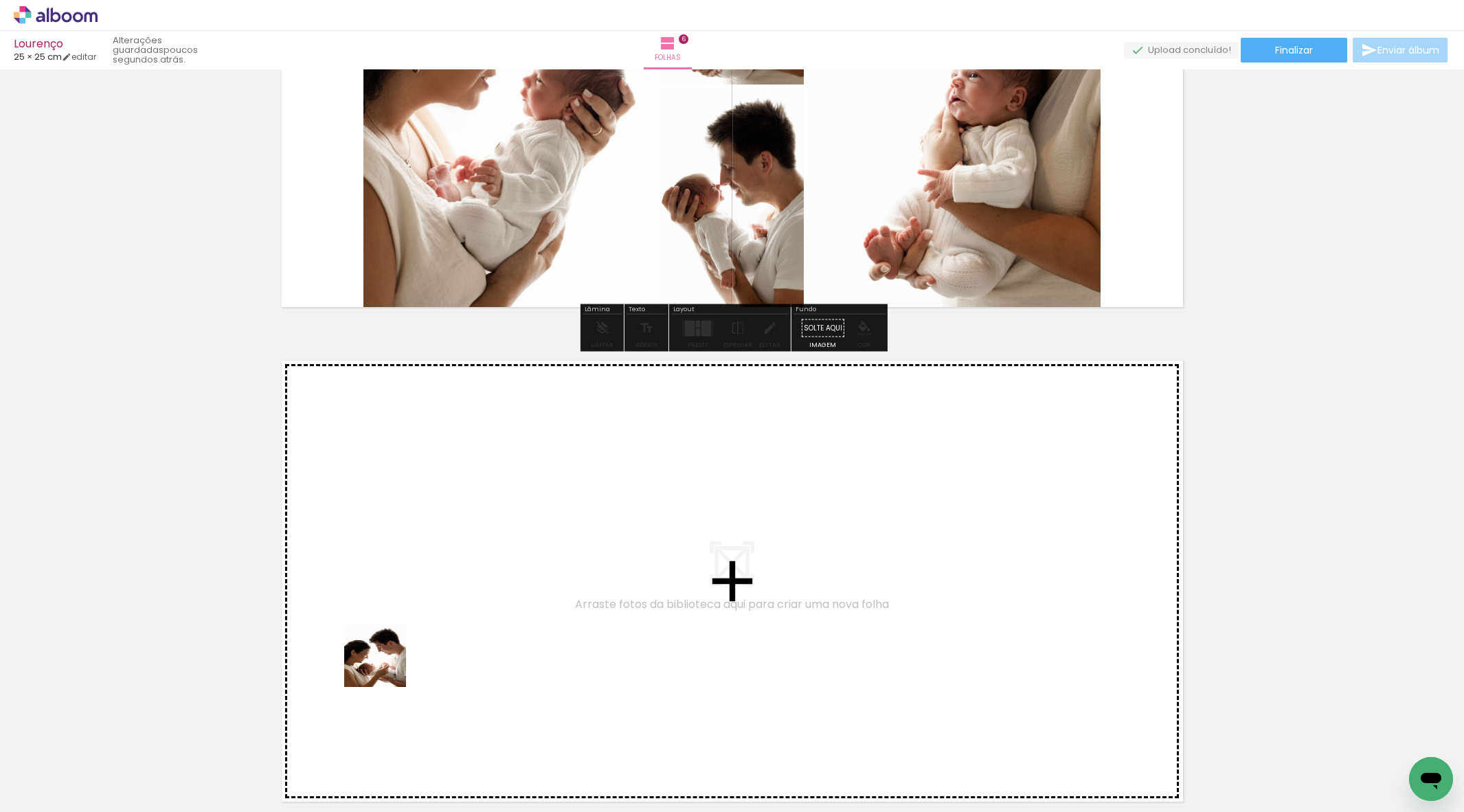
drag, startPoint x: 385, startPoint y: 666, endPoint x: 468, endPoint y: 583, distance: 117.4
click at [468, 583] on quentale-workspace at bounding box center [732, 406] width 1464 height 812
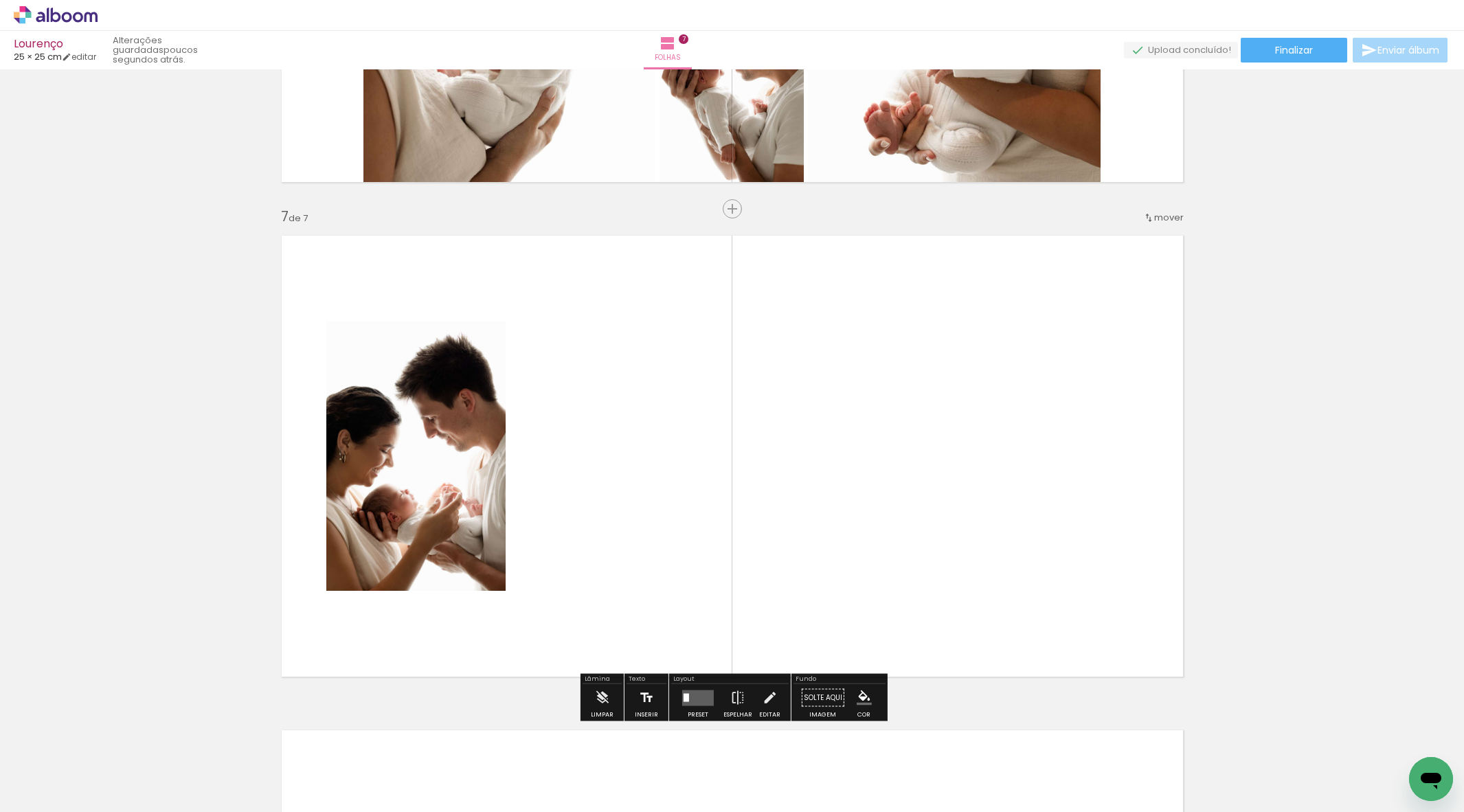
scroll to position [2910, 0]
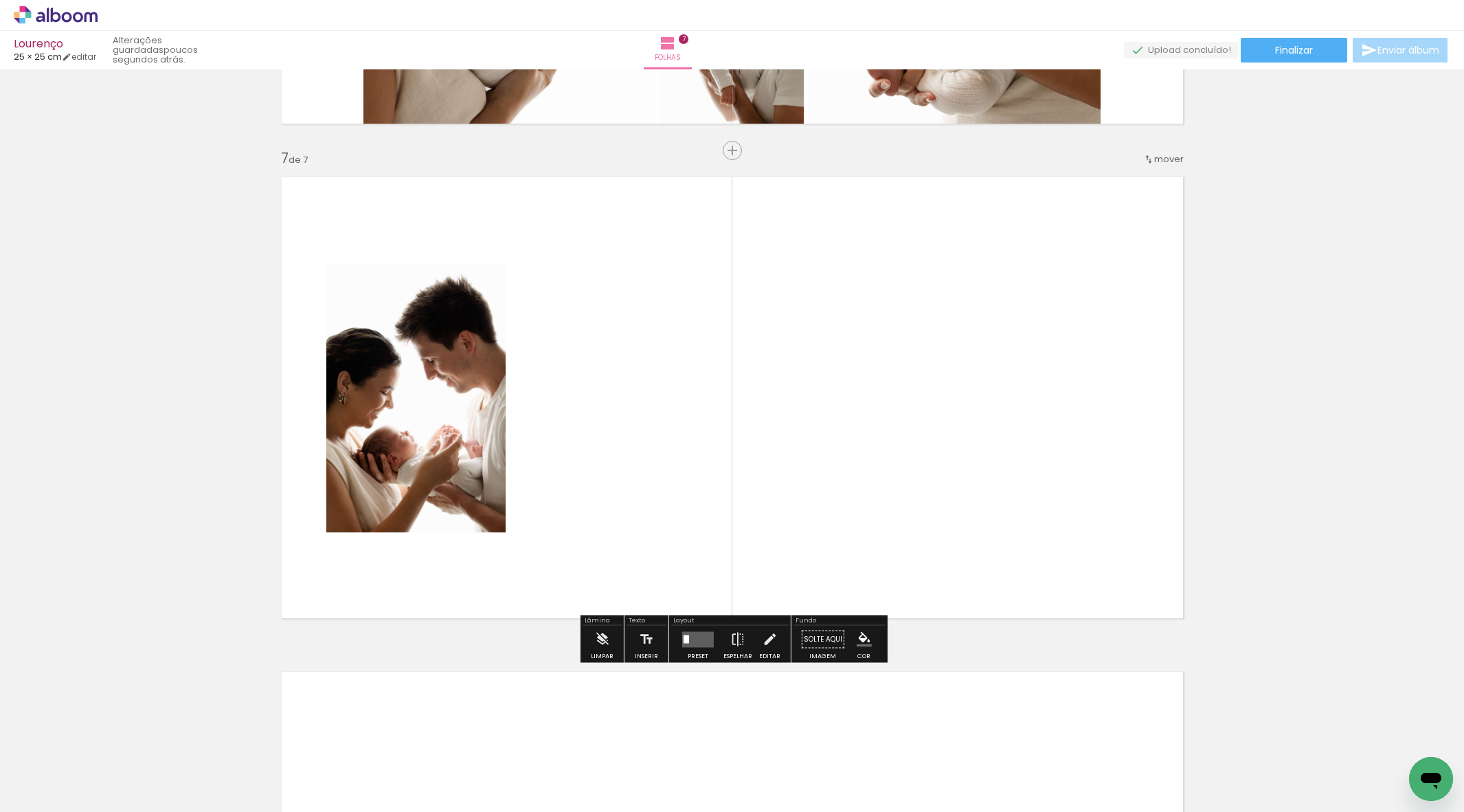
click at [893, 616] on quentale-workspace at bounding box center [732, 406] width 1464 height 812
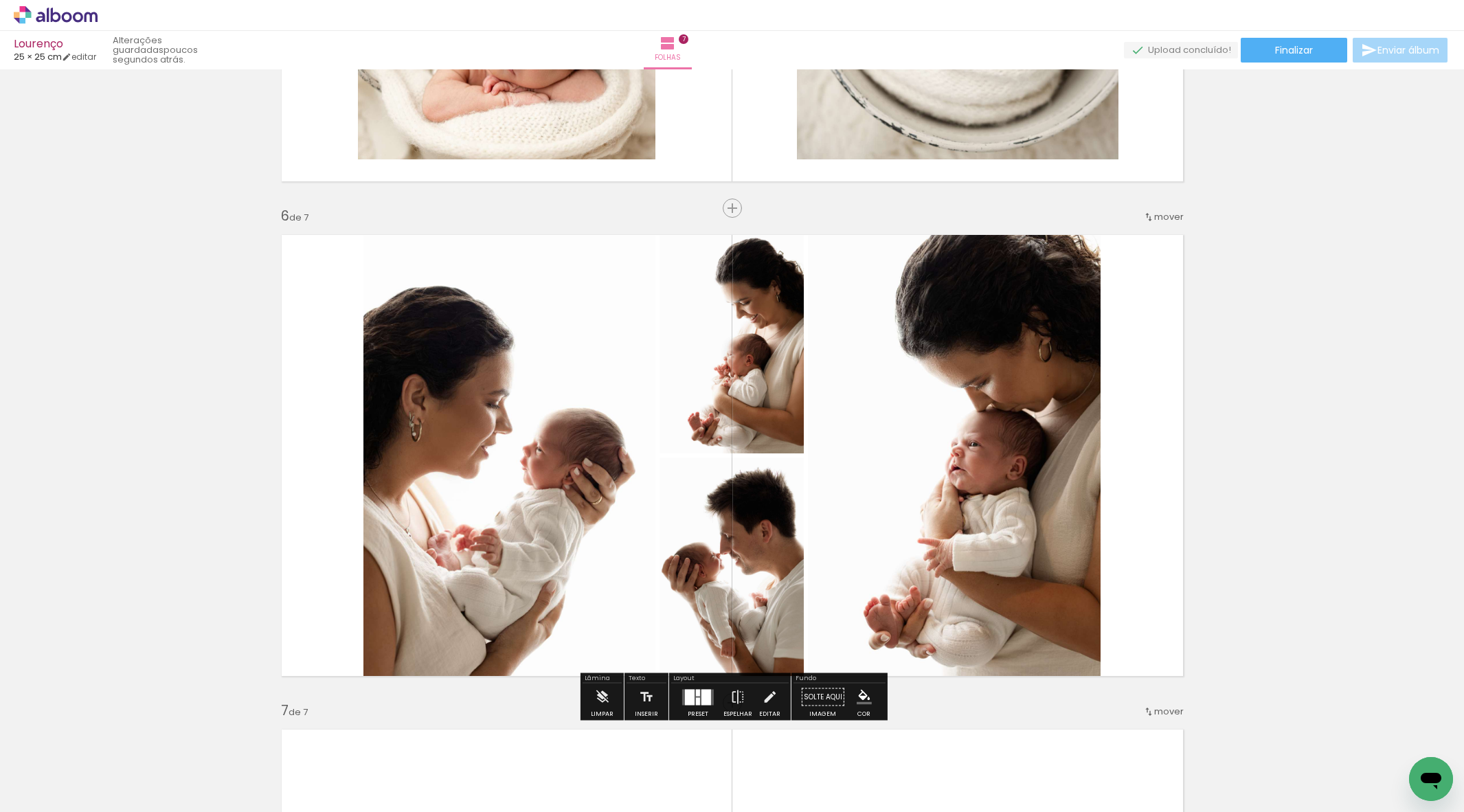
scroll to position [2477, 0]
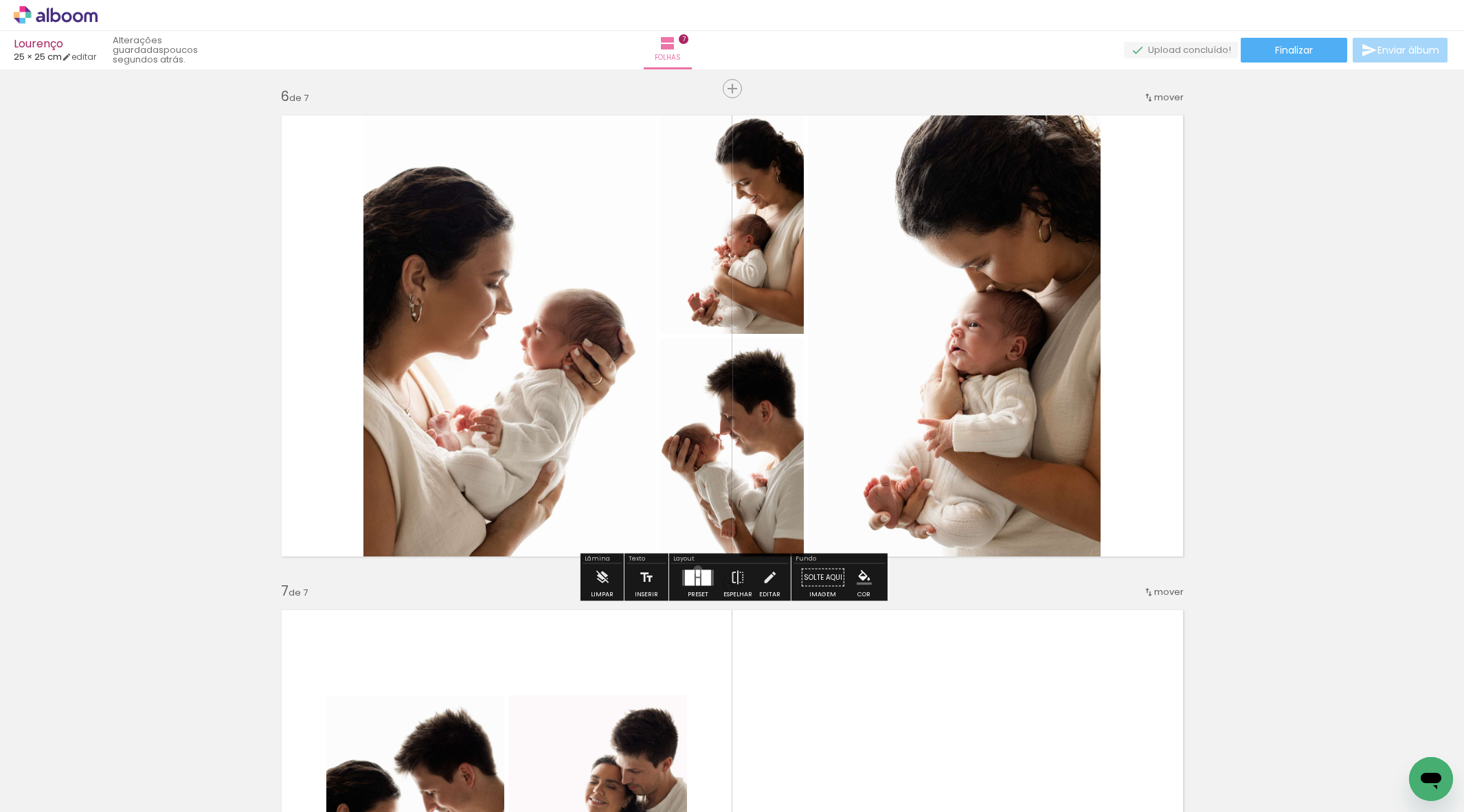
click at [696, 570] on div at bounding box center [698, 573] width 4 height 7
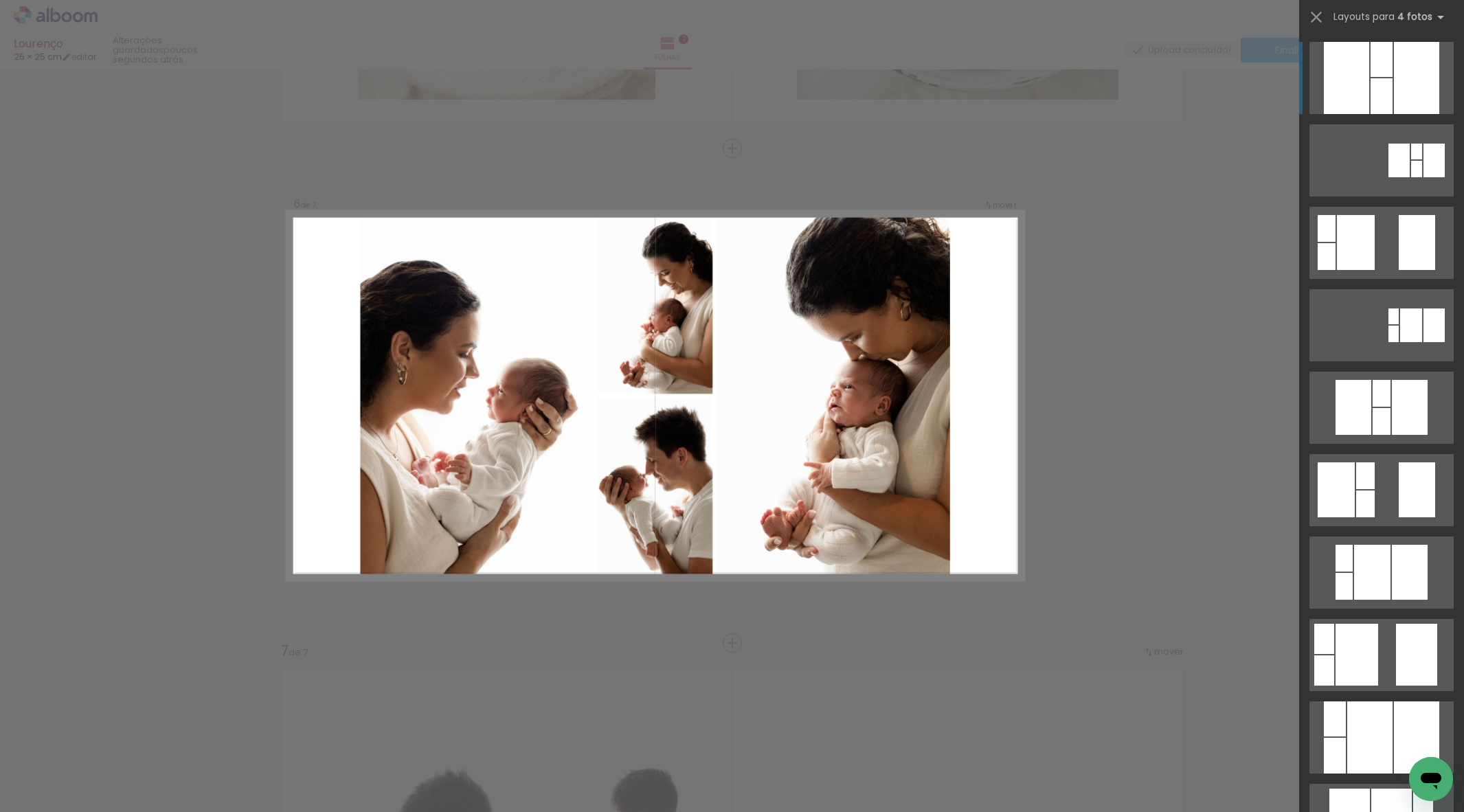
scroll to position [2415, 0]
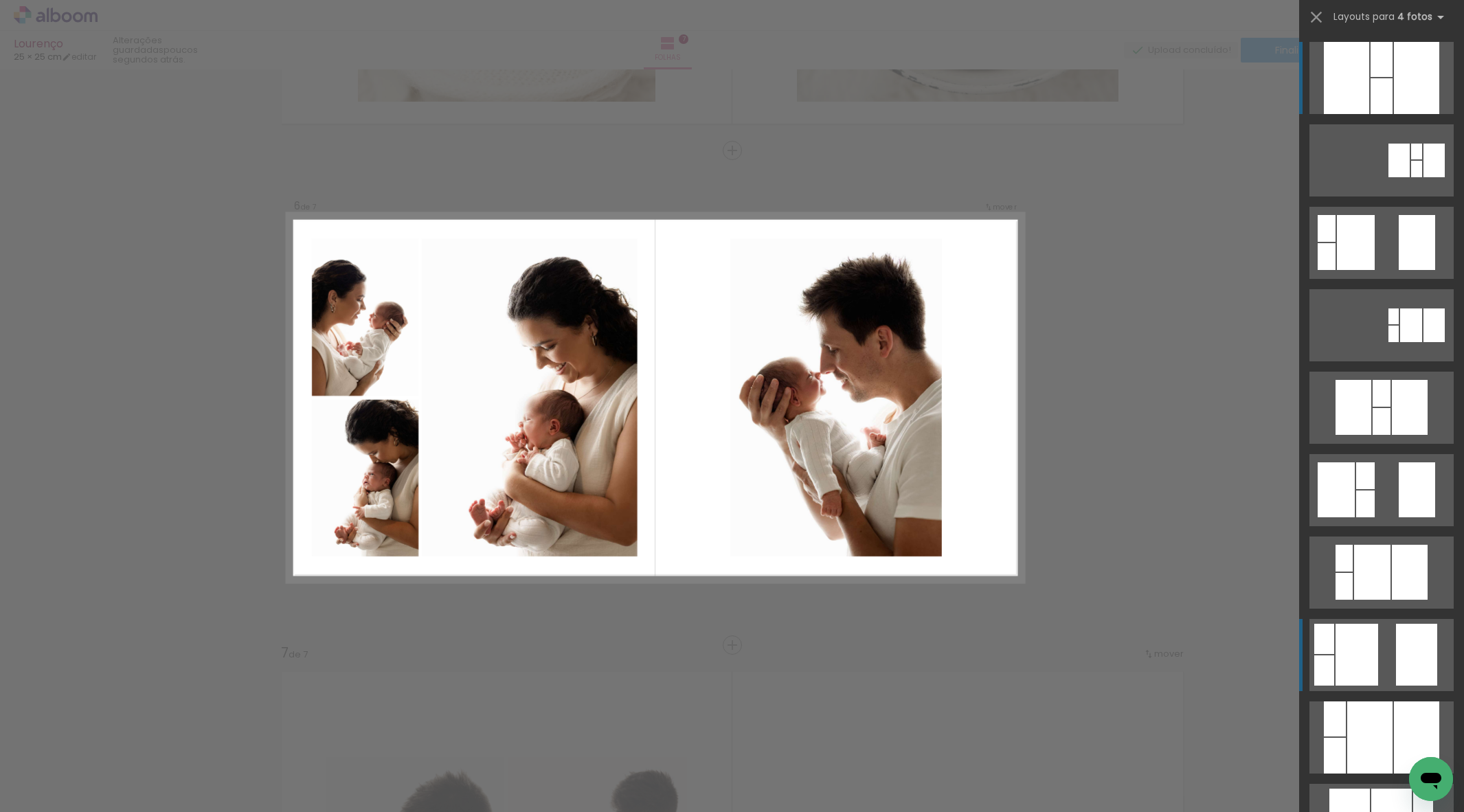
click at [1411, 159] on div at bounding box center [1416, 152] width 11 height 16
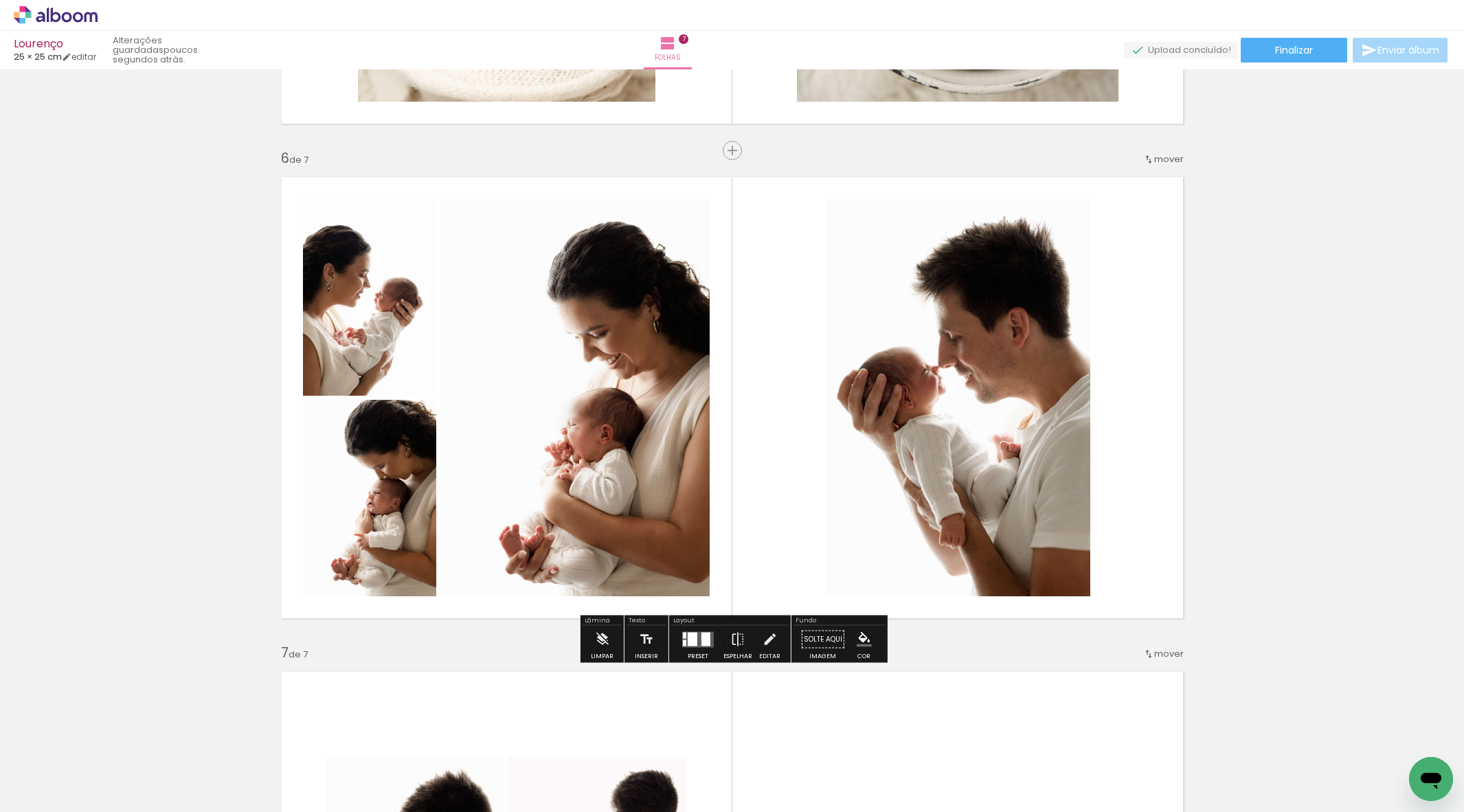
click at [444, 396] on div at bounding box center [368, 297] width 148 height 196
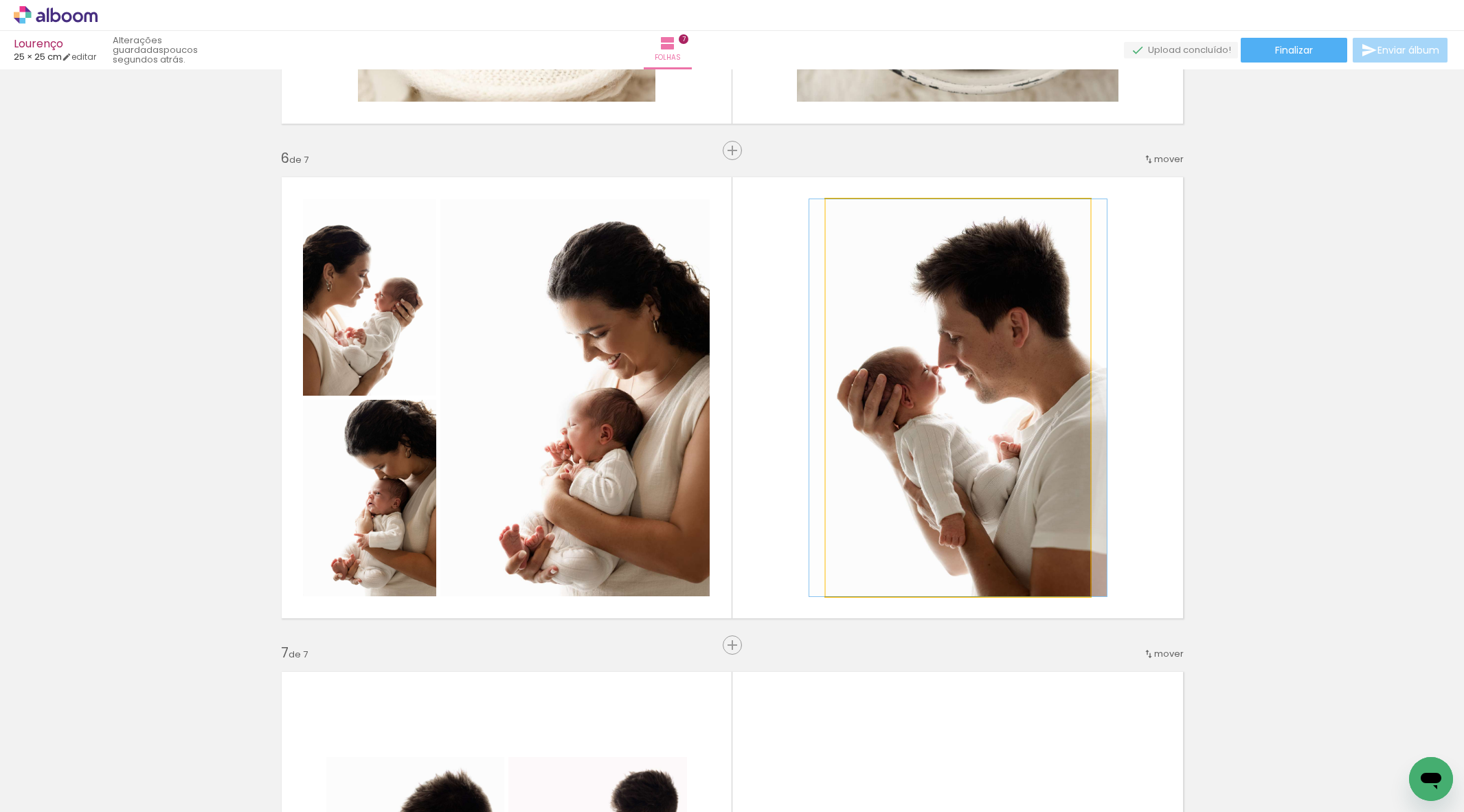
click at [1020, 445] on quentale-photo at bounding box center [958, 397] width 264 height 397
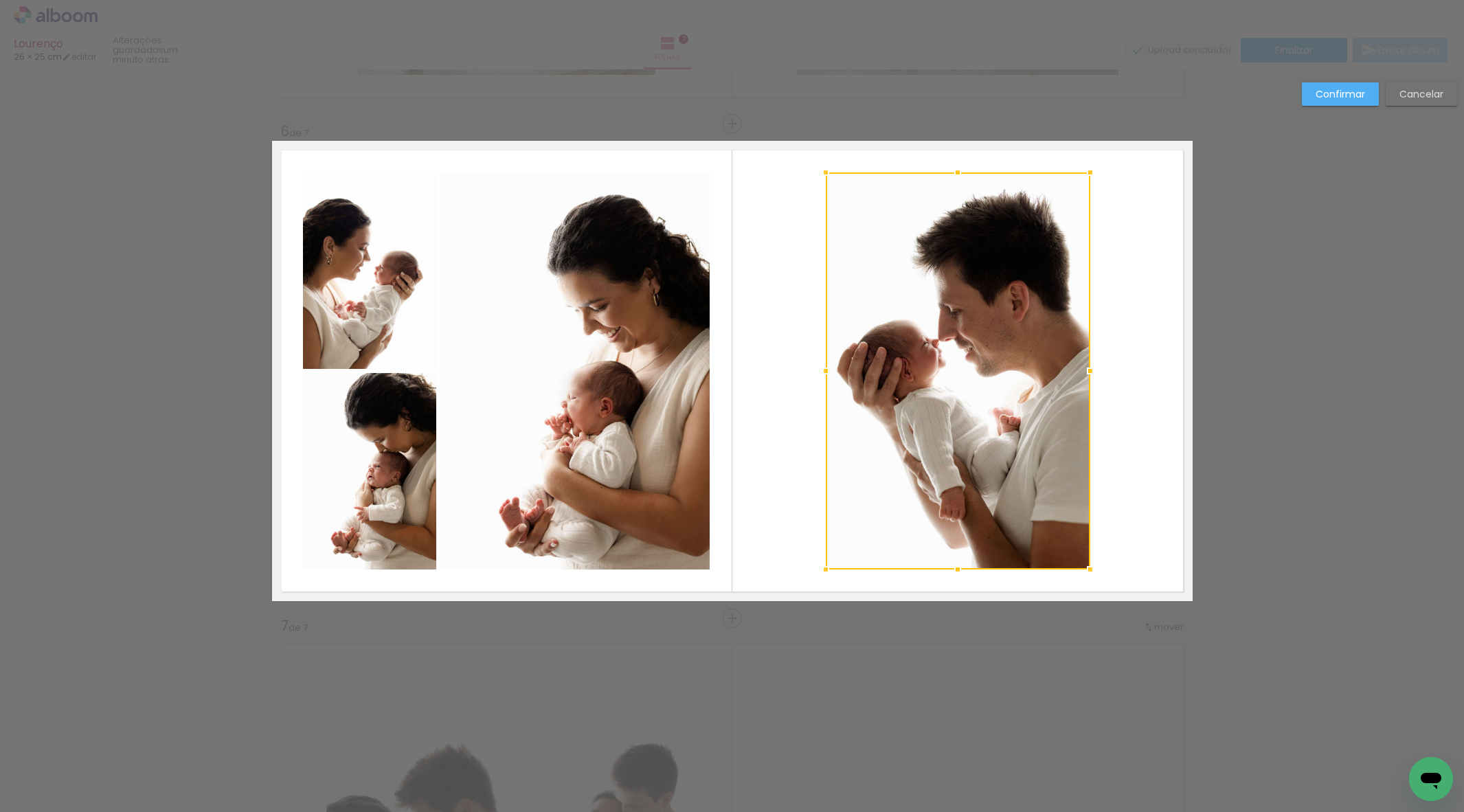
scroll to position [2440, 0]
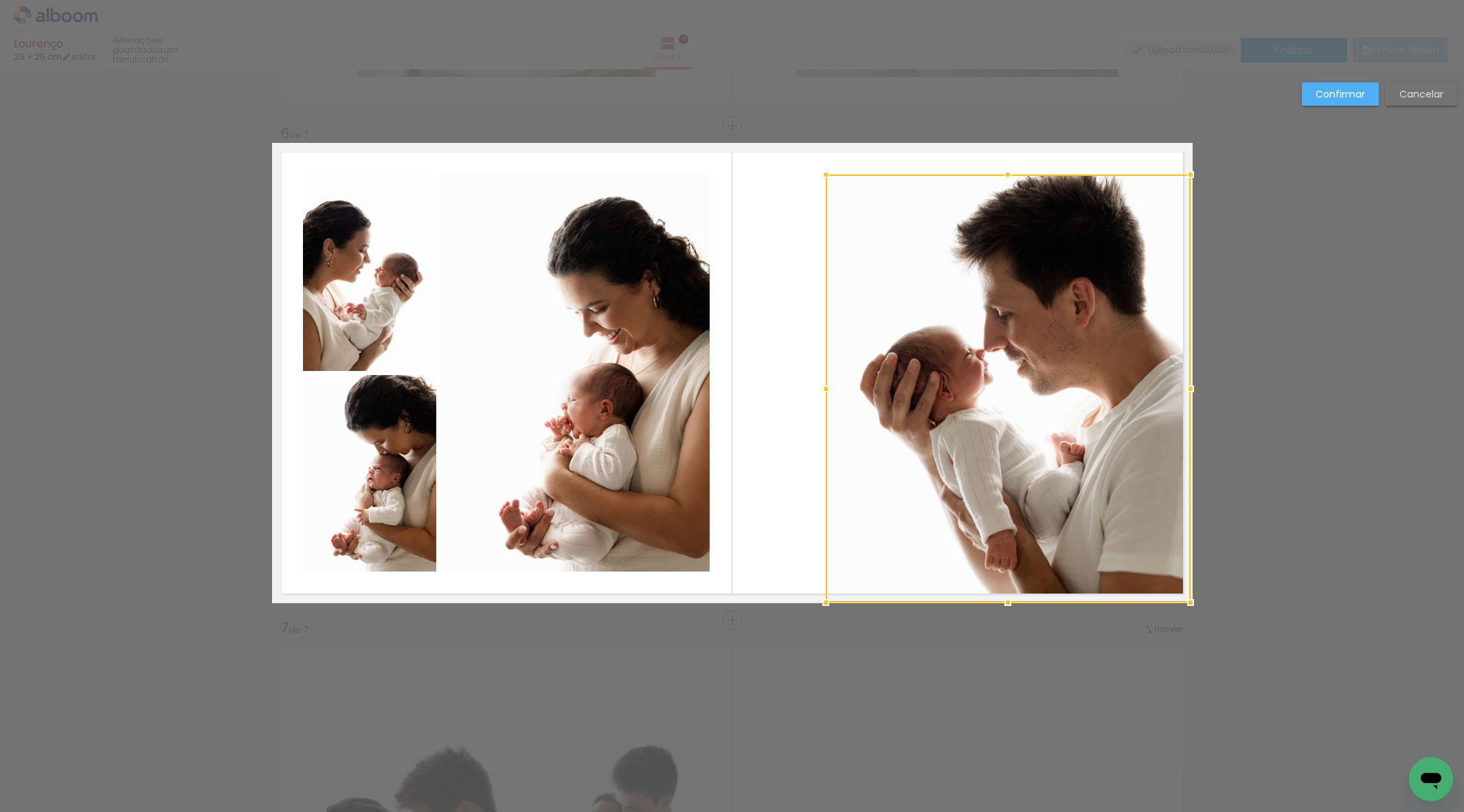
drag, startPoint x: 1089, startPoint y: 570, endPoint x: 1200, endPoint y: 610, distance: 118.0
click at [1200, 612] on div at bounding box center [1190, 602] width 27 height 27
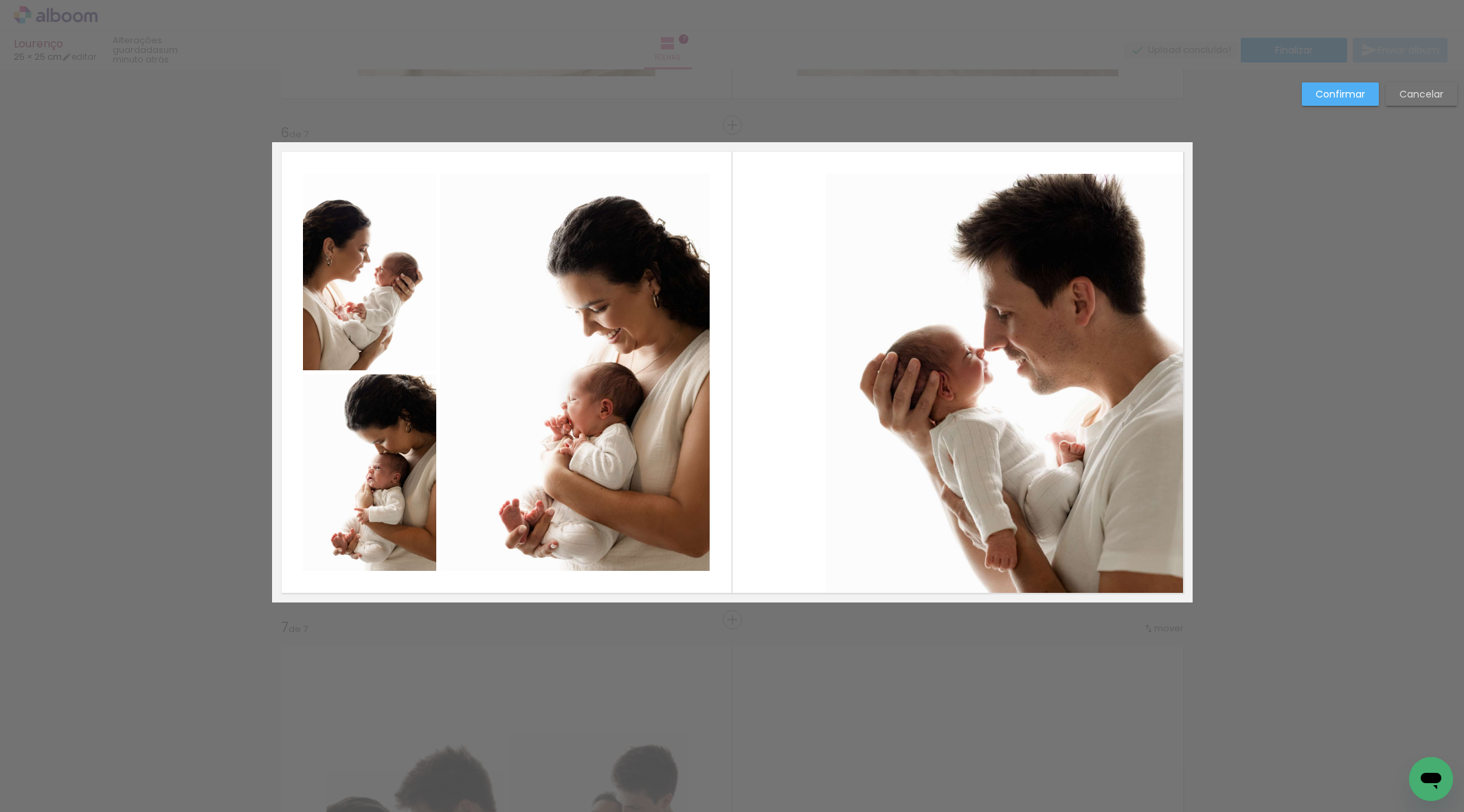
click at [826, 211] on quentale-photo at bounding box center [1008, 388] width 365 height 428
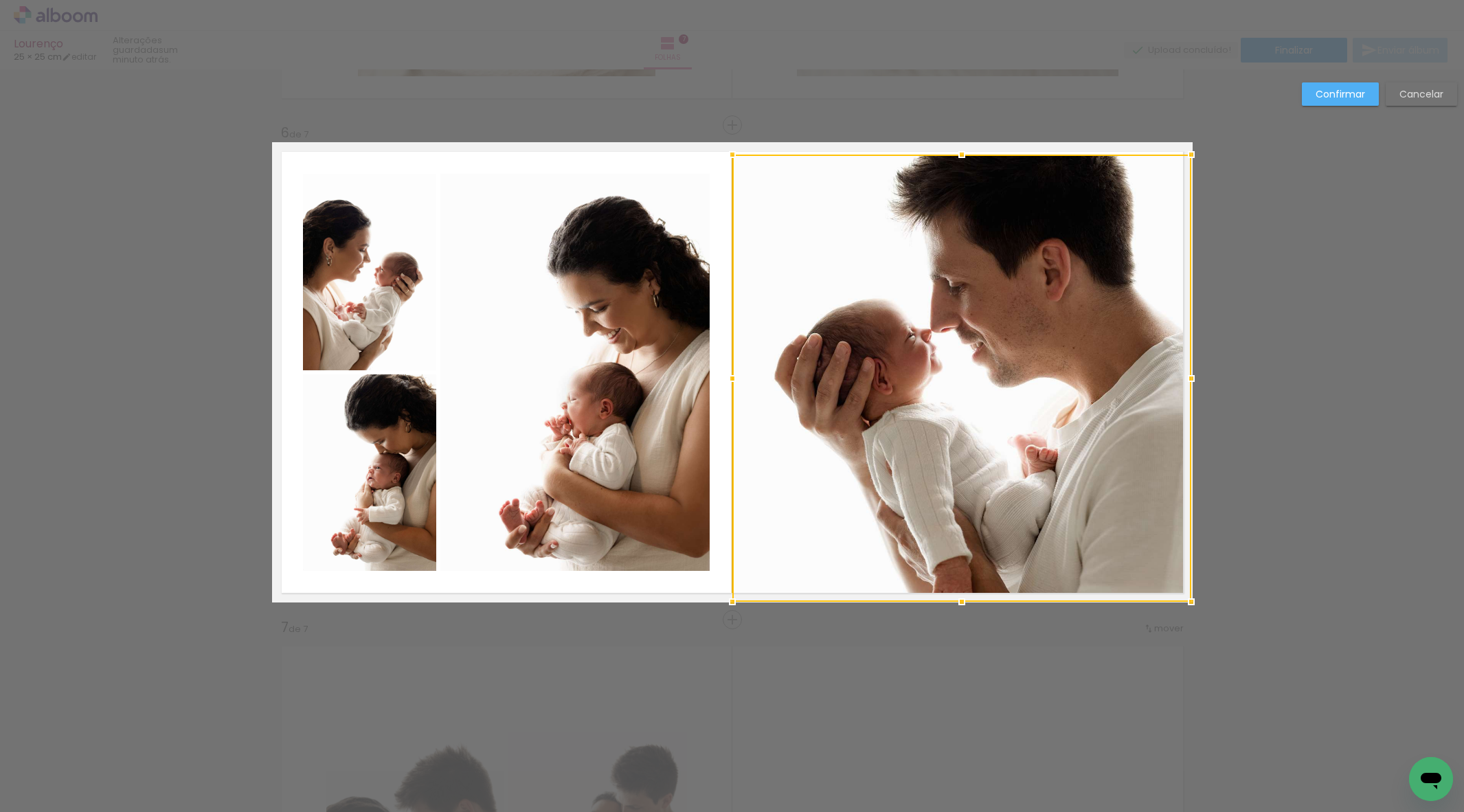
drag, startPoint x: 823, startPoint y: 171, endPoint x: 721, endPoint y: 125, distance: 111.9
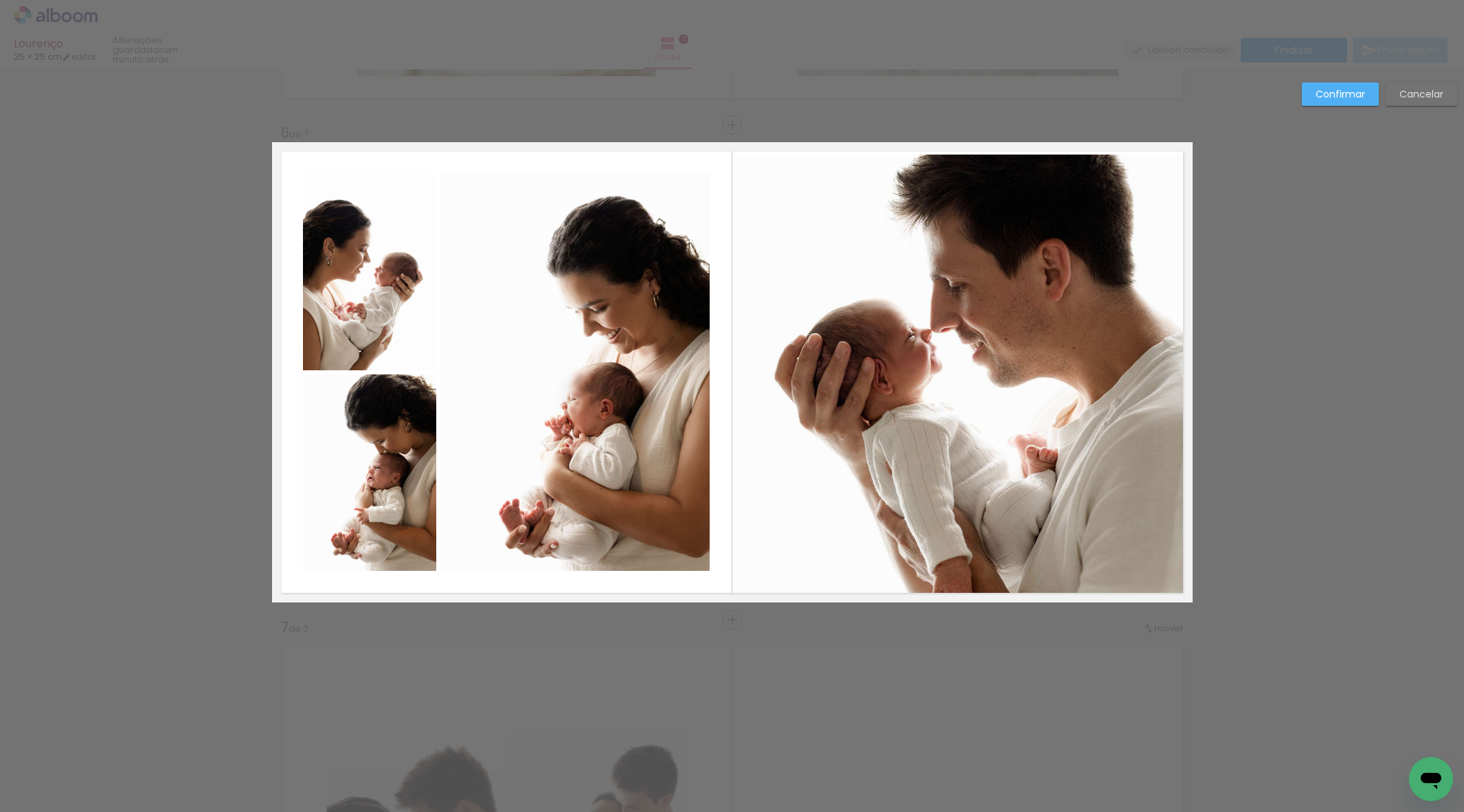
click at [993, 298] on quentale-photo at bounding box center [960, 378] width 459 height 447
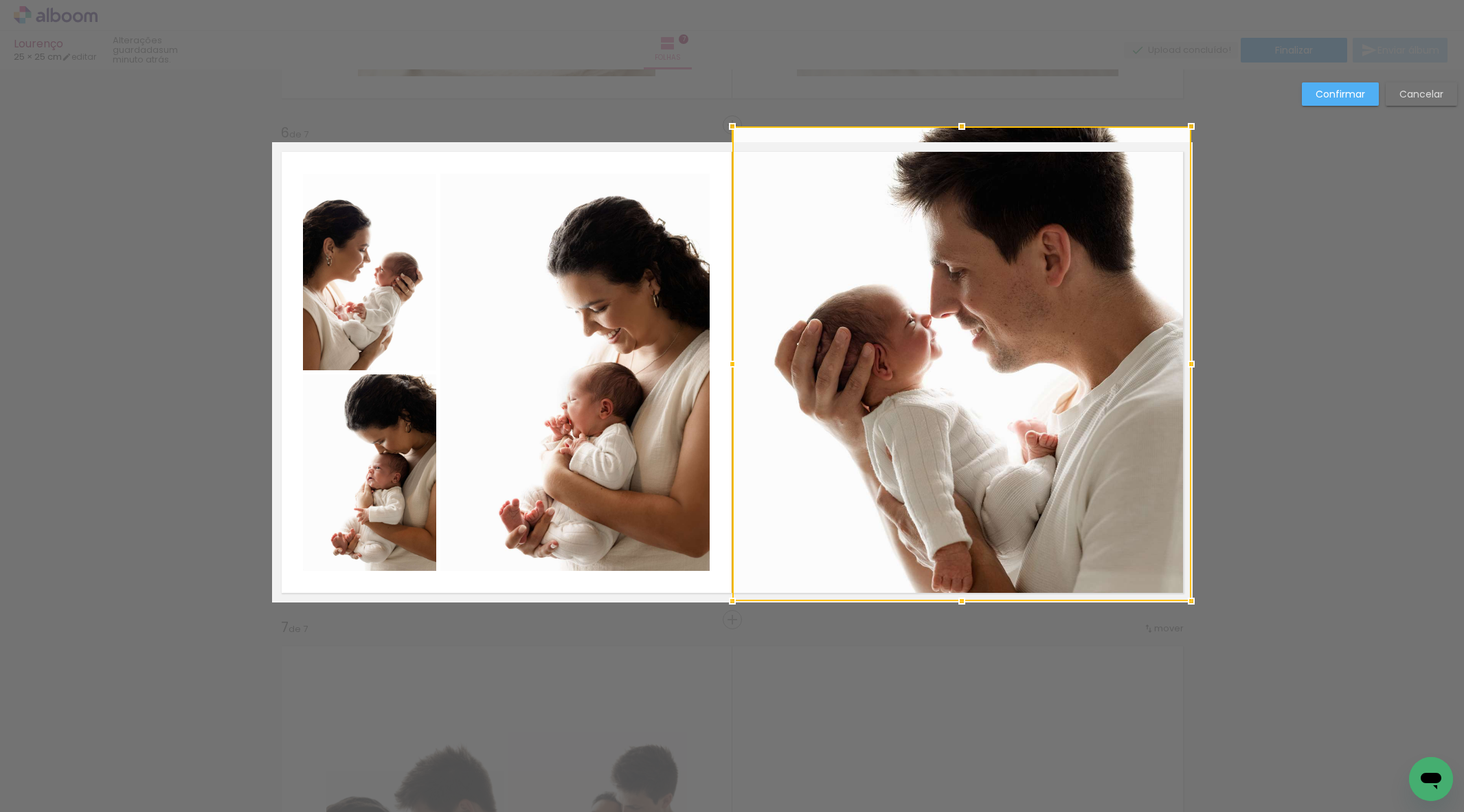
click at [959, 144] on div at bounding box center [961, 363] width 459 height 474
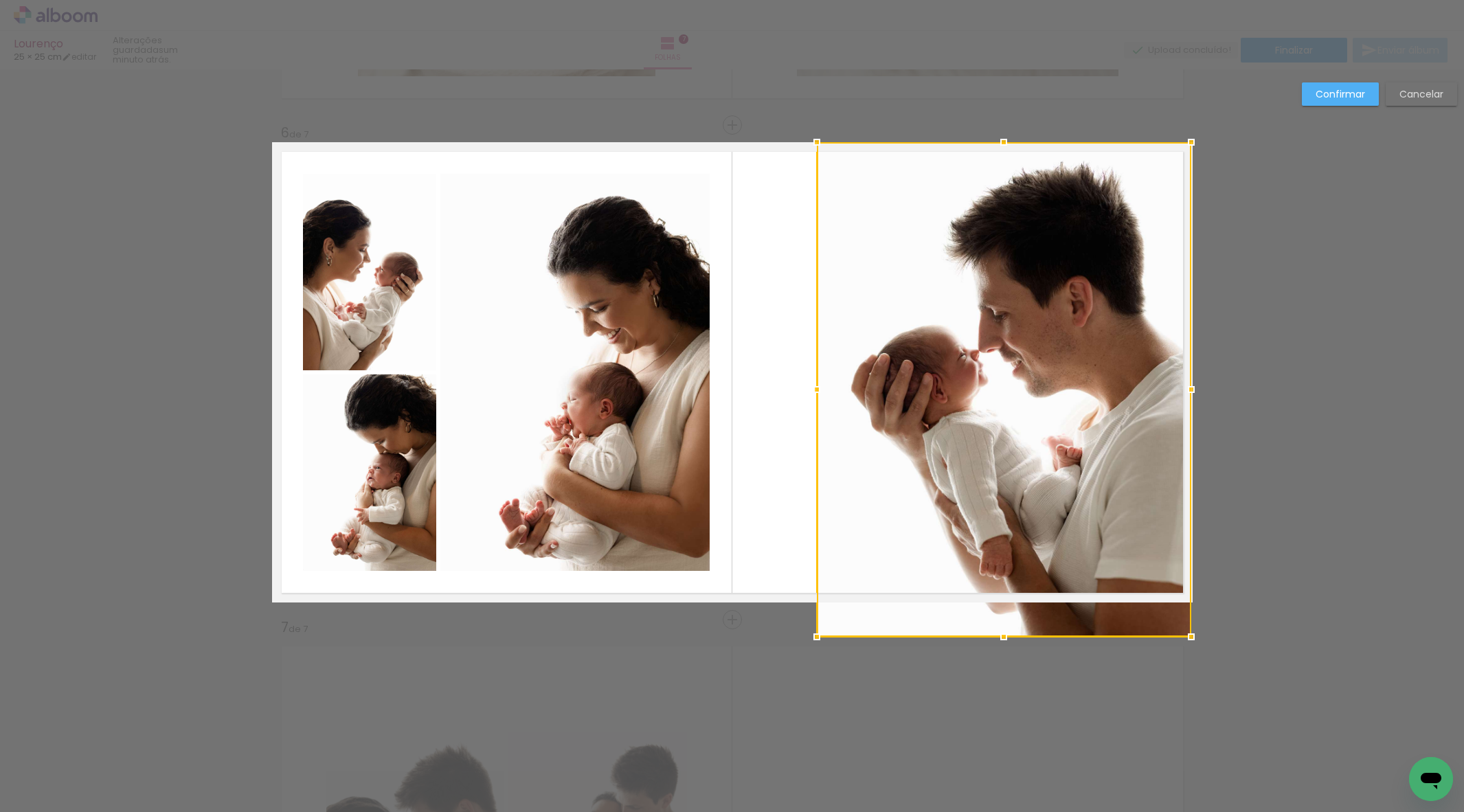
drag, startPoint x: 730, startPoint y: 364, endPoint x: 1017, endPoint y: 306, distance: 292.8
click at [815, 351] on album-spread "6 de 7" at bounding box center [732, 372] width 921 height 460
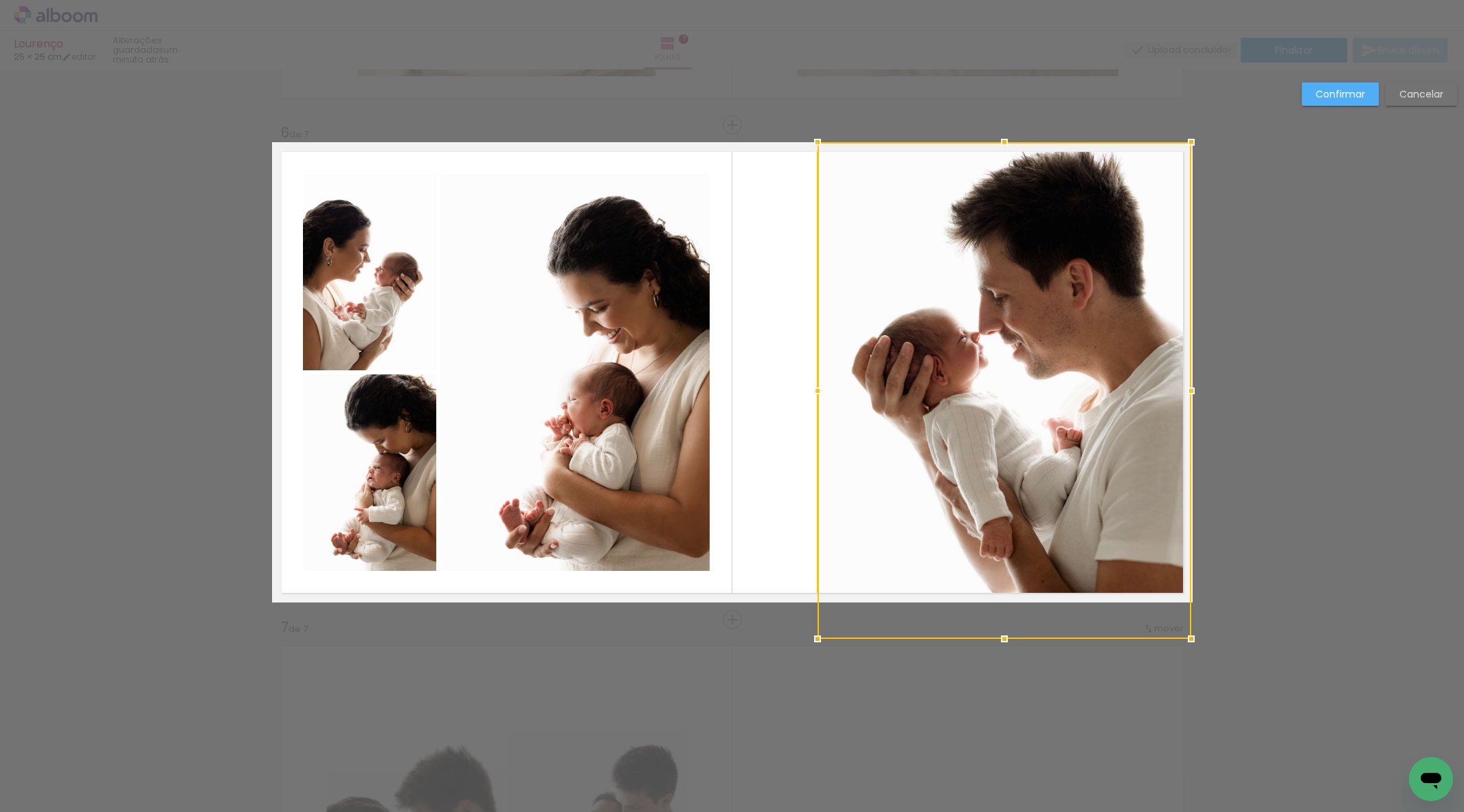
click at [0, 0] on slot "Confirmar" at bounding box center [0, 0] width 0 height 0
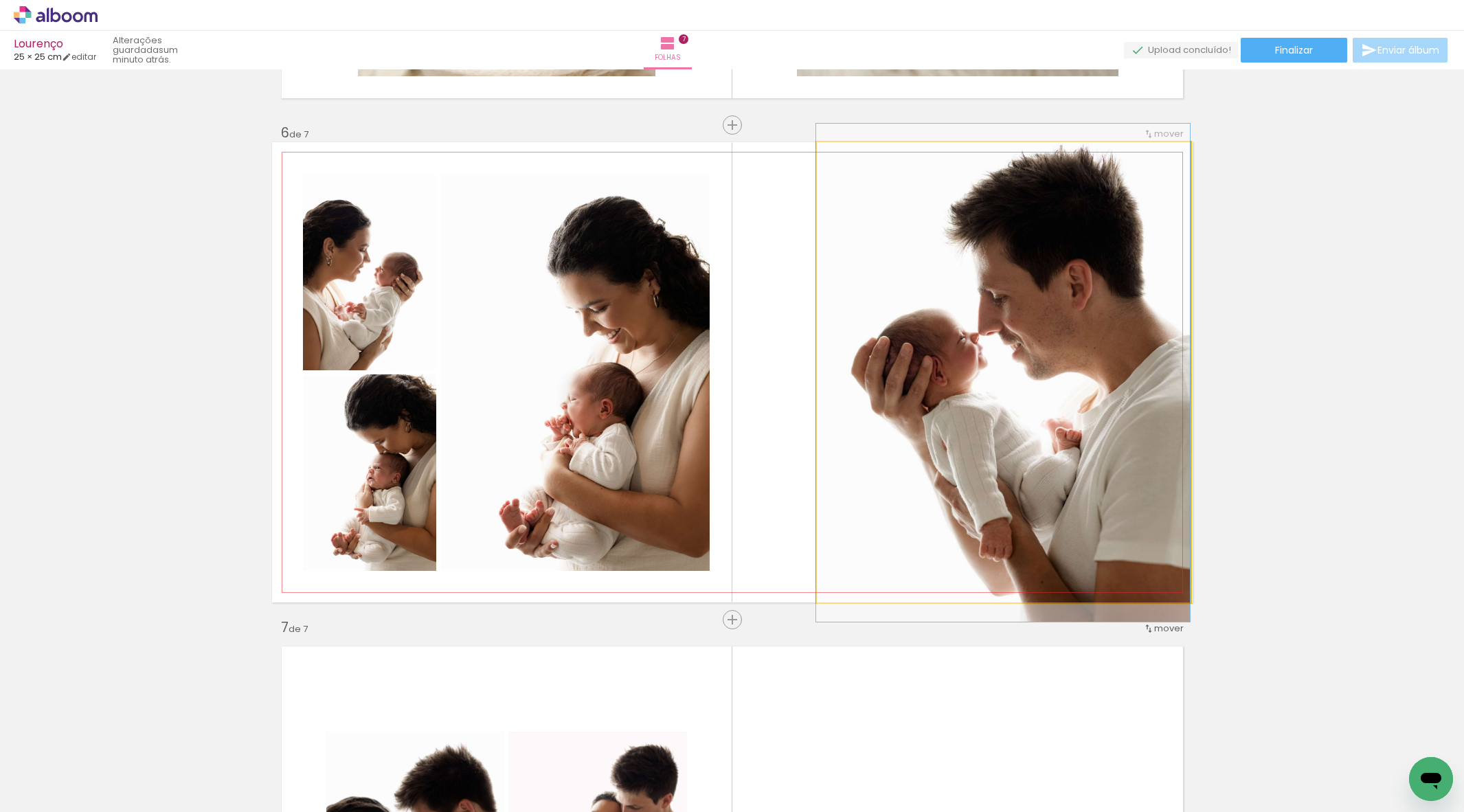
drag, startPoint x: 993, startPoint y: 307, endPoint x: 971, endPoint y: 308, distance: 22.0
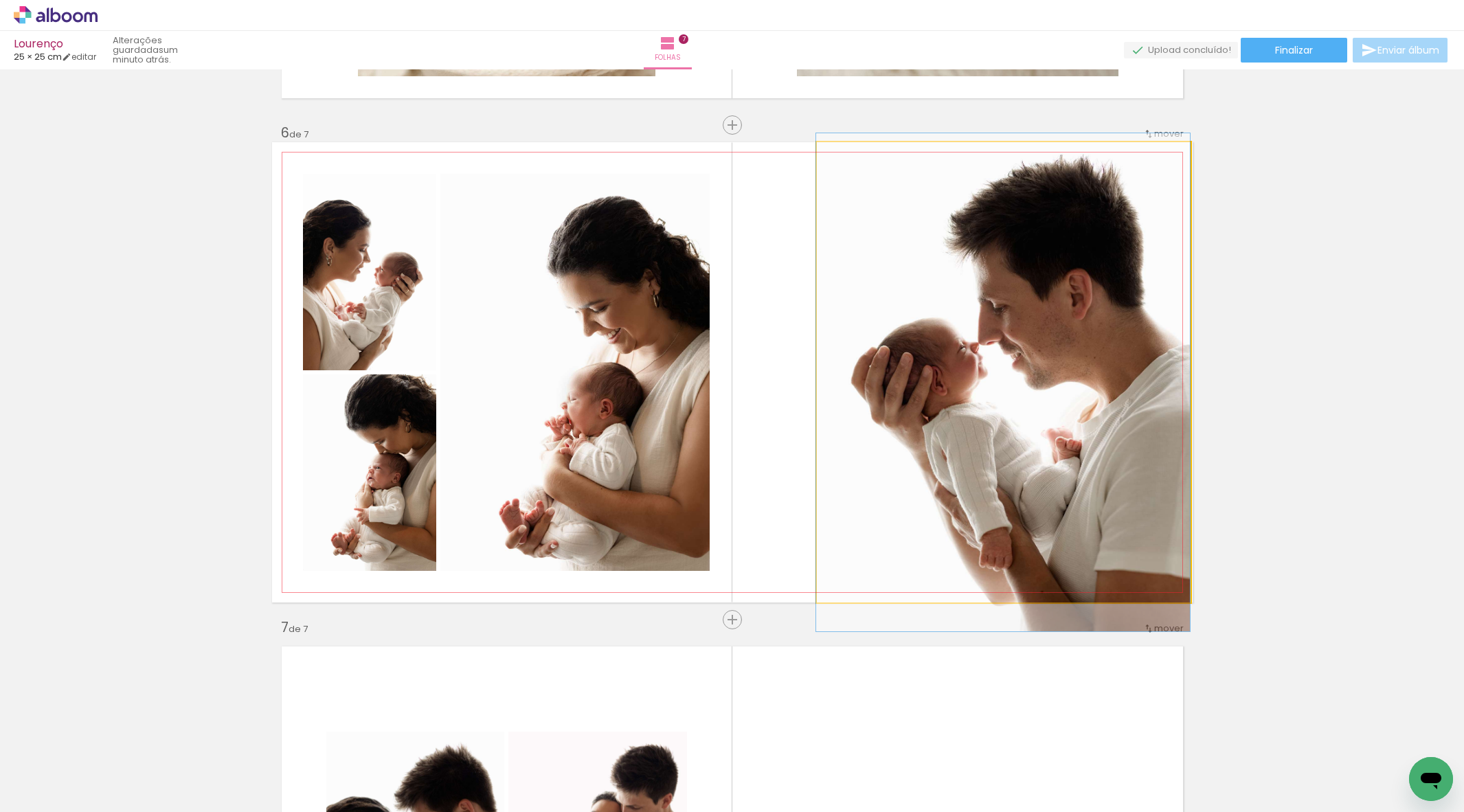
drag, startPoint x: 1062, startPoint y: 312, endPoint x: 1056, endPoint y: 322, distance: 11.7
click at [1057, 322] on div at bounding box center [1003, 383] width 374 height 498
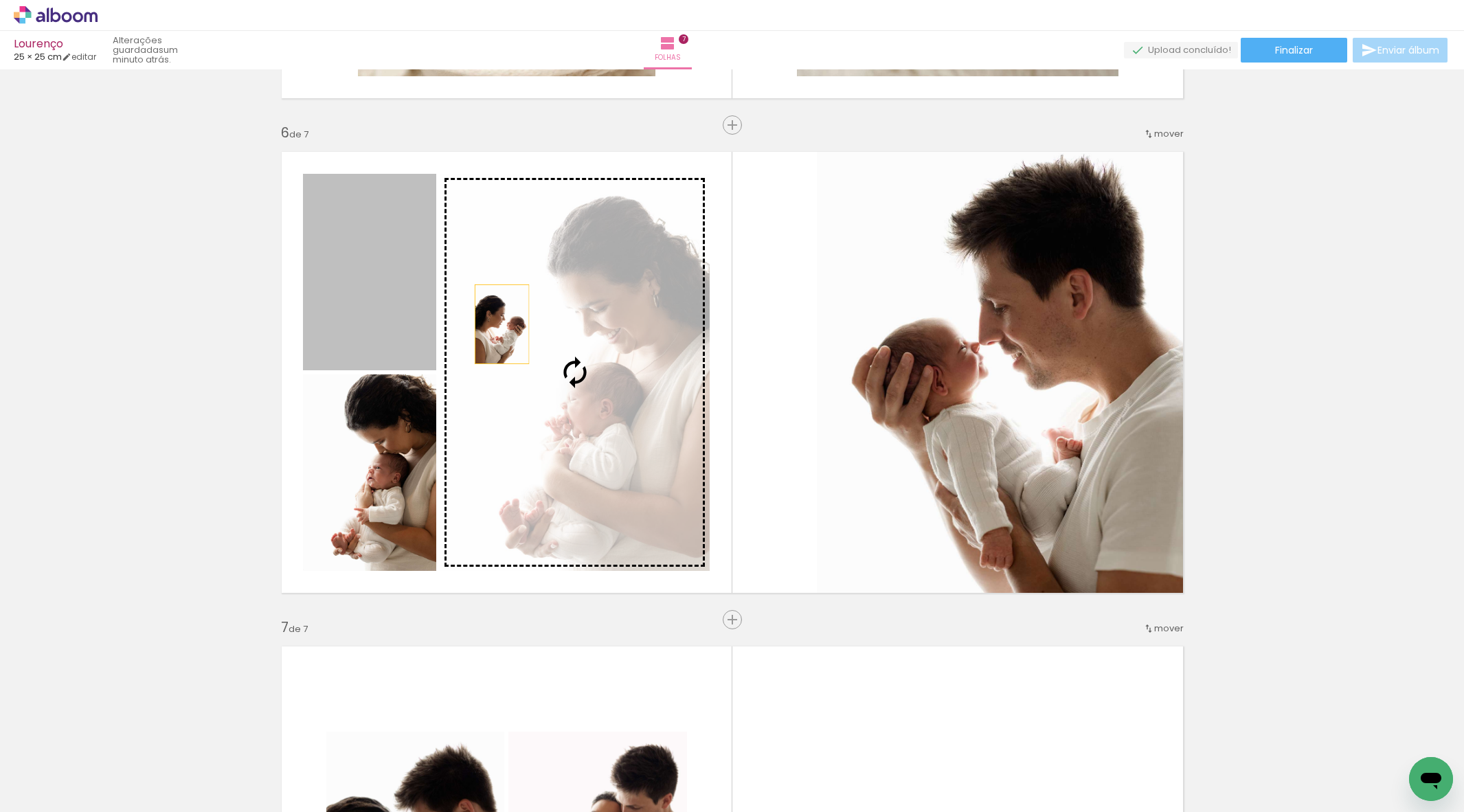
drag, startPoint x: 392, startPoint y: 332, endPoint x: 545, endPoint y: 334, distance: 153.0
click at [0, 0] on slot at bounding box center [0, 0] width 0 height 0
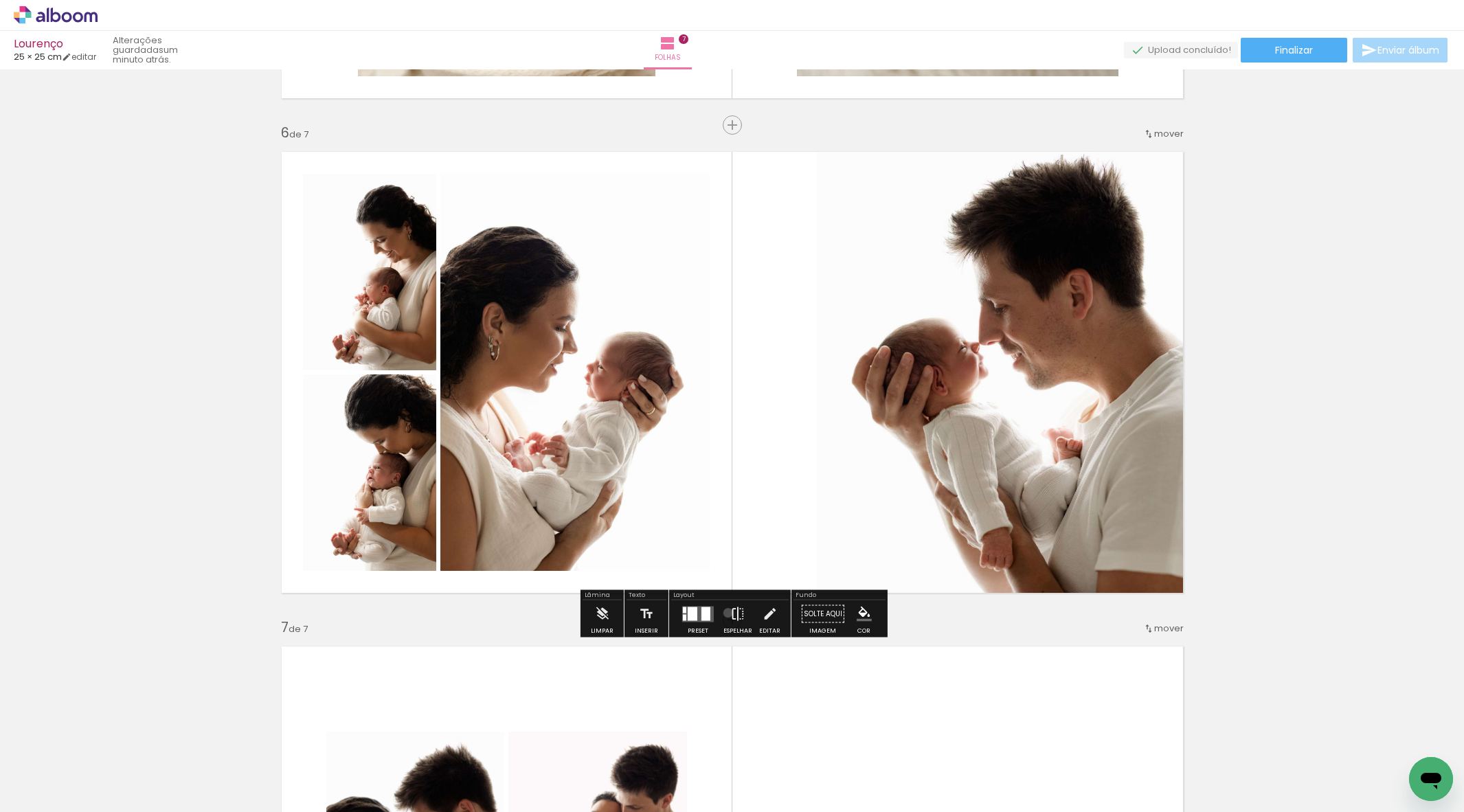
click at [724, 613] on paper-button "Espelhar" at bounding box center [738, 618] width 35 height 35
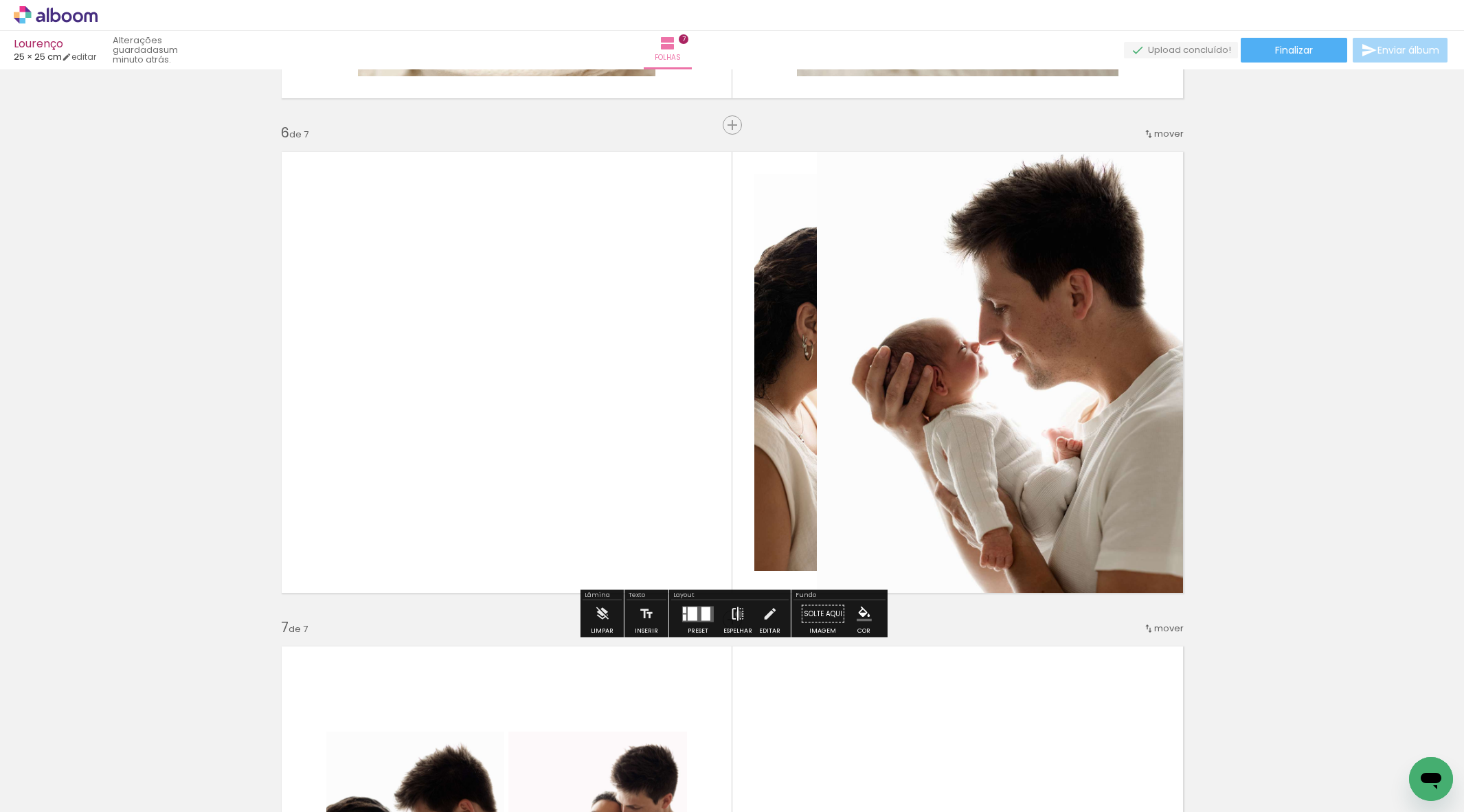
click at [736, 614] on iron-icon at bounding box center [738, 614] width 15 height 27
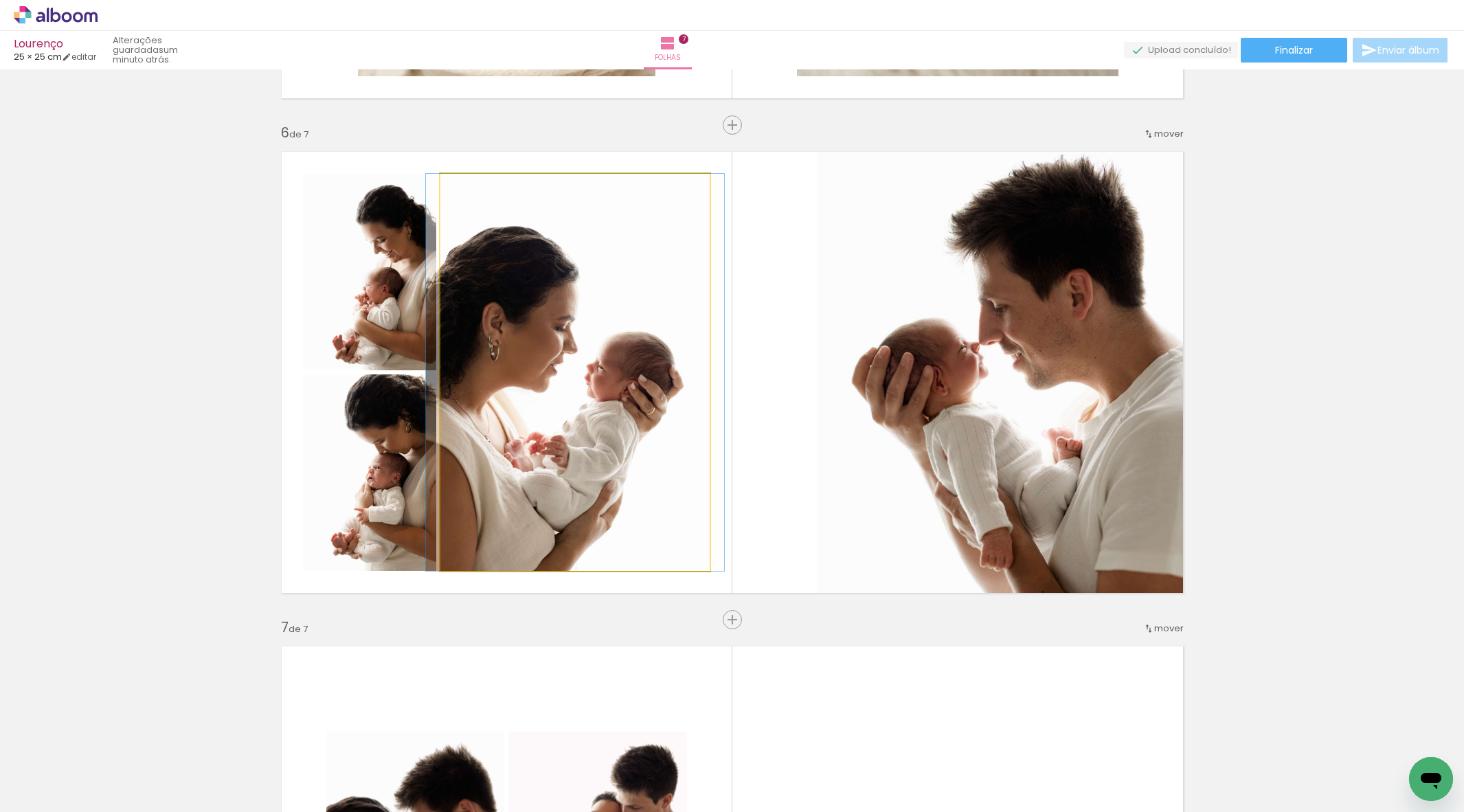
click at [544, 450] on quentale-photo at bounding box center [574, 372] width 269 height 397
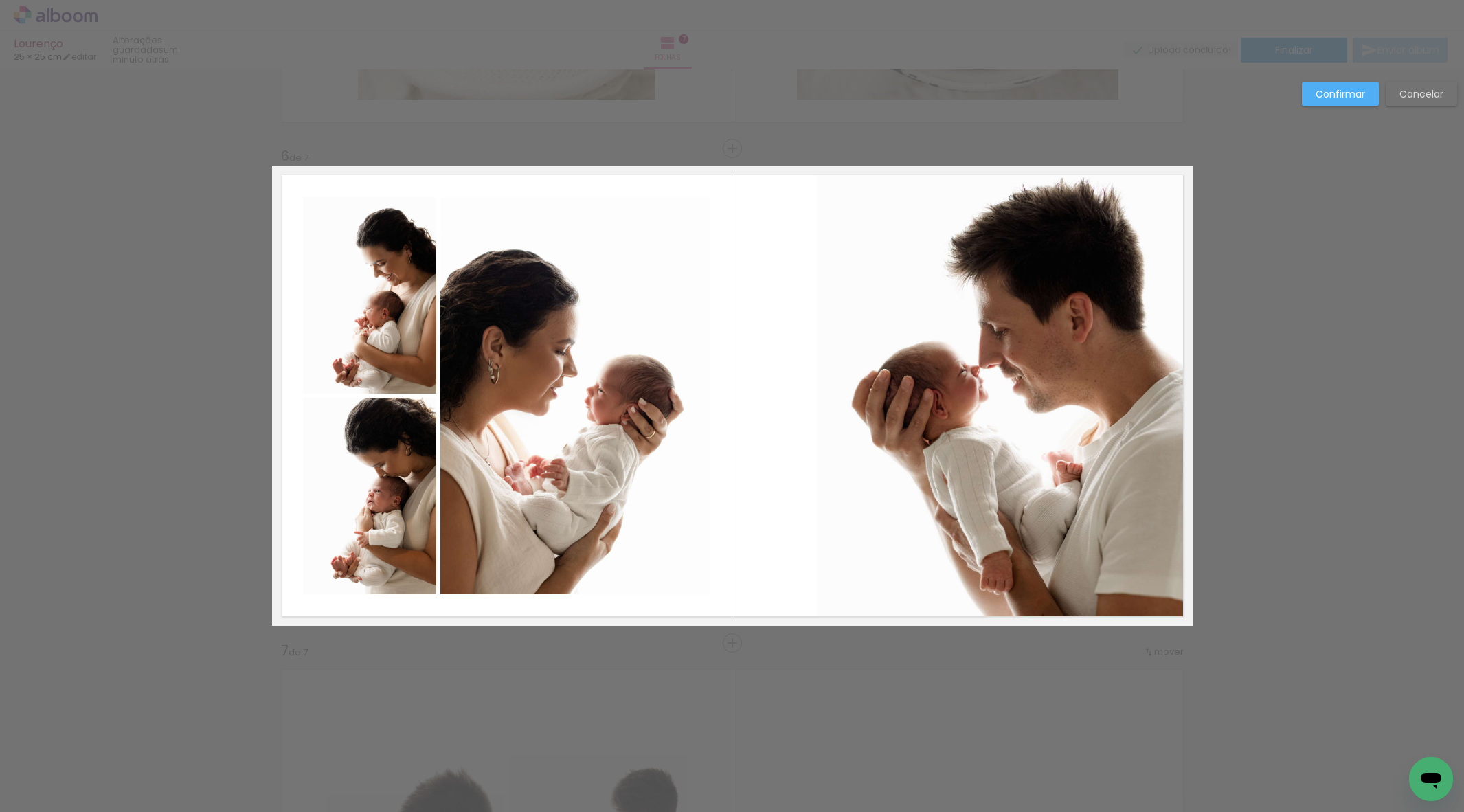
scroll to position [2415, 0]
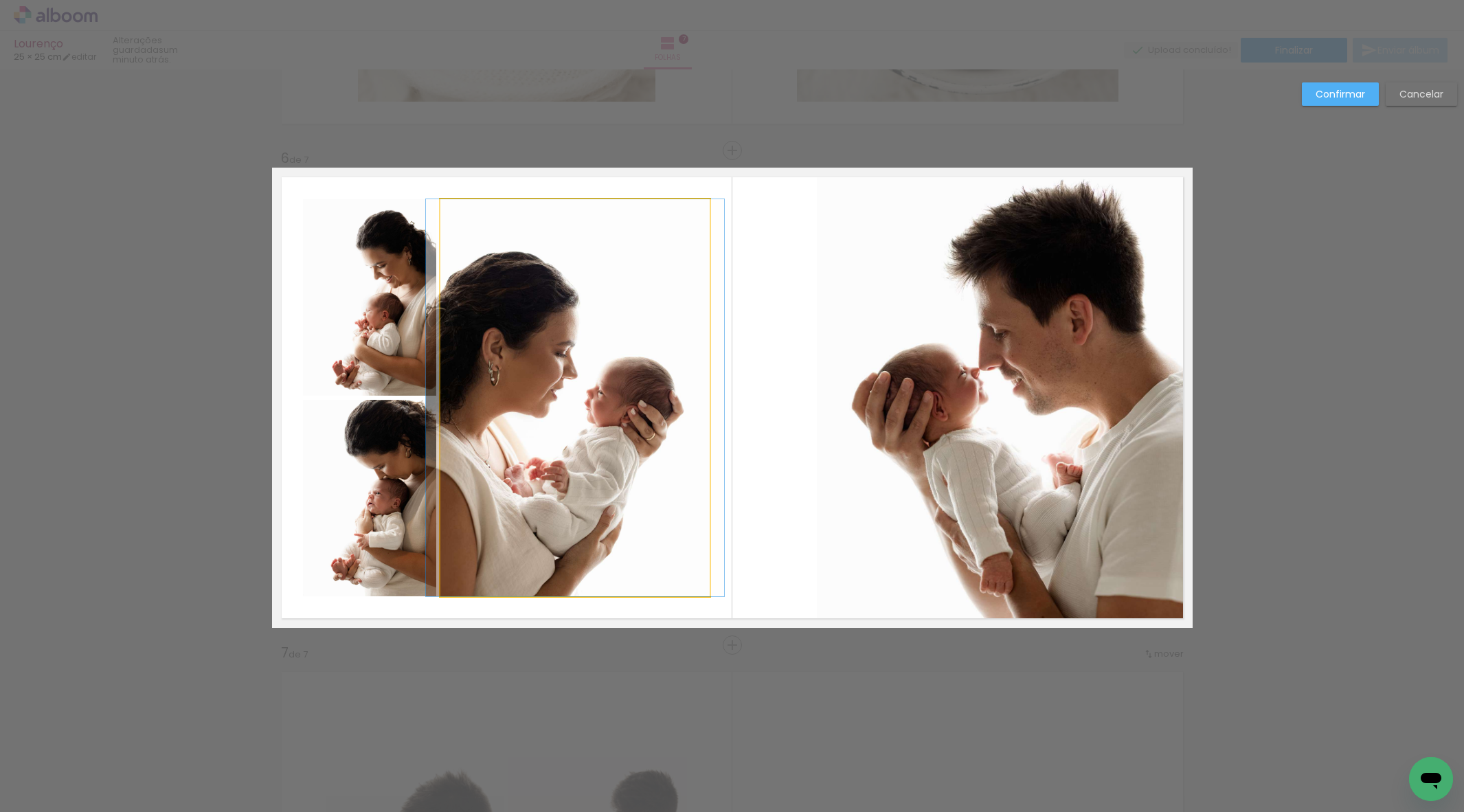
click at [551, 446] on quentale-photo at bounding box center [574, 397] width 269 height 397
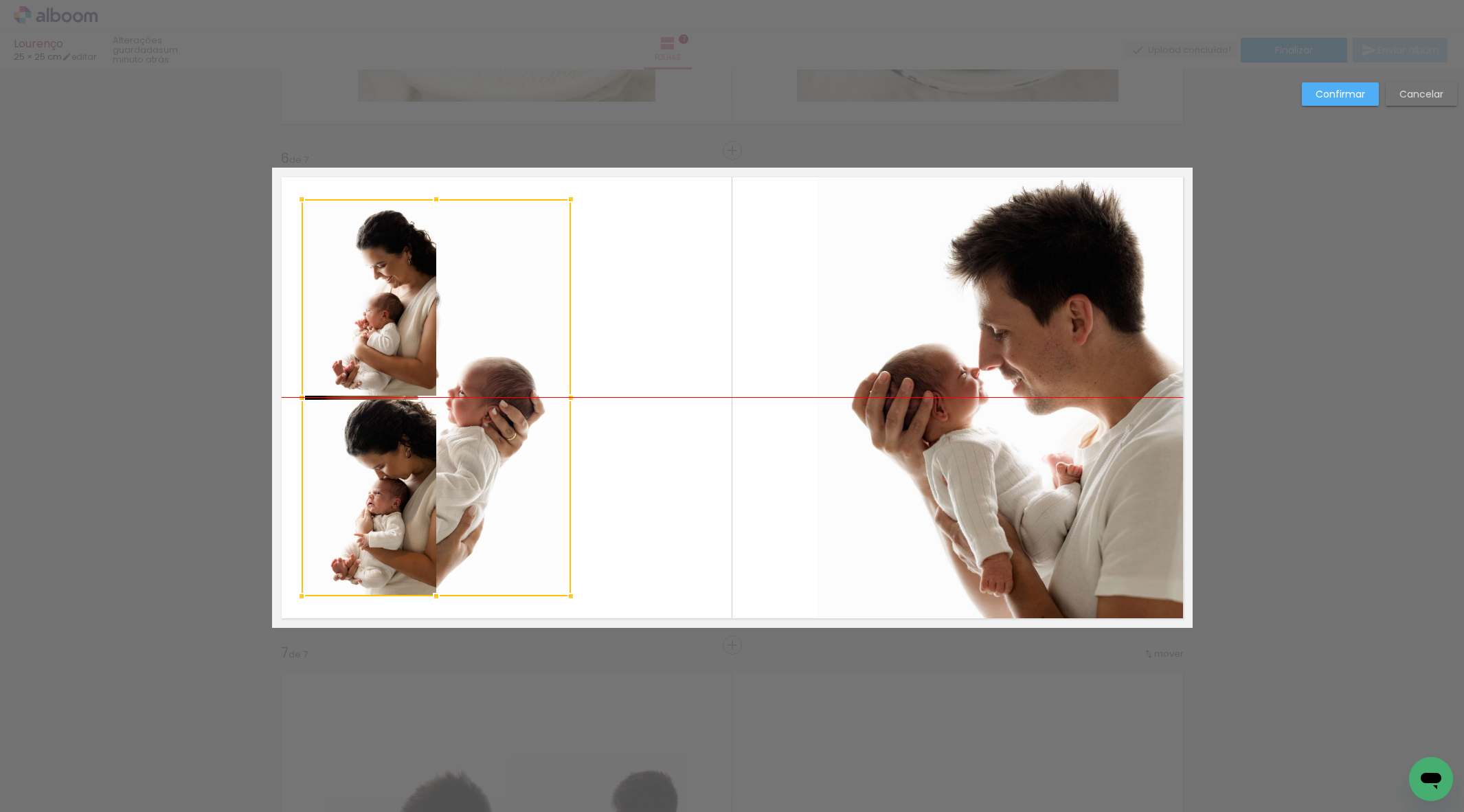
drag, startPoint x: 560, startPoint y: 448, endPoint x: 413, endPoint y: 453, distance: 147.1
click at [421, 444] on div at bounding box center [436, 397] width 269 height 397
click at [378, 489] on div at bounding box center [436, 397] width 269 height 397
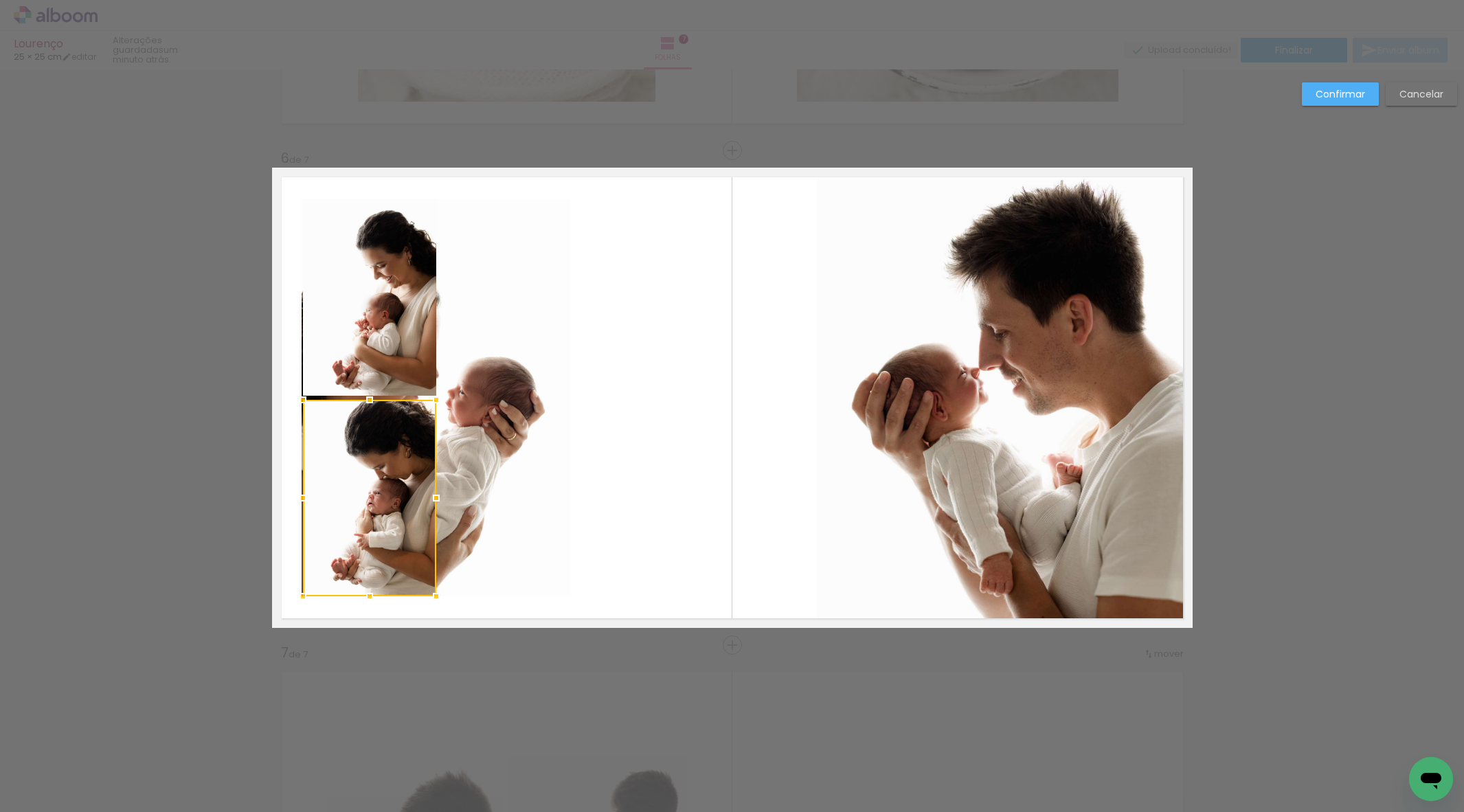
click at [378, 489] on div at bounding box center [369, 498] width 133 height 196
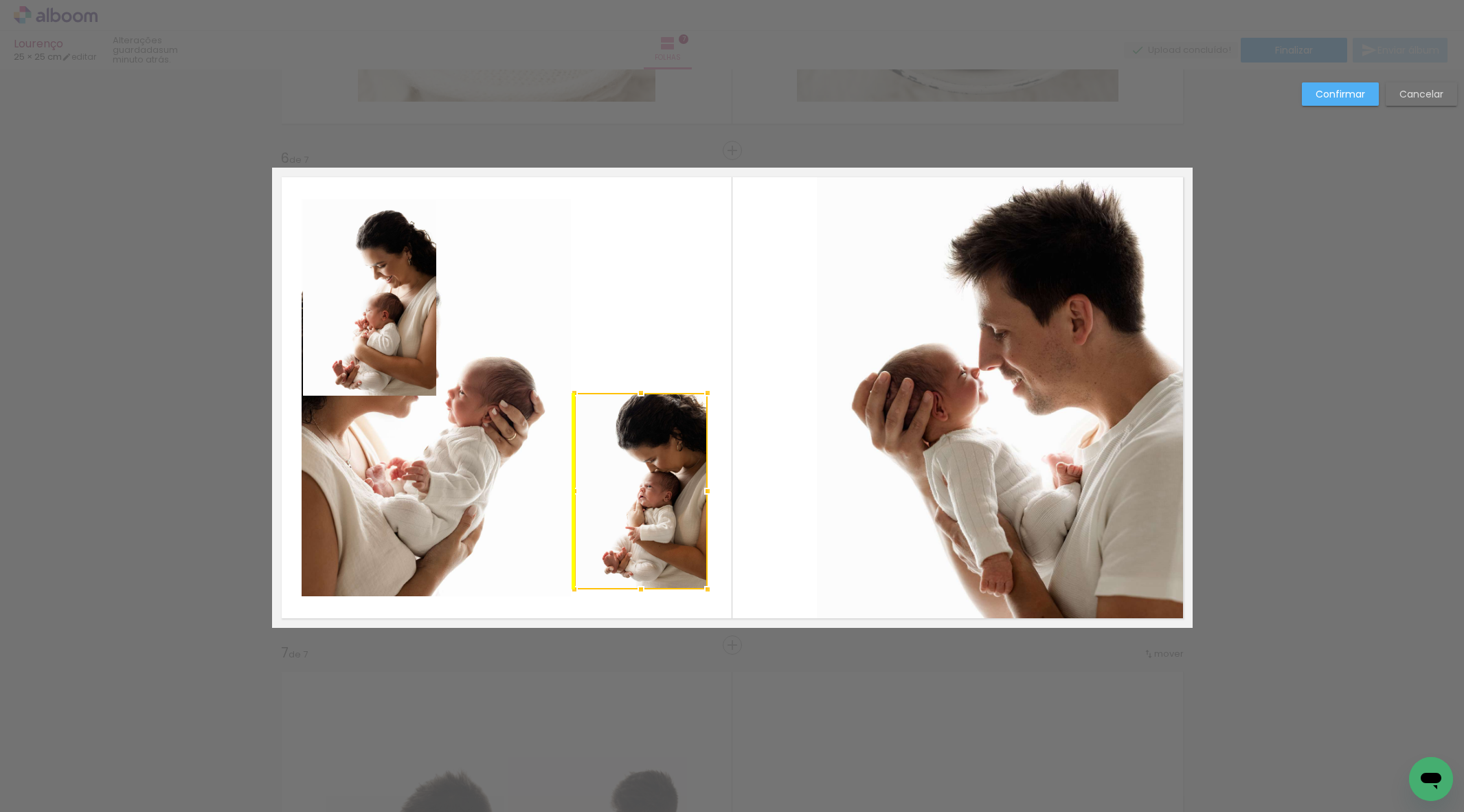
drag, startPoint x: 378, startPoint y: 489, endPoint x: 639, endPoint y: 474, distance: 261.4
click at [645, 482] on div at bounding box center [641, 491] width 133 height 196
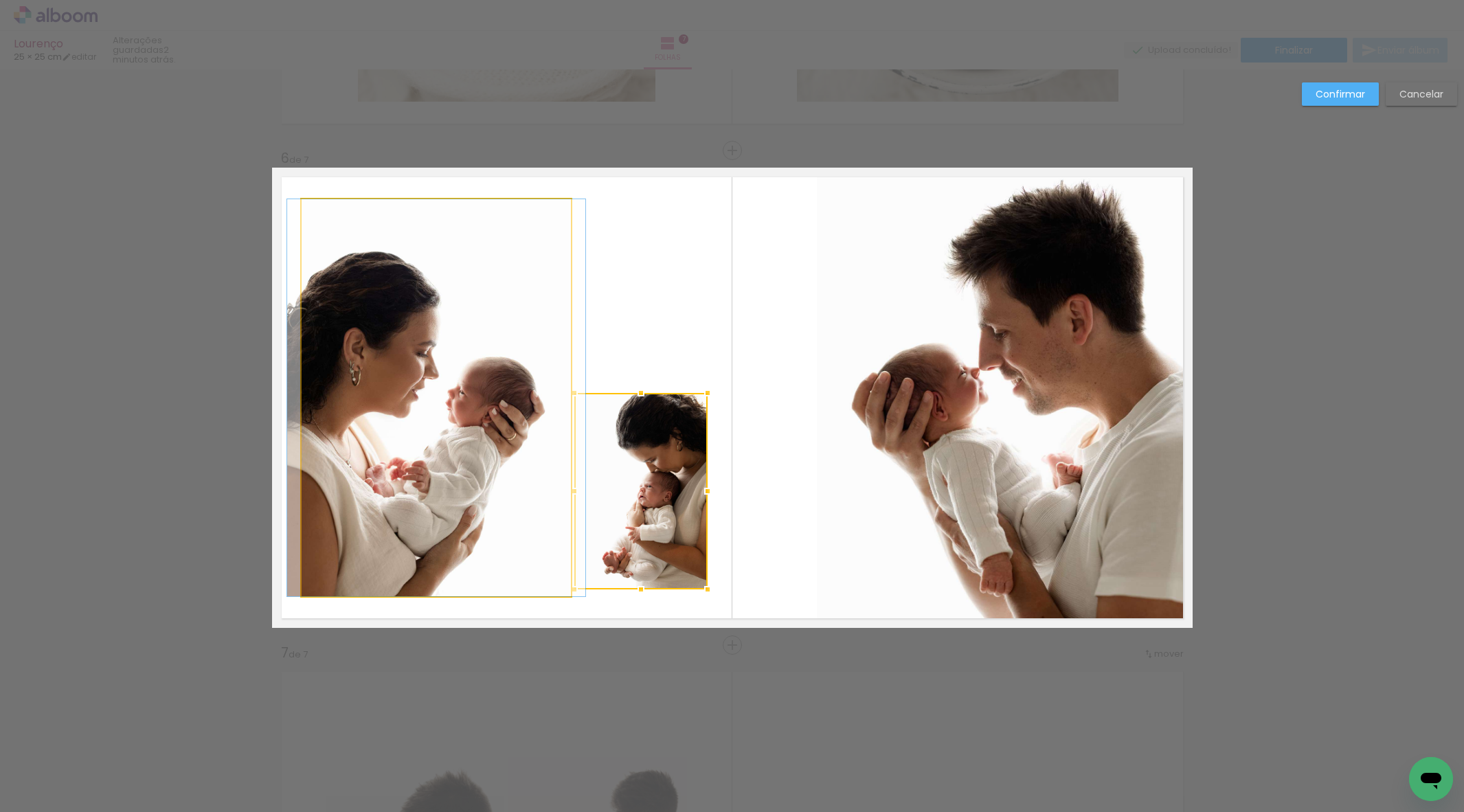
click at [377, 340] on quentale-photo at bounding box center [436, 397] width 269 height 397
click at [574, 393] on div at bounding box center [641, 491] width 133 height 196
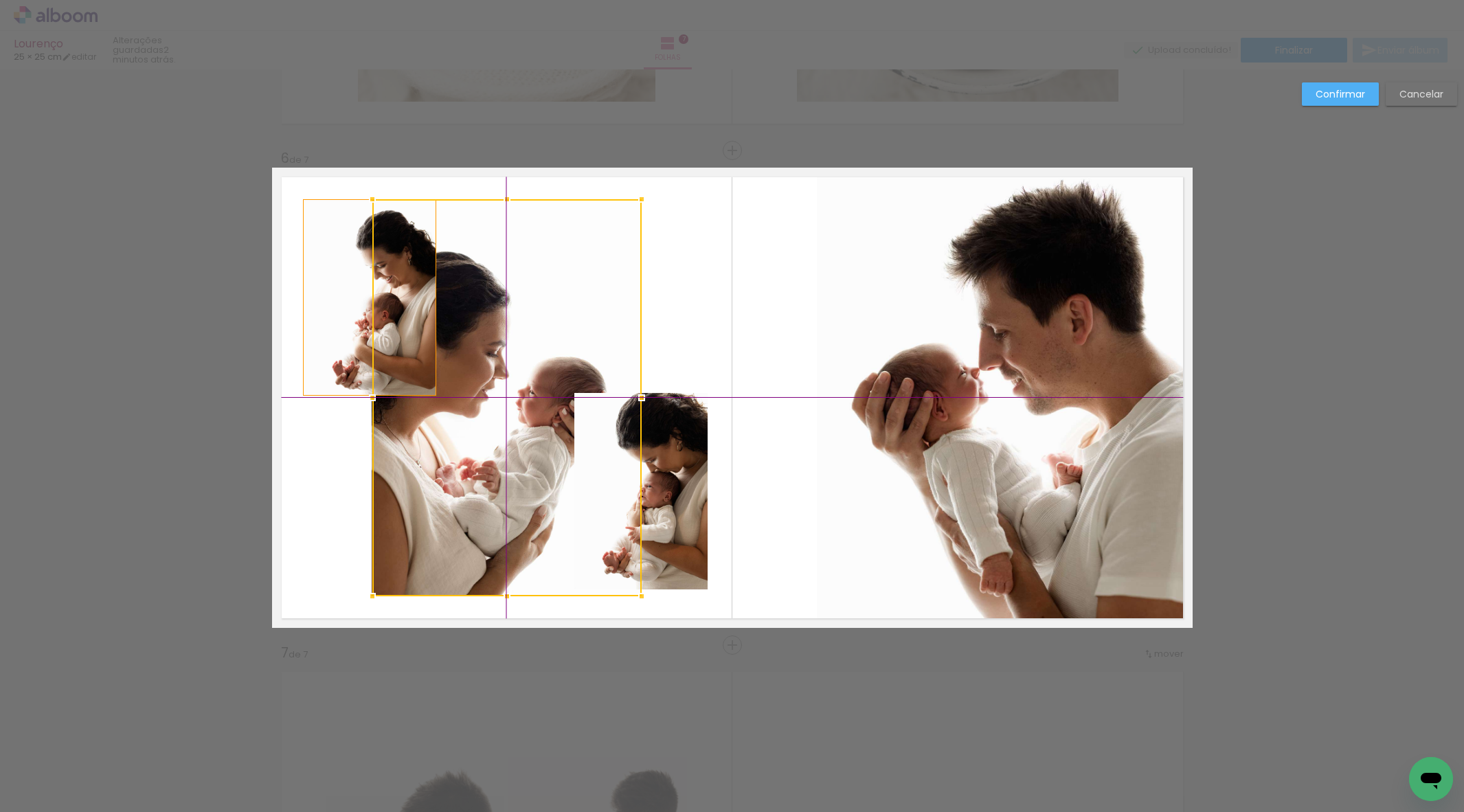
drag, startPoint x: 377, startPoint y: 338, endPoint x: 368, endPoint y: 345, distance: 11.4
click at [429, 351] on div at bounding box center [506, 397] width 269 height 397
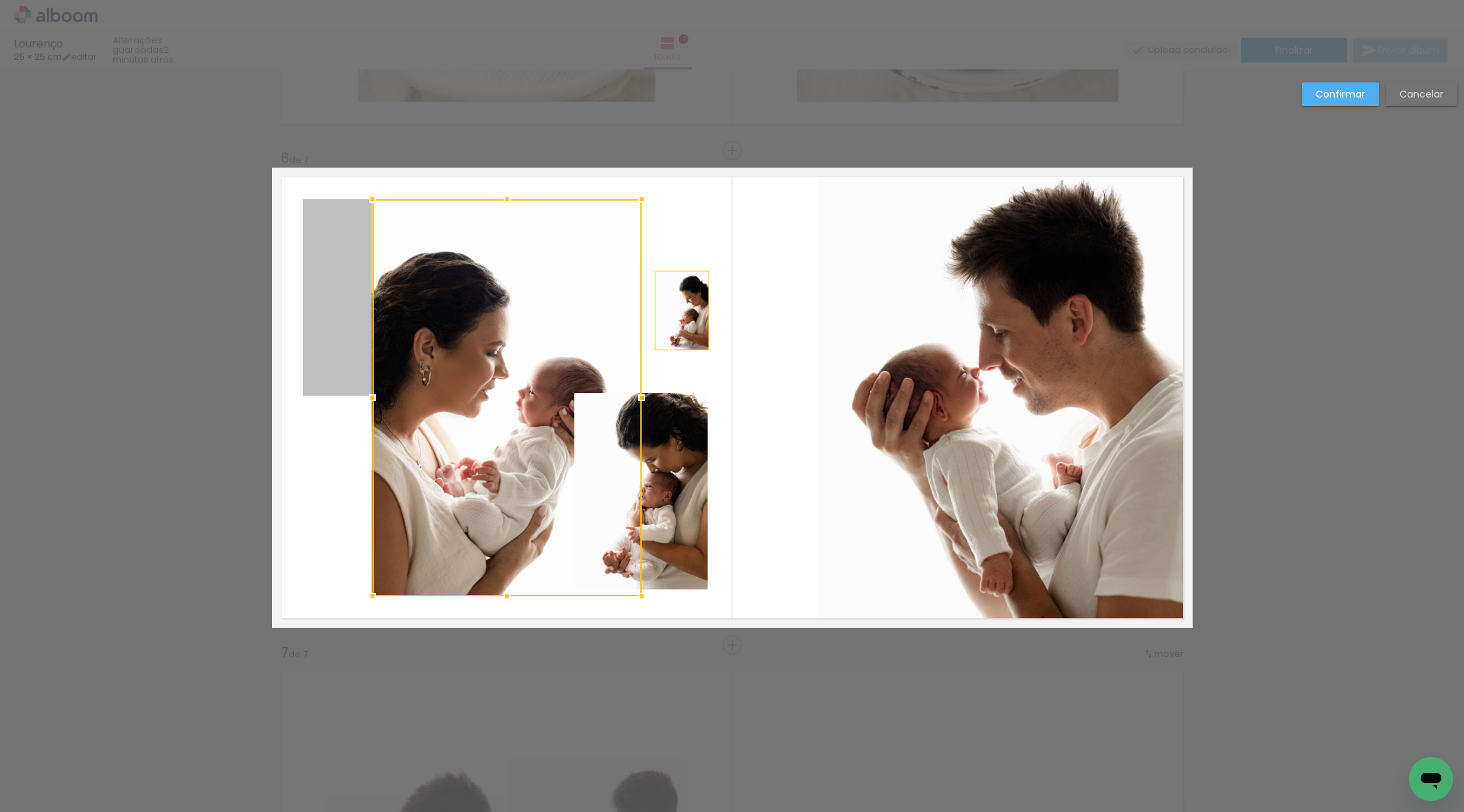
drag, startPoint x: 332, startPoint y: 360, endPoint x: 679, endPoint y: 311, distance: 350.4
click at [679, 311] on quentale-layouter at bounding box center [732, 398] width 921 height 460
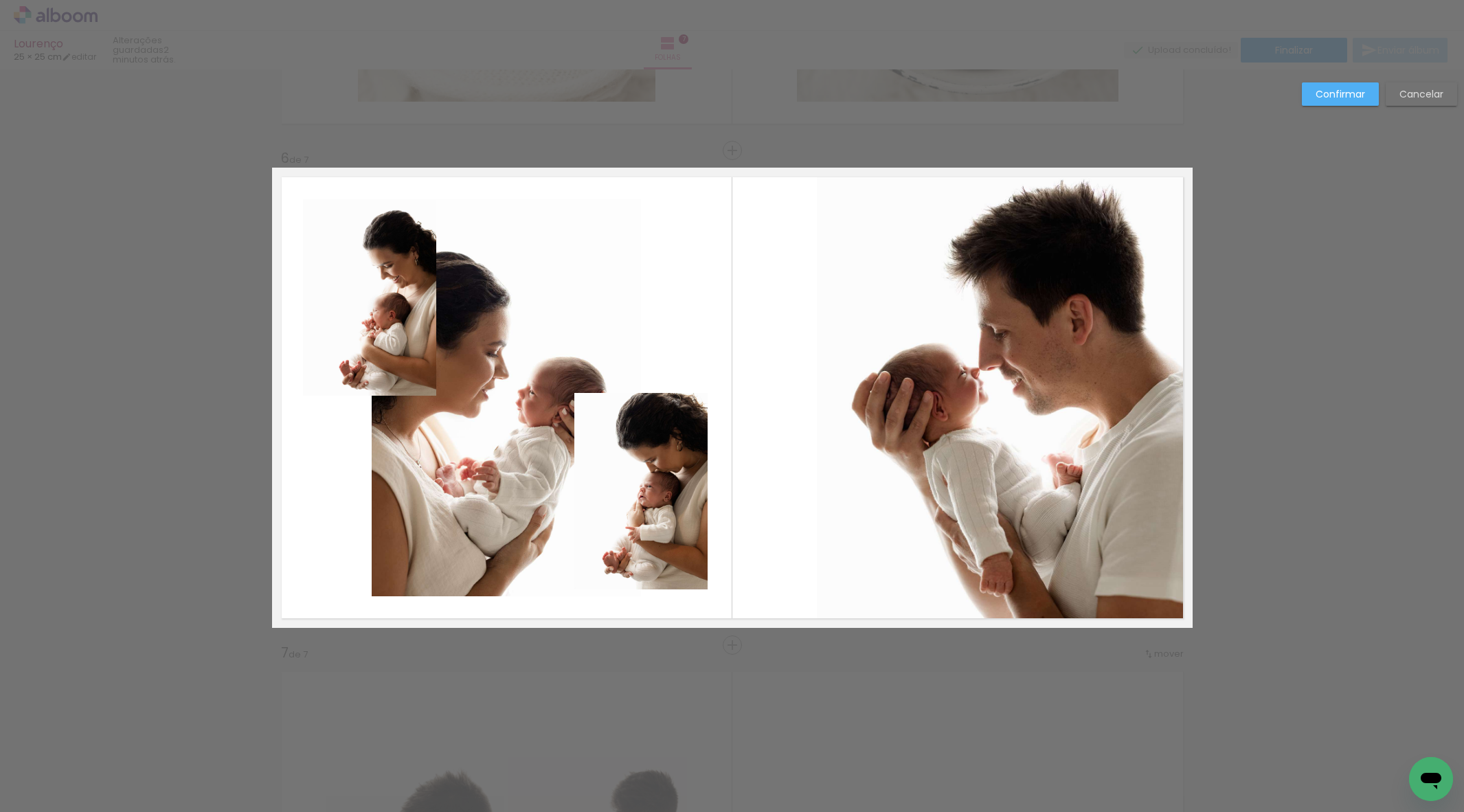
click at [332, 338] on quentale-photo at bounding box center [369, 297] width 133 height 196
click at [332, 338] on div at bounding box center [369, 297] width 133 height 196
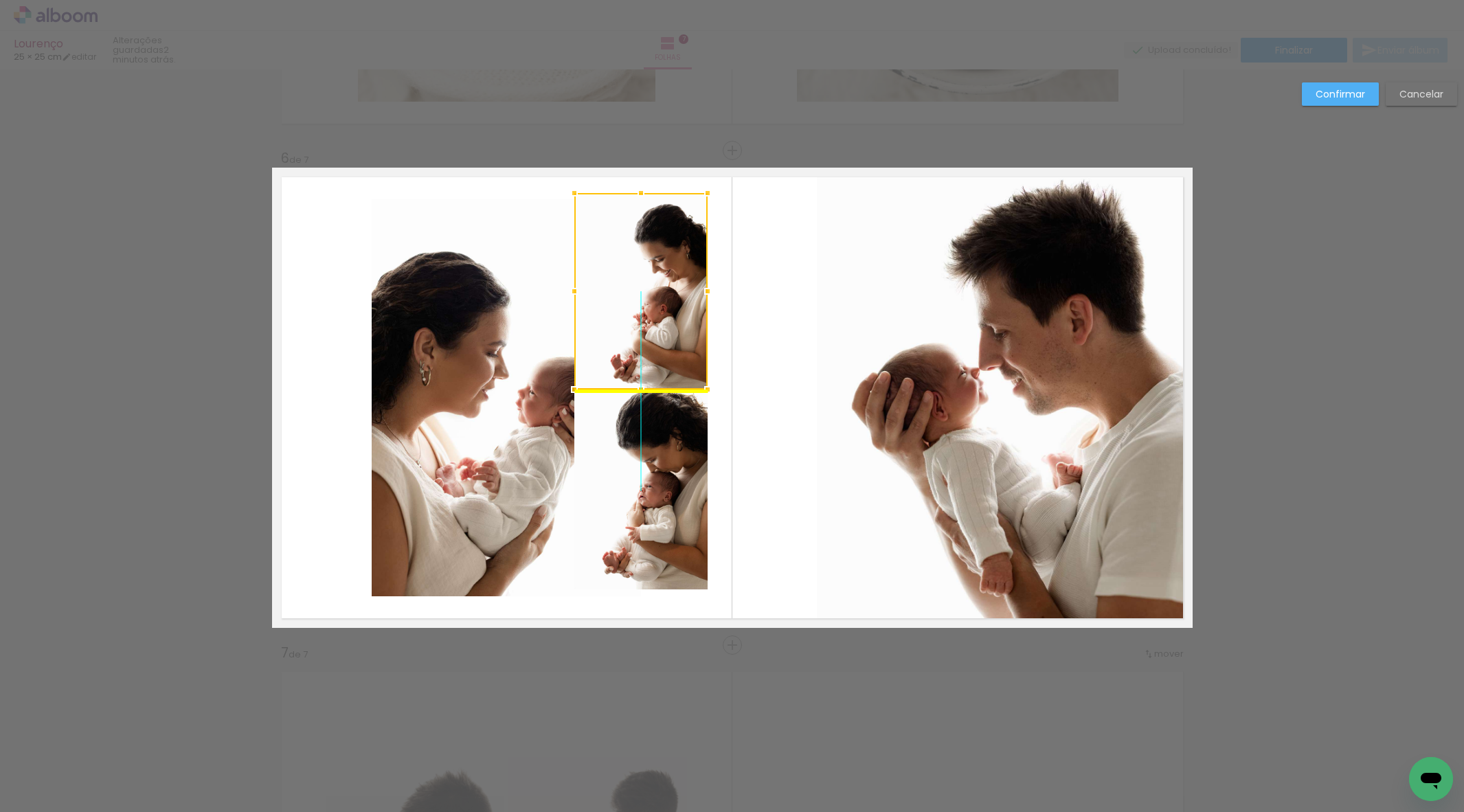
drag, startPoint x: 366, startPoint y: 332, endPoint x: 589, endPoint y: 330, distance: 223.0
click at [589, 330] on div at bounding box center [641, 291] width 133 height 196
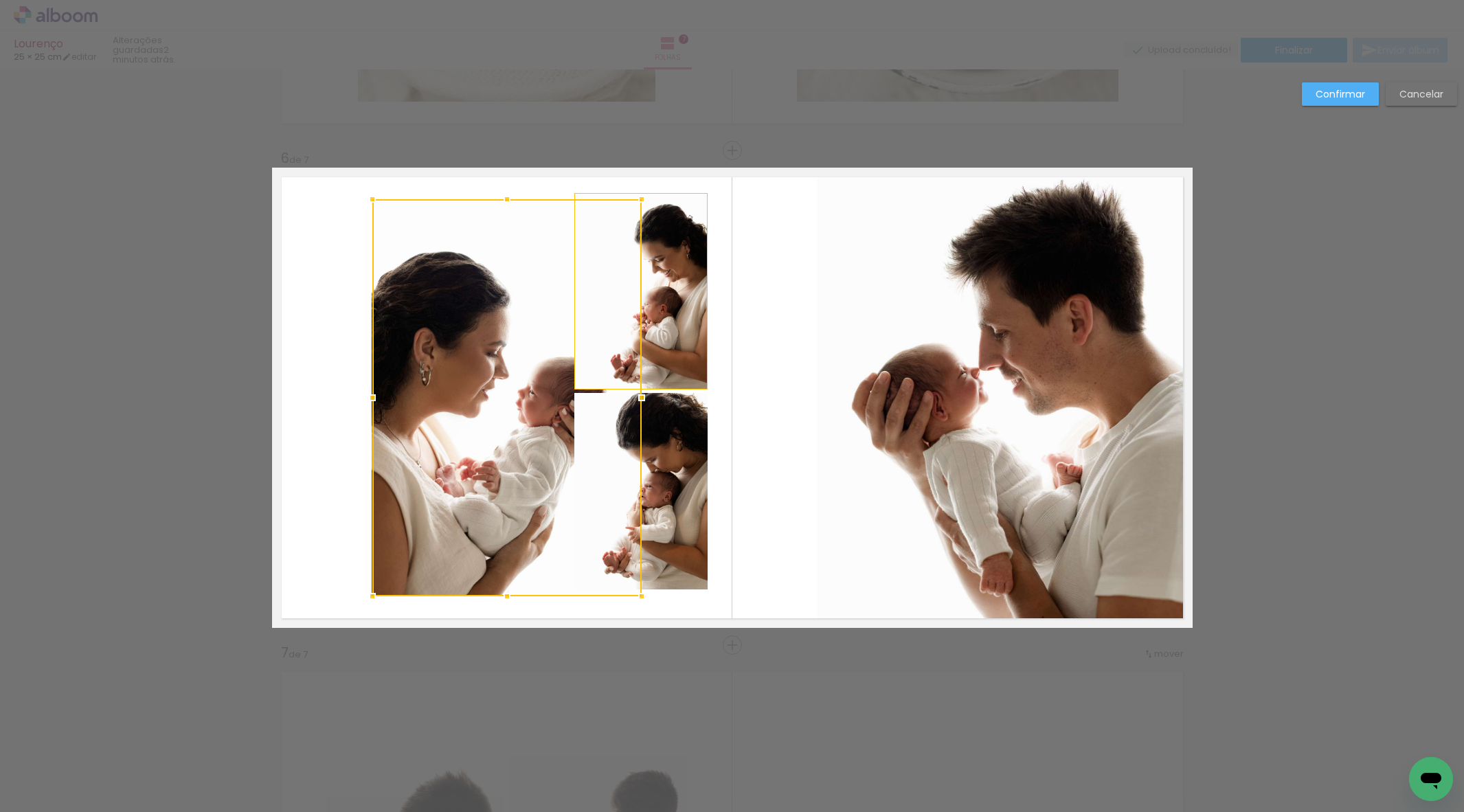
click at [403, 354] on div at bounding box center [506, 397] width 269 height 397
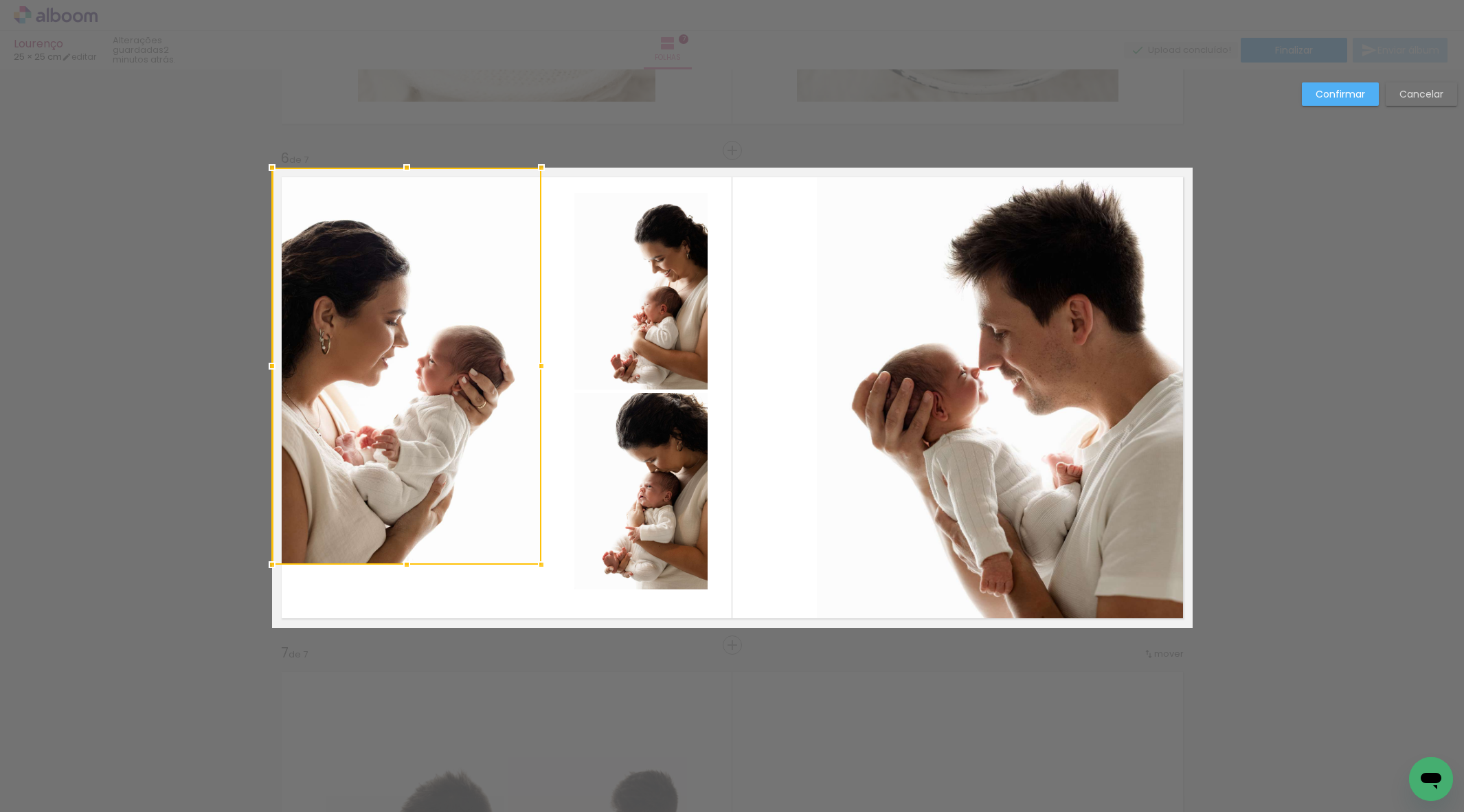
drag, startPoint x: 421, startPoint y: 353, endPoint x: 338, endPoint y: 331, distance: 85.9
click at [316, 322] on div at bounding box center [406, 366] width 269 height 397
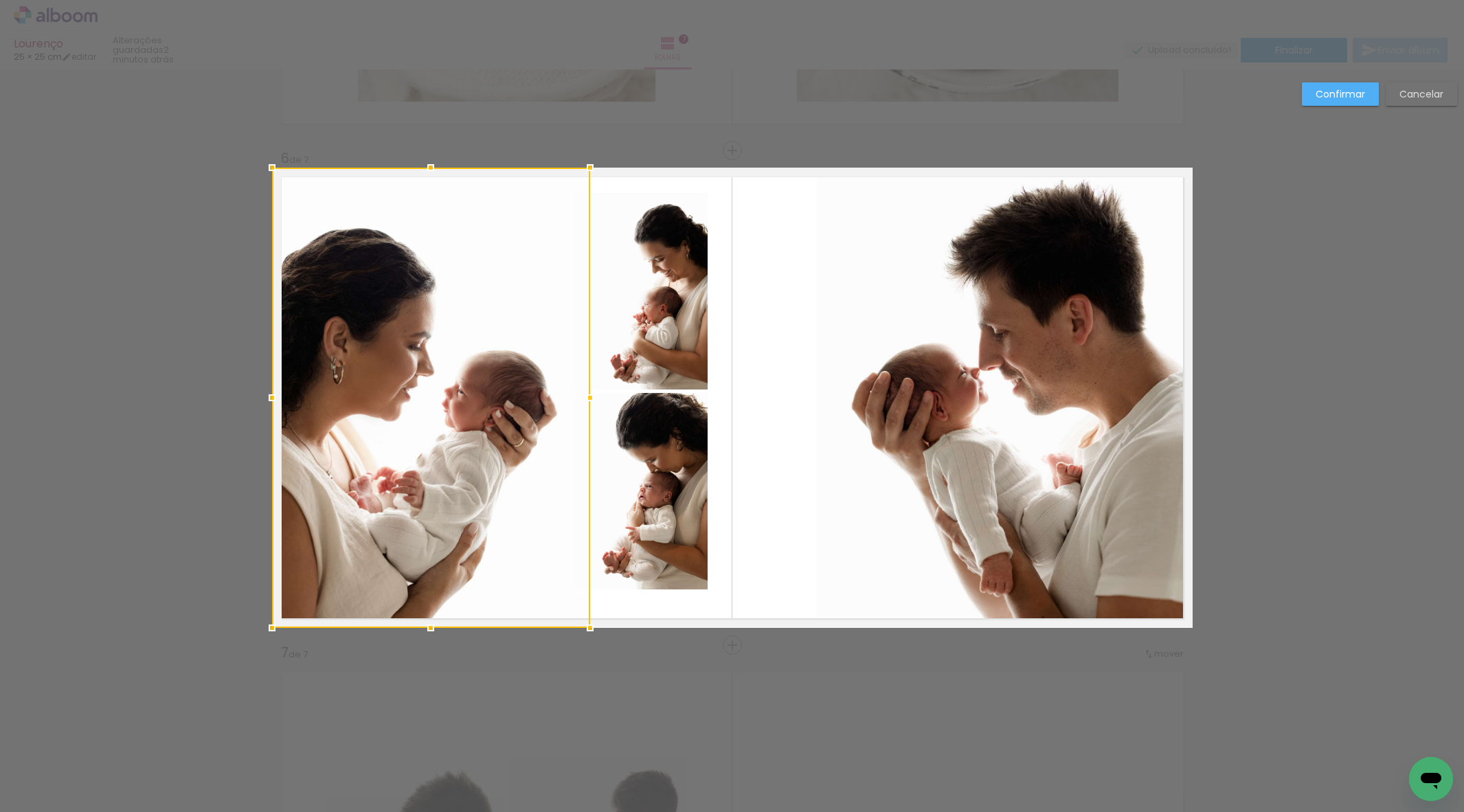
drag, startPoint x: 540, startPoint y: 564, endPoint x: 578, endPoint y: 634, distance: 79.6
click at [581, 636] on div at bounding box center [589, 627] width 27 height 27
click at [1339, 85] on paper-button "Confirmar" at bounding box center [1339, 94] width 77 height 23
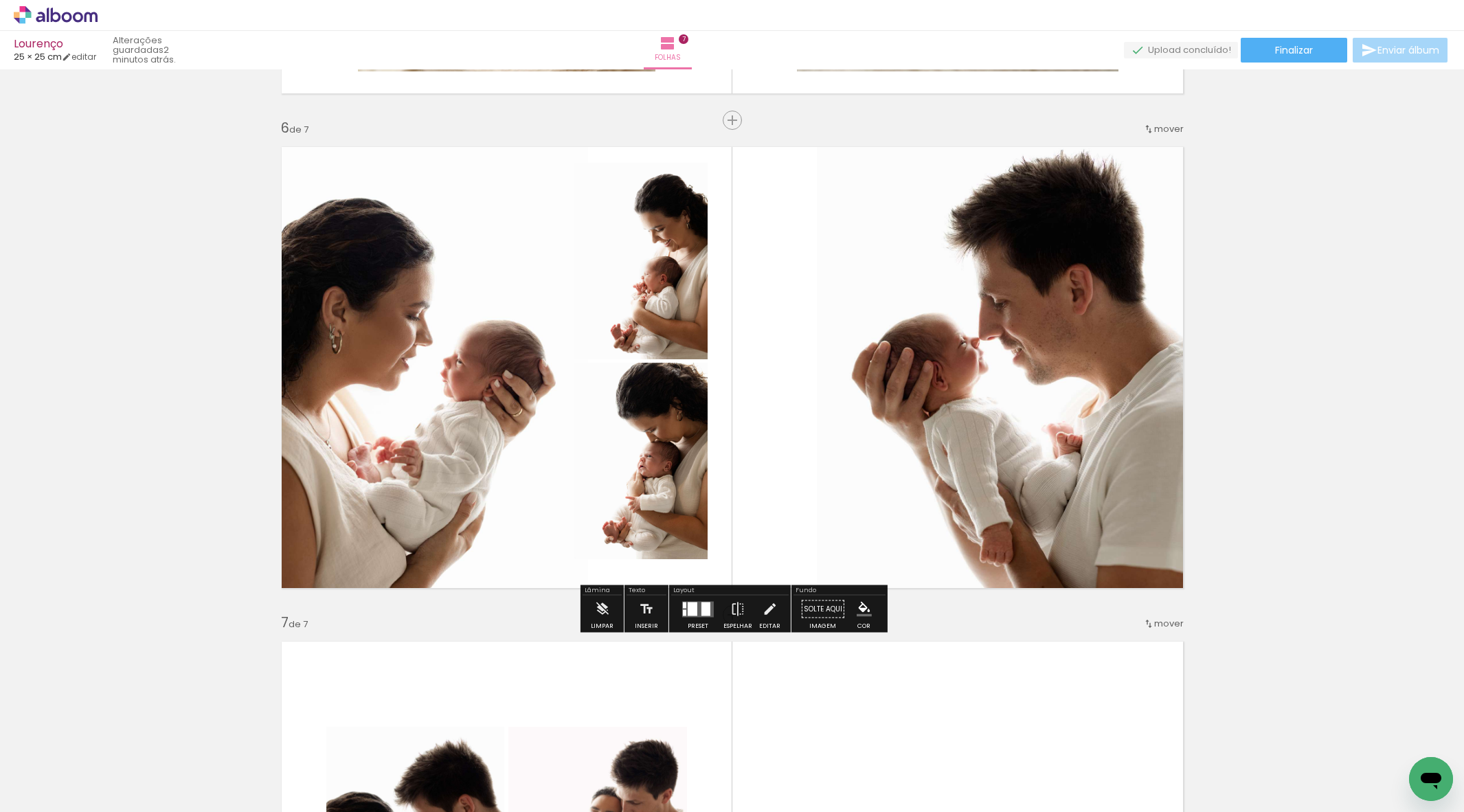
scroll to position [2449, 0]
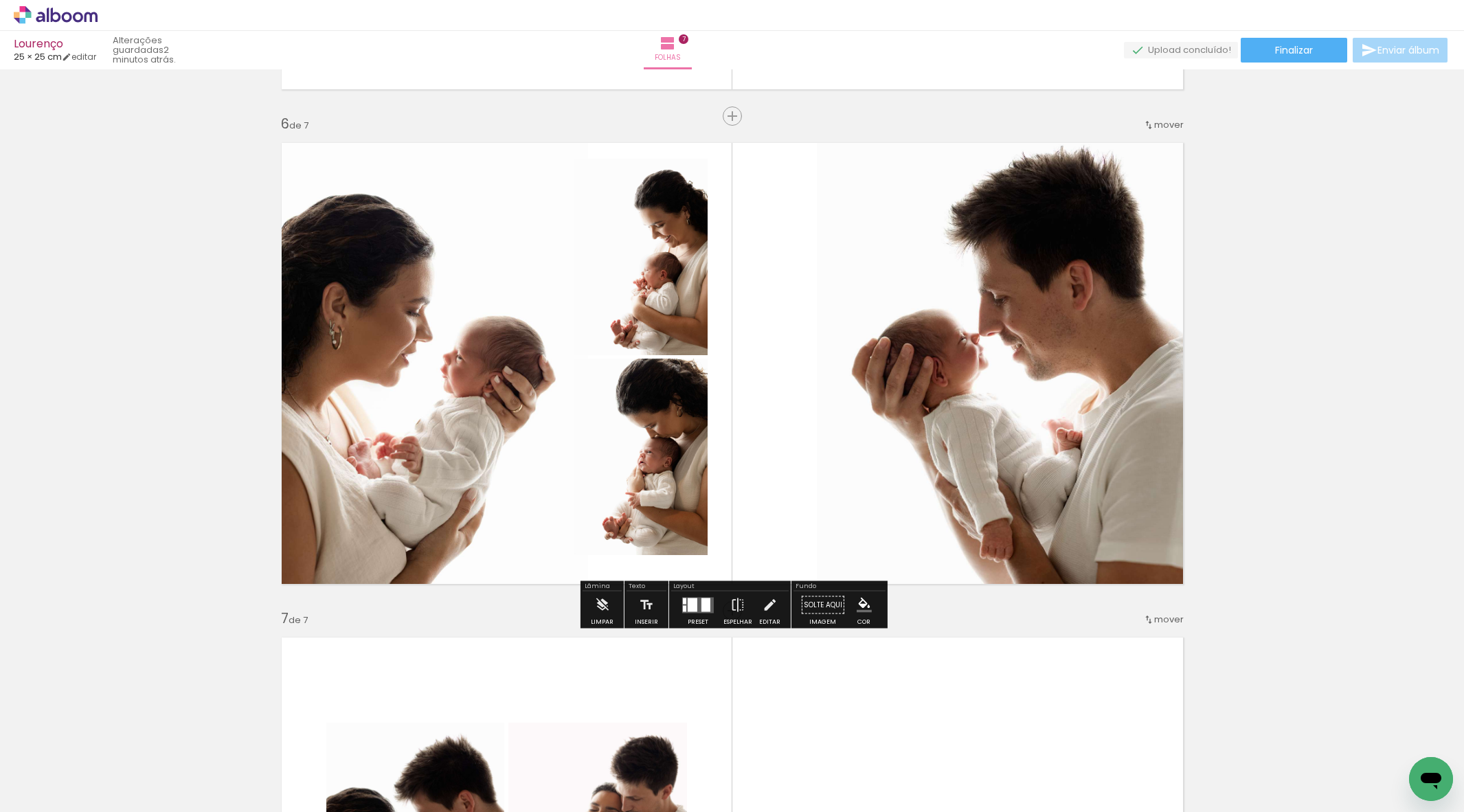
click at [664, 452] on quentale-photo at bounding box center [641, 457] width 133 height 196
click at [665, 452] on album-spread "6 de 7" at bounding box center [732, 363] width 921 height 460
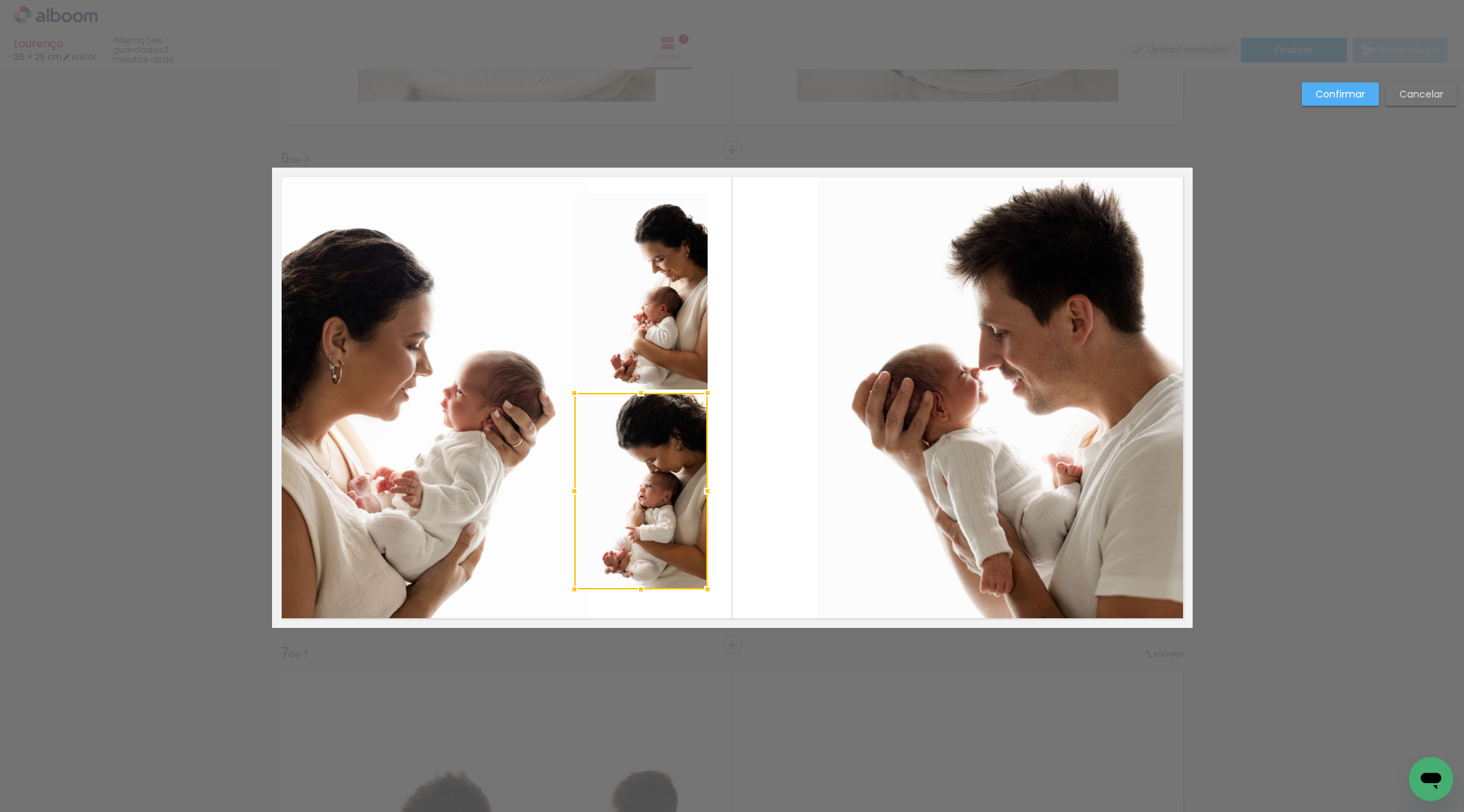
scroll to position [2415, 0]
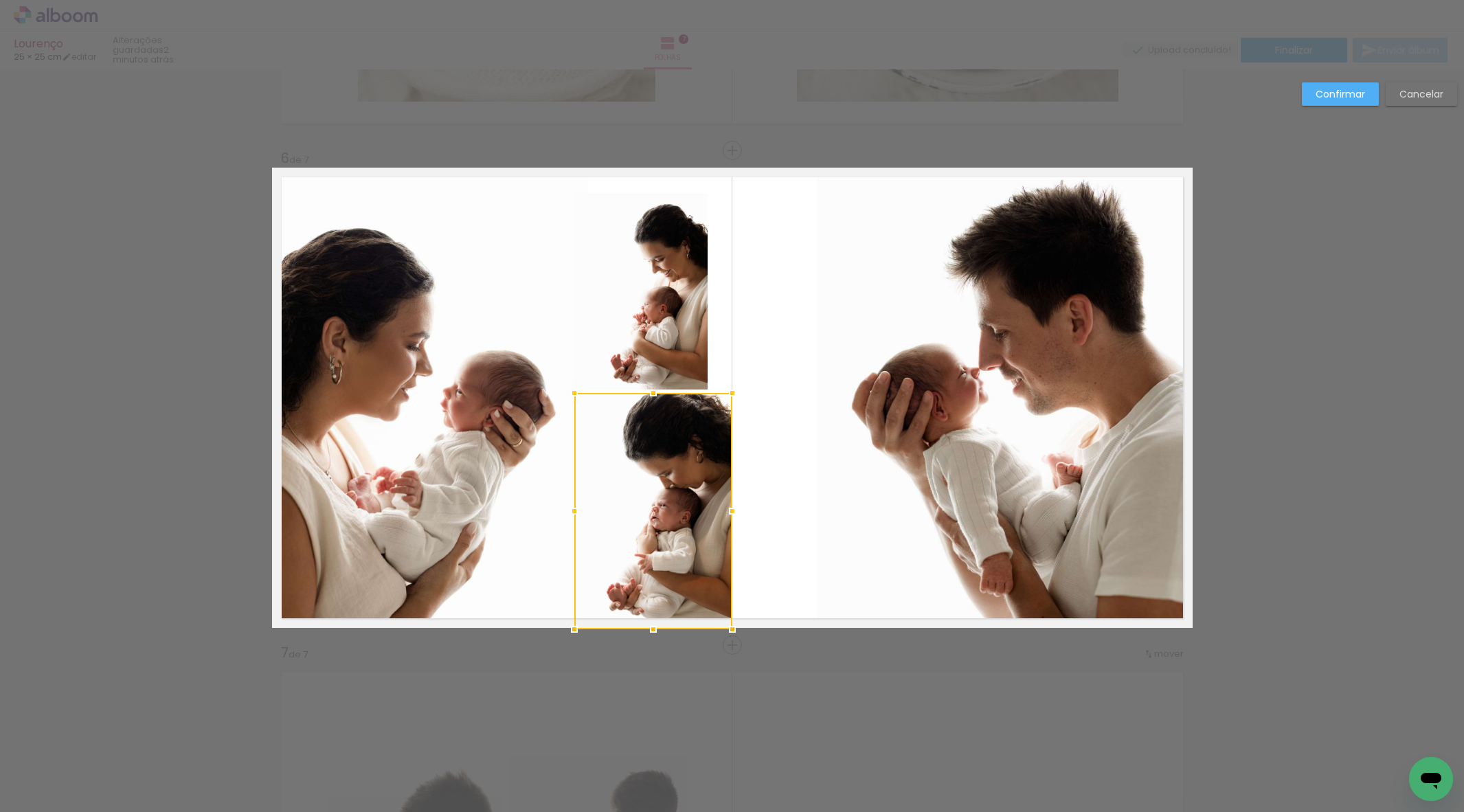
drag, startPoint x: 706, startPoint y: 588, endPoint x: 729, endPoint y: 619, distance: 38.6
click at [731, 619] on div at bounding box center [732, 629] width 27 height 27
click at [682, 316] on quentale-photo at bounding box center [641, 291] width 133 height 196
click at [682, 393] on div at bounding box center [653, 511] width 157 height 236
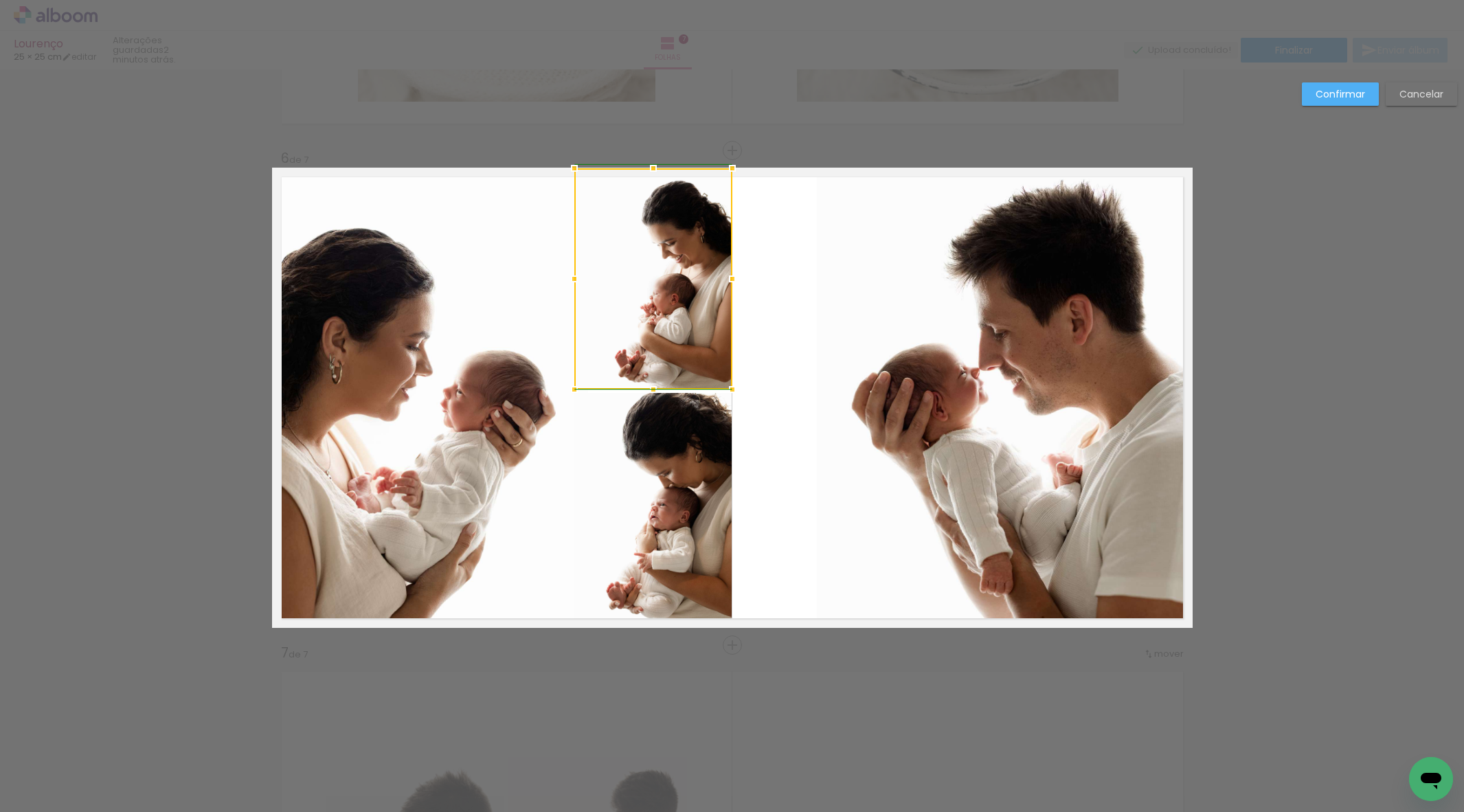
drag, startPoint x: 706, startPoint y: 193, endPoint x: 733, endPoint y: 165, distance: 38.9
click at [731, 166] on div at bounding box center [732, 168] width 27 height 27
click at [1320, 101] on paper-button "Confirmar" at bounding box center [1339, 94] width 77 height 23
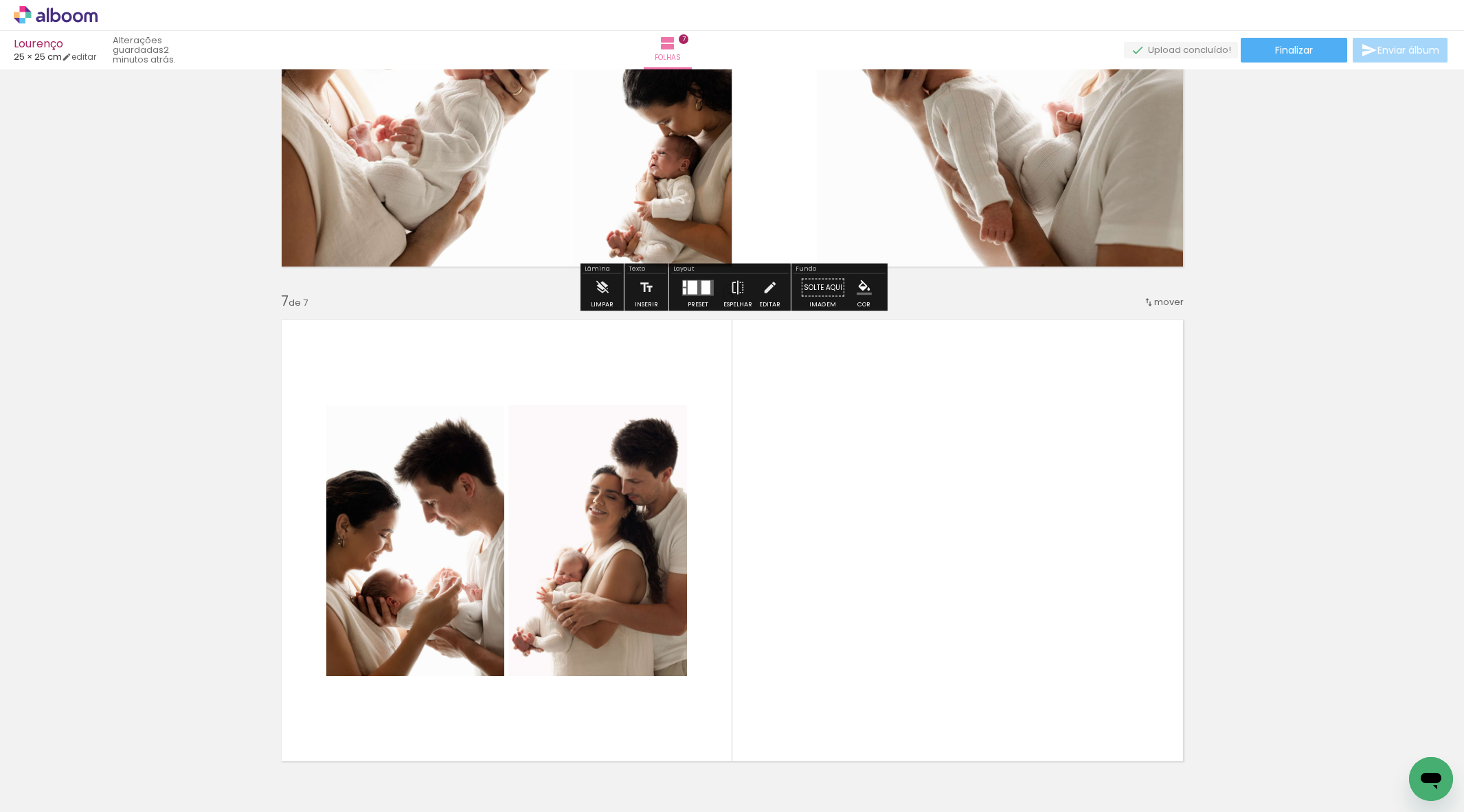
scroll to position [2581, 0]
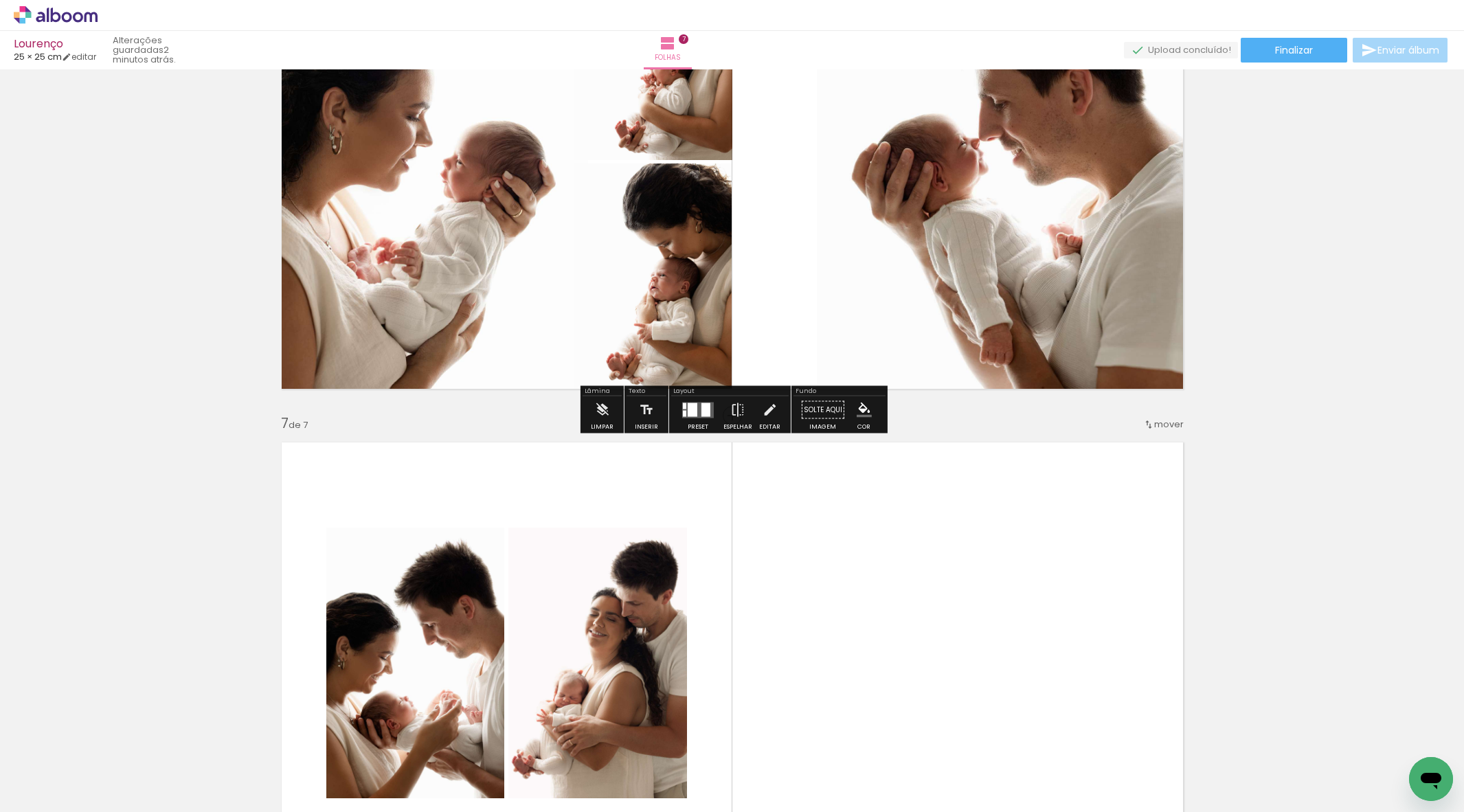
click at [696, 295] on quentale-photo at bounding box center [653, 281] width 157 height 235
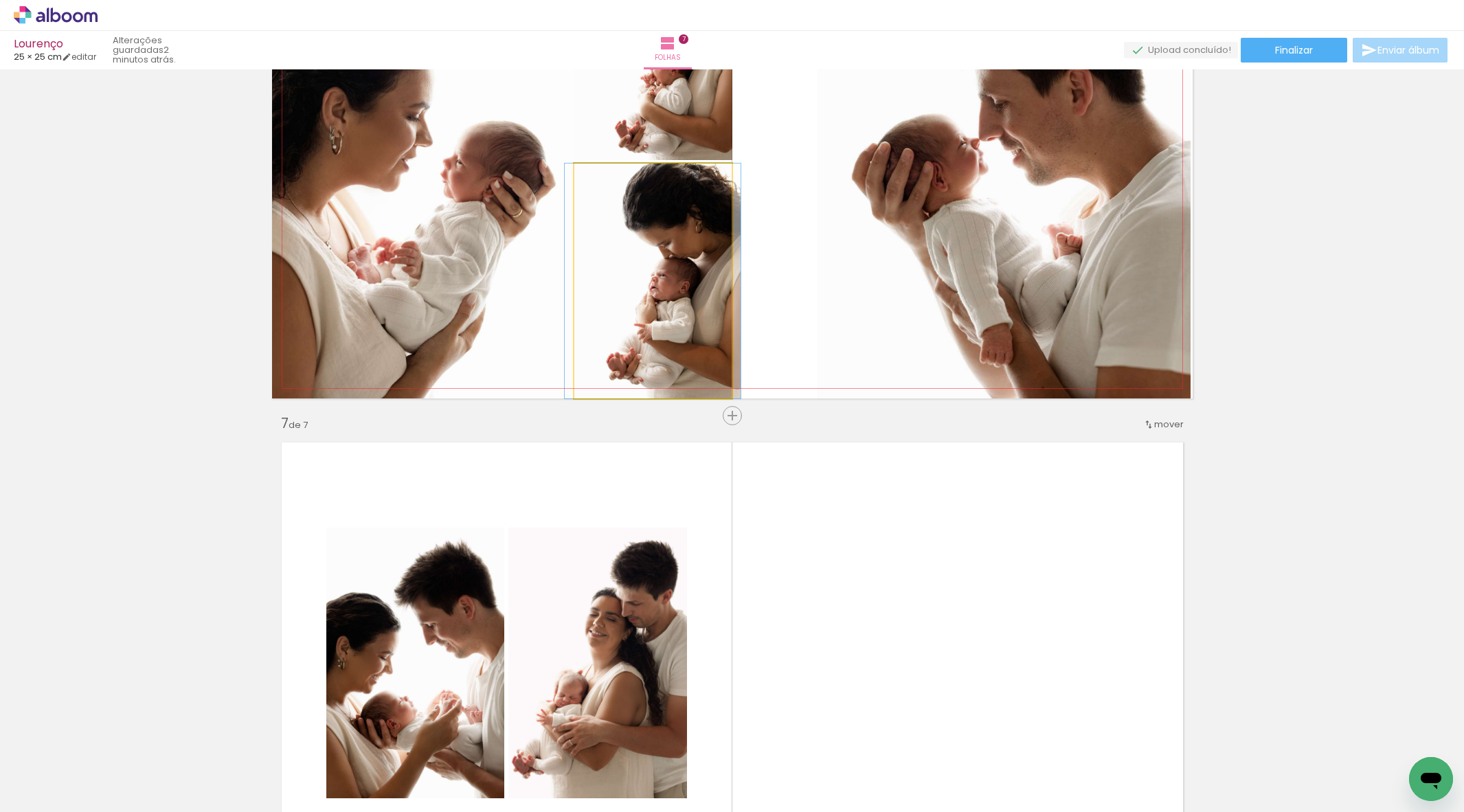
click at [696, 295] on album-spread "6 de 7" at bounding box center [732, 168] width 921 height 460
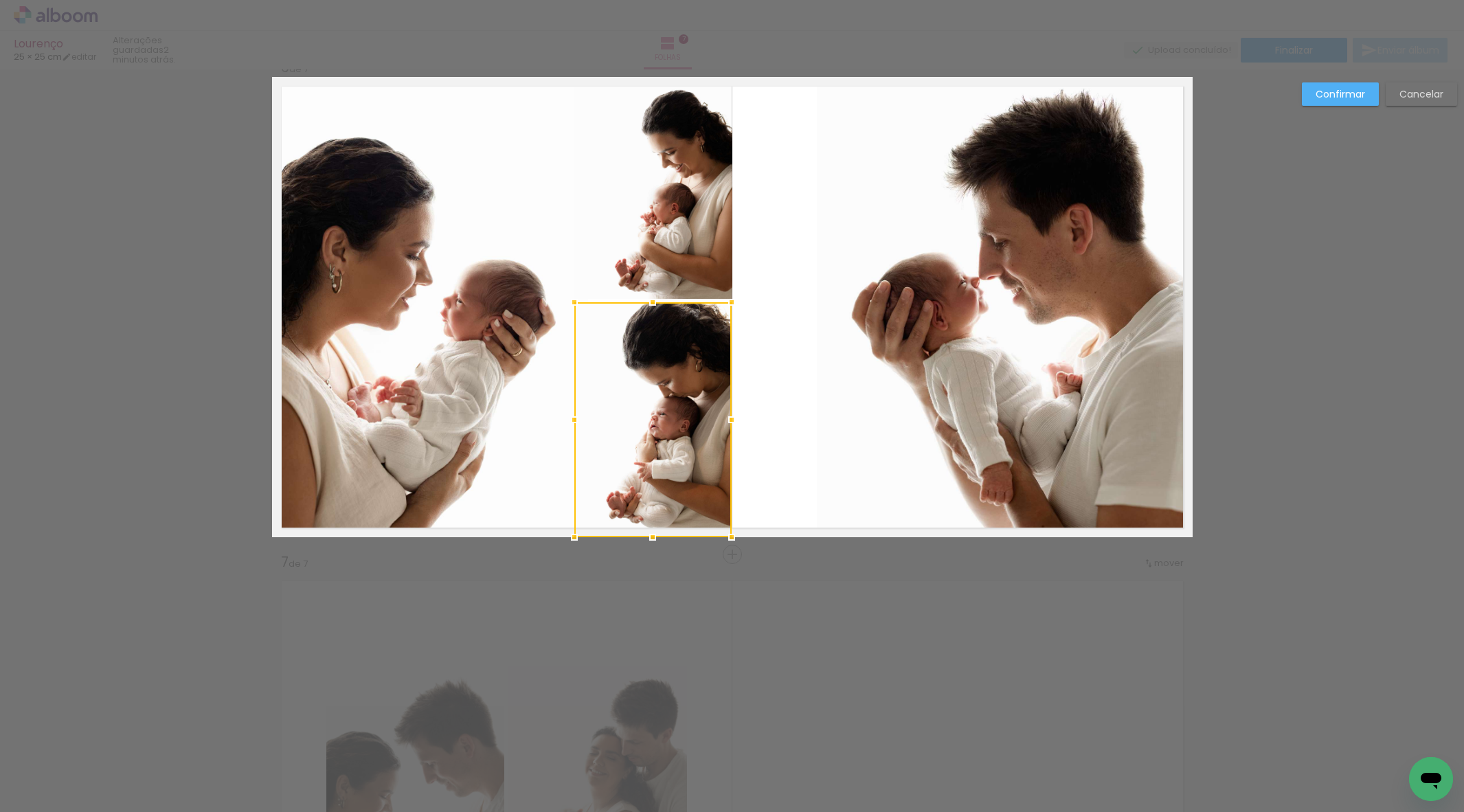
scroll to position [2508, 0]
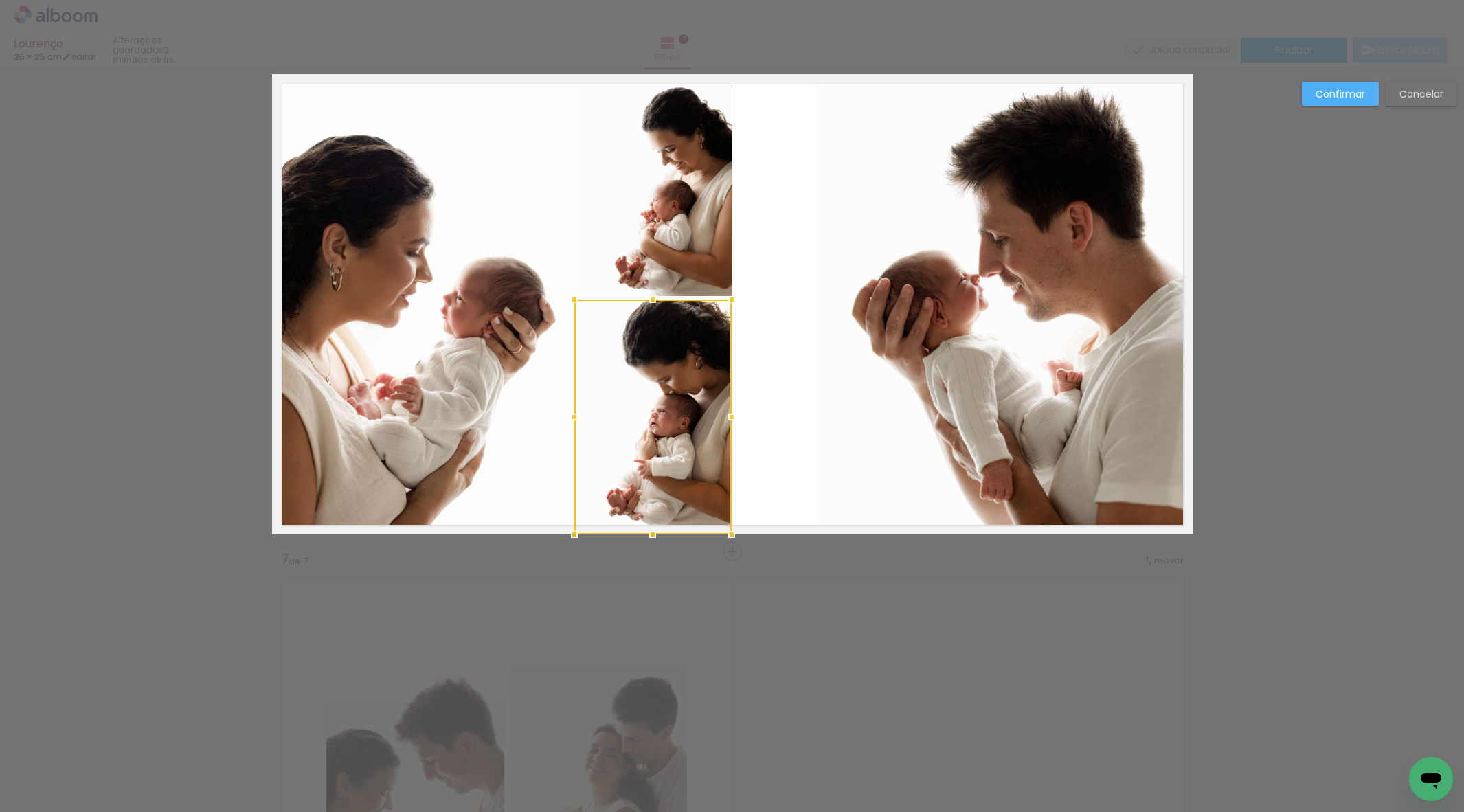
click at [1346, 101] on paper-button "Confirmar" at bounding box center [1339, 94] width 77 height 23
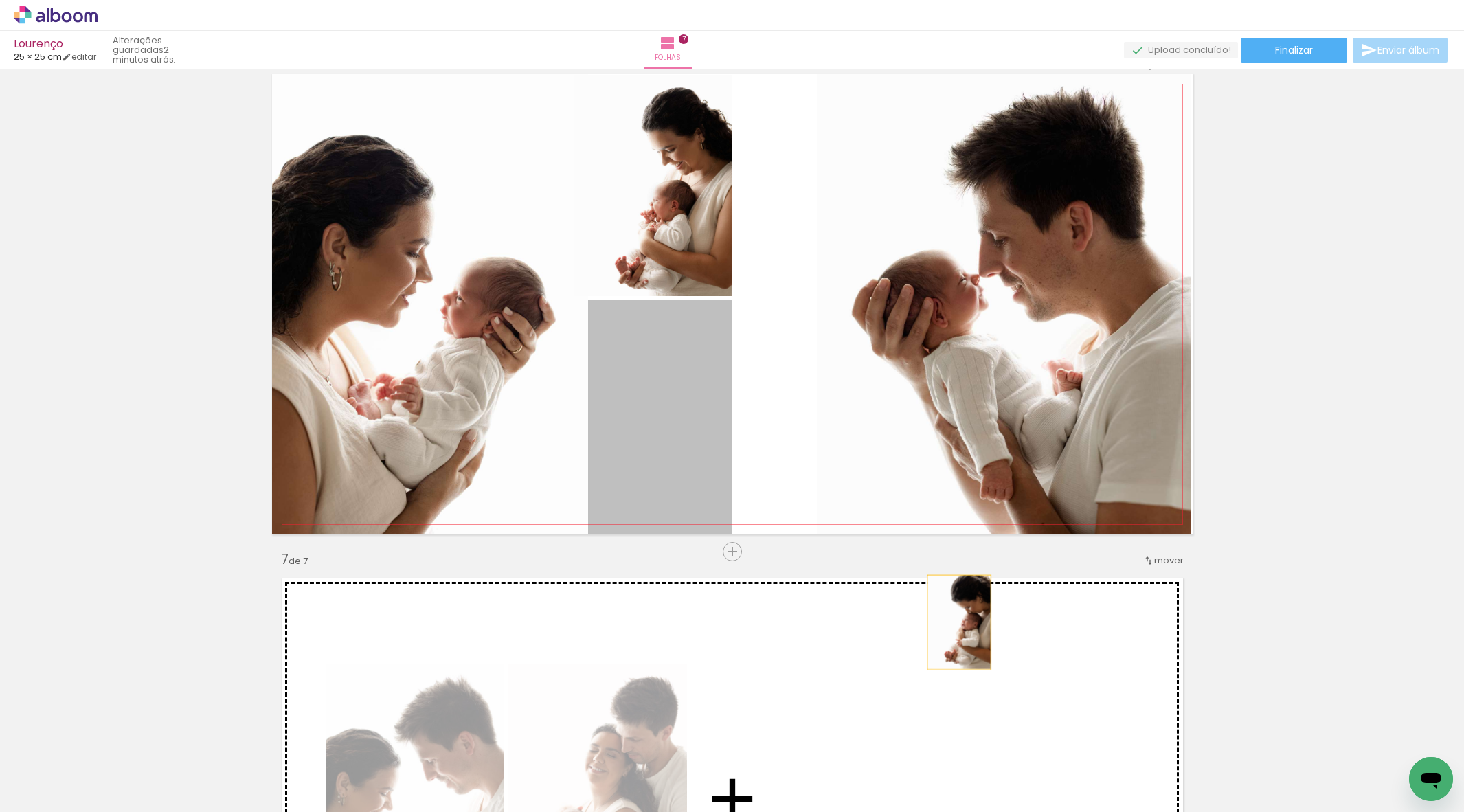
drag, startPoint x: 691, startPoint y: 424, endPoint x: 800, endPoint y: 292, distance: 171.2
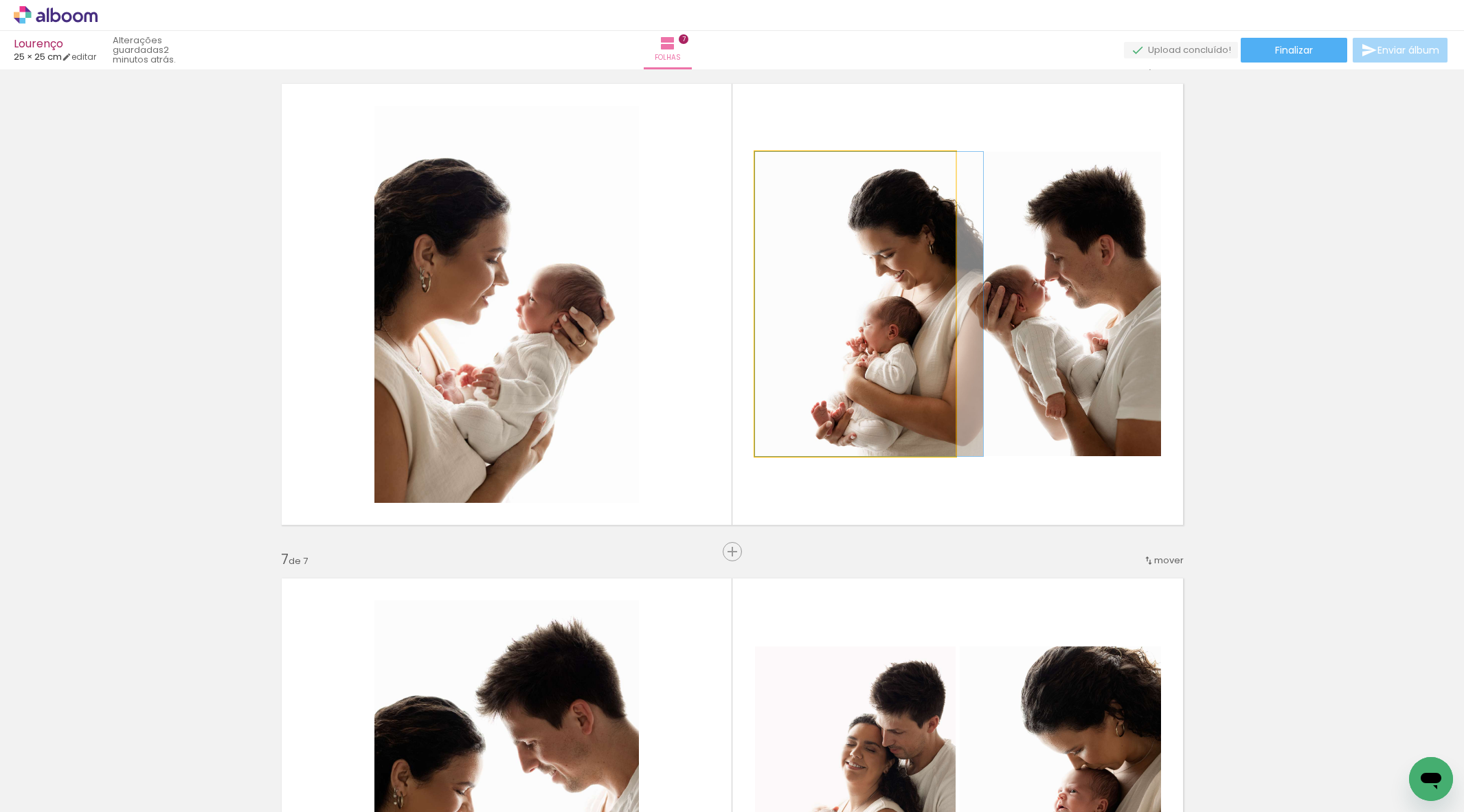
click at [884, 283] on quentale-photo at bounding box center [855, 304] width 201 height 304
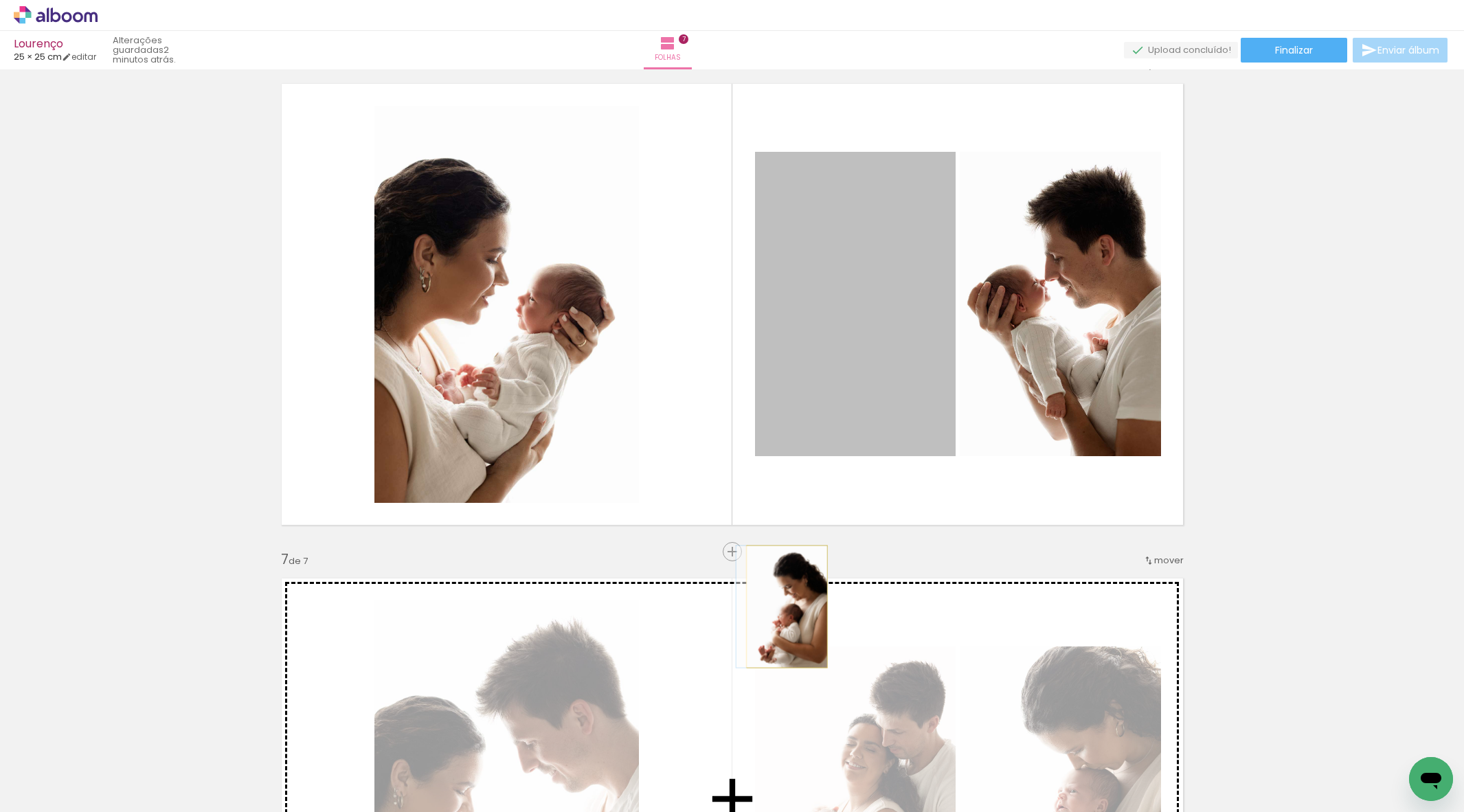
drag, startPoint x: 891, startPoint y: 316, endPoint x: 789, endPoint y: 603, distance: 304.6
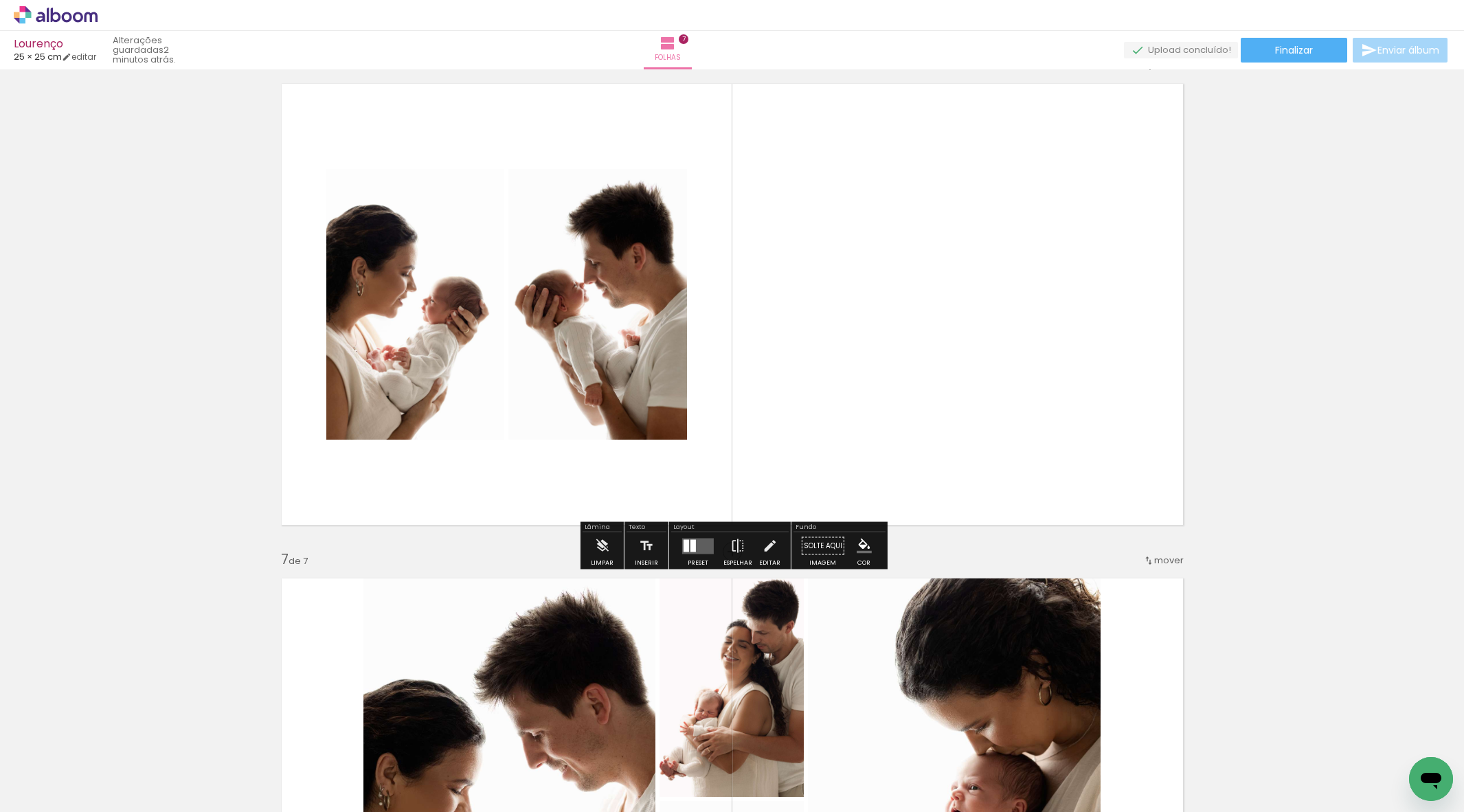
click at [690, 550] on div at bounding box center [693, 545] width 5 height 12
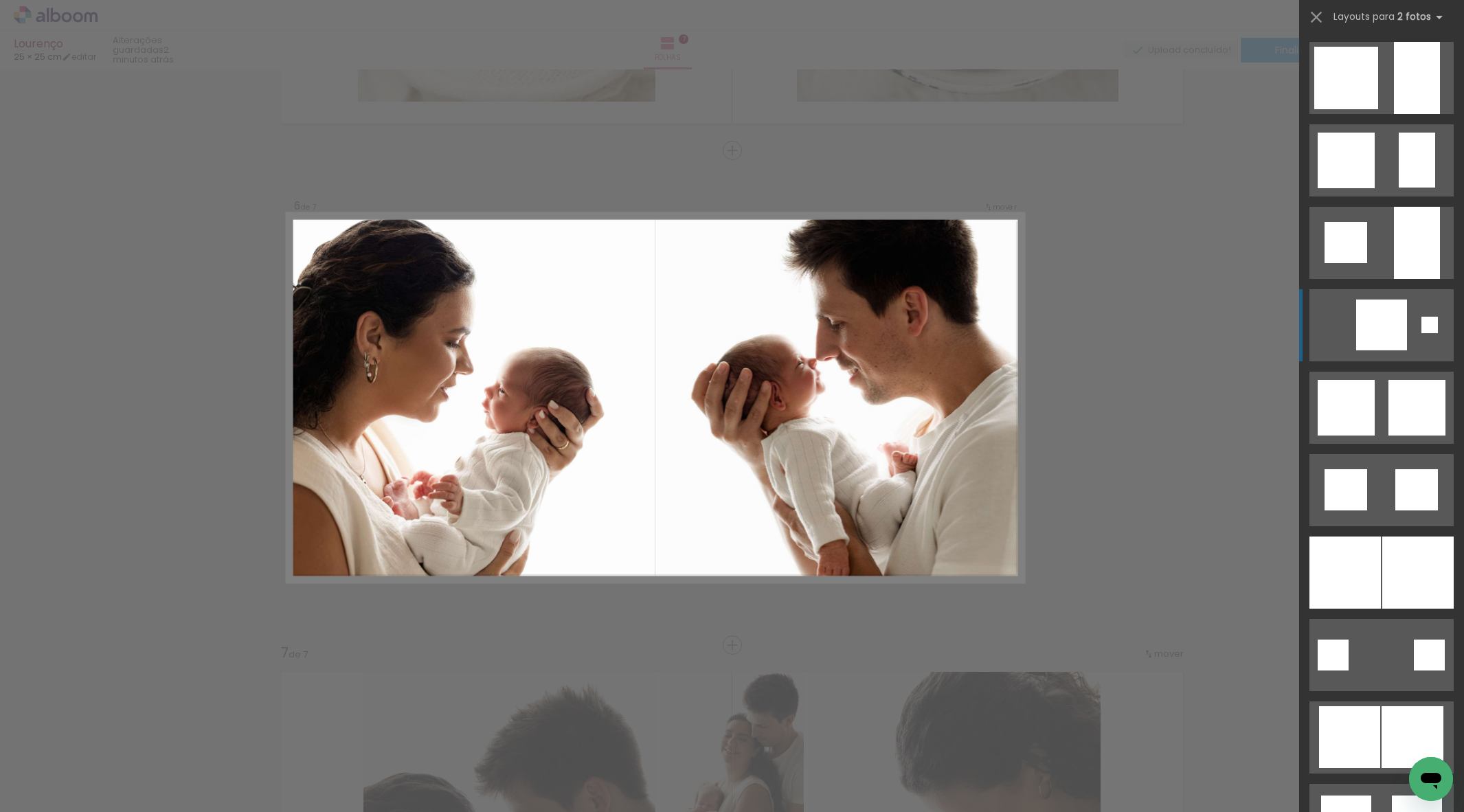
scroll to position [1163, 0]
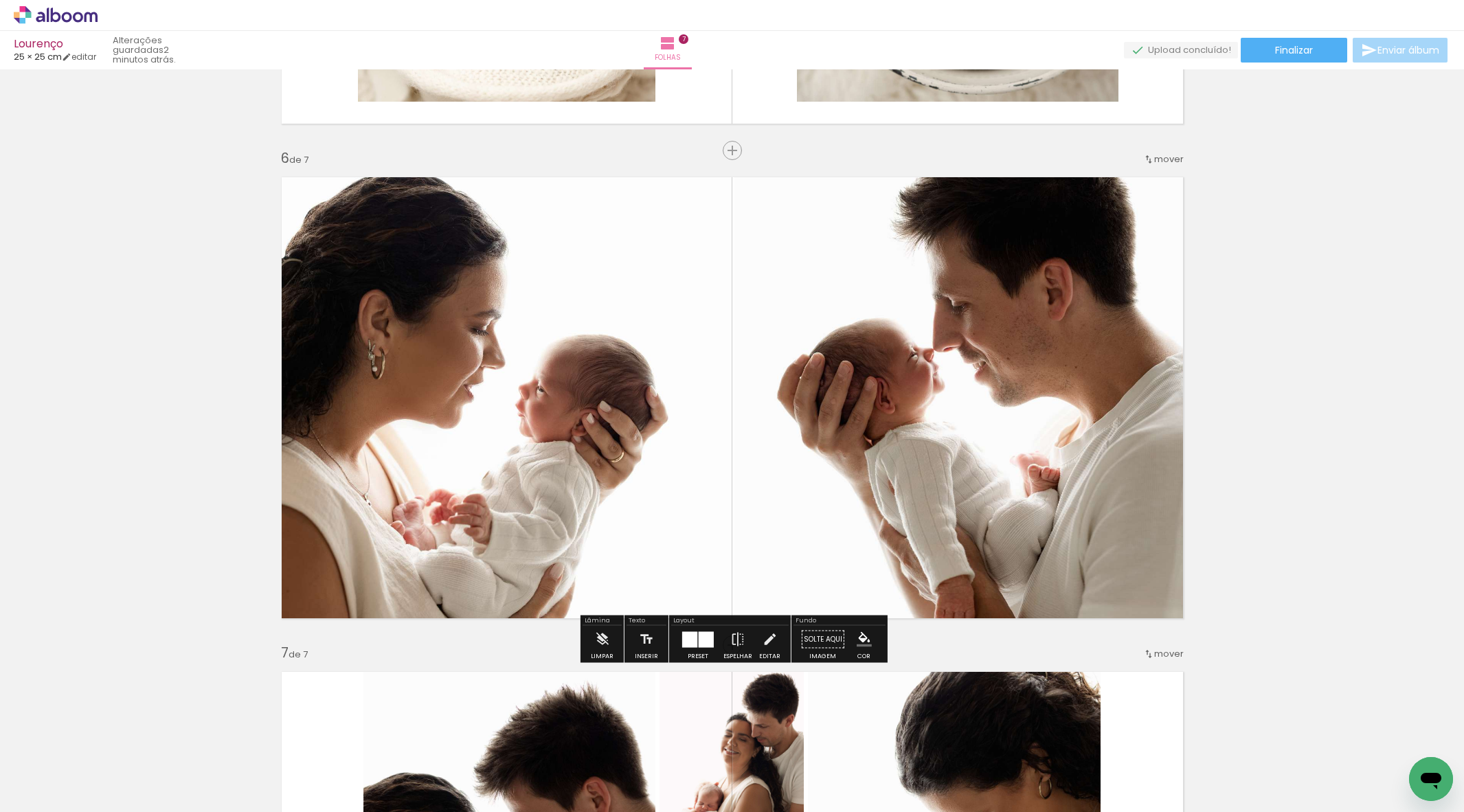
click at [731, 461] on div at bounding box center [501, 397] width 459 height 611
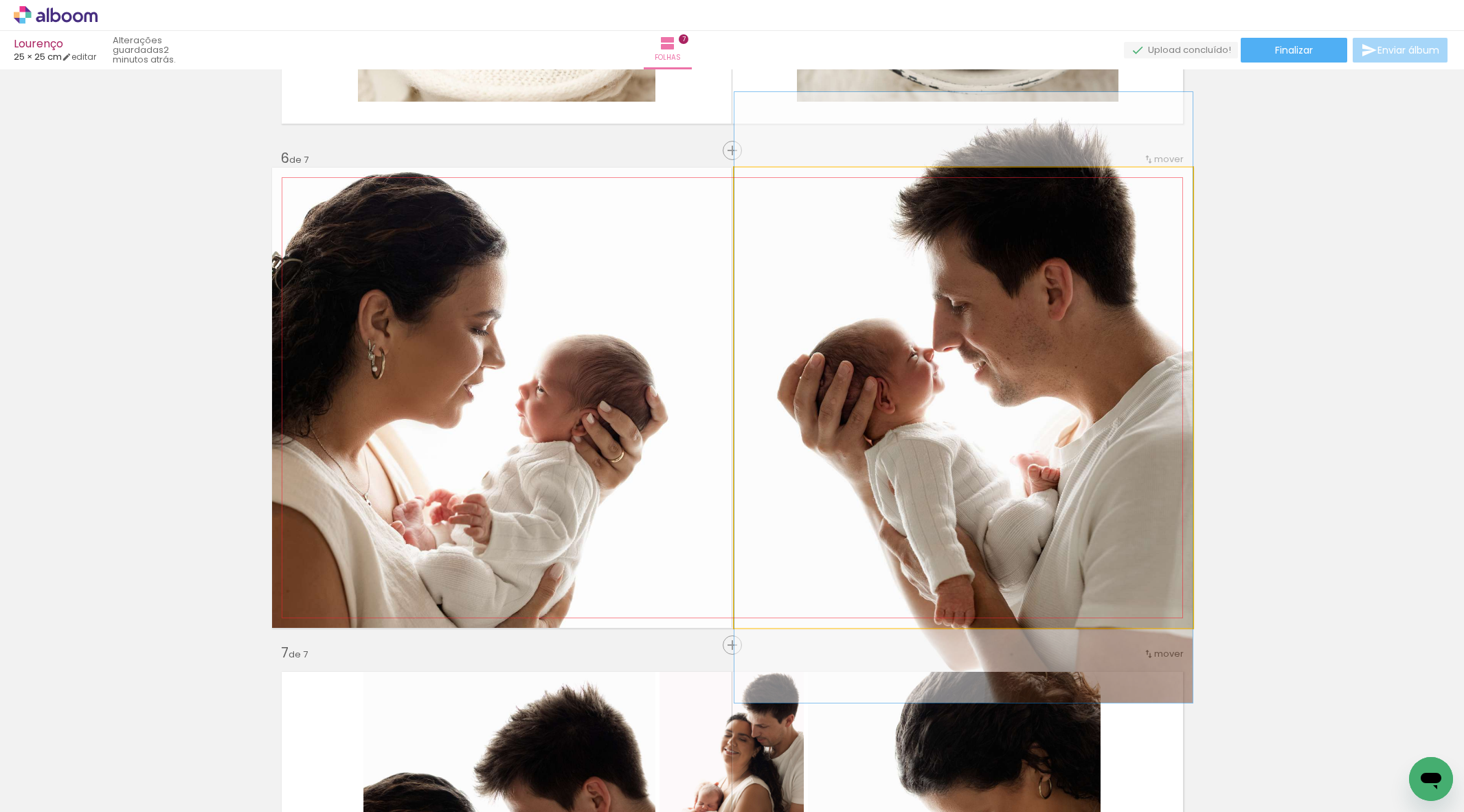
click at [992, 461] on quentale-photo at bounding box center [963, 398] width 459 height 460
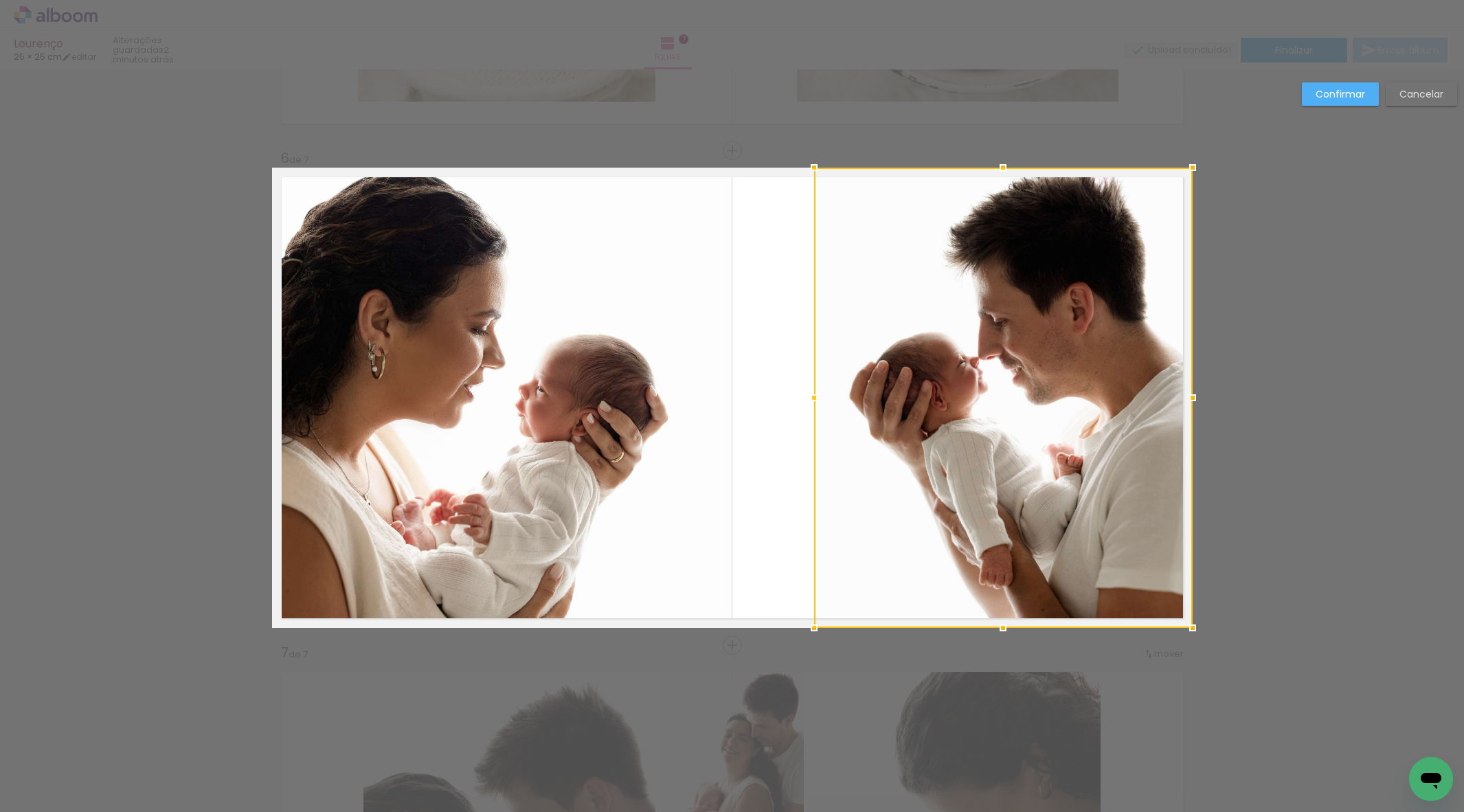
drag, startPoint x: 733, startPoint y: 396, endPoint x: 814, endPoint y: 387, distance: 81.5
click at [813, 387] on div at bounding box center [814, 398] width 27 height 27
drag, startPoint x: 977, startPoint y: 391, endPoint x: 977, endPoint y: 406, distance: 15.0
click at [977, 406] on div at bounding box center [1003, 398] width 378 height 460
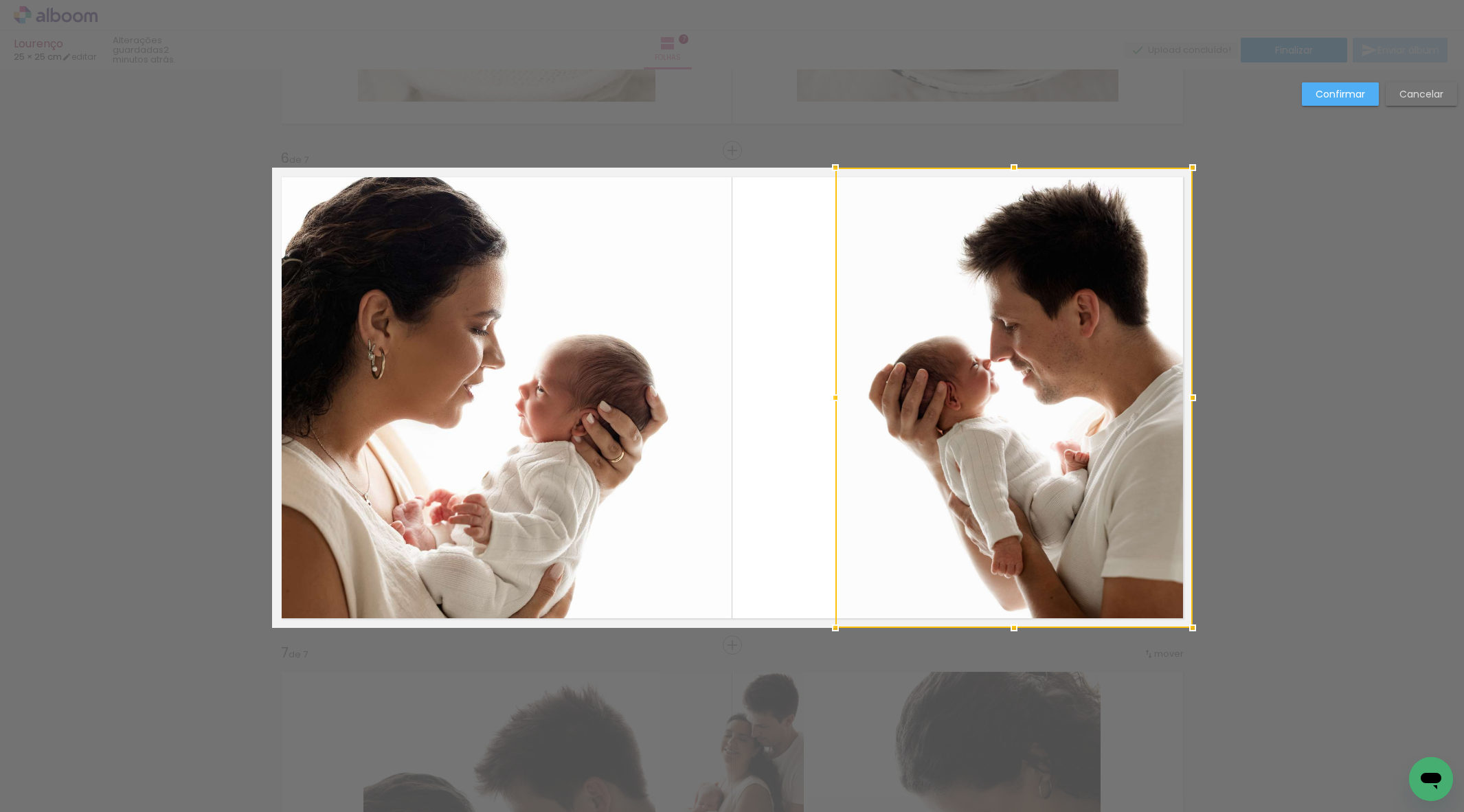
drag, startPoint x: 815, startPoint y: 398, endPoint x: 682, endPoint y: 395, distance: 133.0
click at [835, 392] on div at bounding box center [835, 398] width 27 height 27
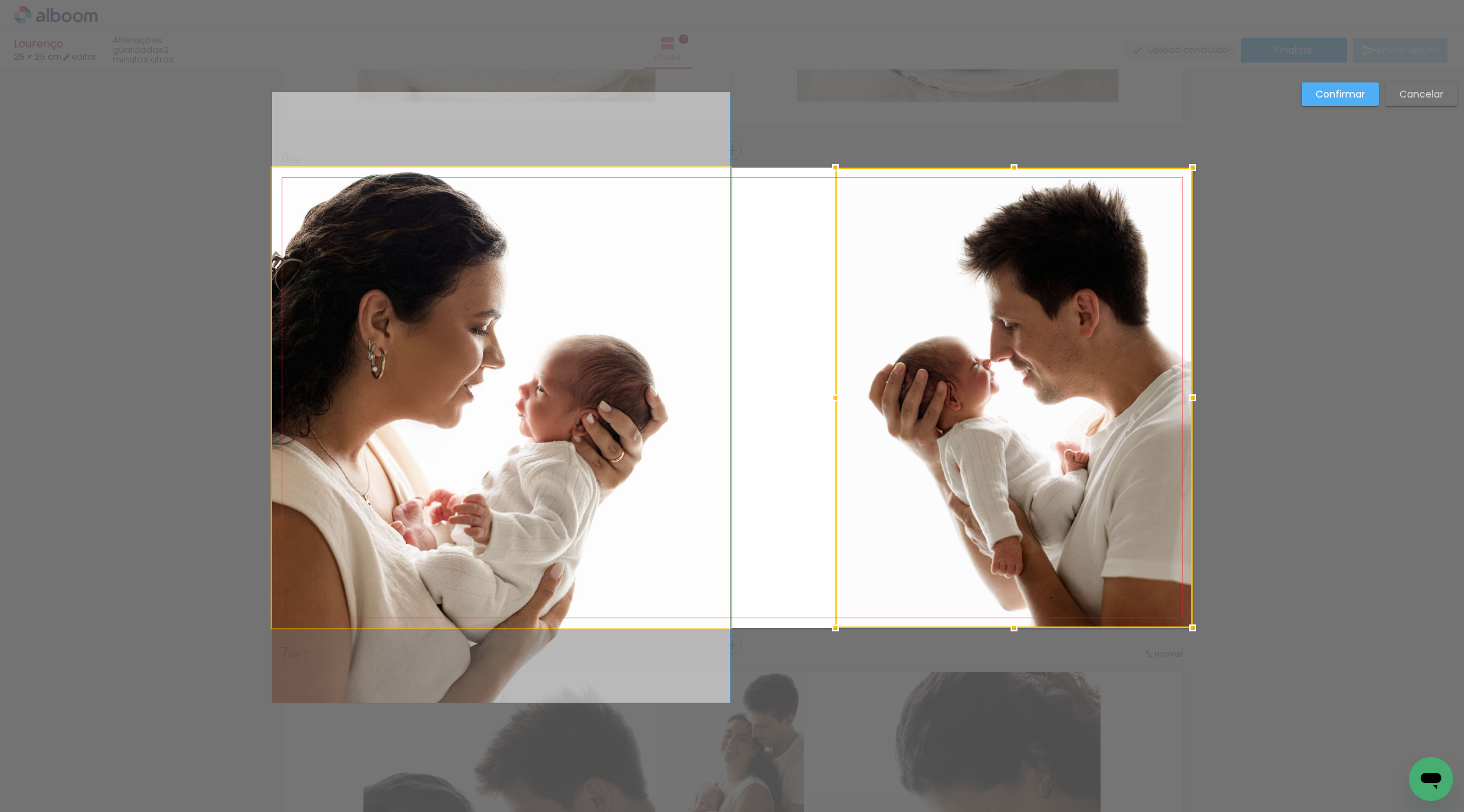
click at [579, 403] on quentale-photo at bounding box center [501, 398] width 459 height 460
drag, startPoint x: 579, startPoint y: 403, endPoint x: 595, endPoint y: 402, distance: 16.0
click at [835, 403] on div at bounding box center [1013, 398] width 357 height 460
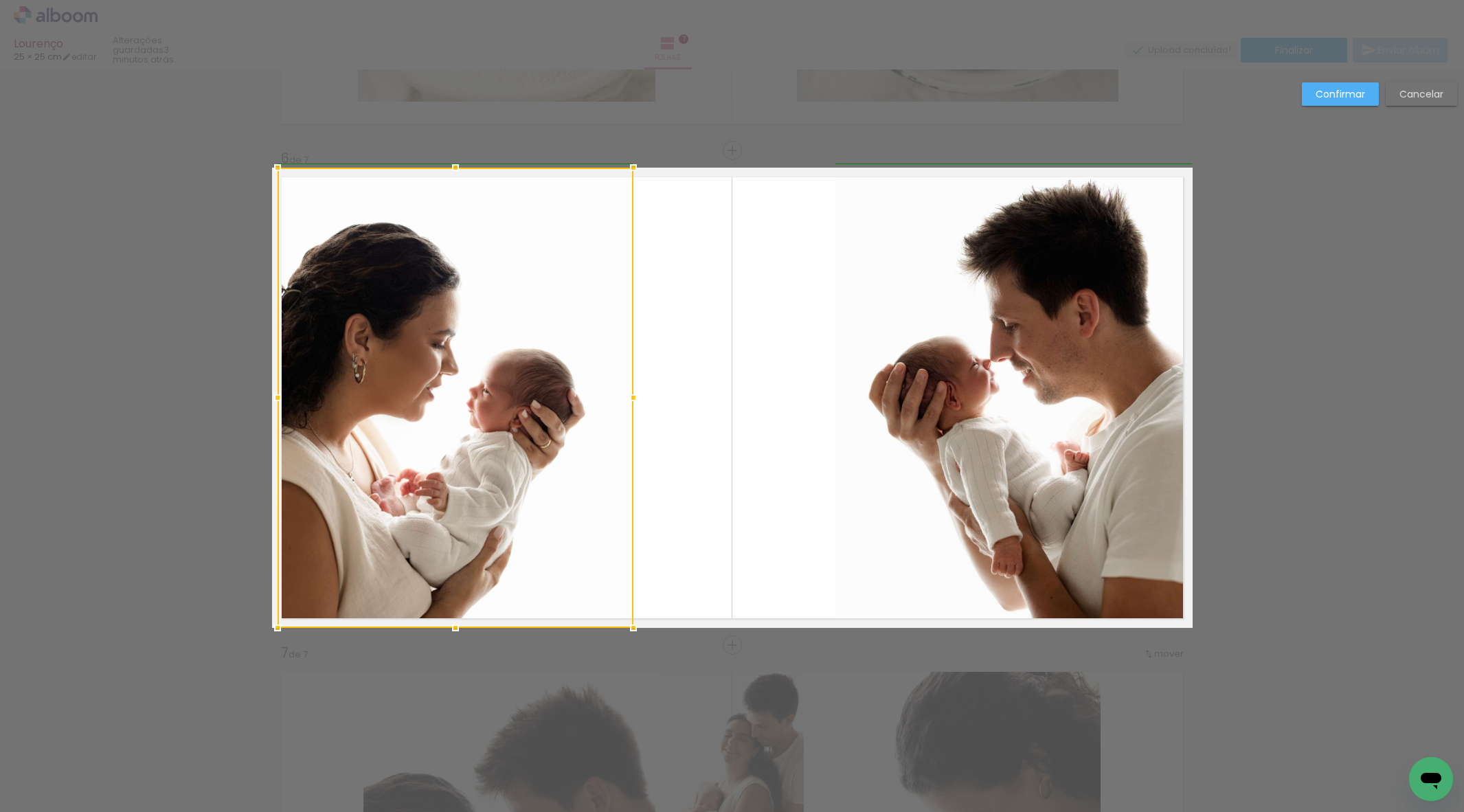
drag, startPoint x: 727, startPoint y: 397, endPoint x: 706, endPoint y: 375, distance: 30.4
click at [628, 395] on div at bounding box center [633, 398] width 27 height 27
click at [1318, 86] on paper-button "Confirmar" at bounding box center [1339, 94] width 77 height 23
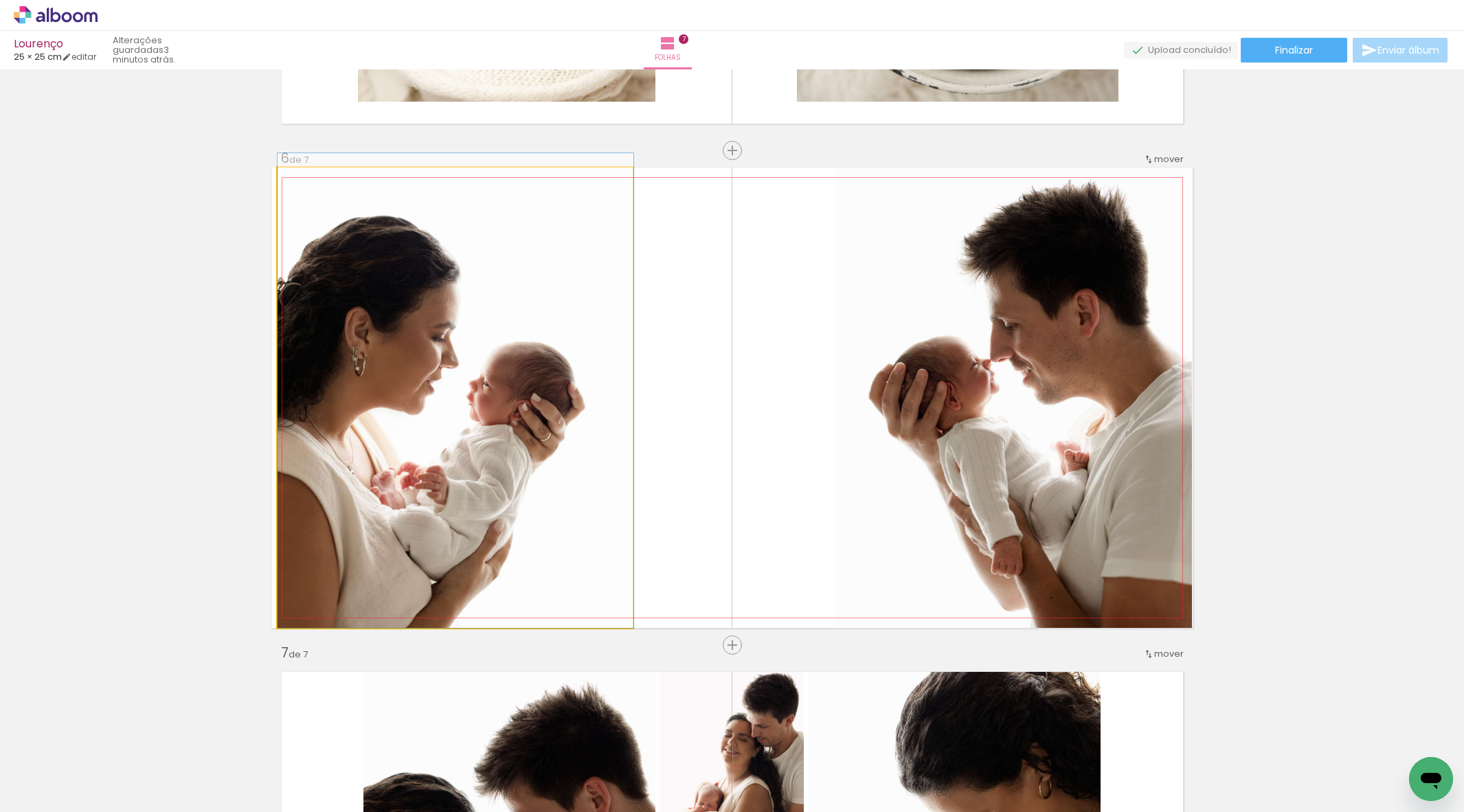
drag, startPoint x: 495, startPoint y: 395, endPoint x: 504, endPoint y: 383, distance: 15.0
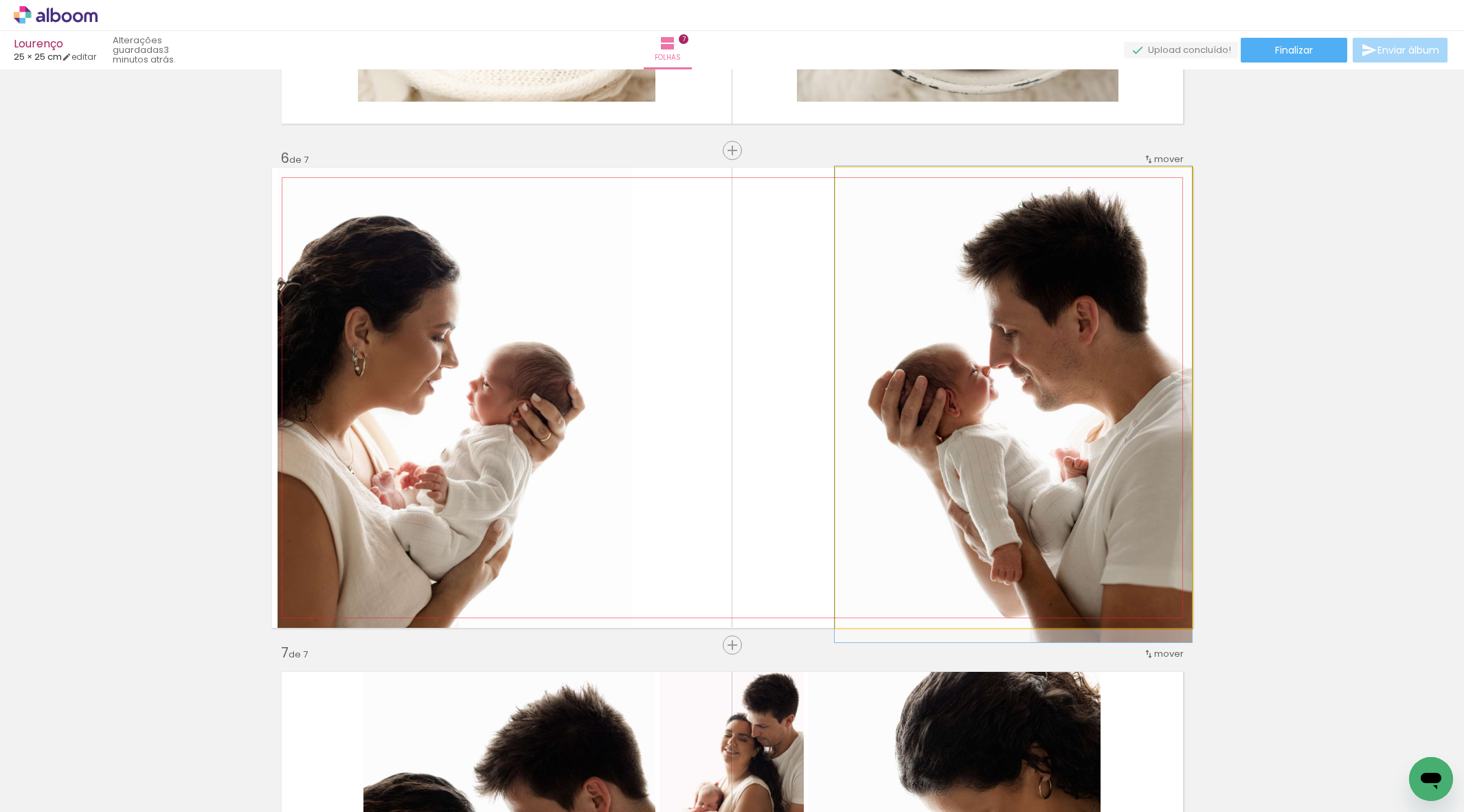
drag, startPoint x: 1003, startPoint y: 399, endPoint x: 995, endPoint y: 400, distance: 8.1
click at [966, 406] on div at bounding box center [1013, 404] width 357 height 476
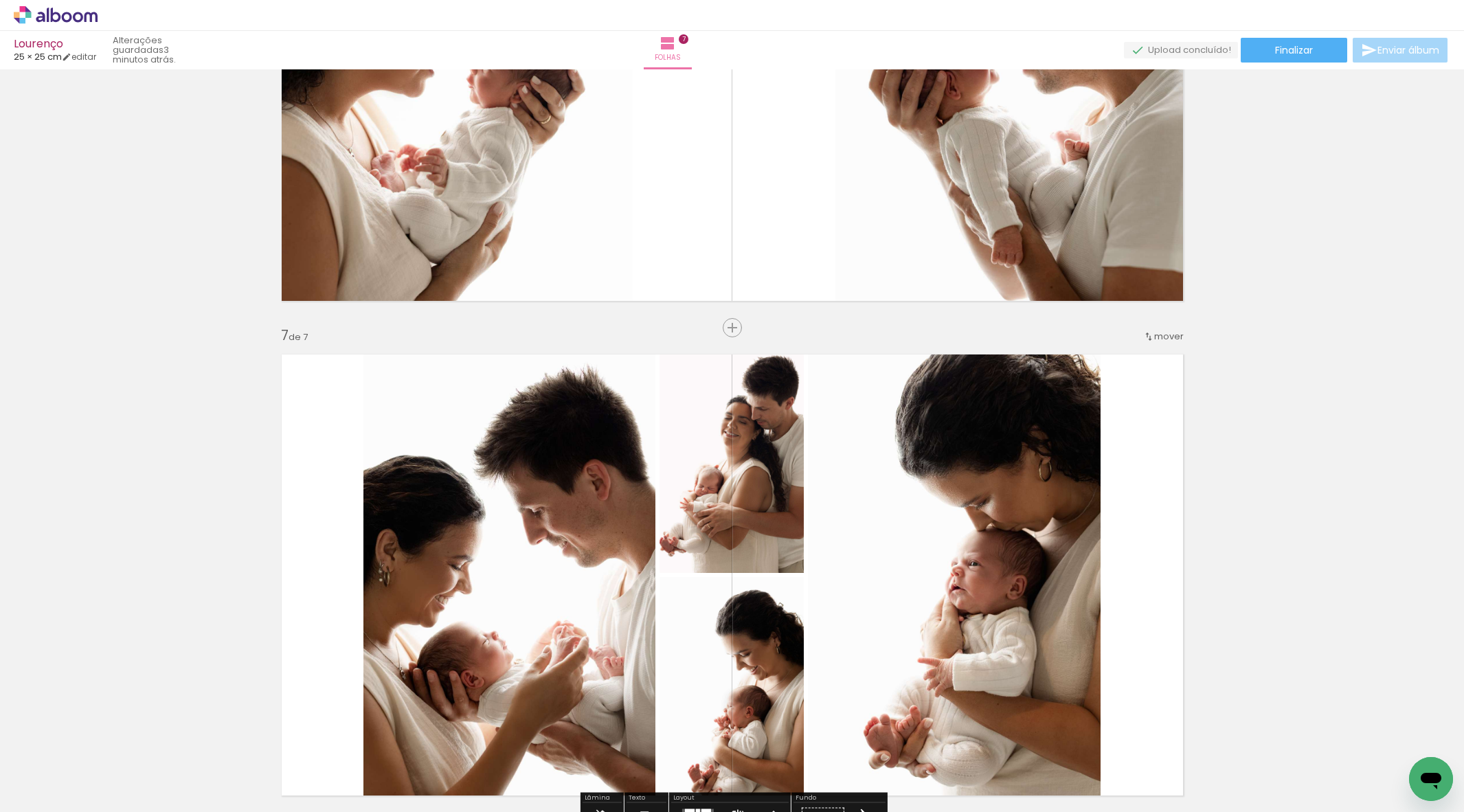
scroll to position [2910, 0]
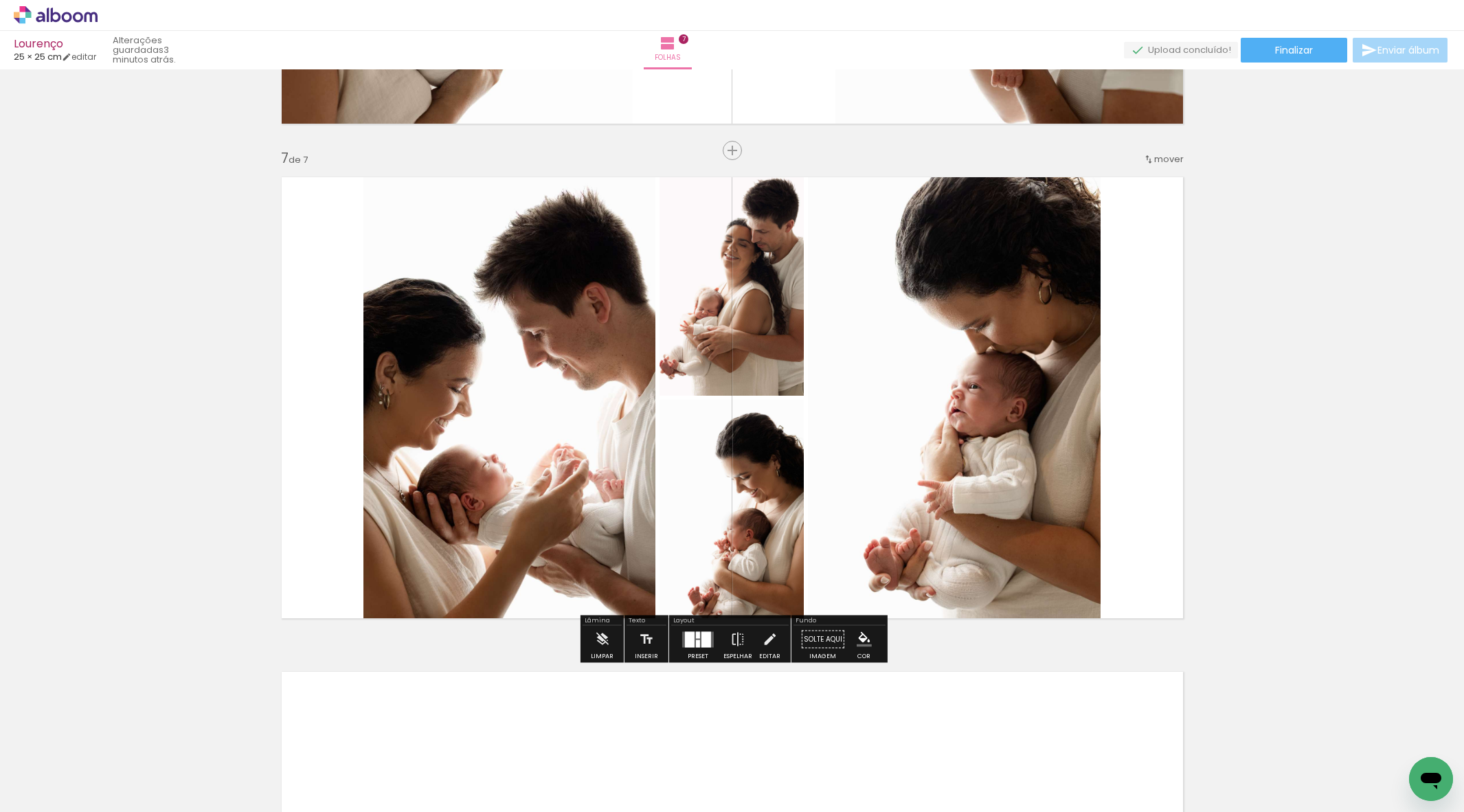
click at [702, 639] on div at bounding box center [706, 640] width 10 height 16
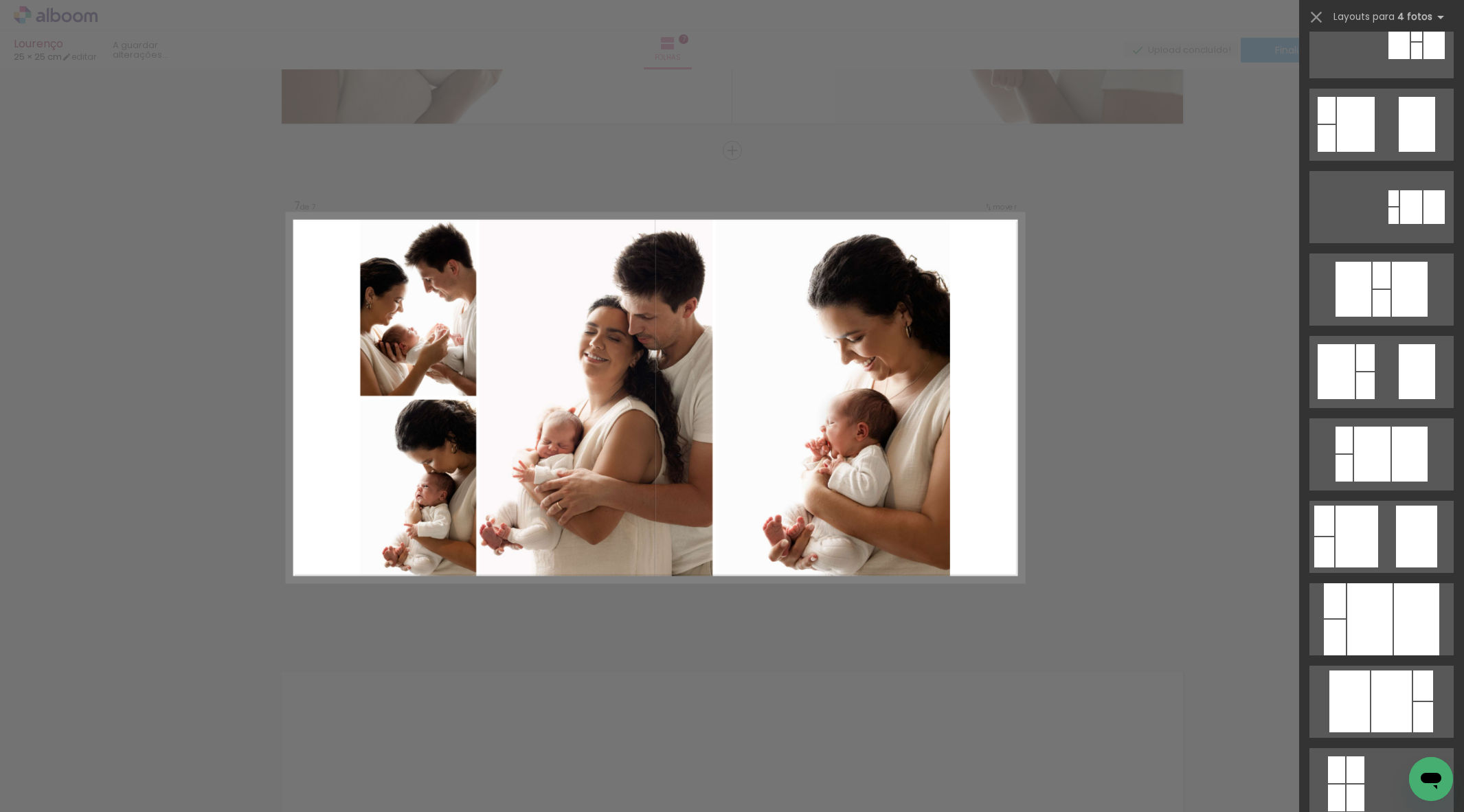
scroll to position [0, 0]
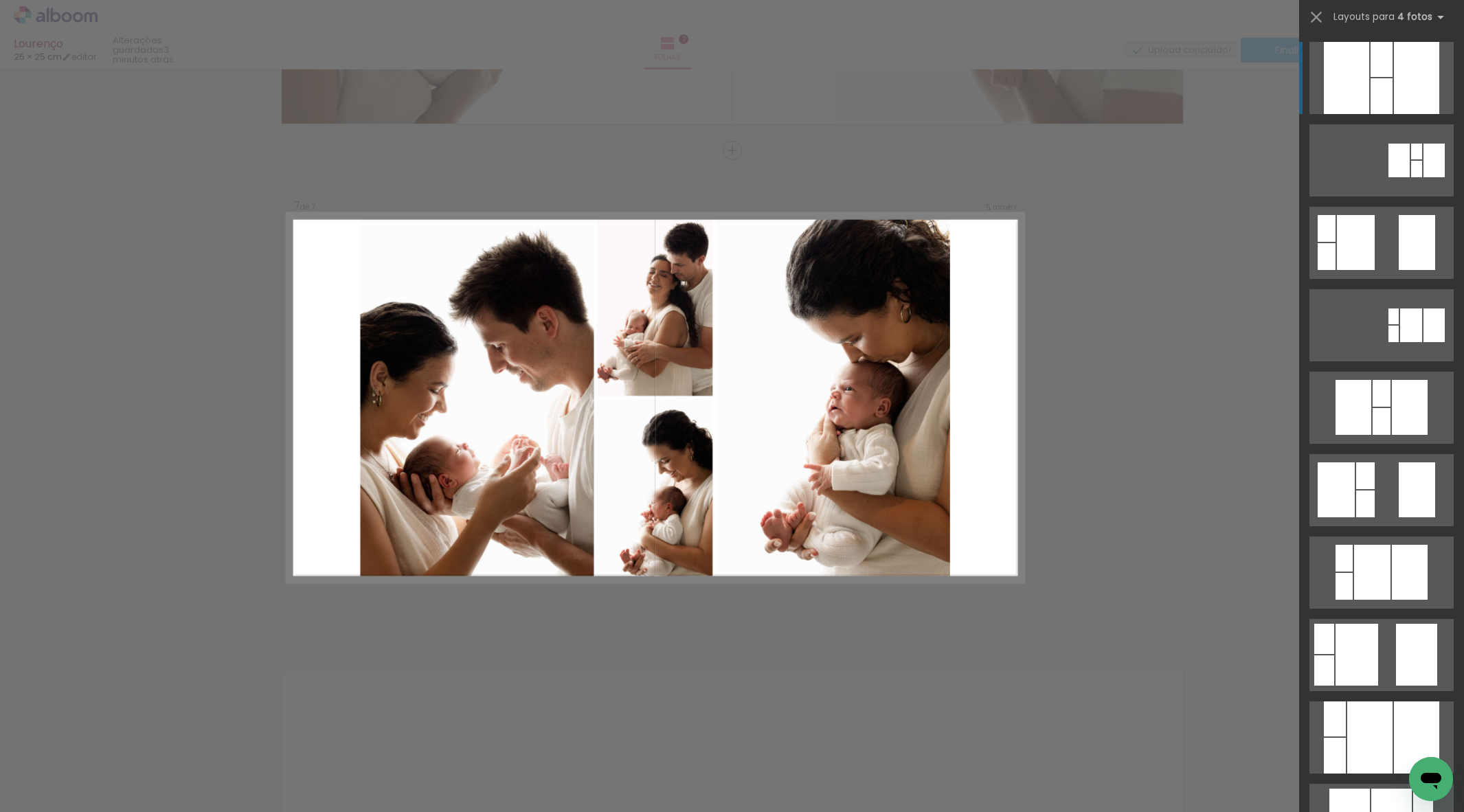
click at [1391, 96] on div at bounding box center [1381, 96] width 22 height 35
click at [1346, 702] on div at bounding box center [1334, 719] width 22 height 35
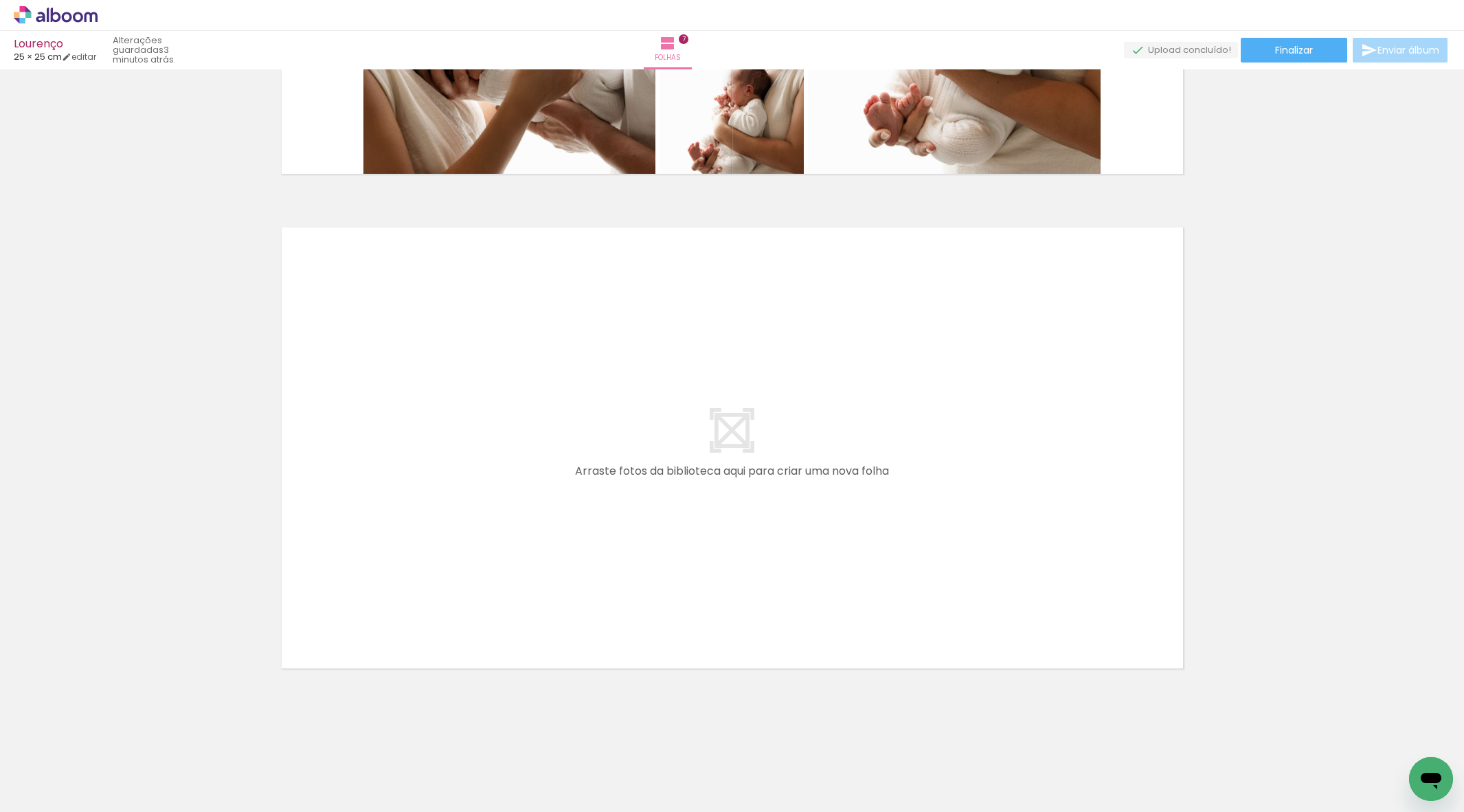
scroll to position [0, 496]
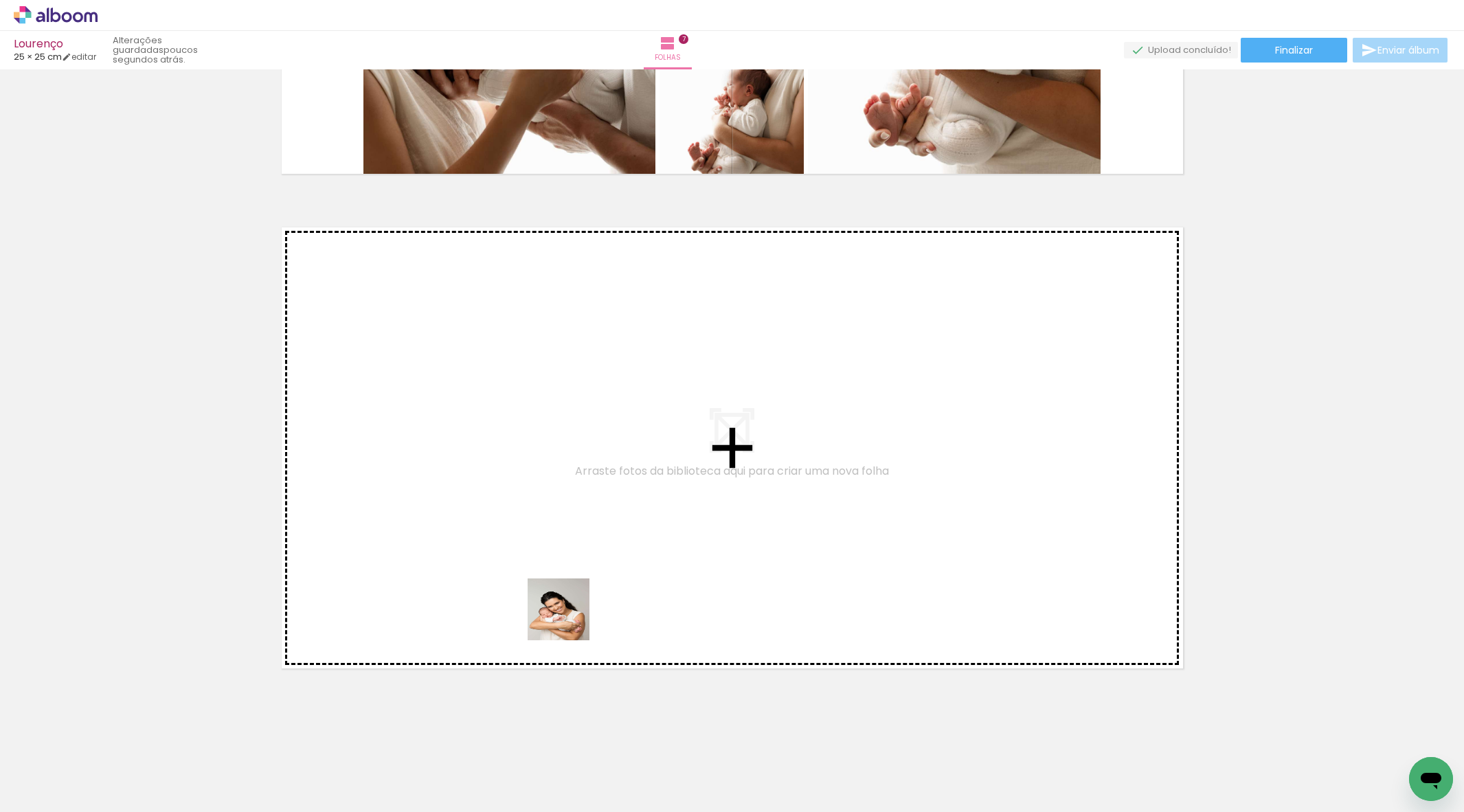
click at [573, 576] on quentale-workspace at bounding box center [732, 406] width 1464 height 812
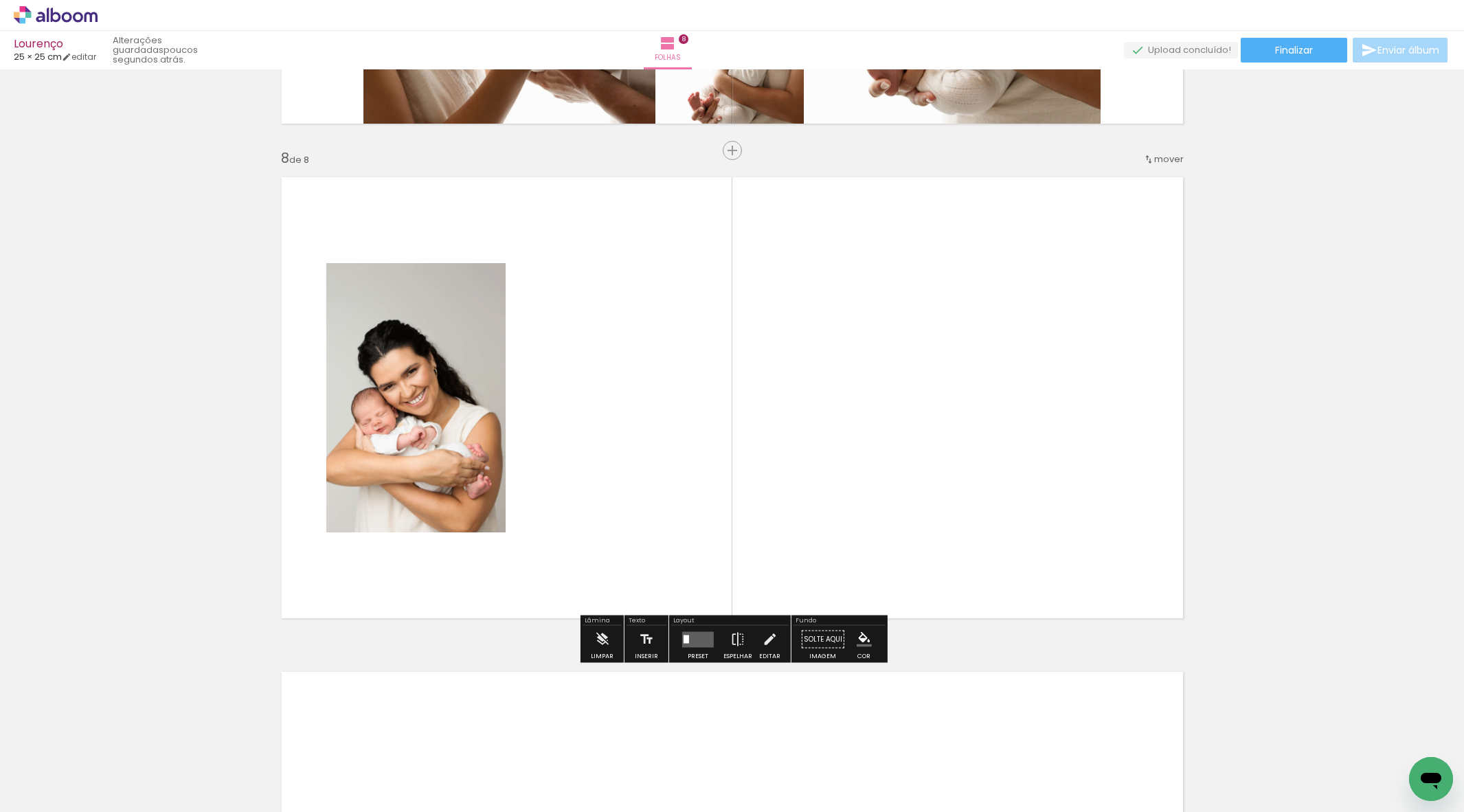
scroll to position [0, 650]
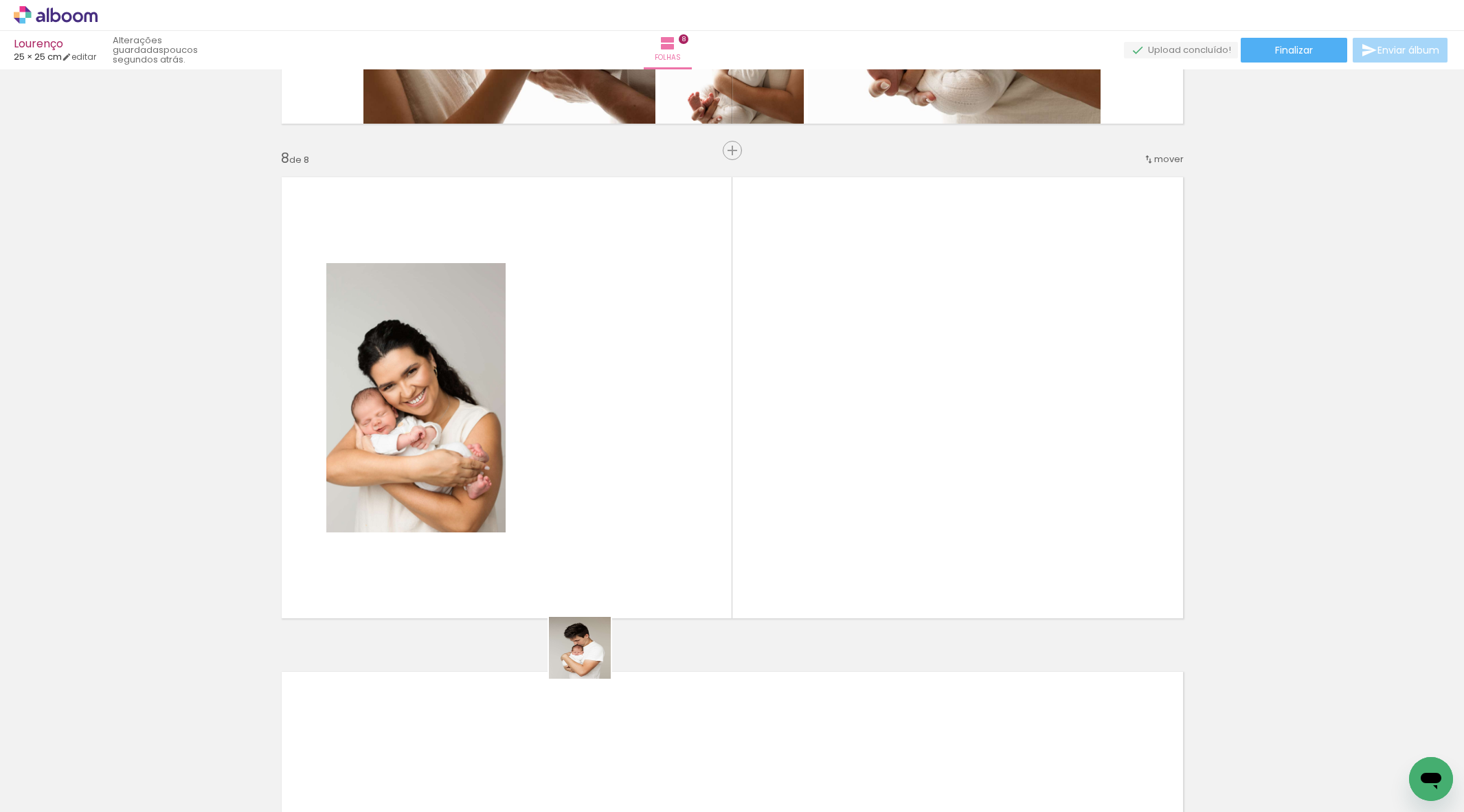
drag, startPoint x: 590, startPoint y: 658, endPoint x: 610, endPoint y: 512, distance: 147.4
click at [610, 512] on quentale-workspace at bounding box center [732, 406] width 1464 height 812
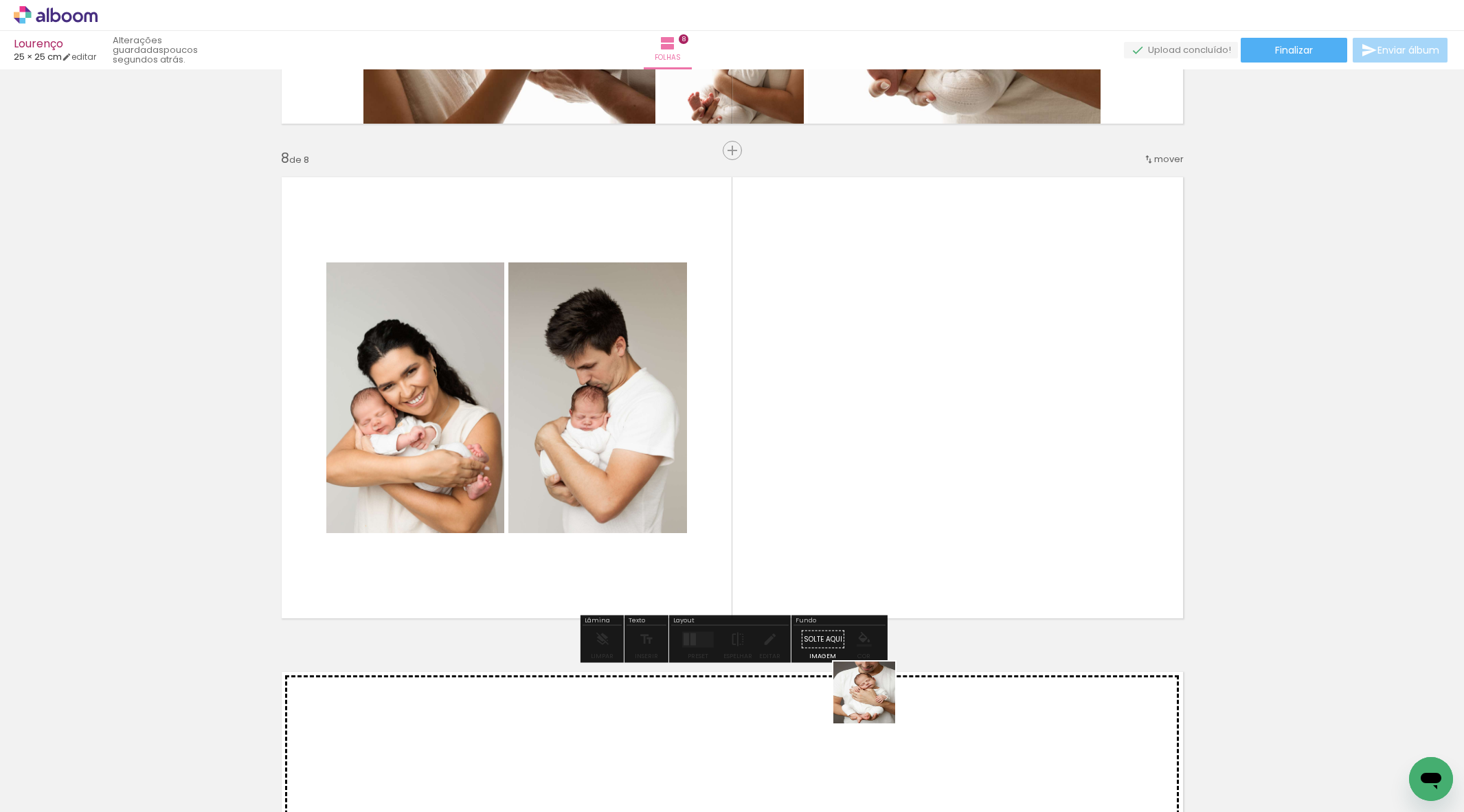
drag, startPoint x: 875, startPoint y: 702, endPoint x: 805, endPoint y: 596, distance: 127.0
click at [823, 577] on quentale-workspace at bounding box center [732, 406] width 1464 height 812
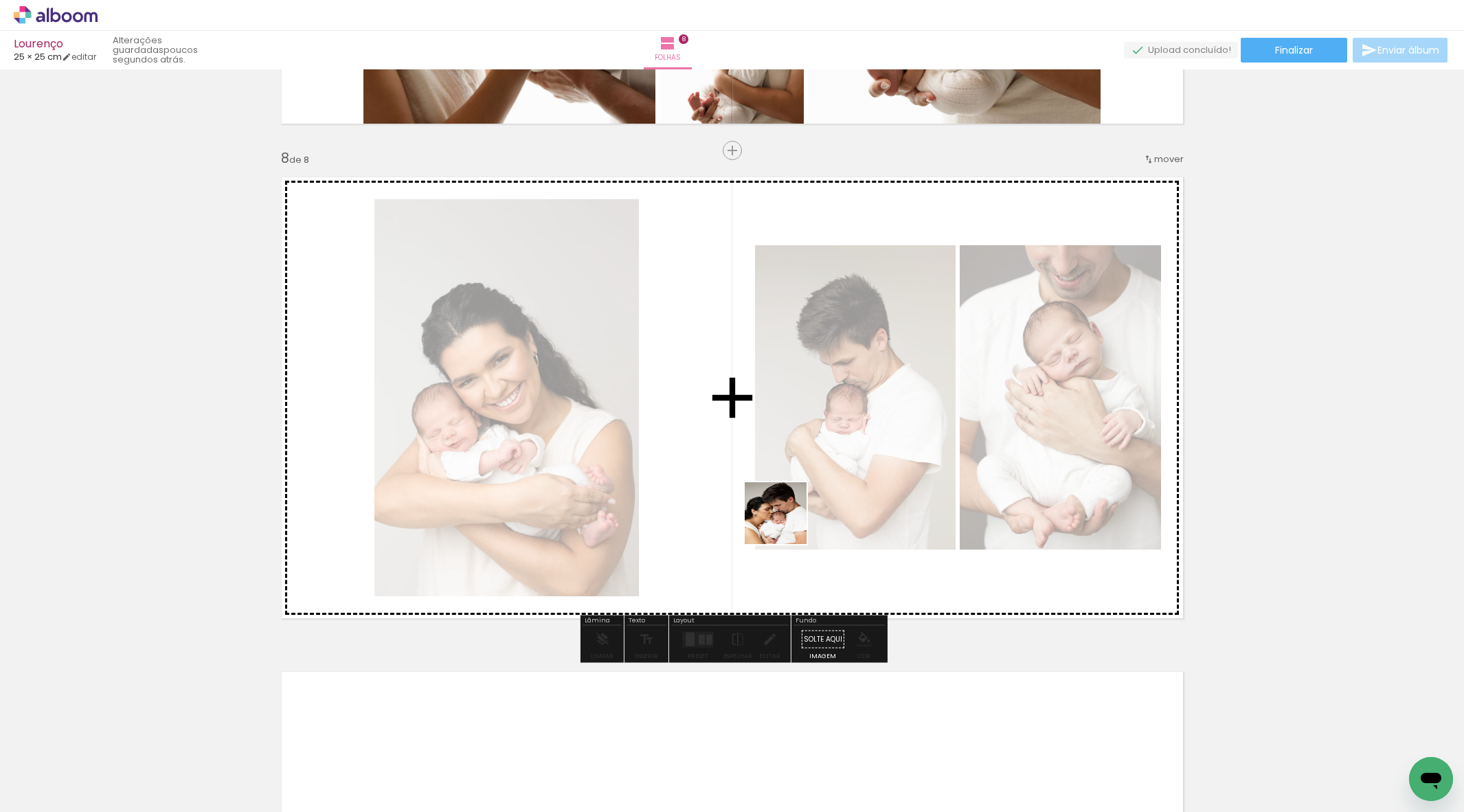
drag, startPoint x: 729, startPoint y: 770, endPoint x: 802, endPoint y: 459, distance: 319.5
click at [802, 459] on quentale-workspace at bounding box center [732, 406] width 1464 height 812
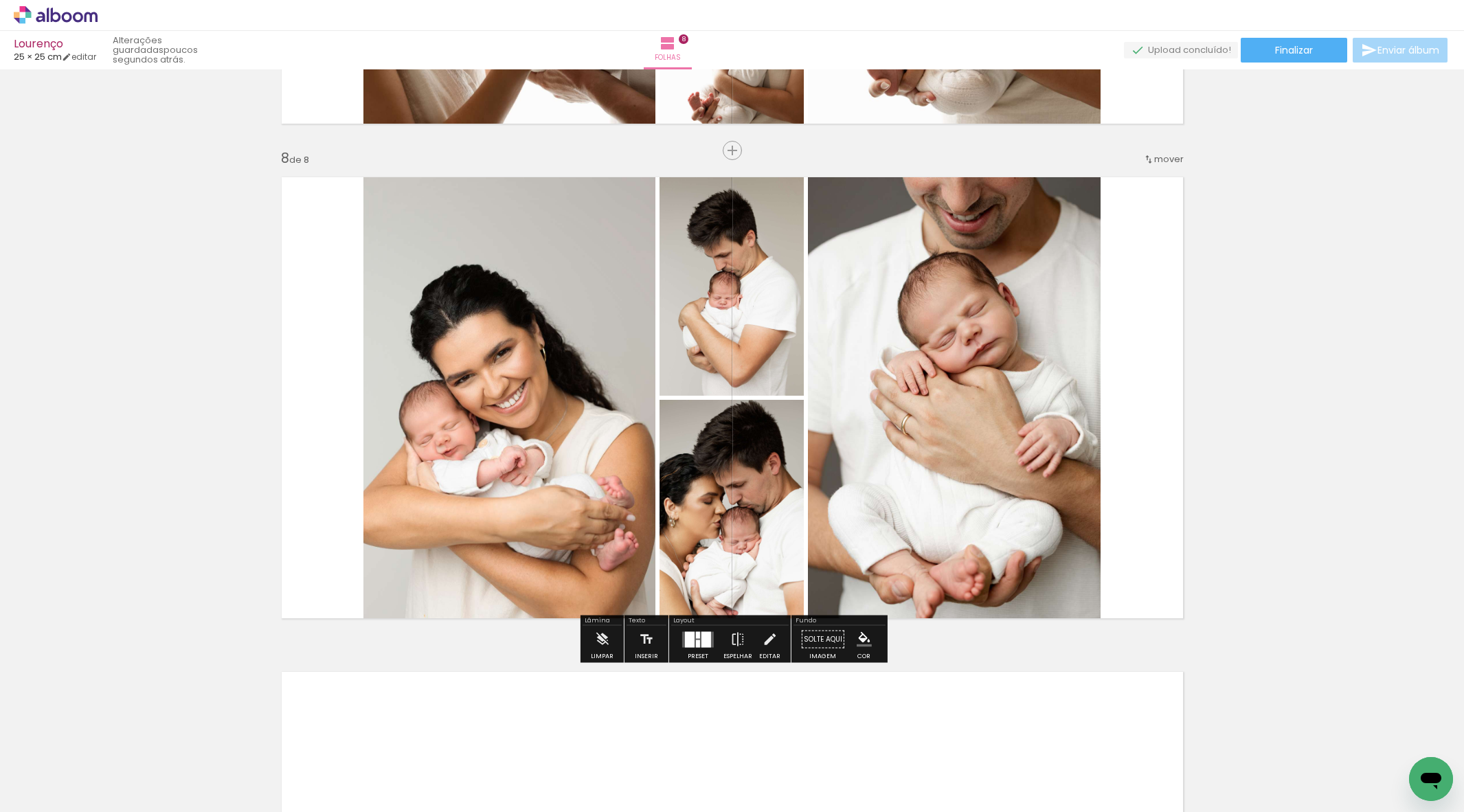
click at [688, 641] on div at bounding box center [689, 640] width 10 height 16
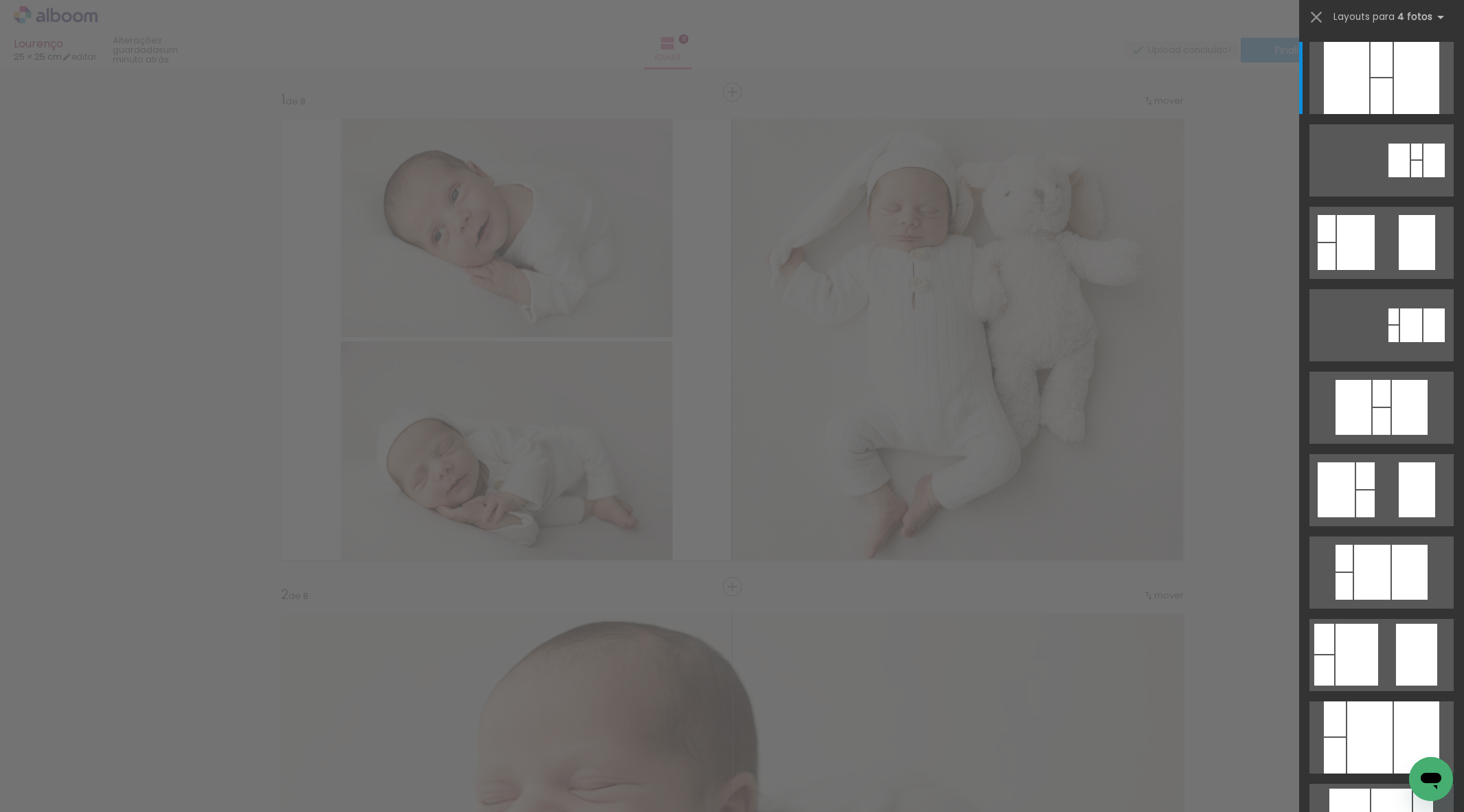
scroll to position [0, 650]
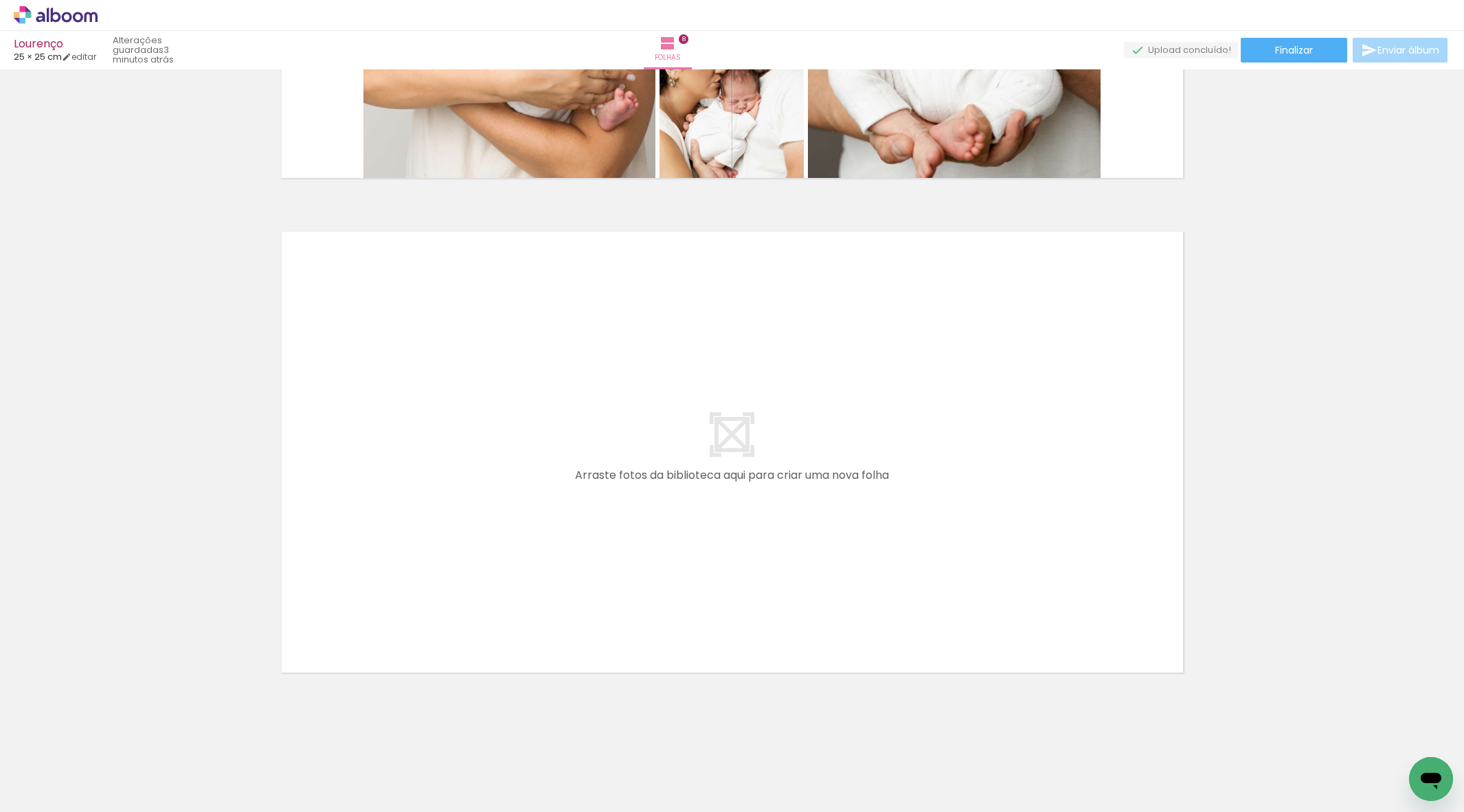
scroll to position [0, 1318]
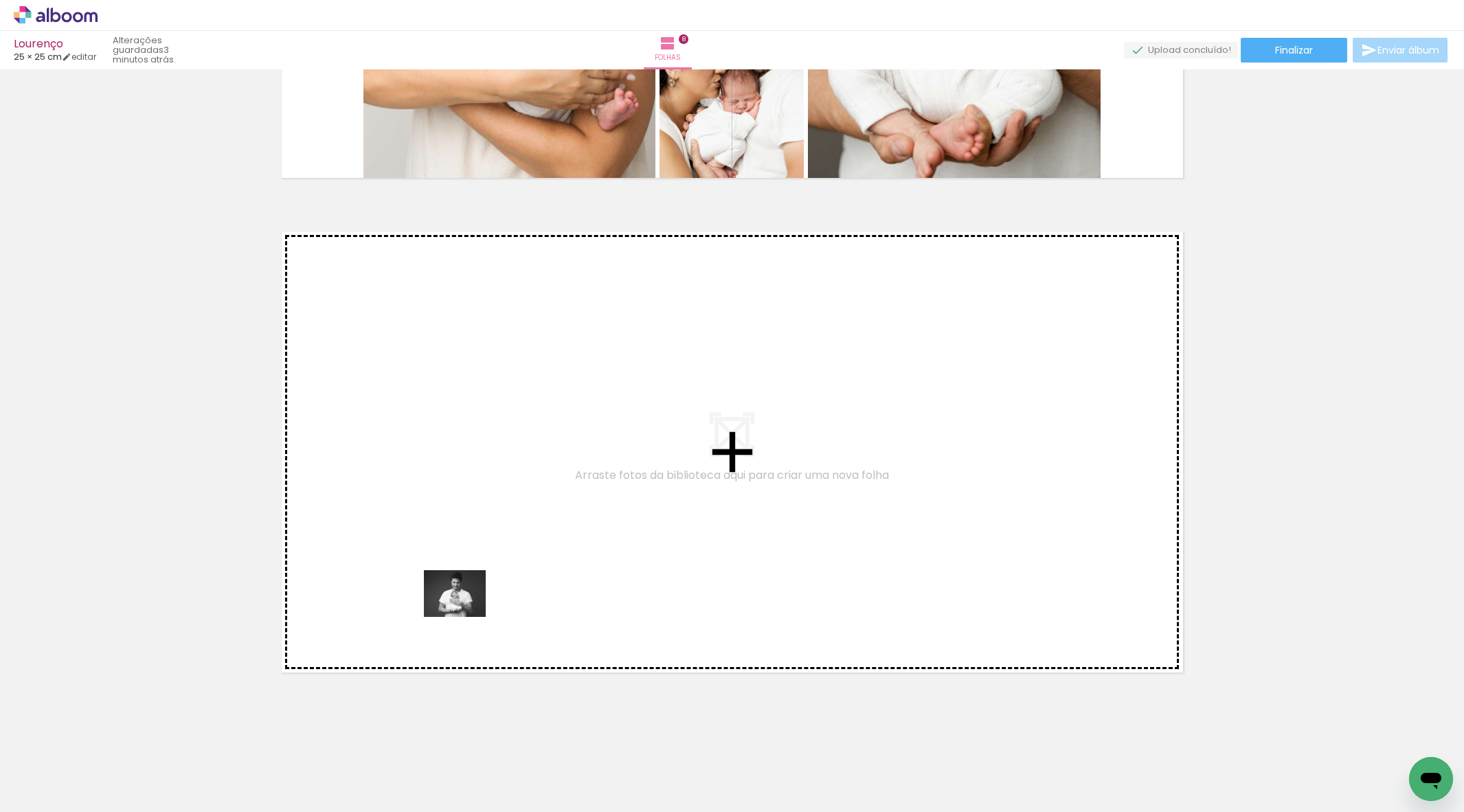
click at [465, 611] on quentale-workspace at bounding box center [732, 406] width 1464 height 812
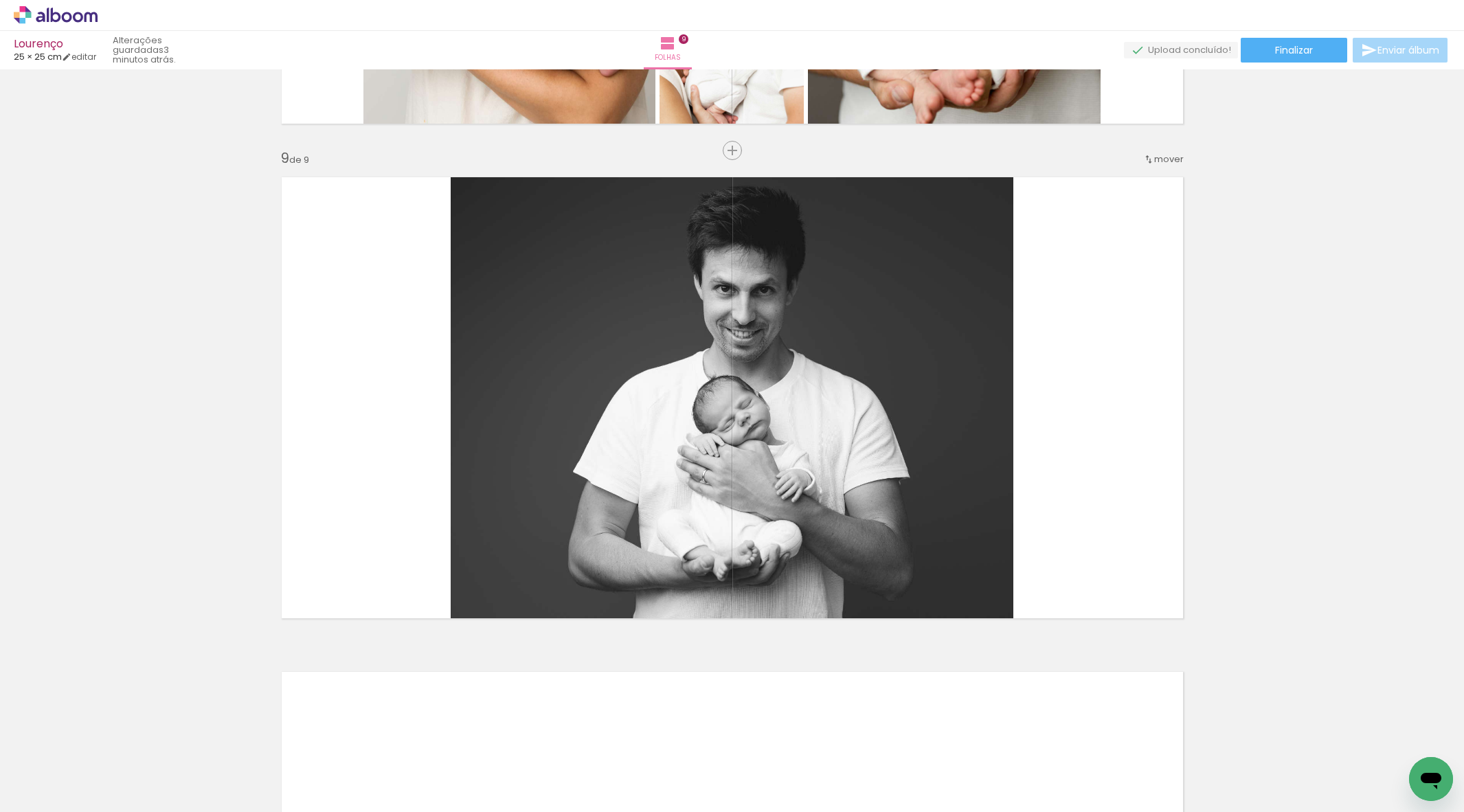
scroll to position [0, 1308]
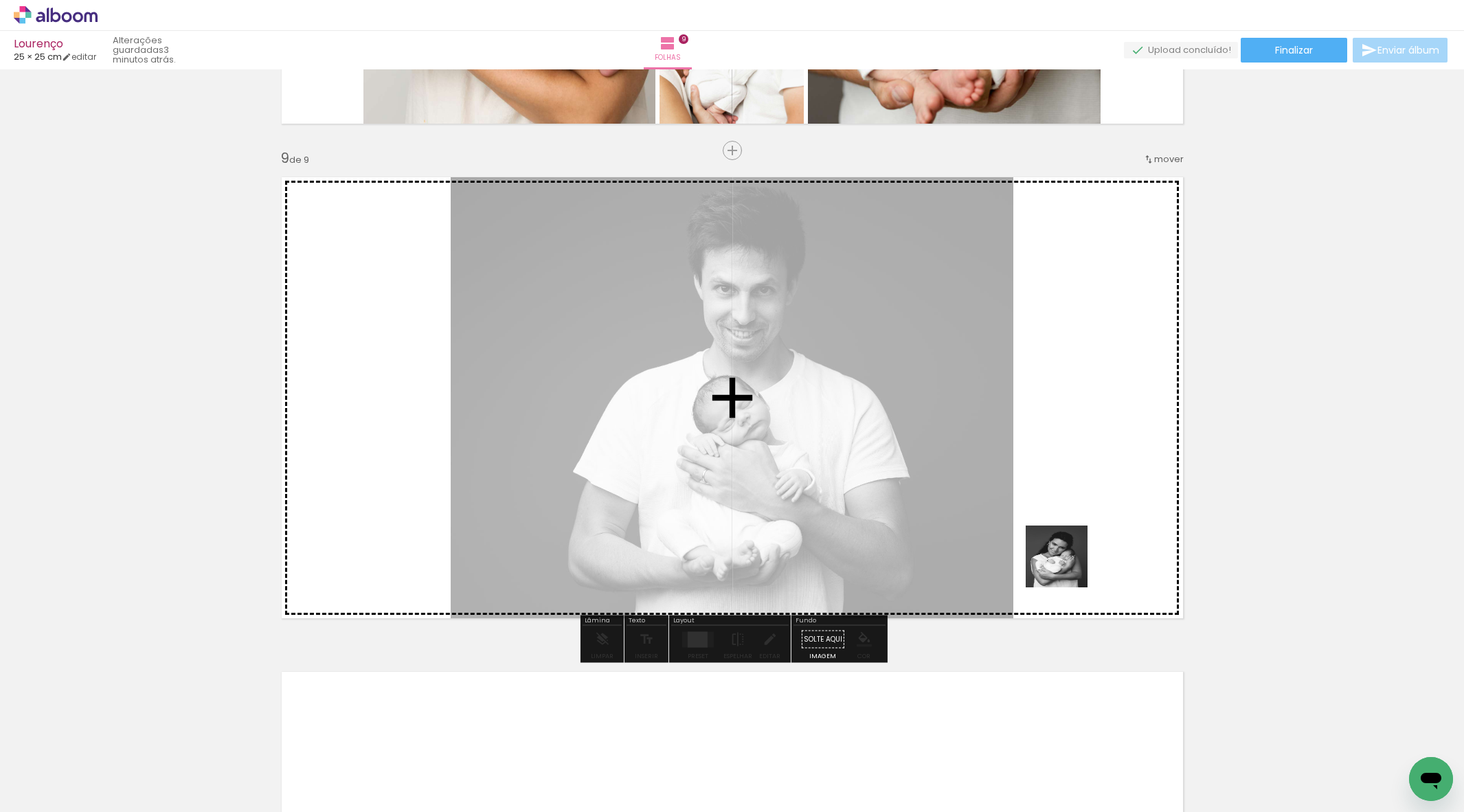
drag, startPoint x: 1067, startPoint y: 566, endPoint x: 1059, endPoint y: 558, distance: 11.3
click at [1059, 558] on quentale-workspace at bounding box center [732, 406] width 1464 height 812
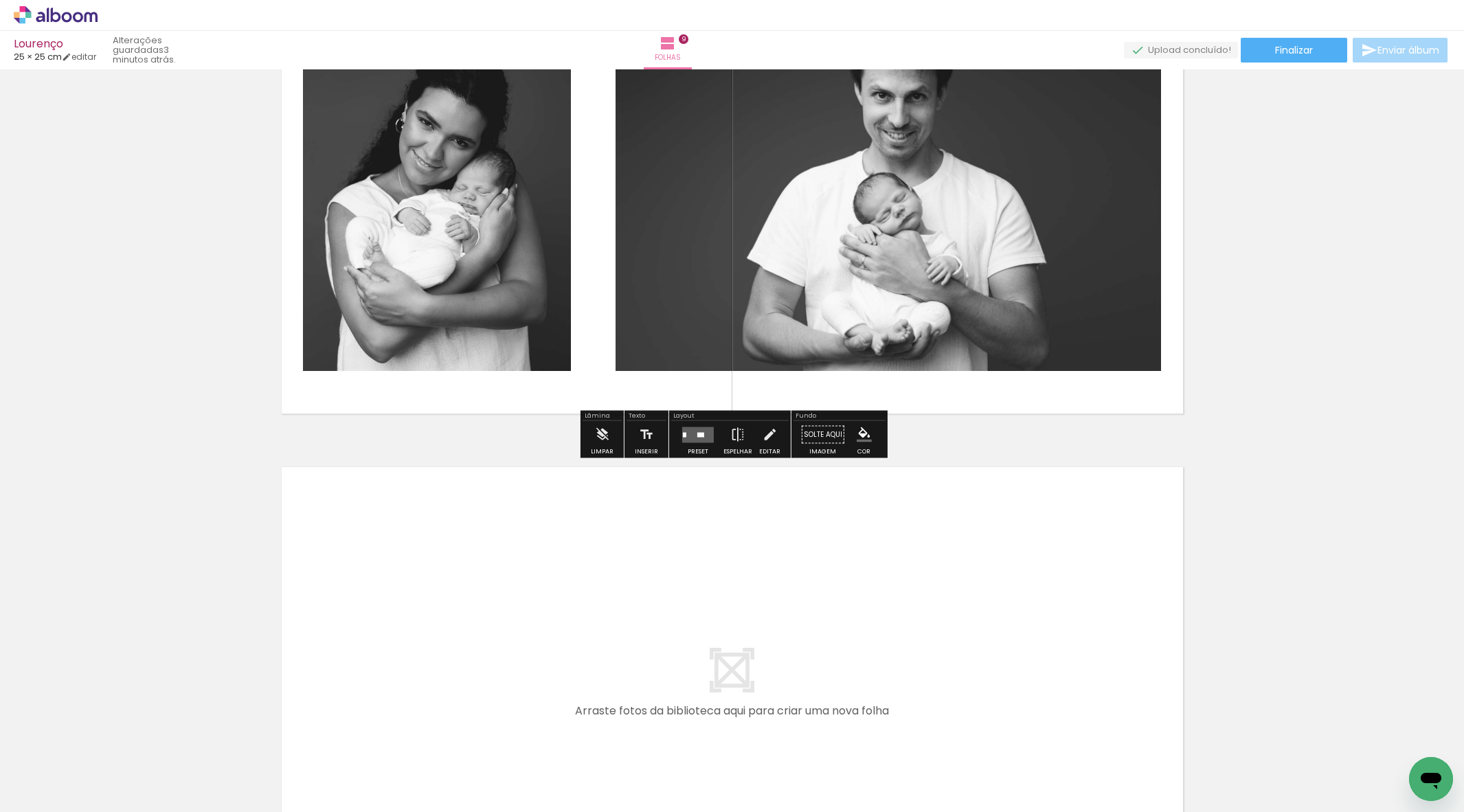
scroll to position [4155, 0]
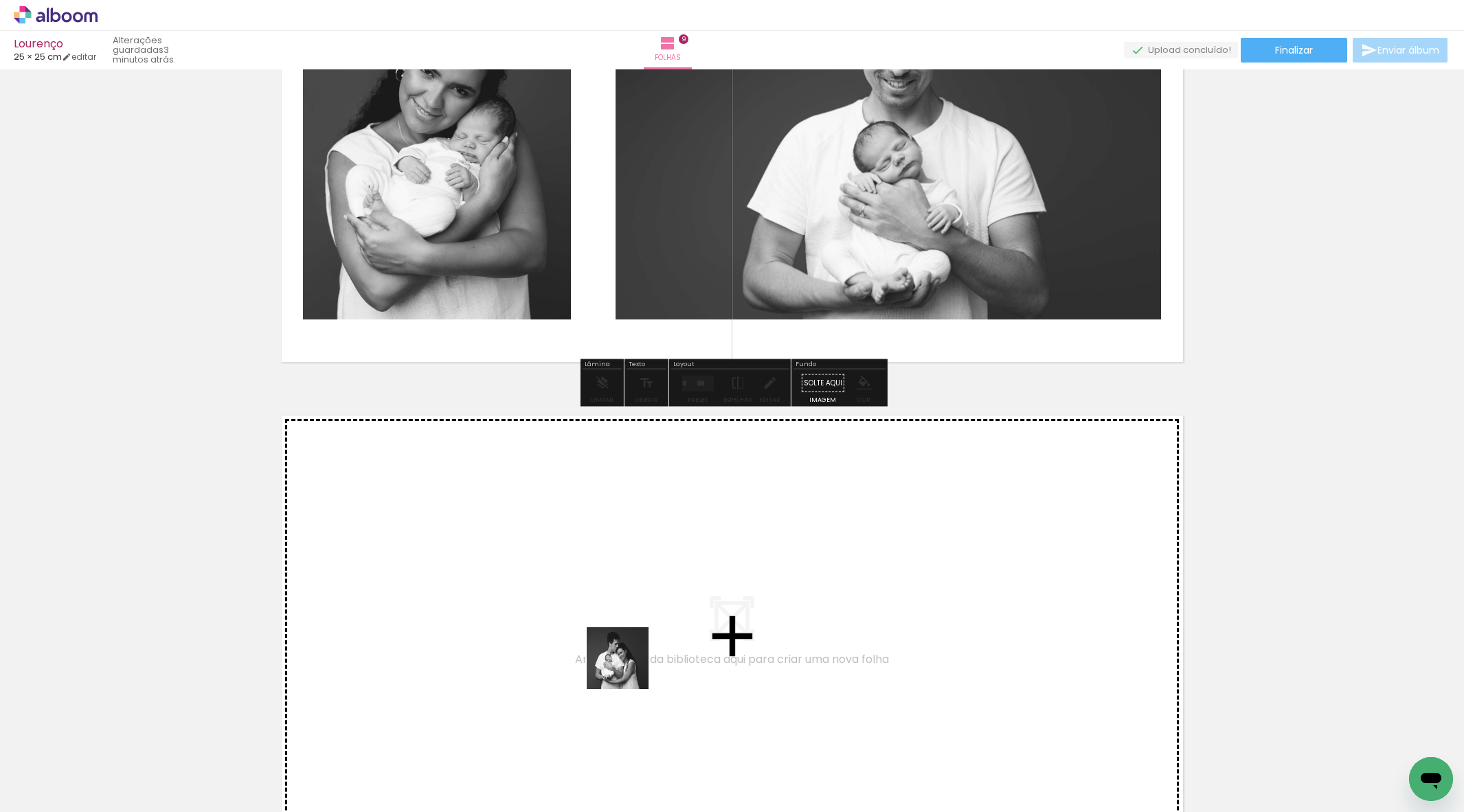
drag, startPoint x: 628, startPoint y: 678, endPoint x: 628, endPoint y: 665, distance: 13.0
click at [628, 665] on quentale-workspace at bounding box center [732, 406] width 1464 height 812
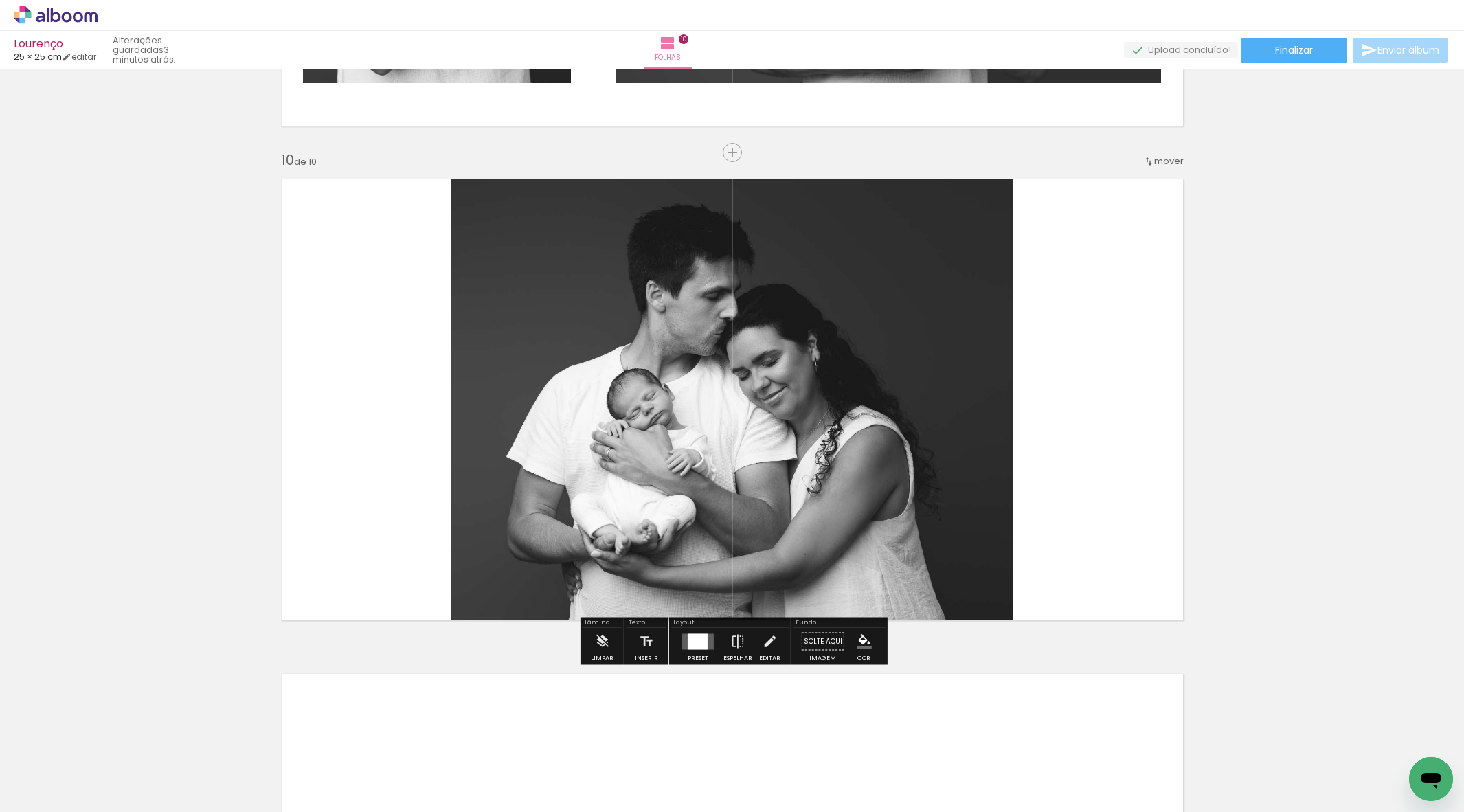
scroll to position [4393, 0]
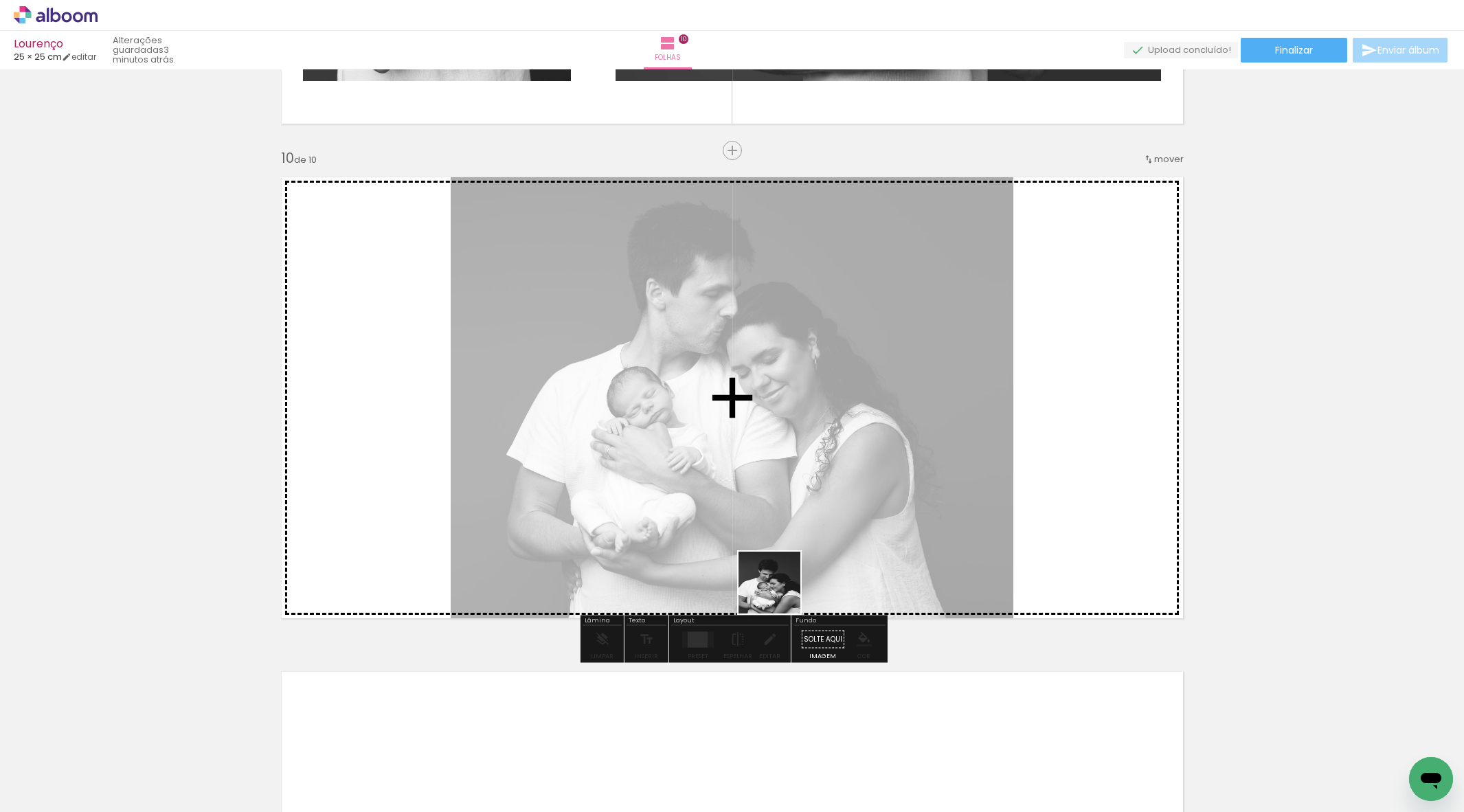
drag, startPoint x: 770, startPoint y: 638, endPoint x: 799, endPoint y: 591, distance: 55.2
click at [799, 573] on quentale-workspace at bounding box center [732, 406] width 1464 height 812
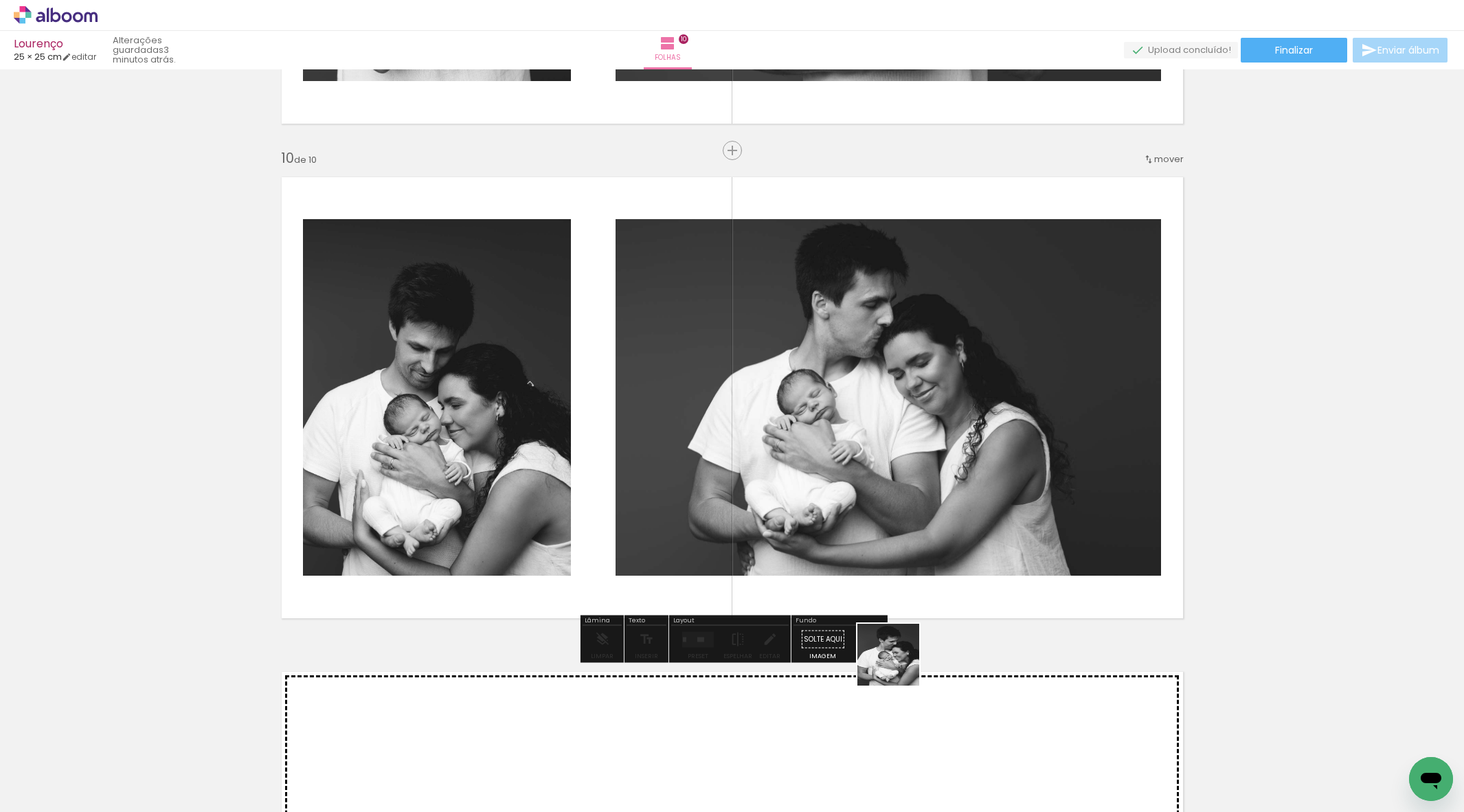
drag, startPoint x: 906, startPoint y: 706, endPoint x: 937, endPoint y: 651, distance: 63.1
click at [879, 596] on quentale-workspace at bounding box center [732, 406] width 1464 height 812
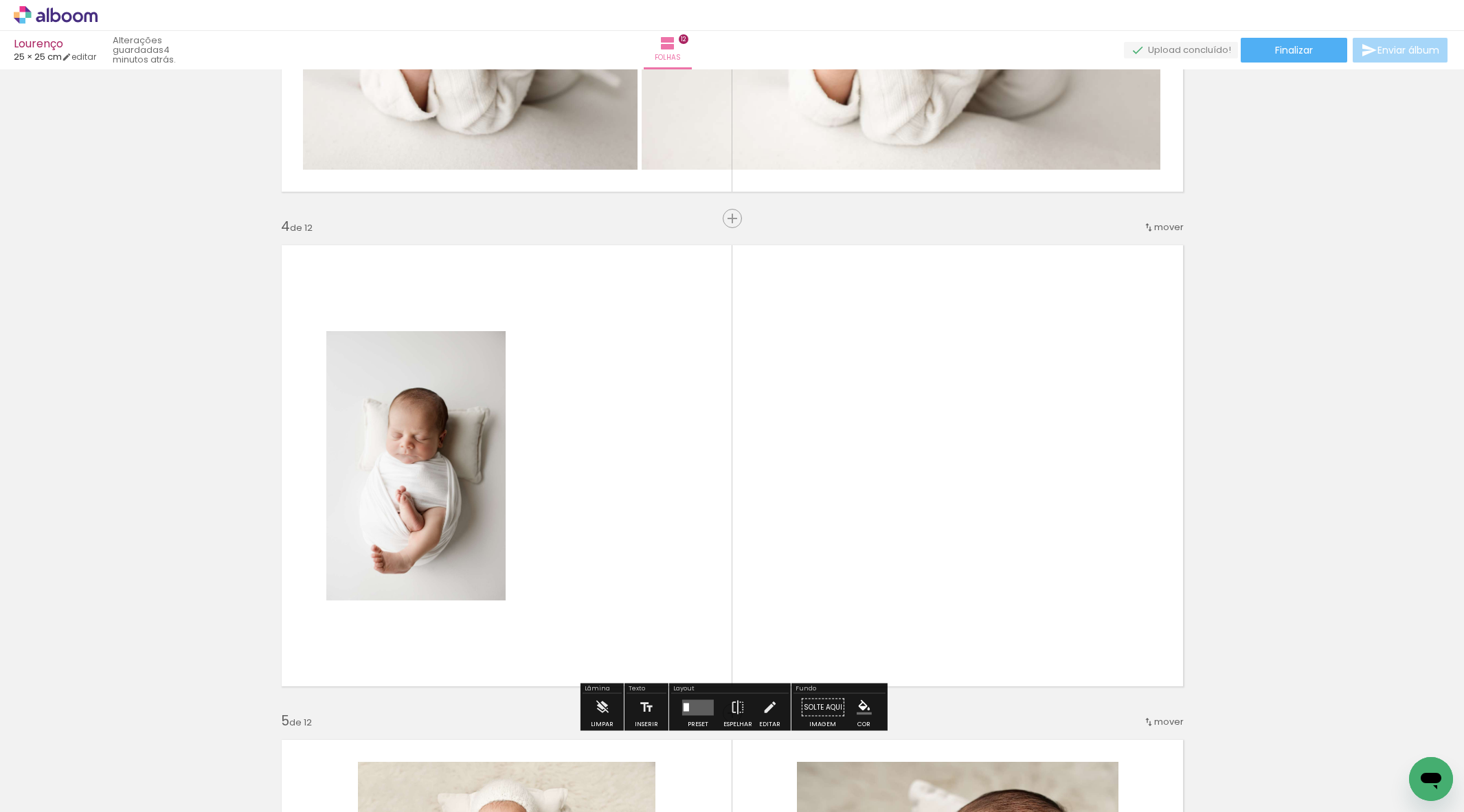
scroll to position [1066, 0]
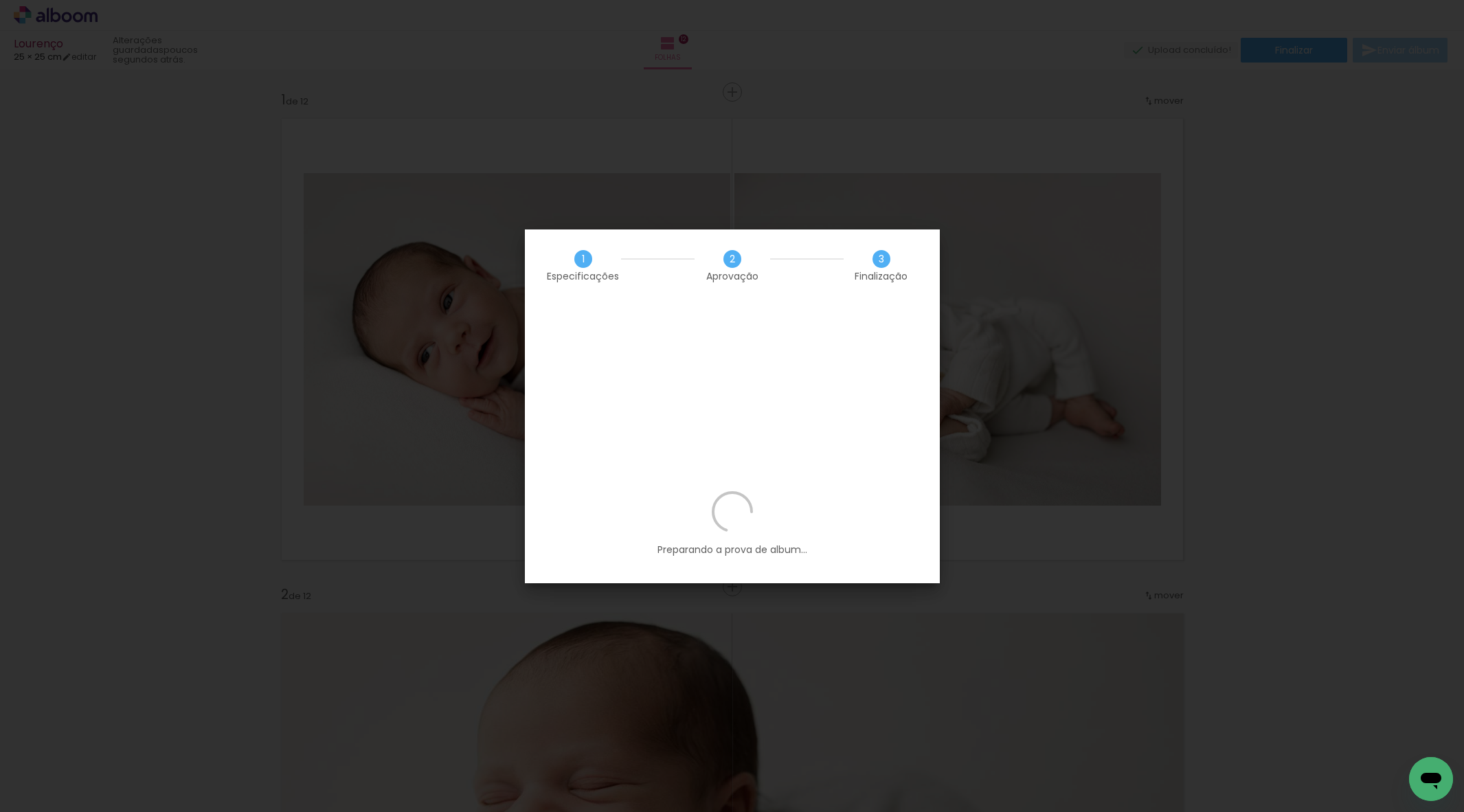
scroll to position [0, 2484]
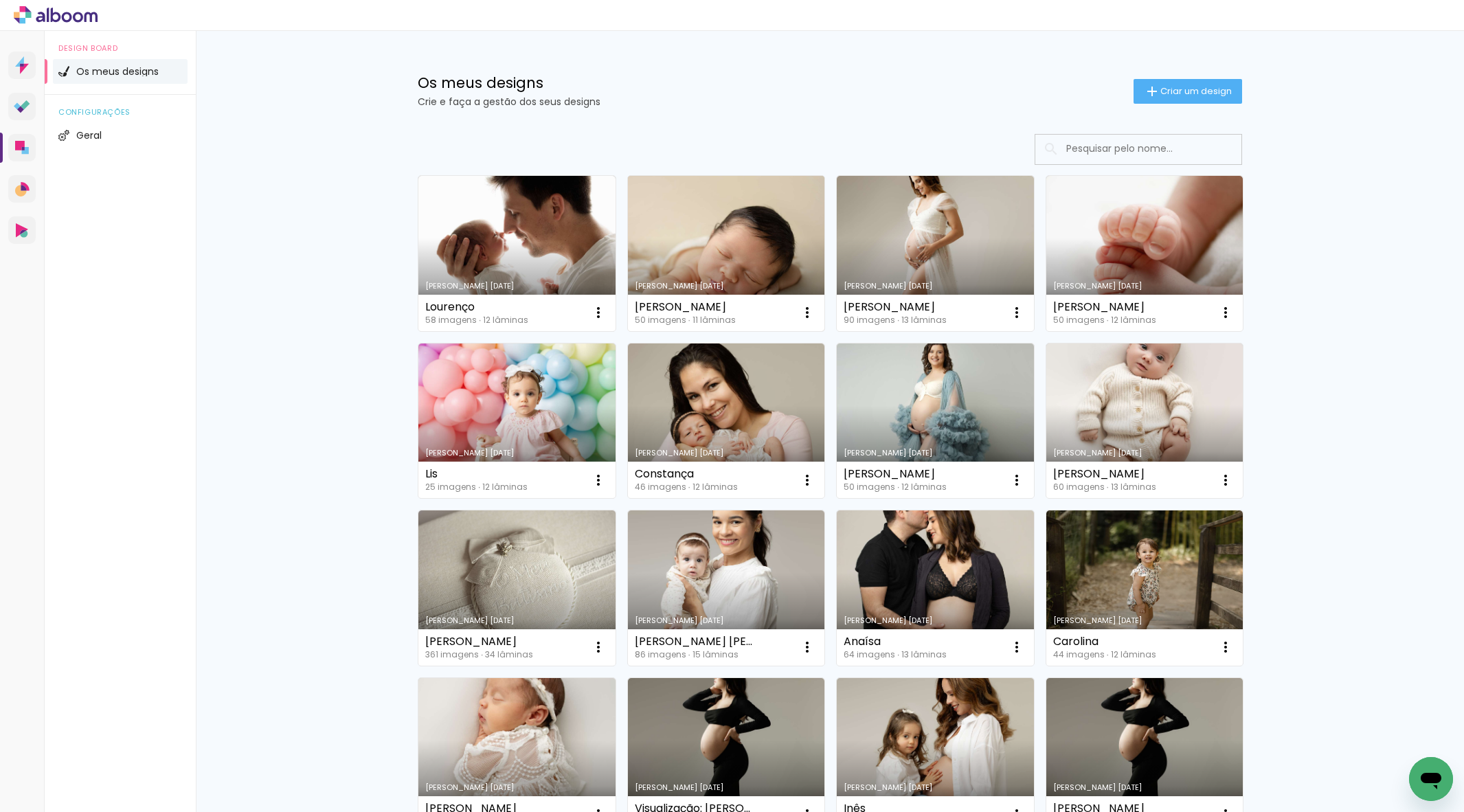
click at [709, 222] on link "[PERSON_NAME] [DATE]" at bounding box center [726, 254] width 197 height 156
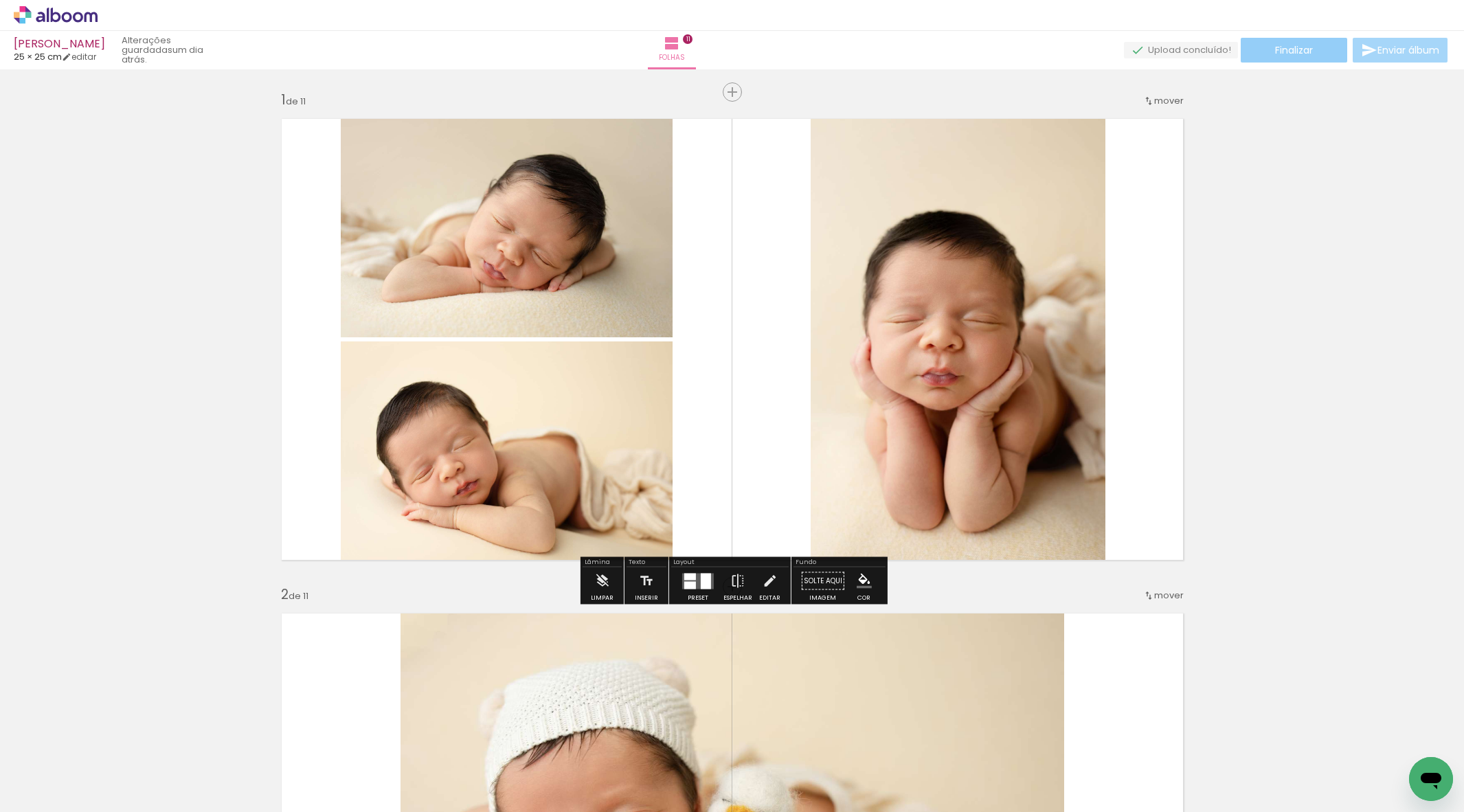
click at [1275, 48] on span "Finalizar" at bounding box center [1293, 49] width 38 height 10
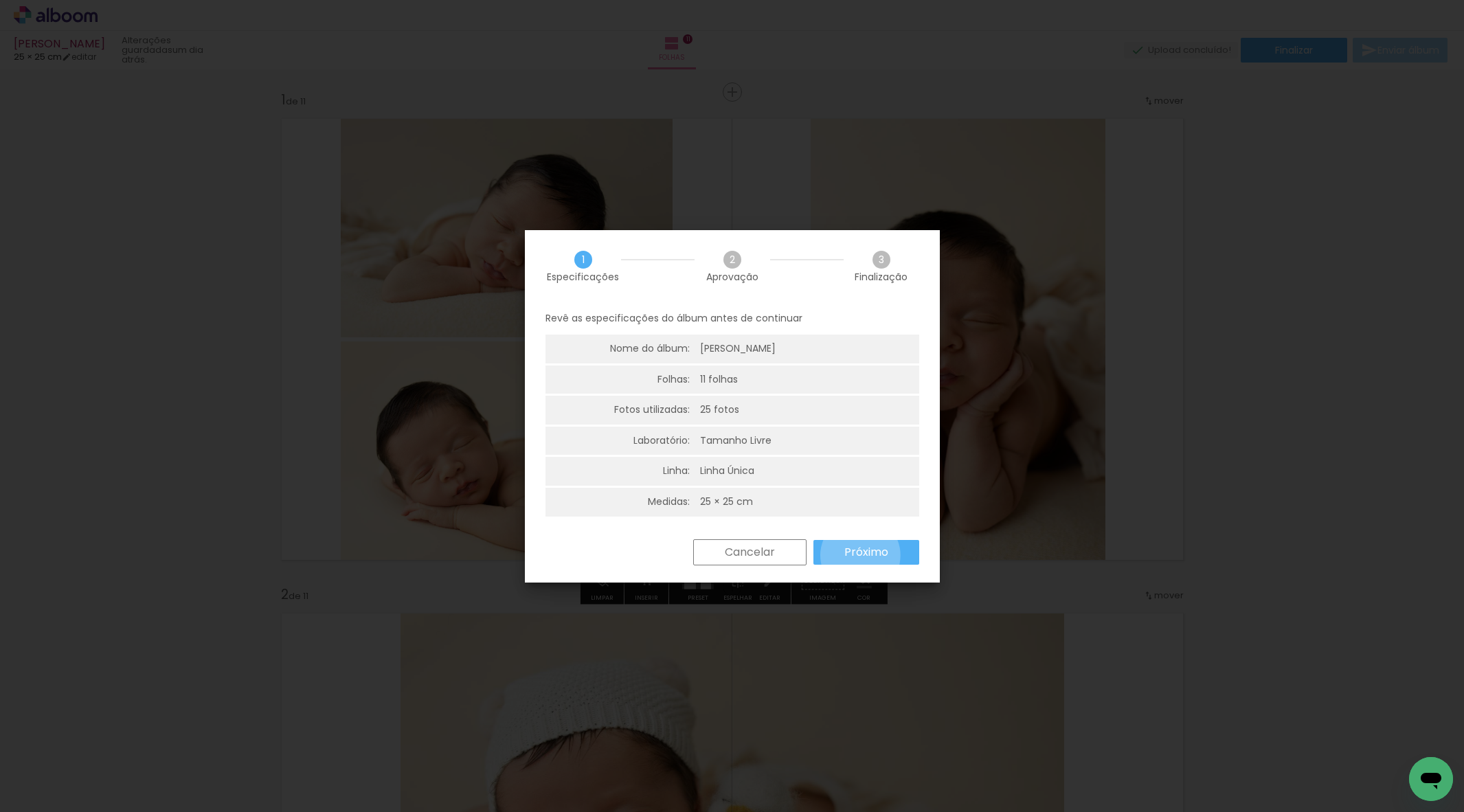
click at [0, 0] on slot "Próximo" at bounding box center [0, 0] width 0 height 0
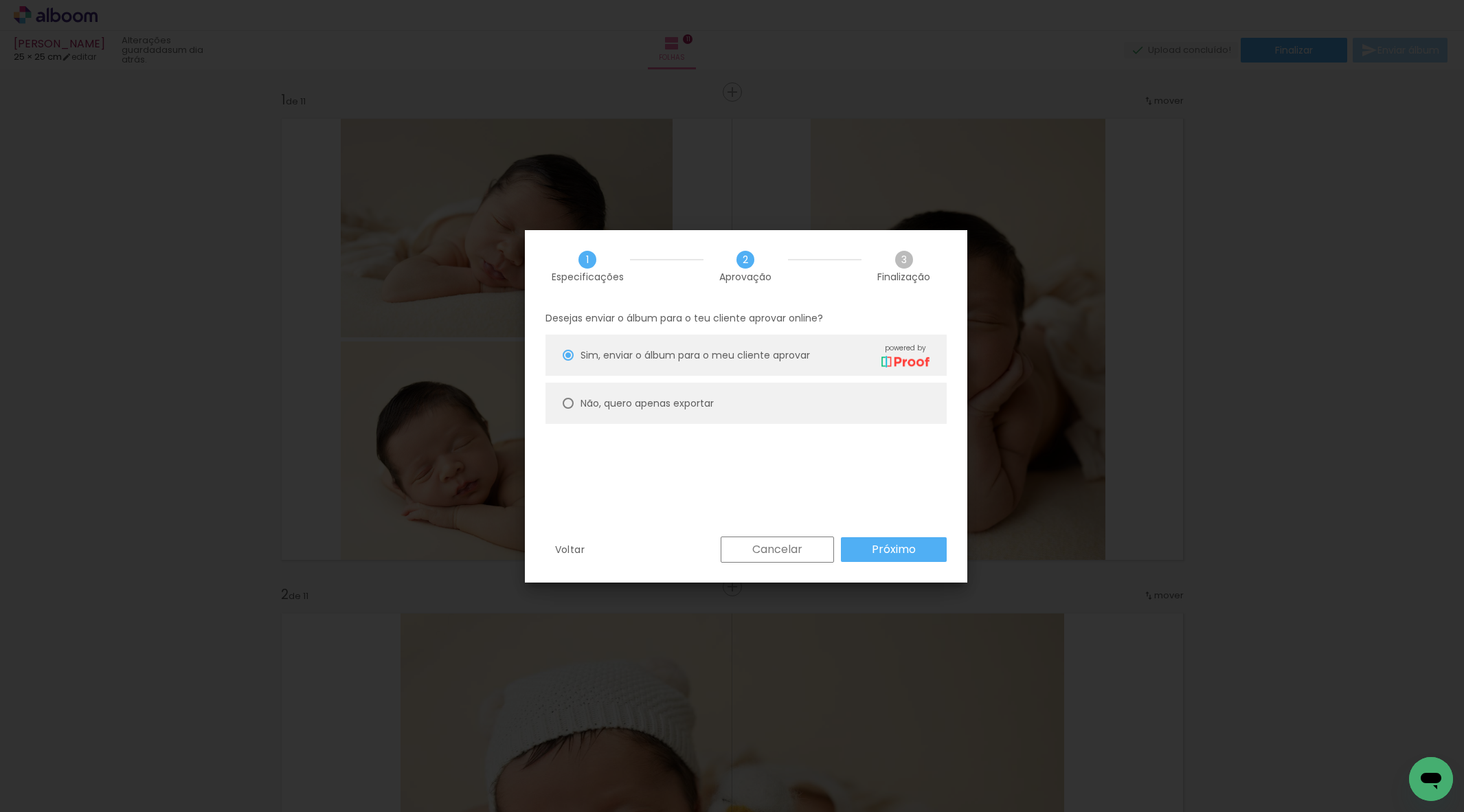
drag, startPoint x: 653, startPoint y: 404, endPoint x: 694, endPoint y: 440, distance: 54.6
click at [0, 0] on slot "Não, quero apenas exportar" at bounding box center [0, 0] width 0 height 0
type paper-radio-button "on"
click at [0, 0] on slot "Próximo" at bounding box center [0, 0] width 0 height 0
type input "Alta, 300 DPI"
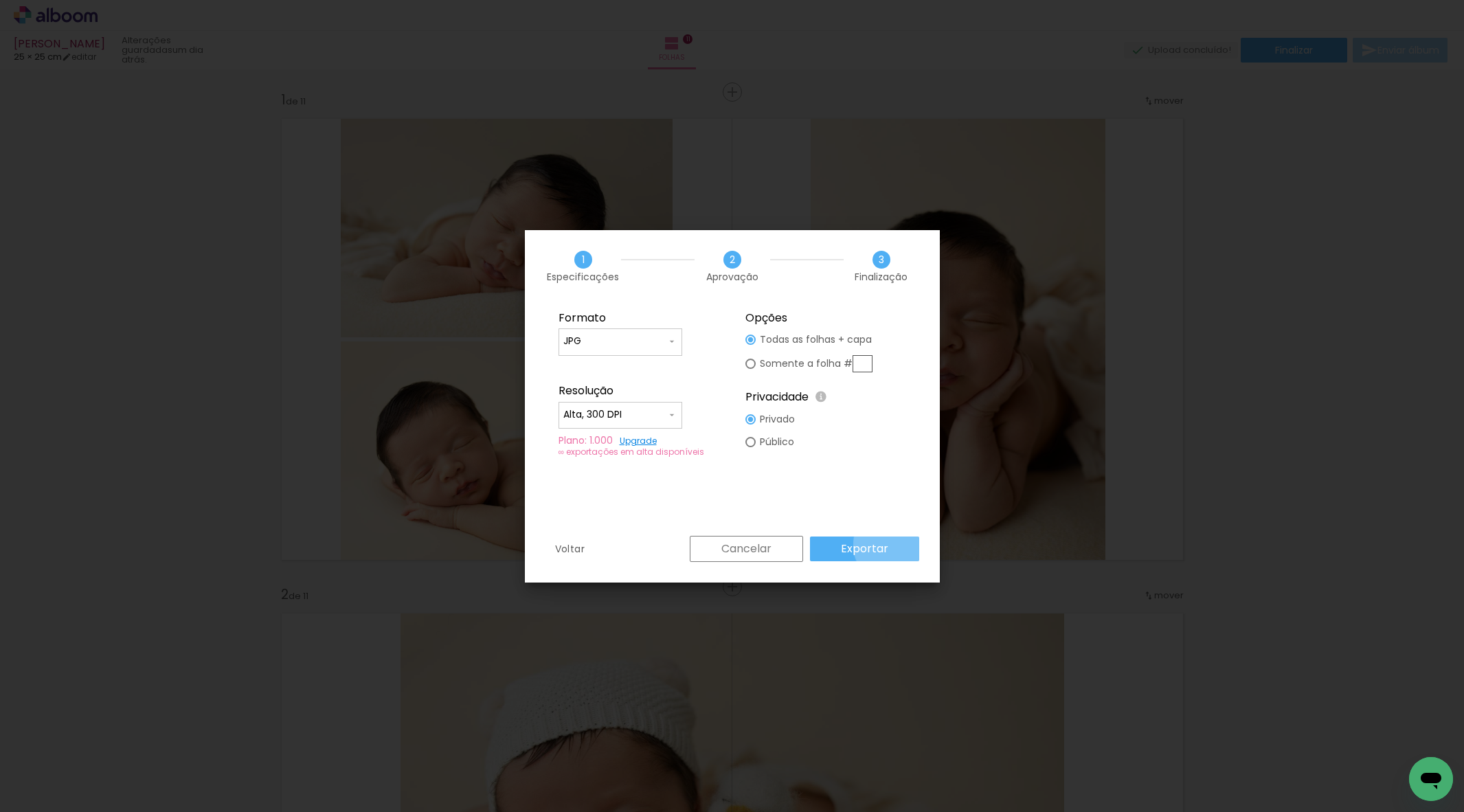
click at [894, 545] on paper-button "Exportar" at bounding box center [865, 549] width 110 height 25
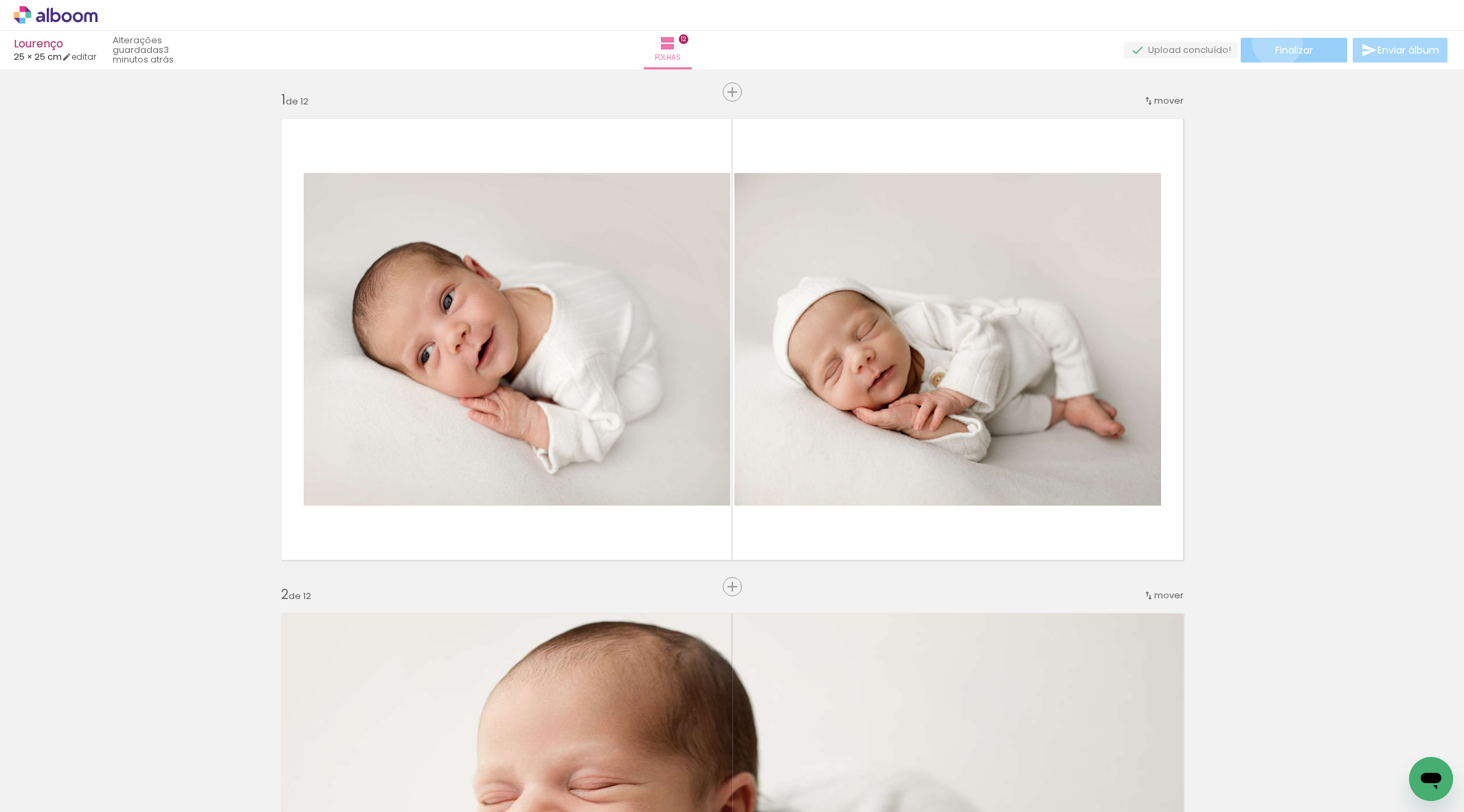
click at [1271, 42] on paper-button "Finalizar" at bounding box center [1293, 50] width 107 height 25
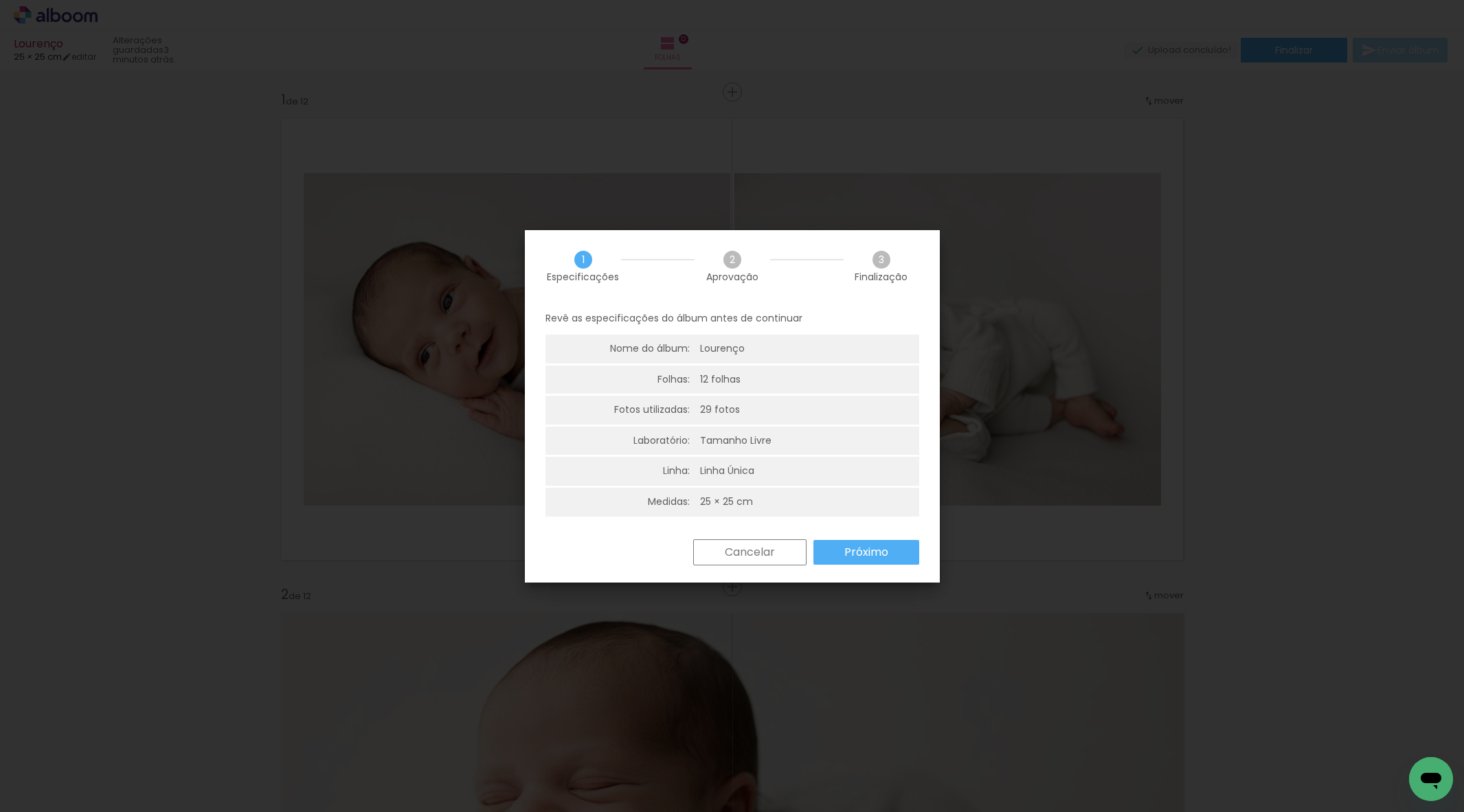
click at [891, 547] on paper-button "Próximo" at bounding box center [867, 552] width 106 height 25
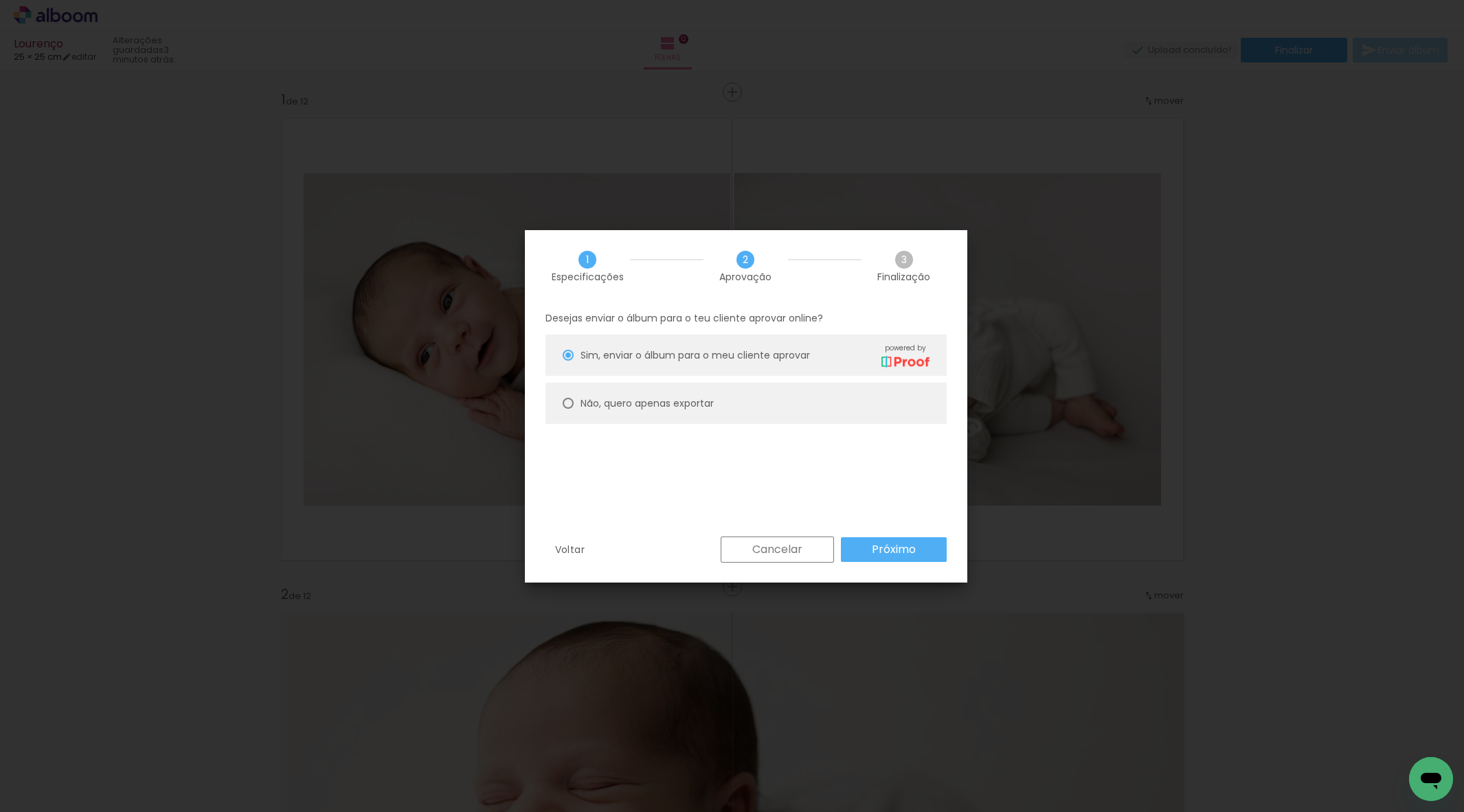
click at [650, 395] on paper-radio-button "Não, quero apenas exportar" at bounding box center [746, 403] width 401 height 42
type paper-radio-button "on"
click at [0, 0] on slot "Próximo" at bounding box center [0, 0] width 0 height 0
type input "Alta, 300 DPI"
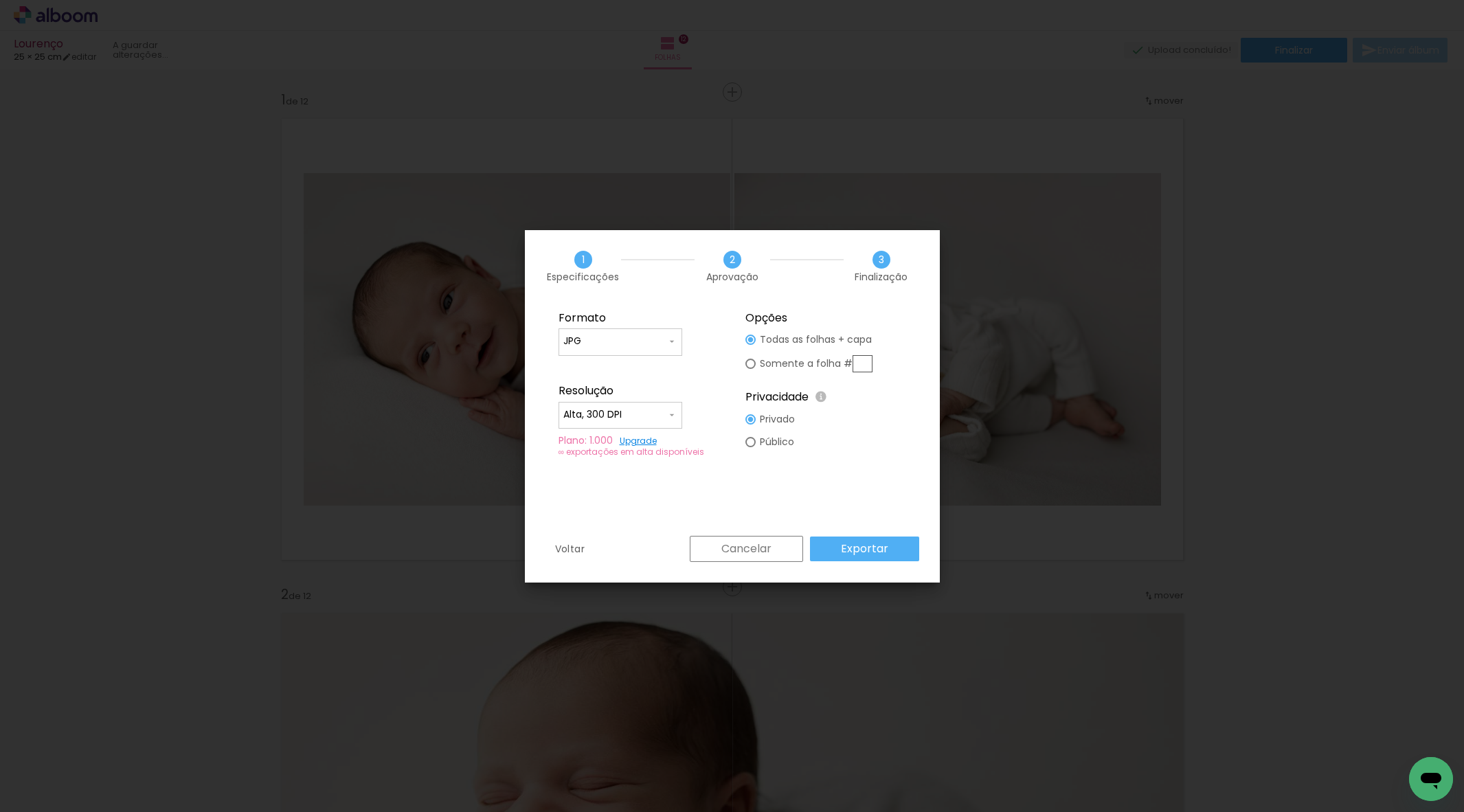
click at [0, 0] on slot "Cancelar" at bounding box center [0, 0] width 0 height 0
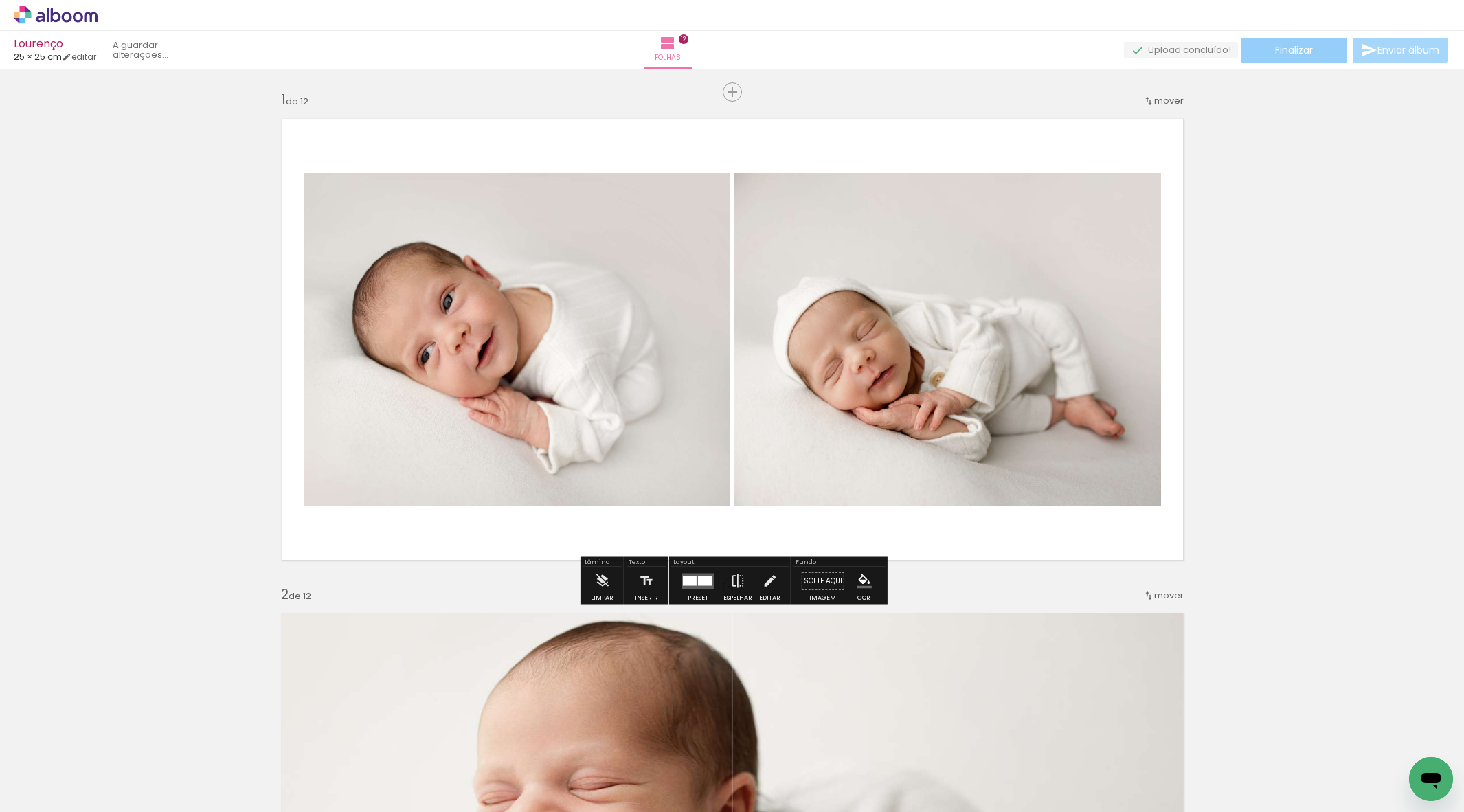
click at [1302, 51] on span "Finalizar" at bounding box center [1293, 49] width 38 height 10
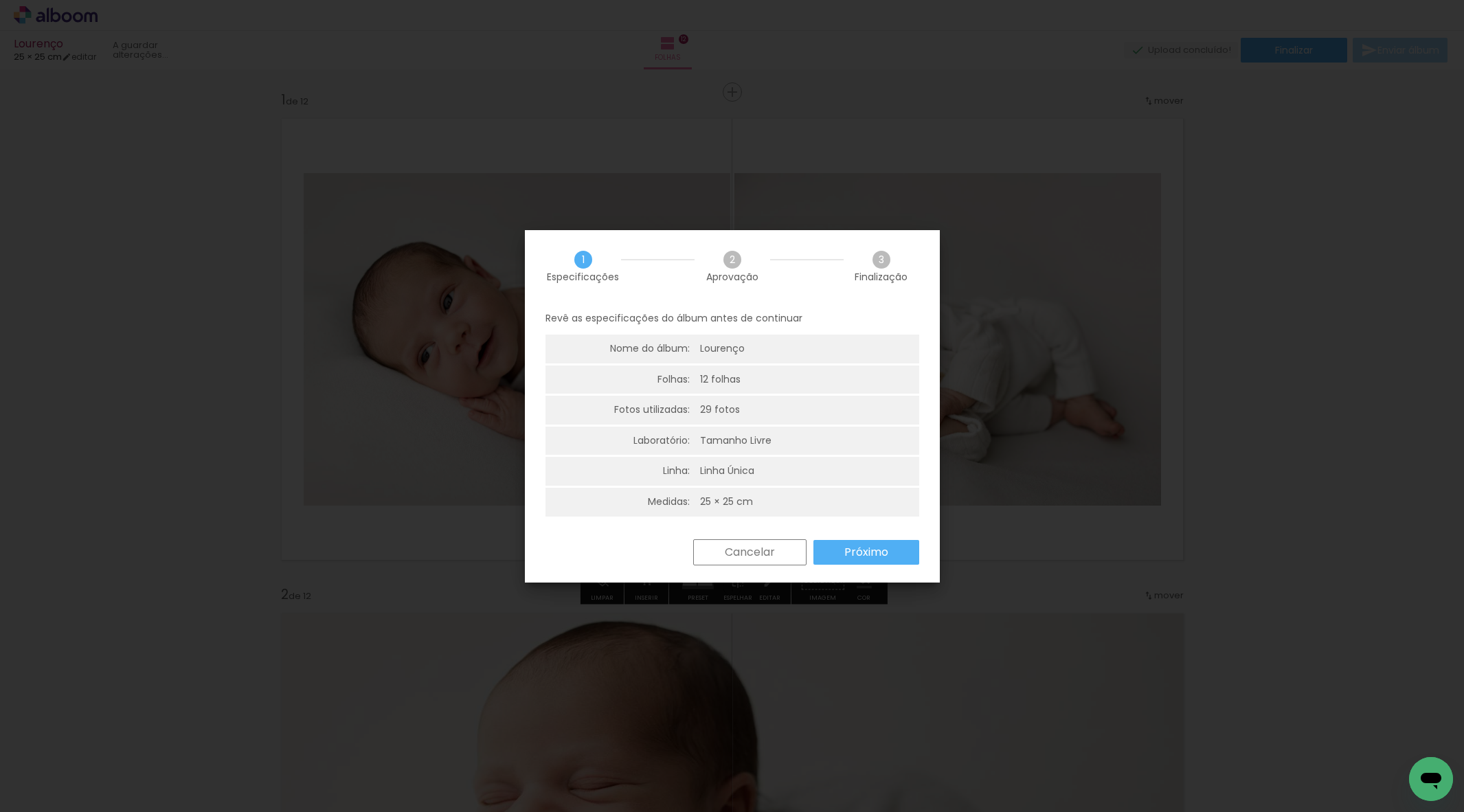
drag, startPoint x: 855, startPoint y: 555, endPoint x: 846, endPoint y: 554, distance: 9.1
click at [0, 0] on slot "Próximo" at bounding box center [0, 0] width 0 height 0
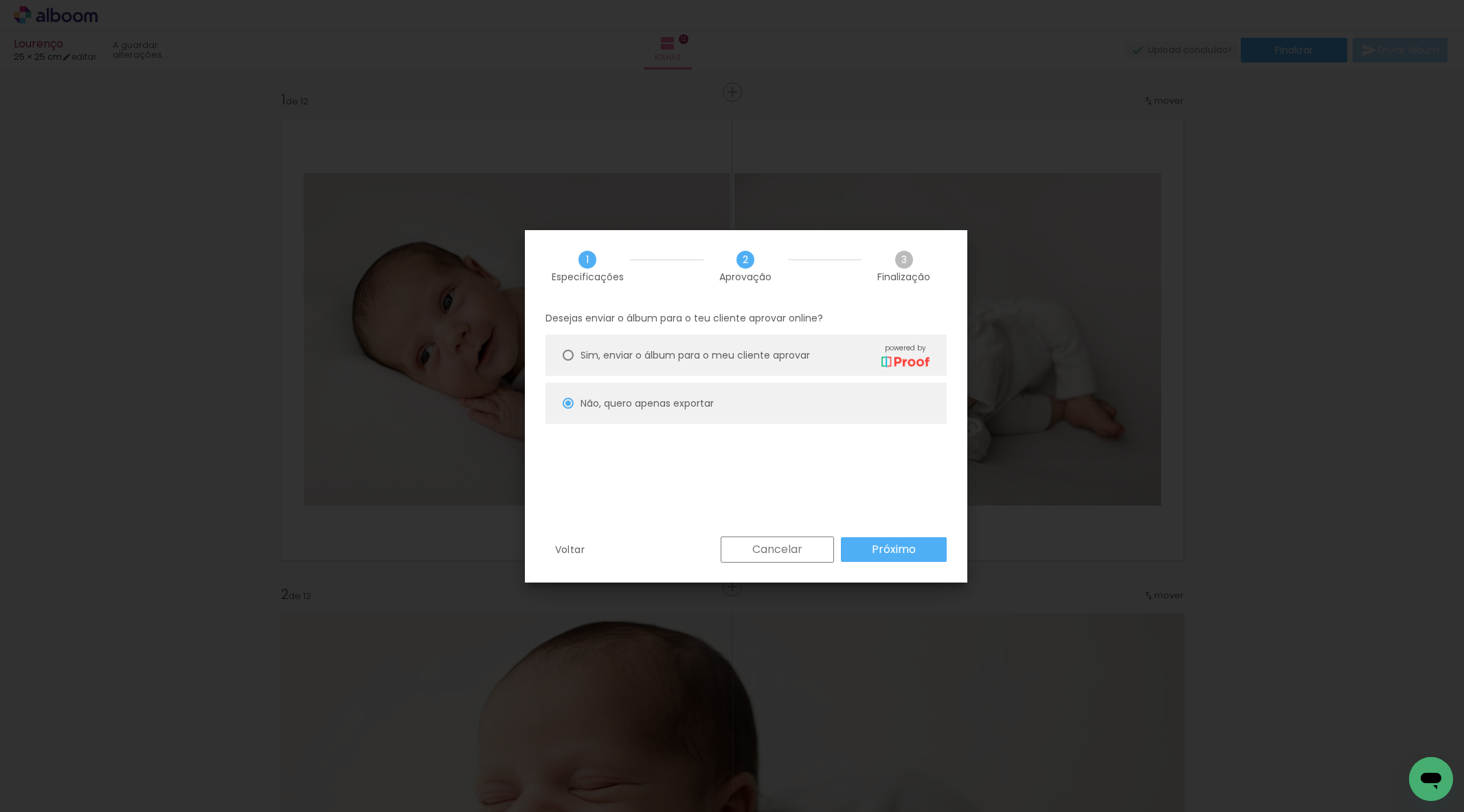
drag, startPoint x: 696, startPoint y: 353, endPoint x: 694, endPoint y: 366, distance: 13.2
click at [696, 353] on span "Sim, enviar o álbum para o meu cliente aprovar" at bounding box center [695, 355] width 230 height 14
type paper-radio-button "on"
click at [0, 0] on slot "Próximo" at bounding box center [0, 0] width 0 height 0
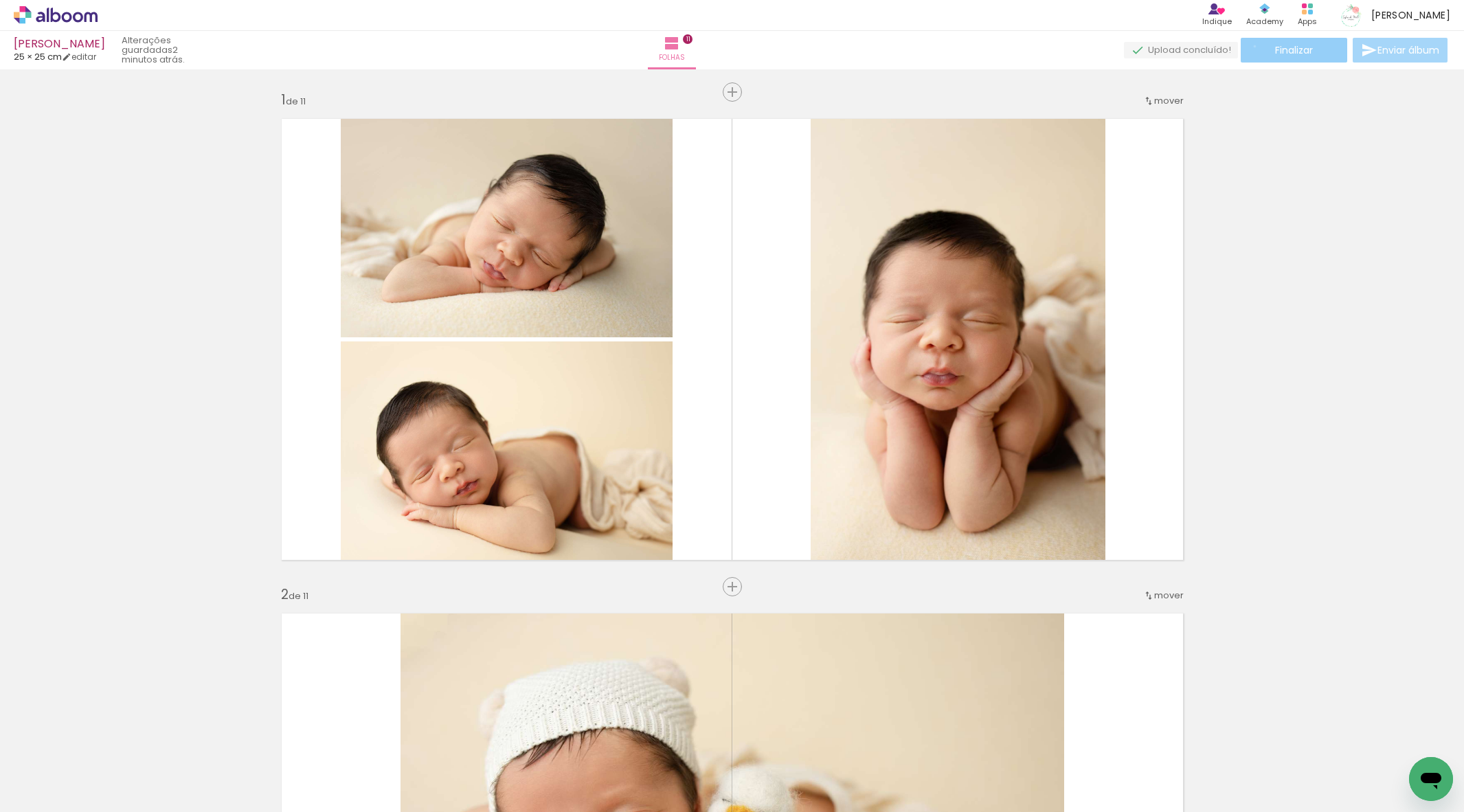
click at [1249, 46] on paper-button "Finalizar" at bounding box center [1293, 50] width 107 height 25
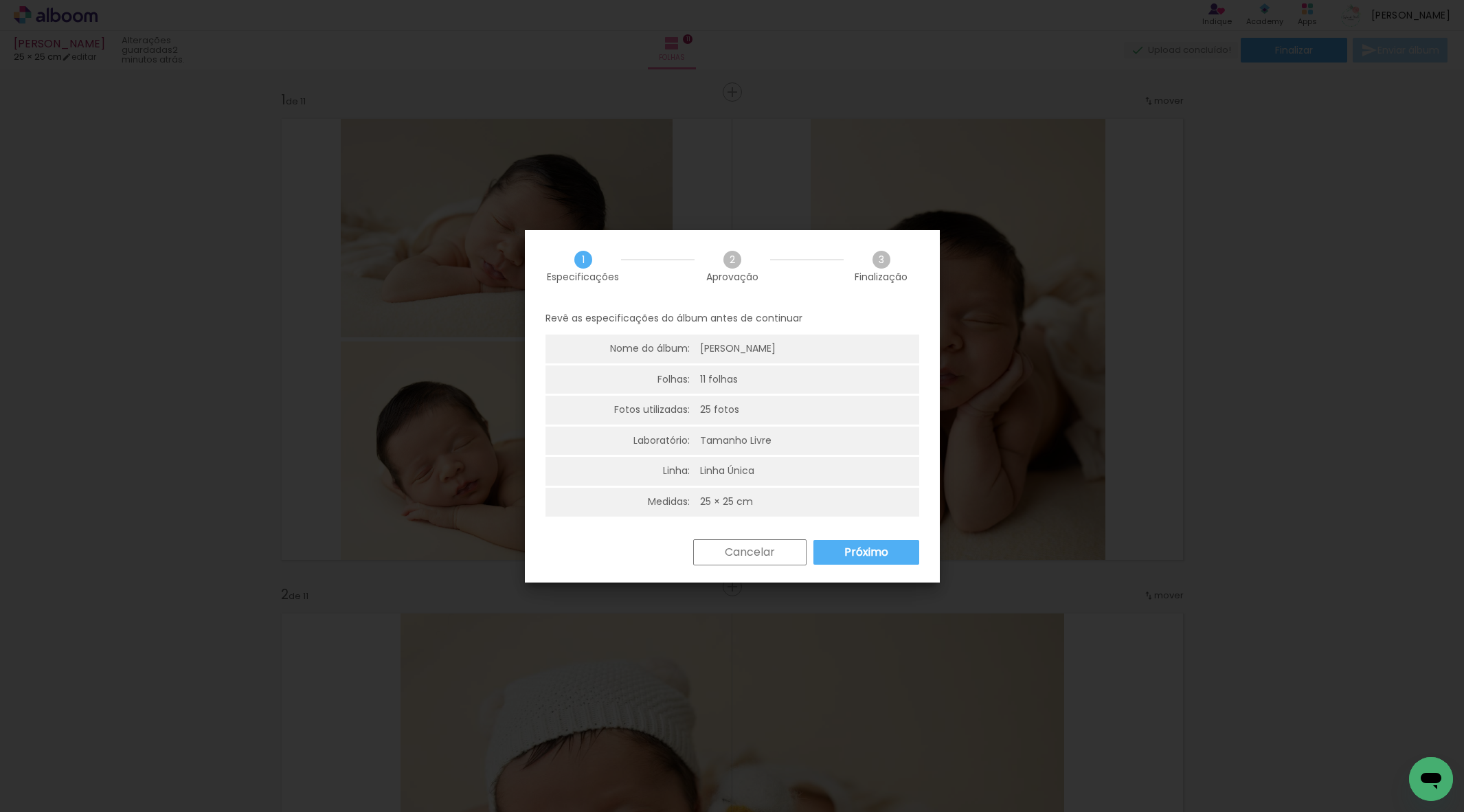
click at [0, 0] on slot "Próximo" at bounding box center [0, 0] width 0 height 0
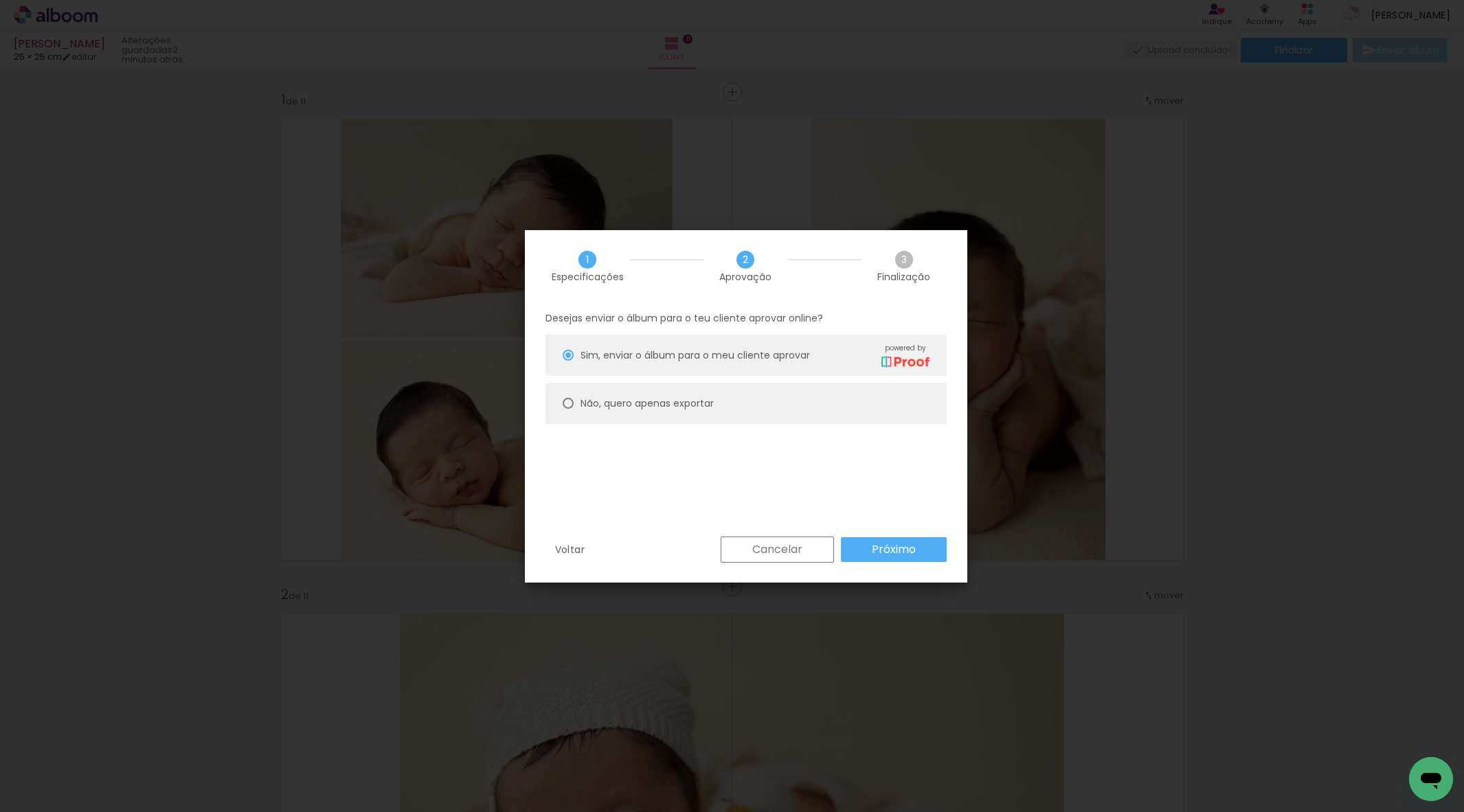
click at [849, 547] on paper-button "Próximo" at bounding box center [894, 550] width 106 height 25
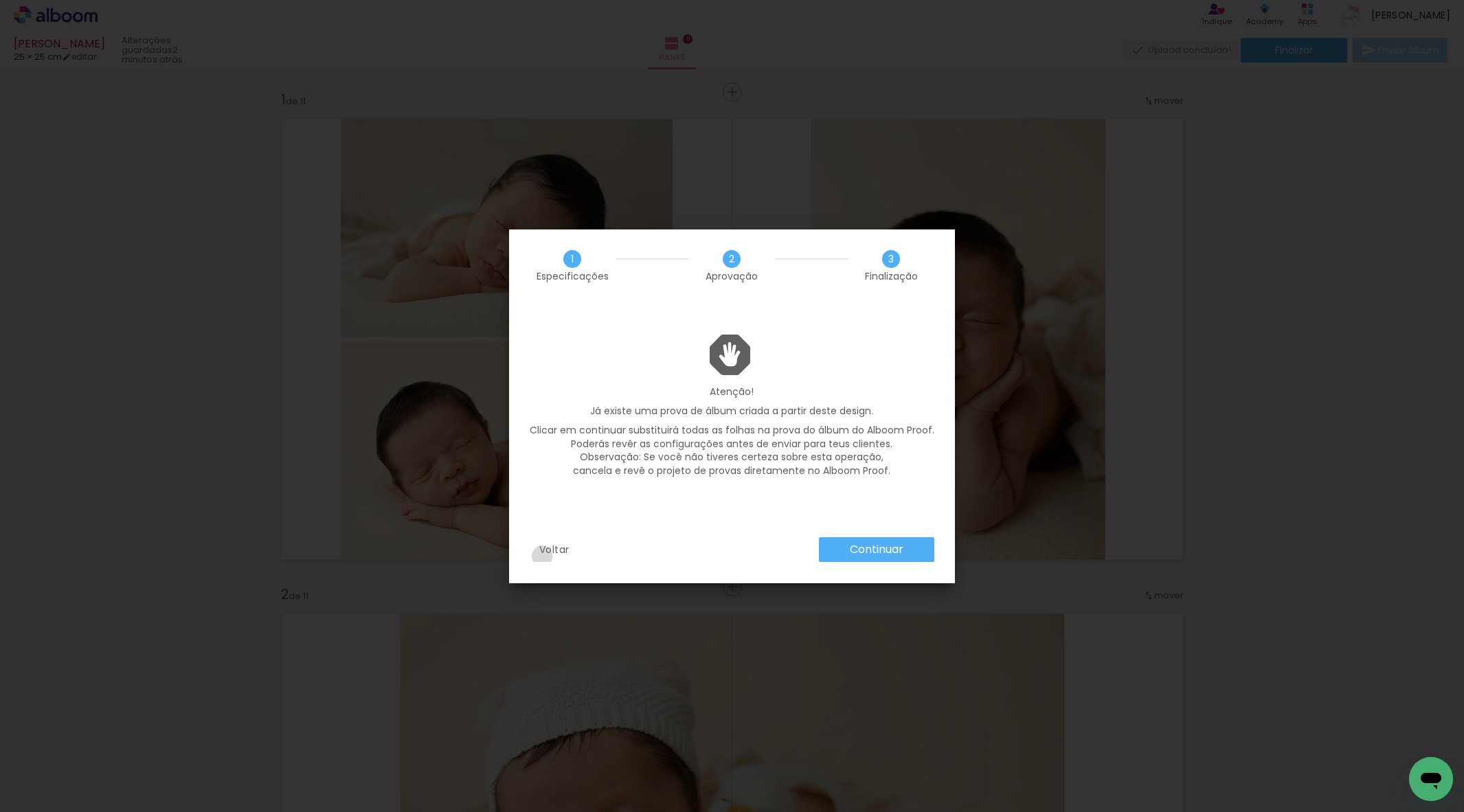
drag, startPoint x: 542, startPoint y: 556, endPoint x: 550, endPoint y: 551, distance: 9.4
click at [0, 0] on slot "Voltar" at bounding box center [0, 0] width 0 height 0
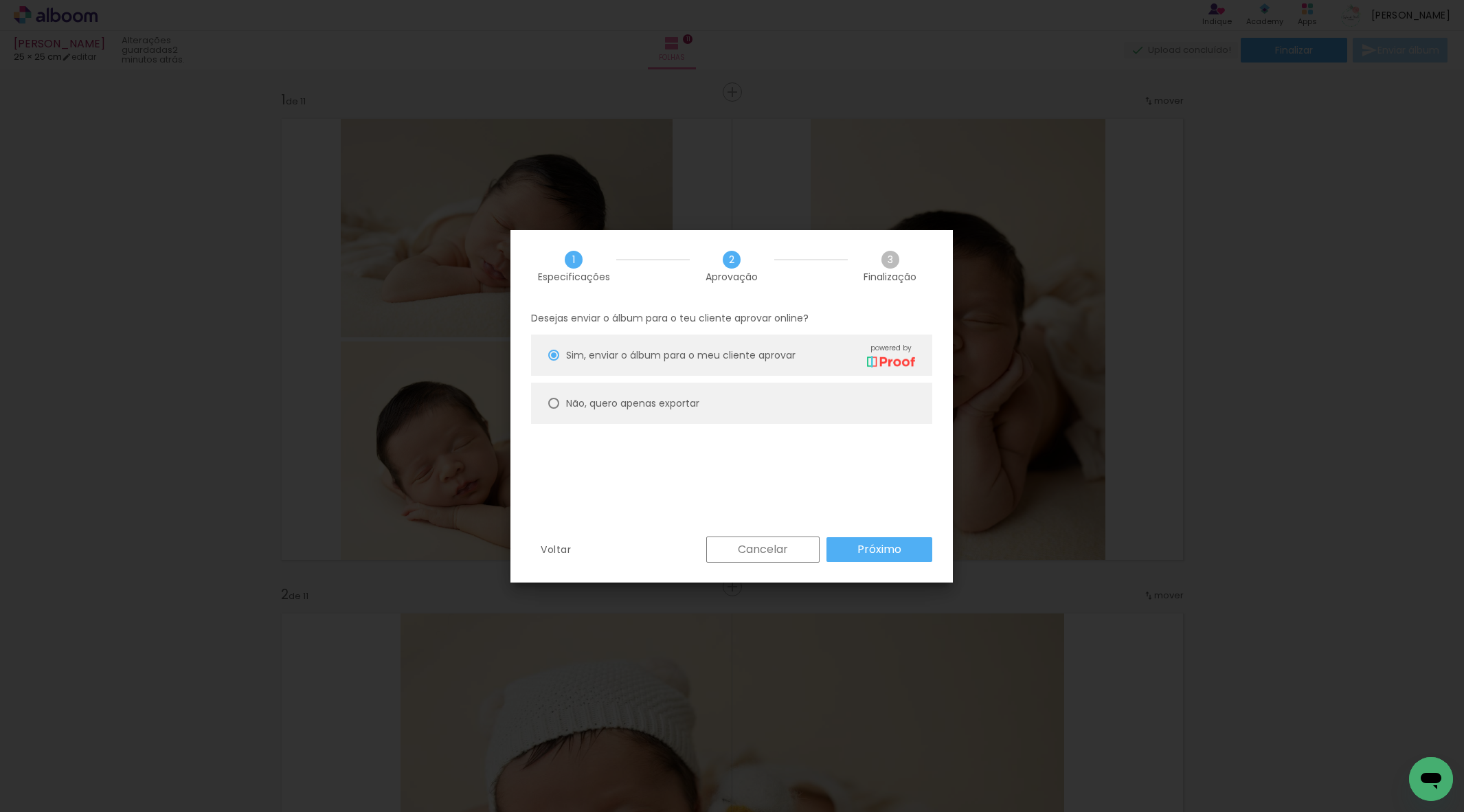
click at [619, 391] on paper-radio-button "Não, quero apenas exportar" at bounding box center [732, 403] width 401 height 42
type paper-radio-button "on"
click at [872, 537] on paper-button "Próximo" at bounding box center [879, 550] width 106 height 25
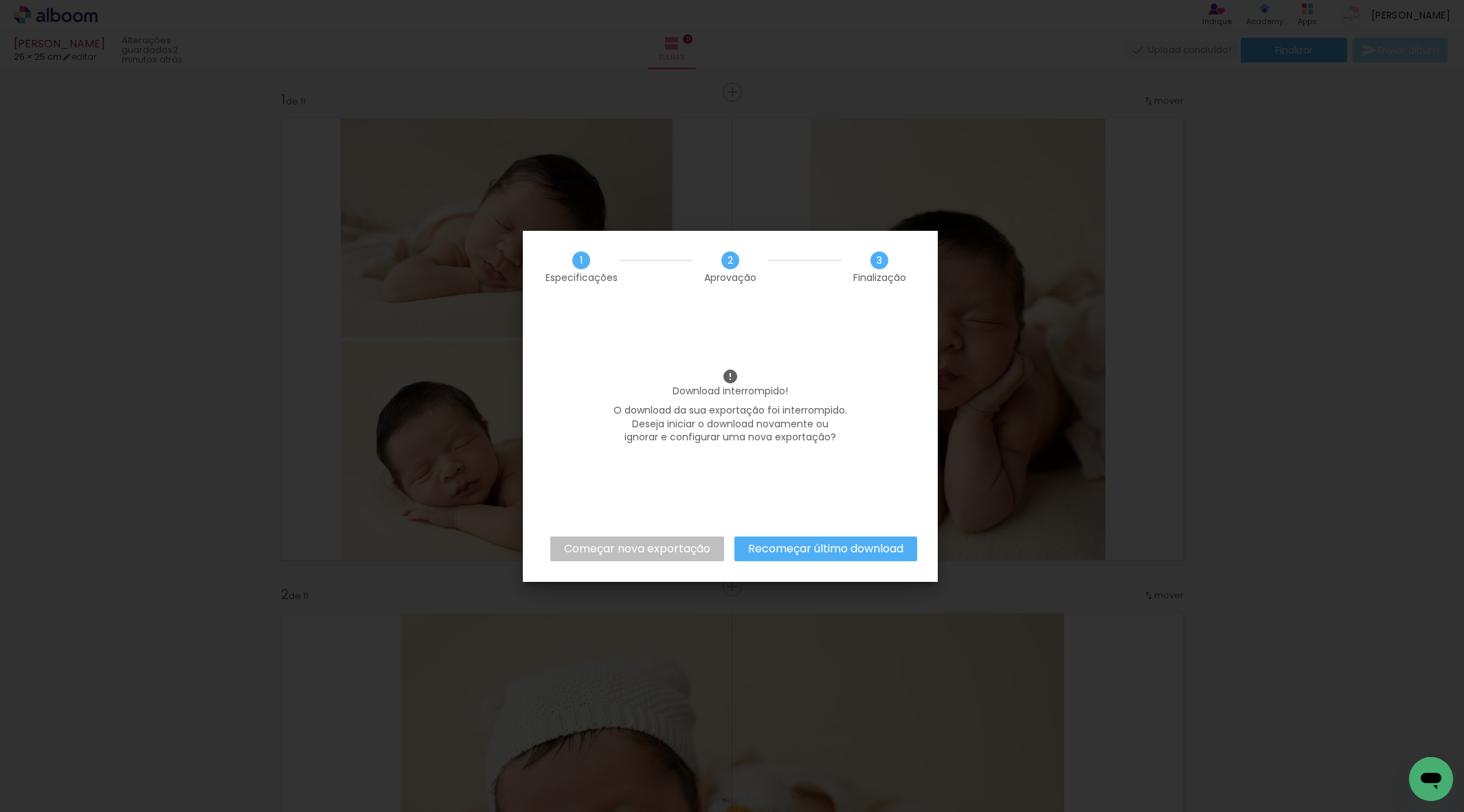
click at [0, 0] on slot "Começar nova exportação" at bounding box center [0, 0] width 0 height 0
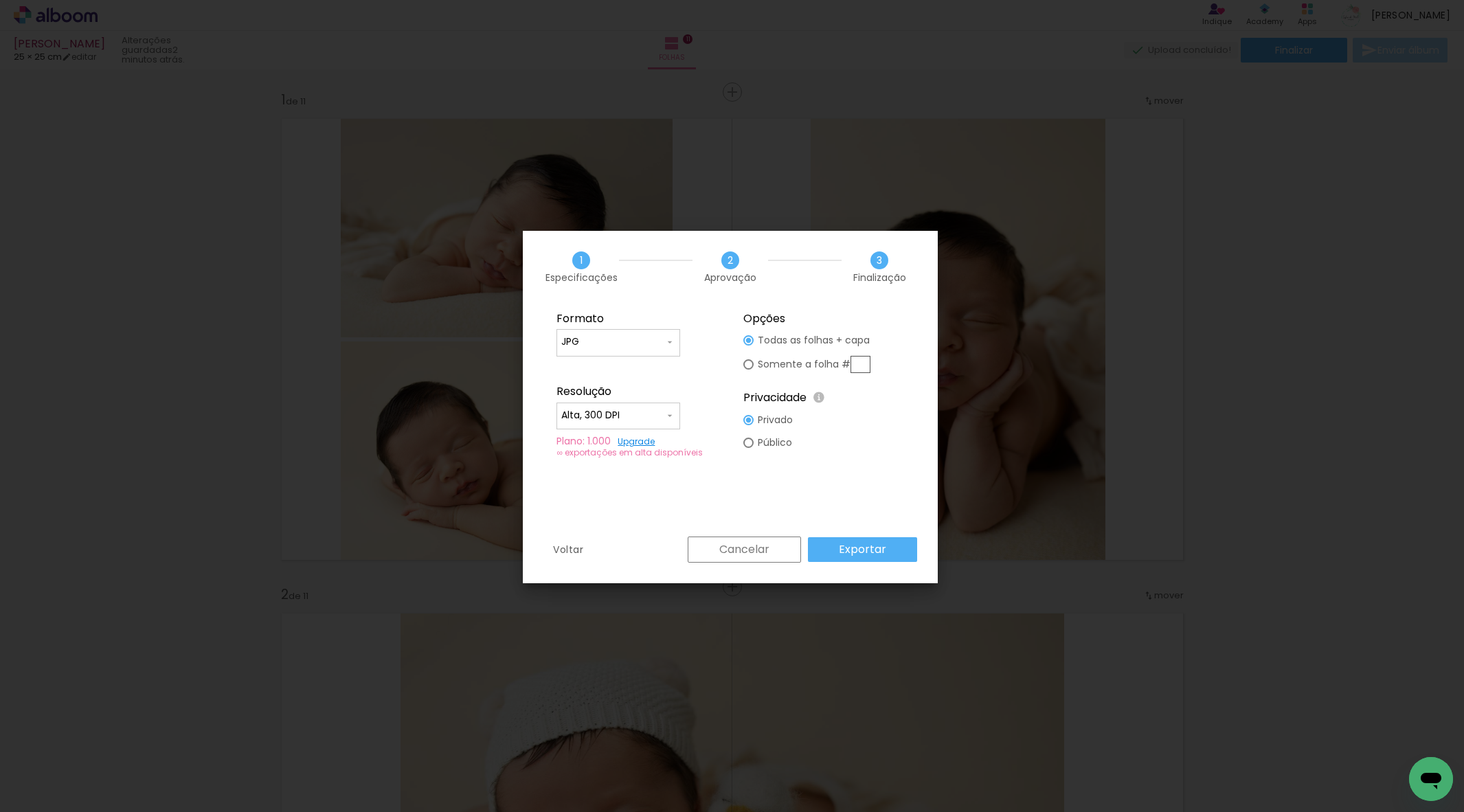
click at [0, 0] on slot "Exportar" at bounding box center [0, 0] width 0 height 0
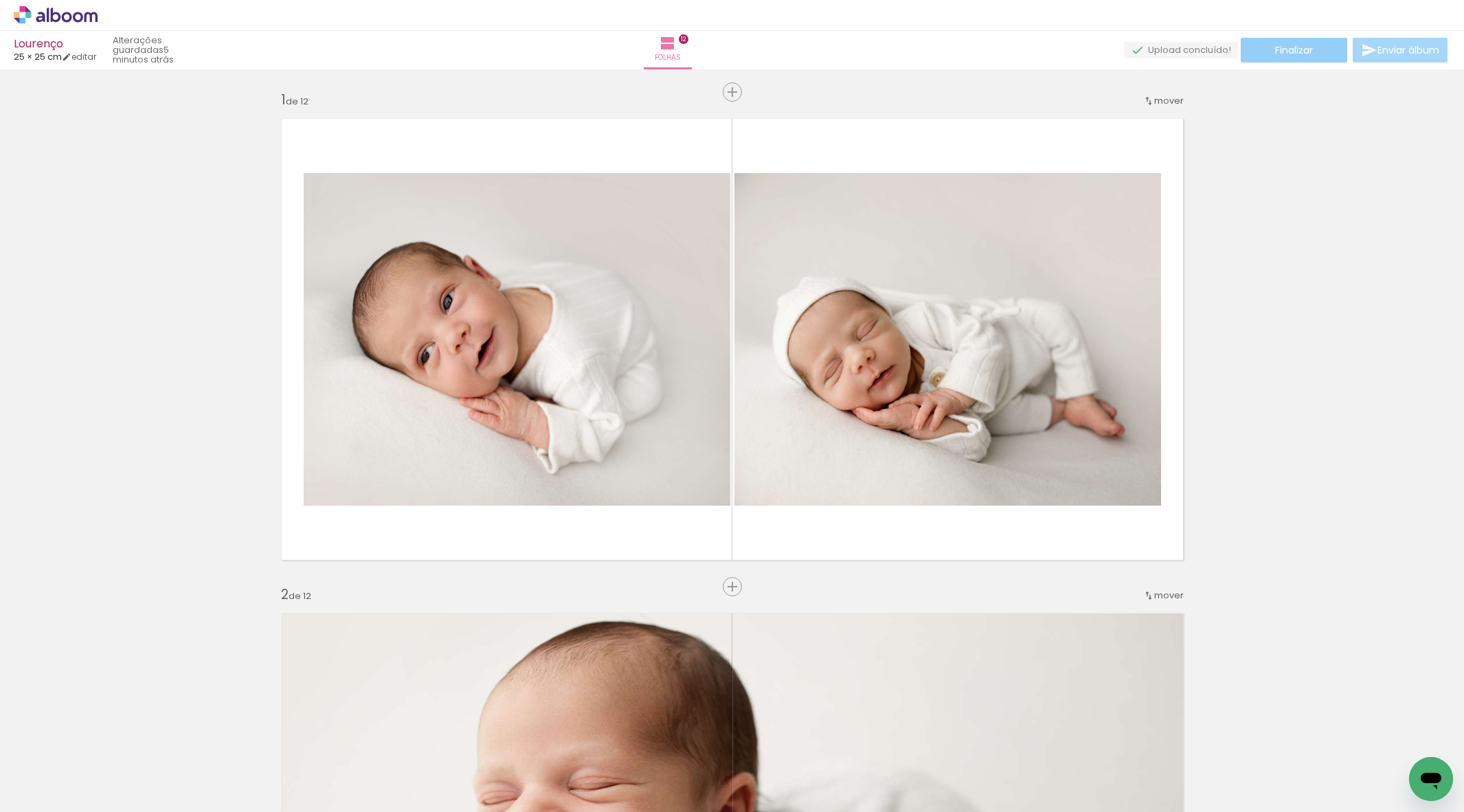
click at [1283, 55] on span "Finalizar" at bounding box center [1293, 49] width 38 height 10
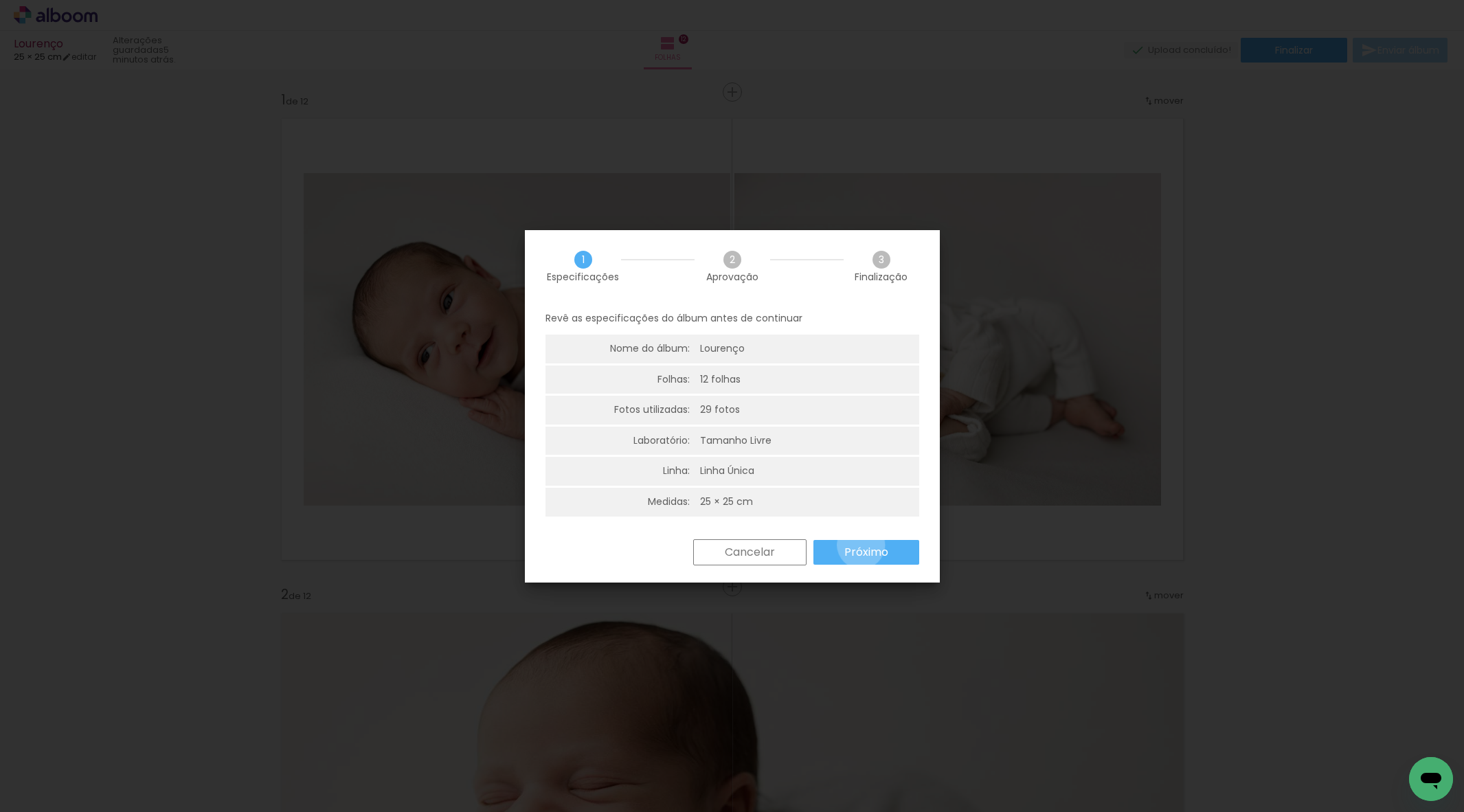
click at [0, 0] on slot "Próximo" at bounding box center [0, 0] width 0 height 0
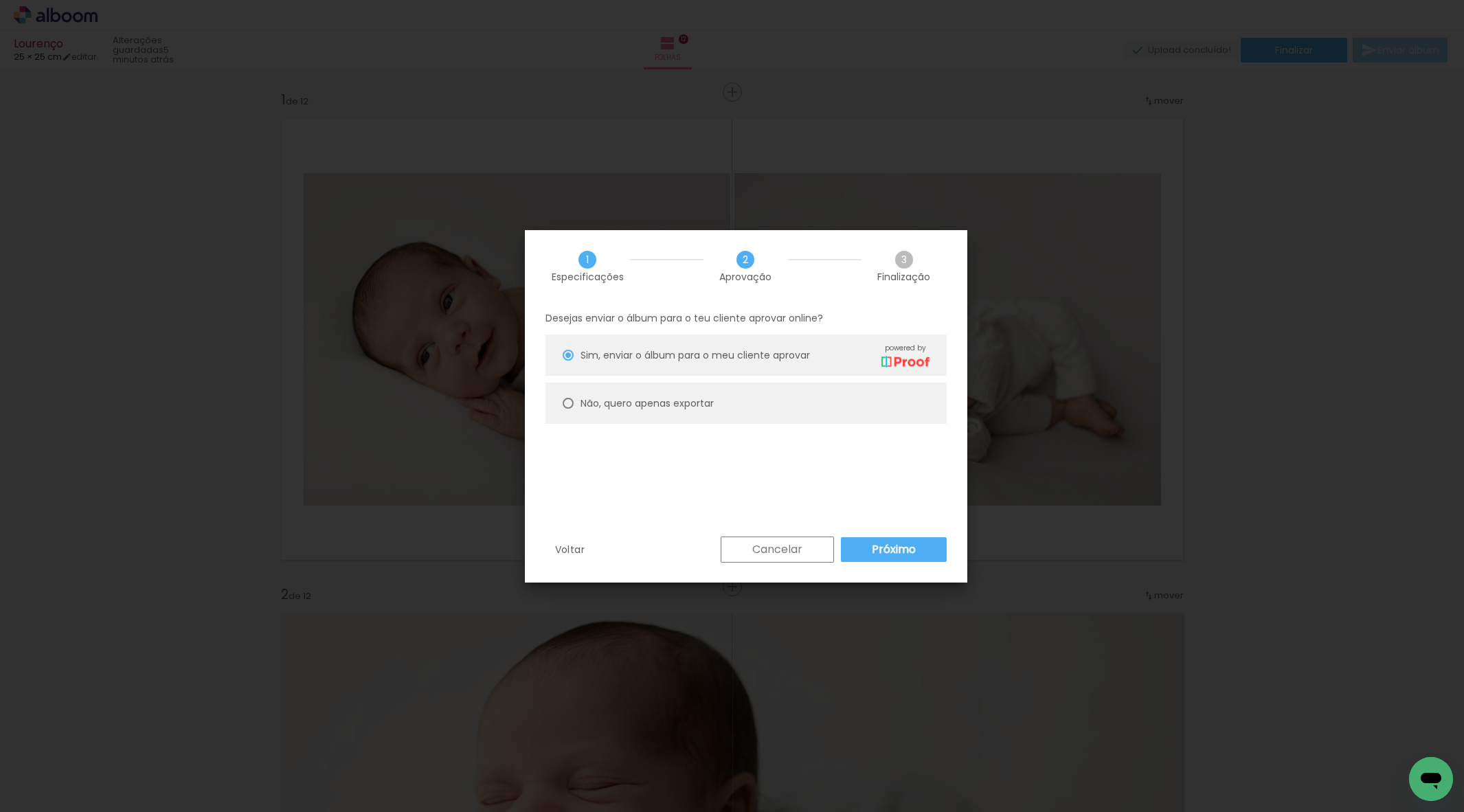
click at [866, 549] on paper-button "Próximo" at bounding box center [894, 550] width 106 height 25
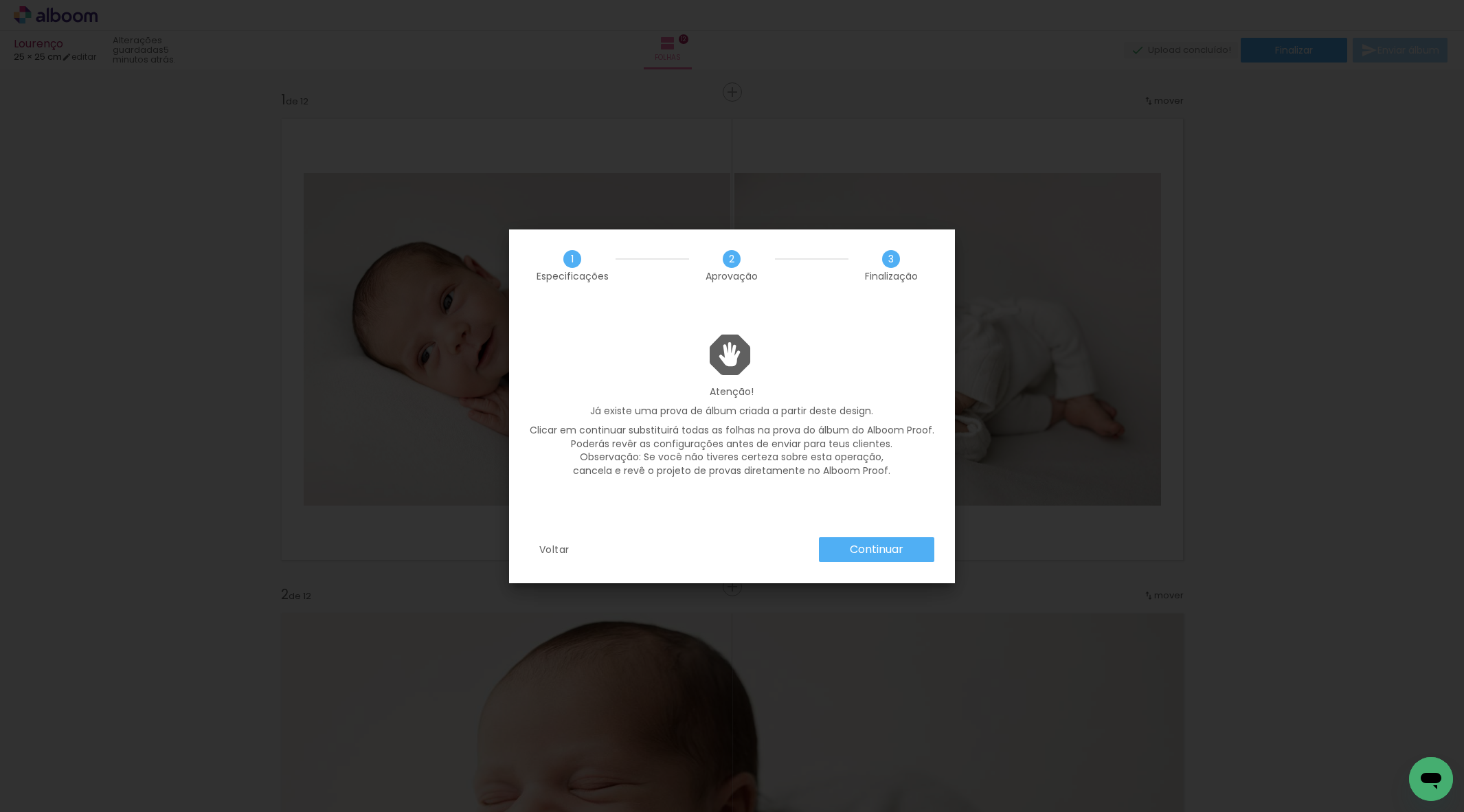
click at [0, 0] on slot "Continuar" at bounding box center [0, 0] width 0 height 0
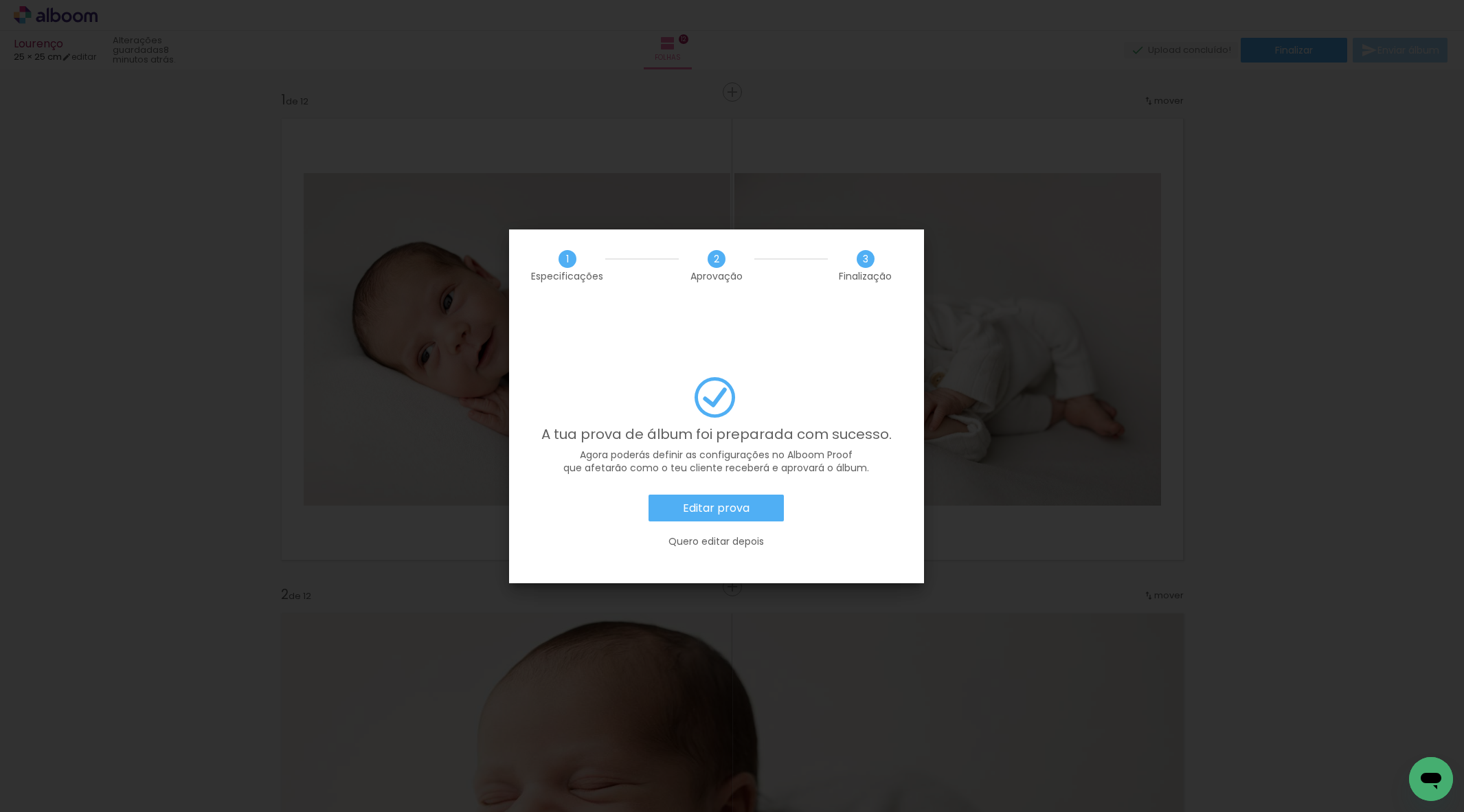
click at [0, 0] on slot "Editar prova" at bounding box center [0, 0] width 0 height 0
